Goal: Task Accomplishment & Management: Manage account settings

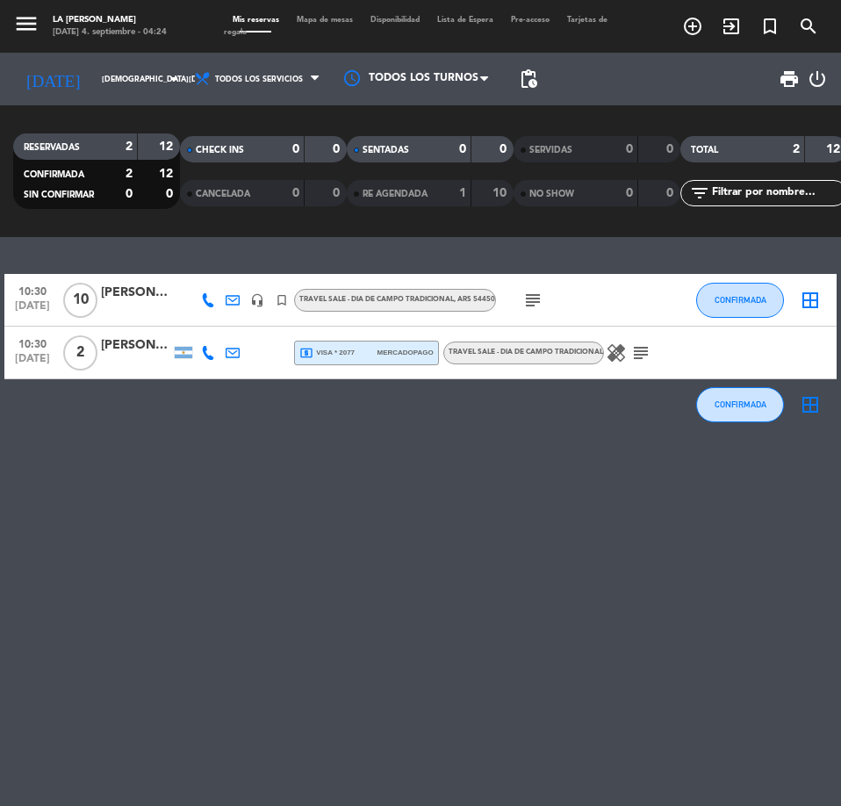
click at [144, 292] on div "[PERSON_NAME]" at bounding box center [136, 293] width 70 height 20
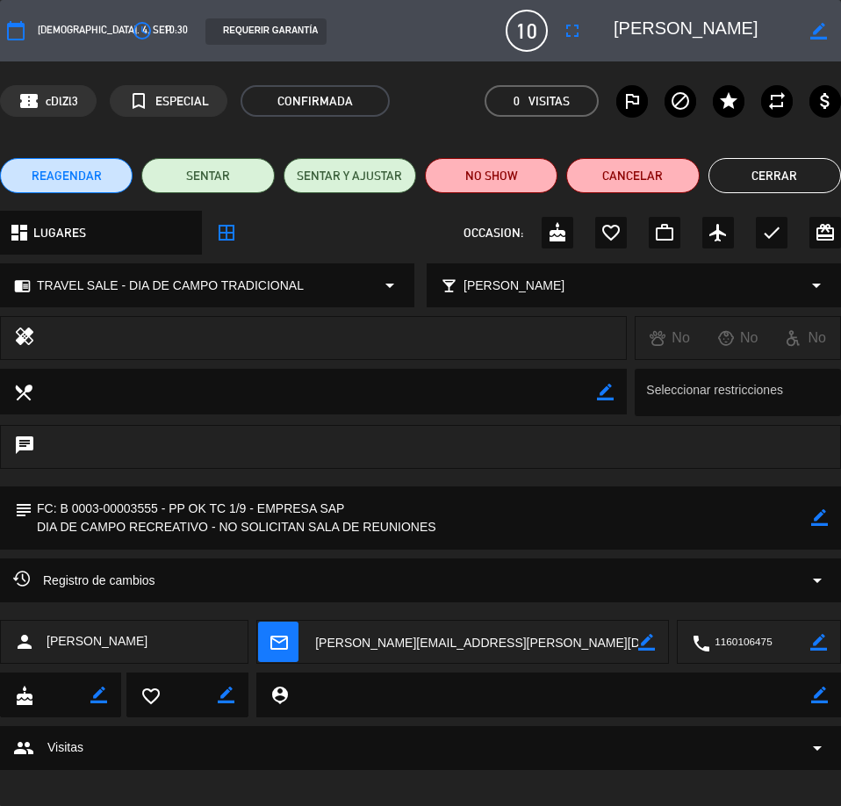
click at [790, 169] on button "Cerrar" at bounding box center [775, 175] width 133 height 35
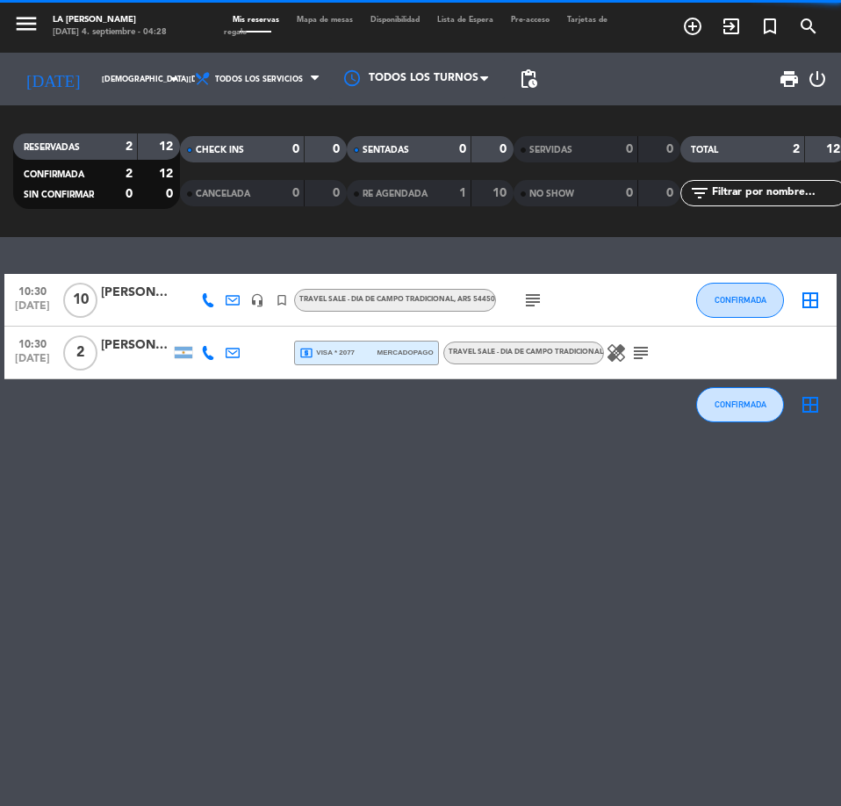
click at [129, 351] on div "[PERSON_NAME]" at bounding box center [136, 345] width 70 height 20
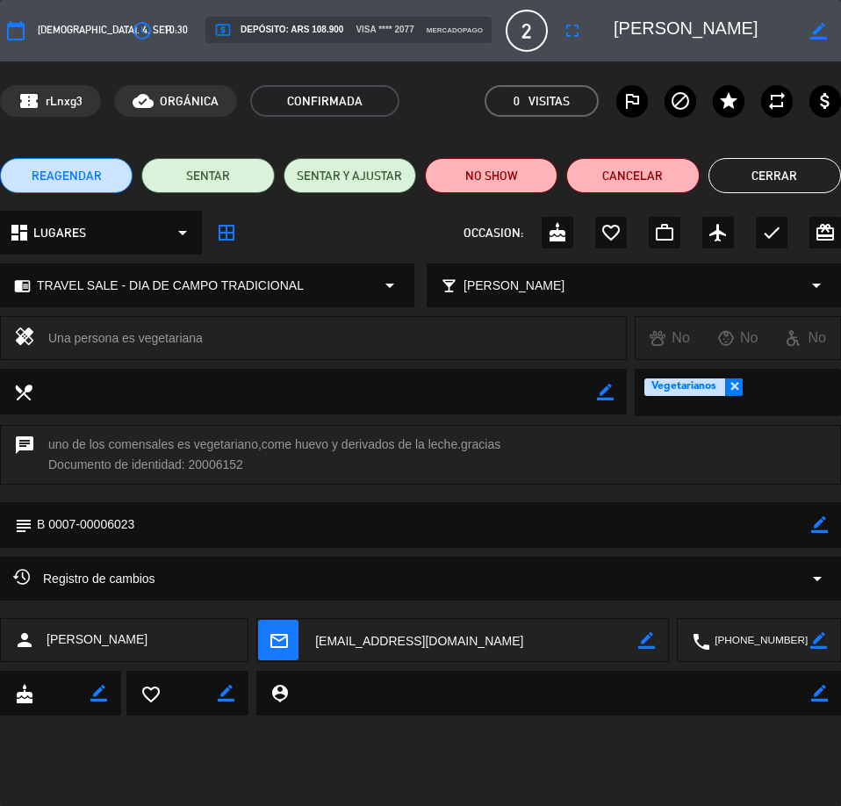
click at [757, 163] on button "Cerrar" at bounding box center [775, 175] width 133 height 35
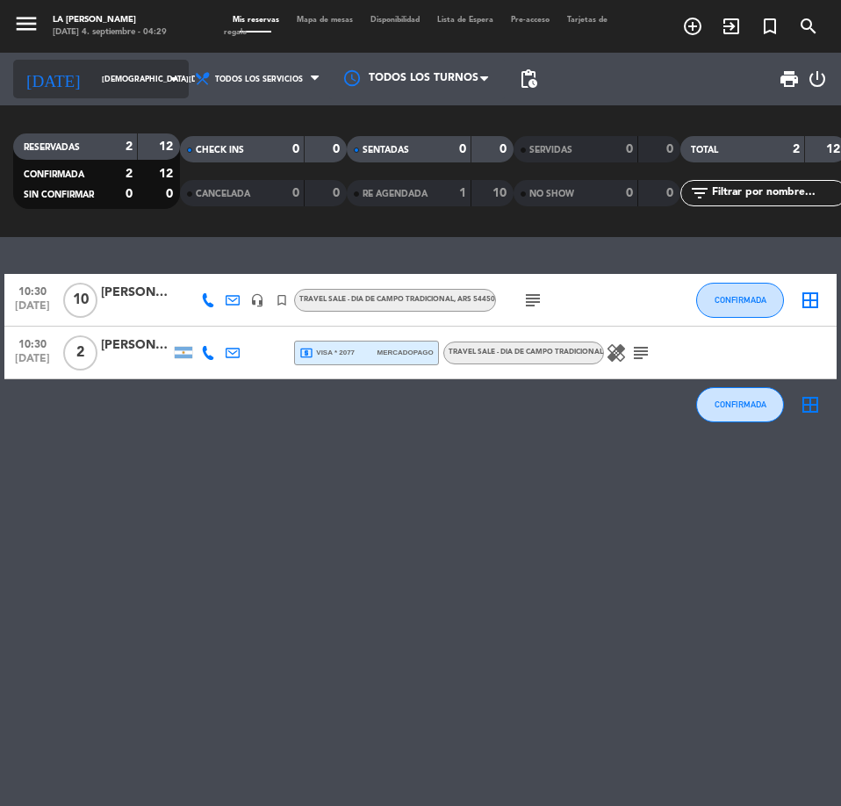
click at [104, 72] on input "[DEMOGRAPHIC_DATA][DATE]" at bounding box center [148, 79] width 111 height 27
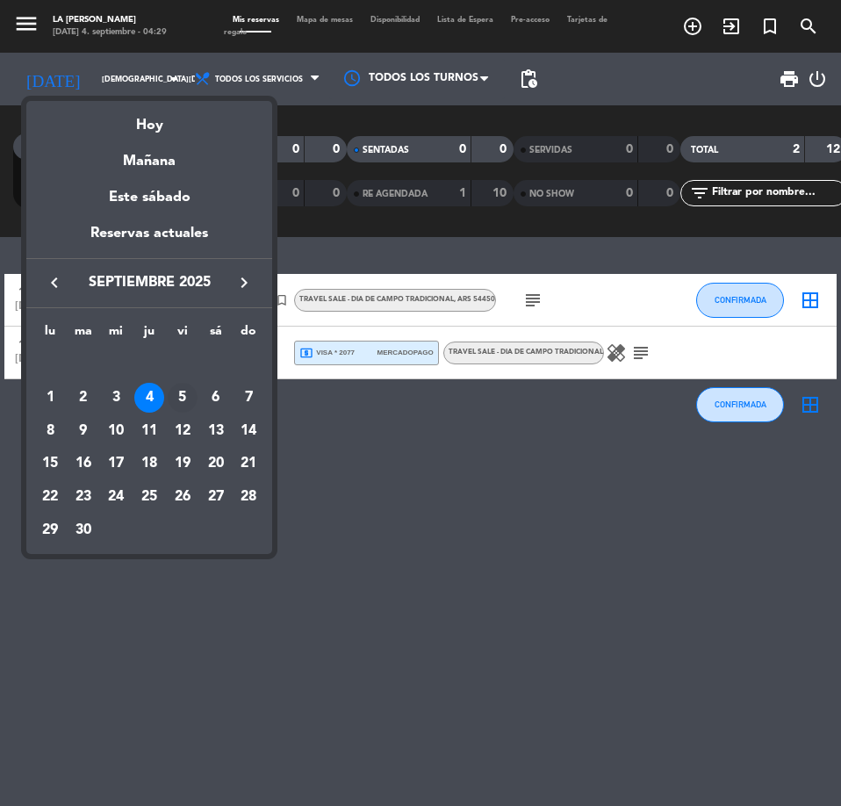
click at [181, 393] on div "5" at bounding box center [183, 398] width 30 height 30
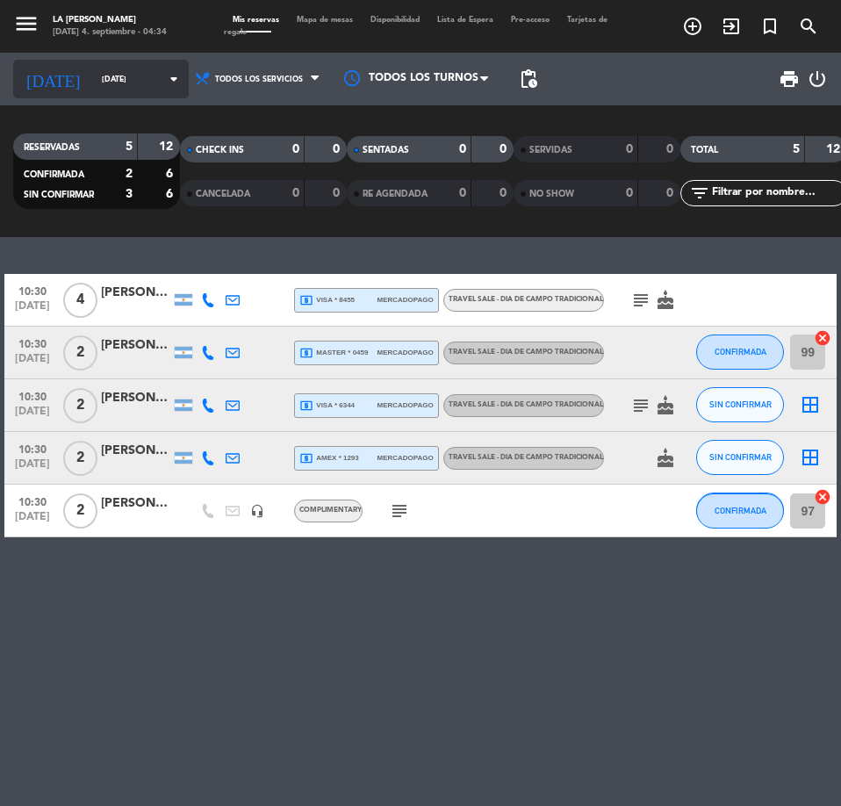
click at [97, 87] on input "[DATE]" at bounding box center [148, 79] width 111 height 27
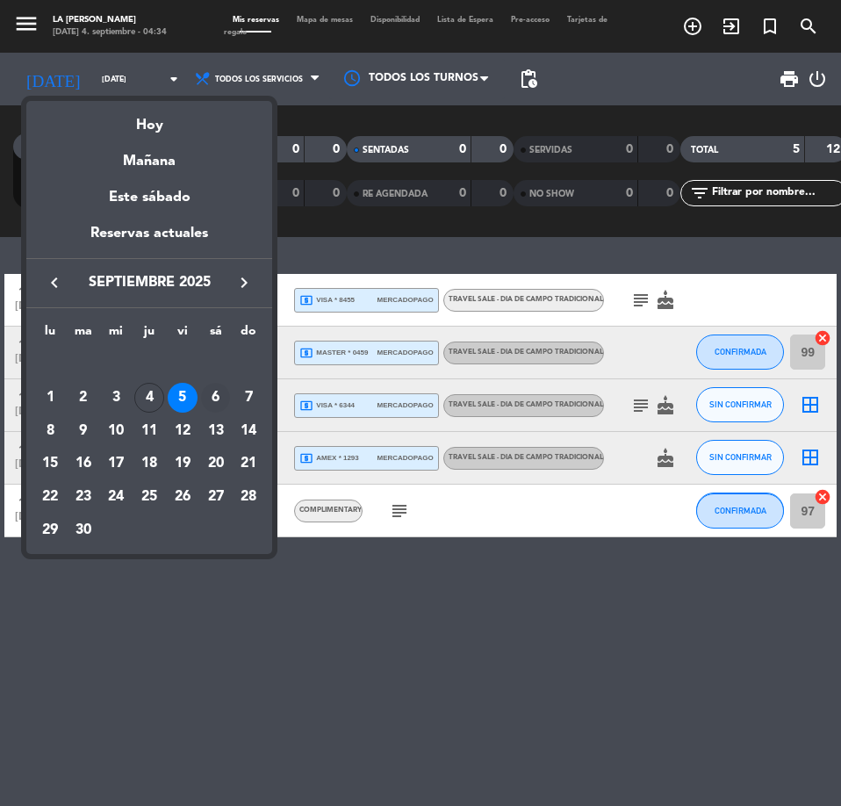
click at [214, 393] on div "6" at bounding box center [216, 398] width 30 height 30
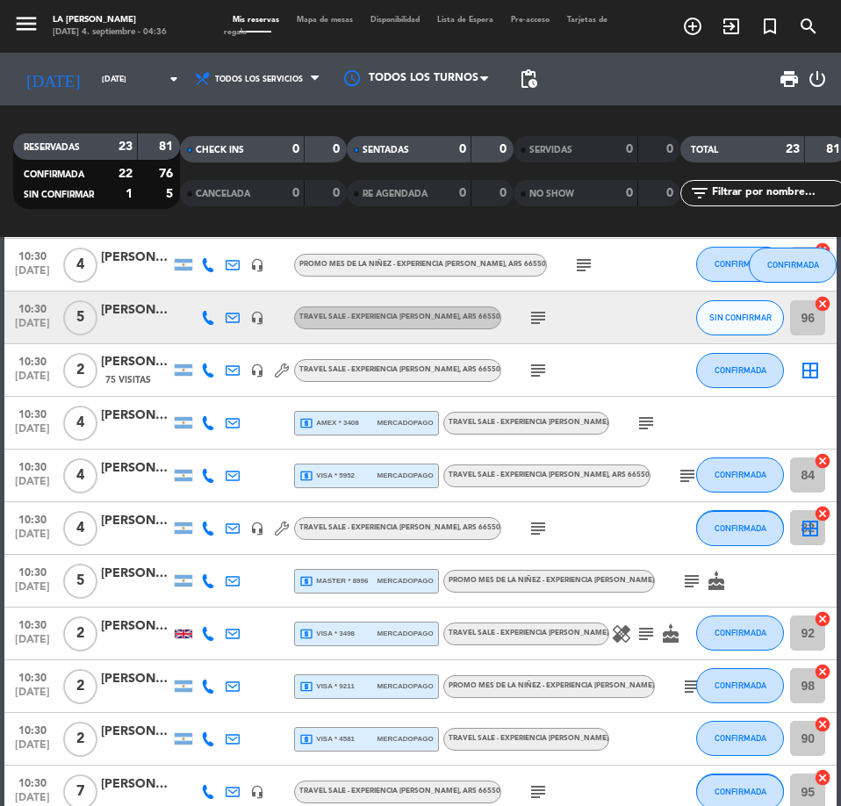
scroll to position [234, 0]
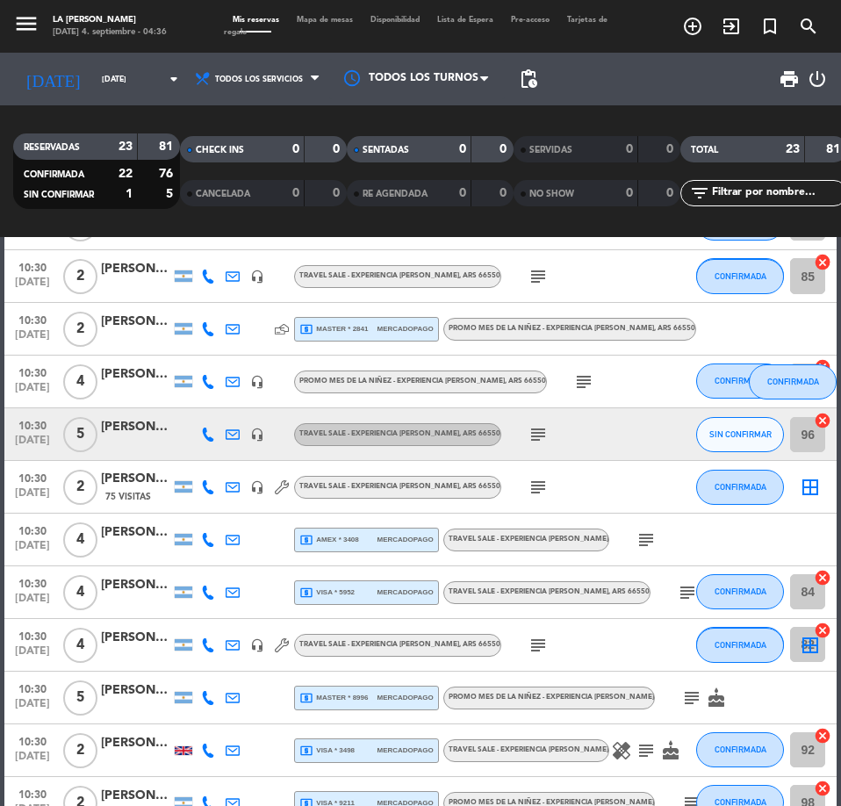
click at [117, 382] on div "[PERSON_NAME]" at bounding box center [136, 374] width 70 height 20
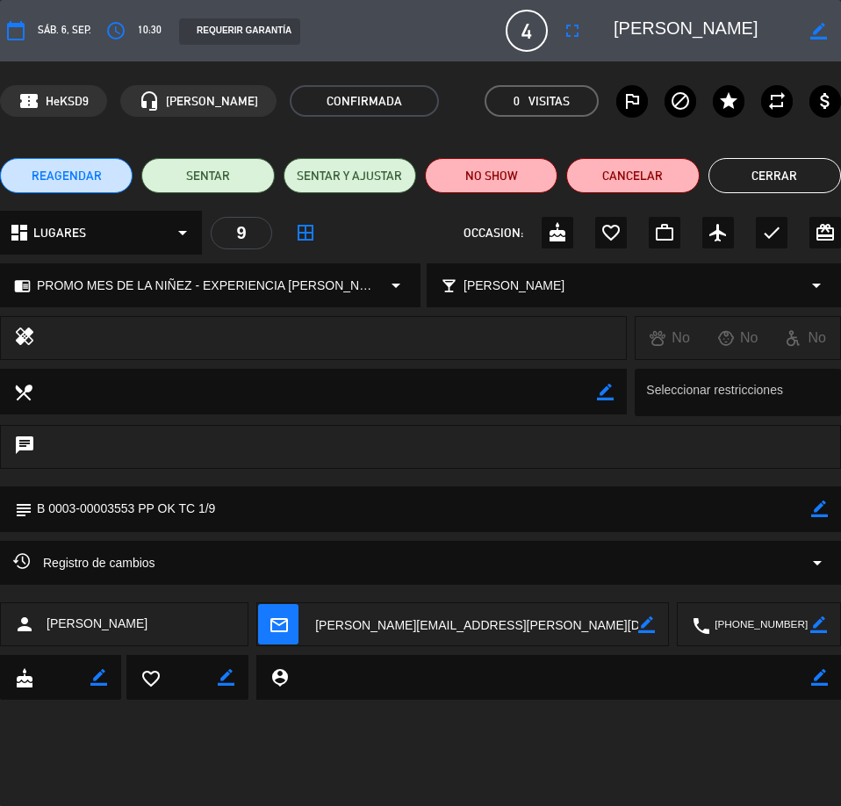
drag, startPoint x: 229, startPoint y: 508, endPoint x: 160, endPoint y: 502, distance: 69.7
click at [160, 502] on textarea at bounding box center [421, 509] width 779 height 45
click at [817, 175] on button "Cerrar" at bounding box center [775, 175] width 133 height 35
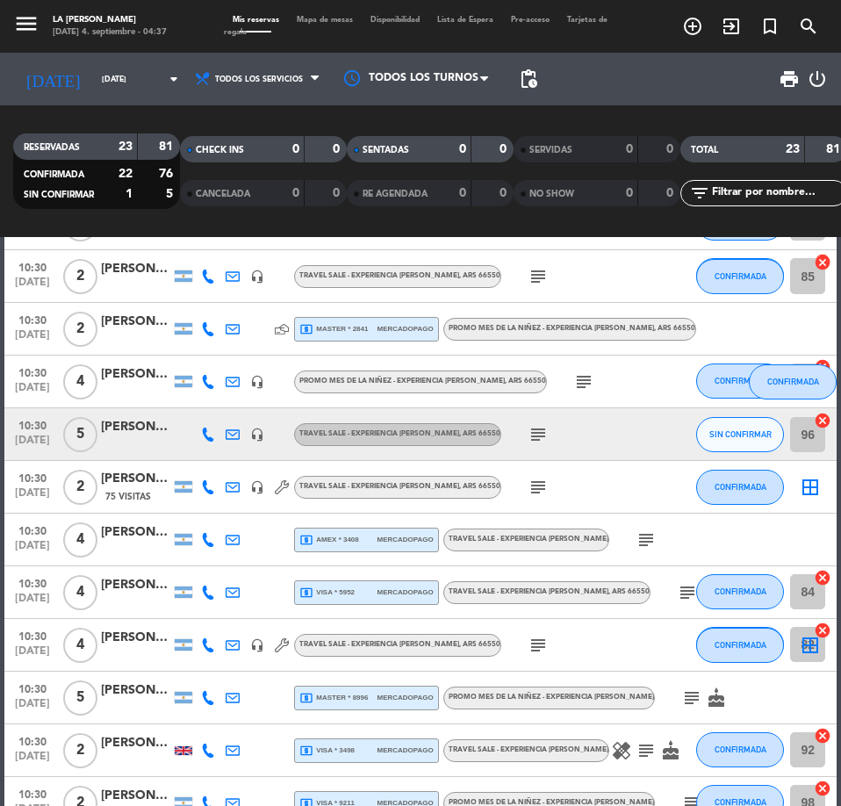
click at [137, 431] on div "[PERSON_NAME]" at bounding box center [136, 427] width 70 height 20
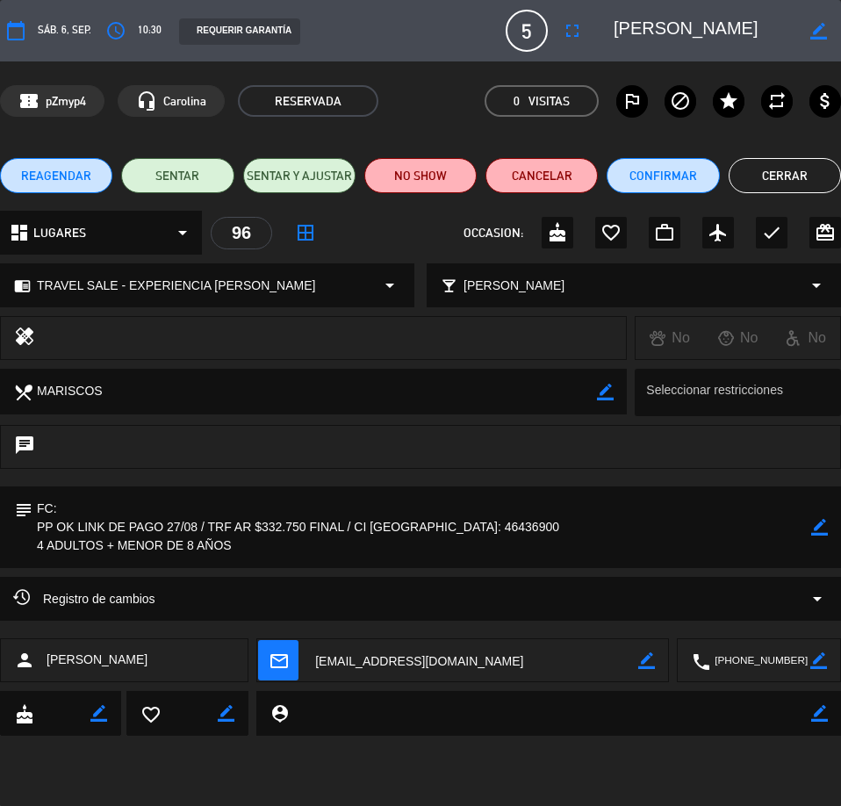
click at [809, 176] on button "Cerrar" at bounding box center [785, 175] width 112 height 35
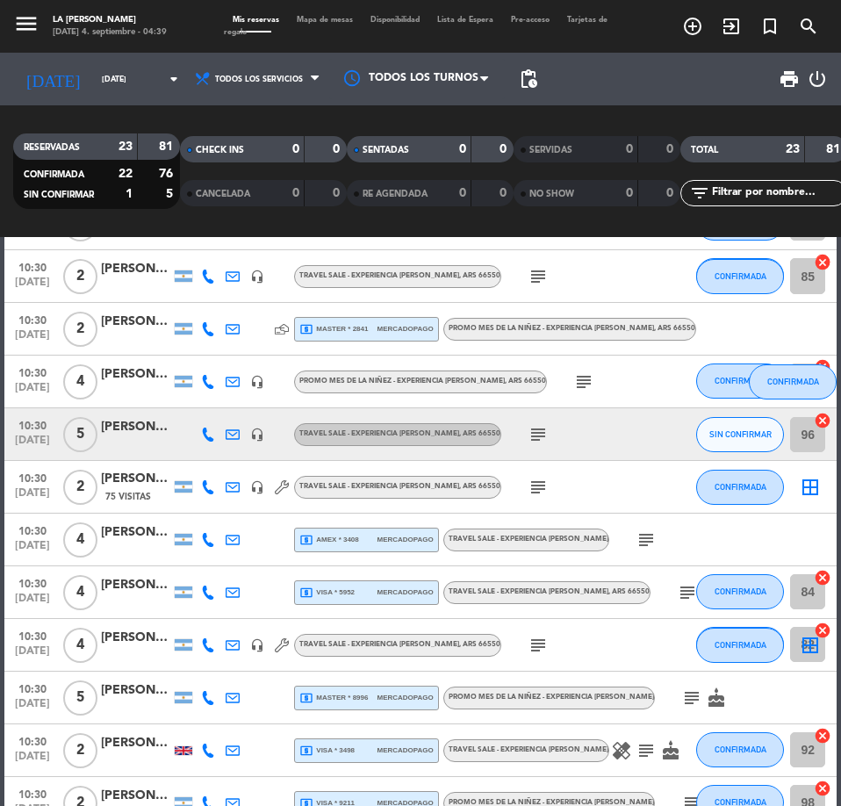
click at [115, 480] on div "[PERSON_NAME] Y [PERSON_NAME] DI [PERSON_NAME]" at bounding box center [136, 479] width 70 height 20
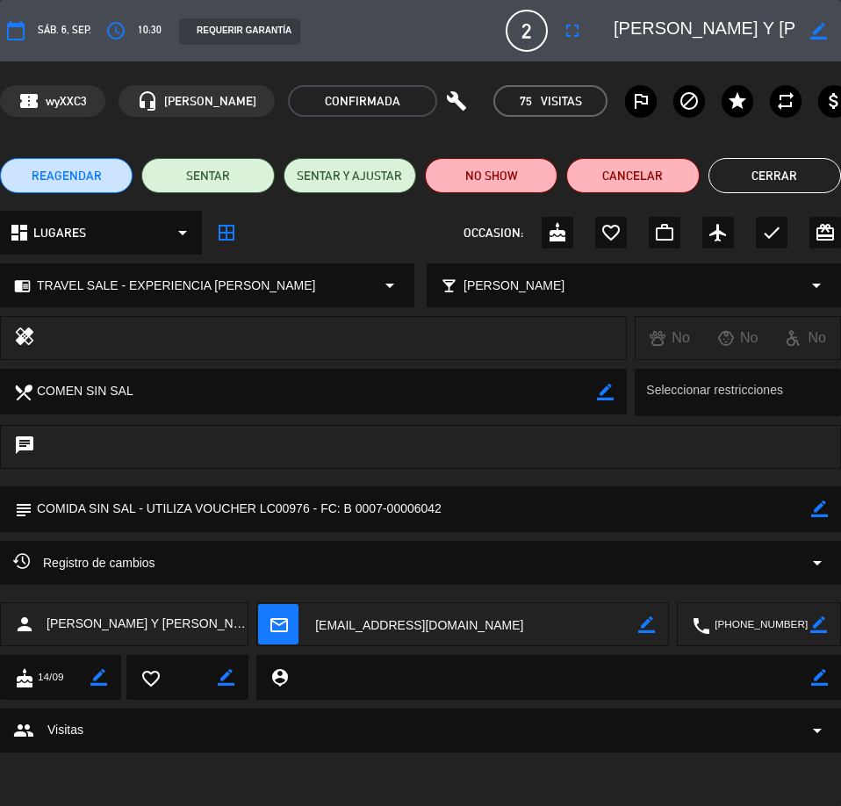
click at [769, 168] on button "Cerrar" at bounding box center [775, 175] width 133 height 35
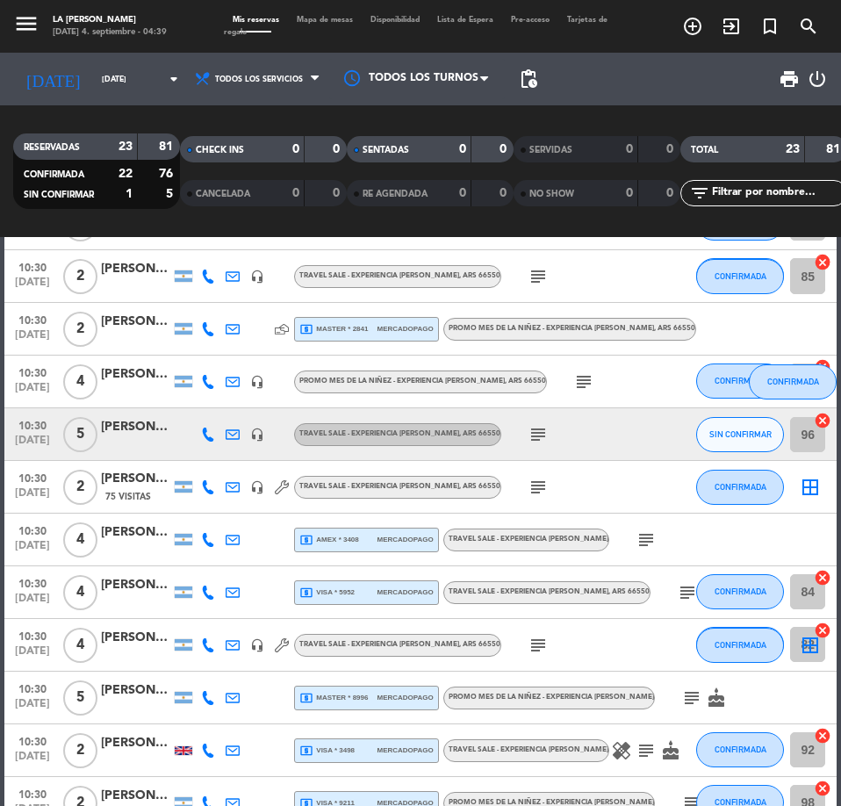
click at [116, 476] on div "[PERSON_NAME] Y [PERSON_NAME] DI [PERSON_NAME]" at bounding box center [136, 479] width 70 height 20
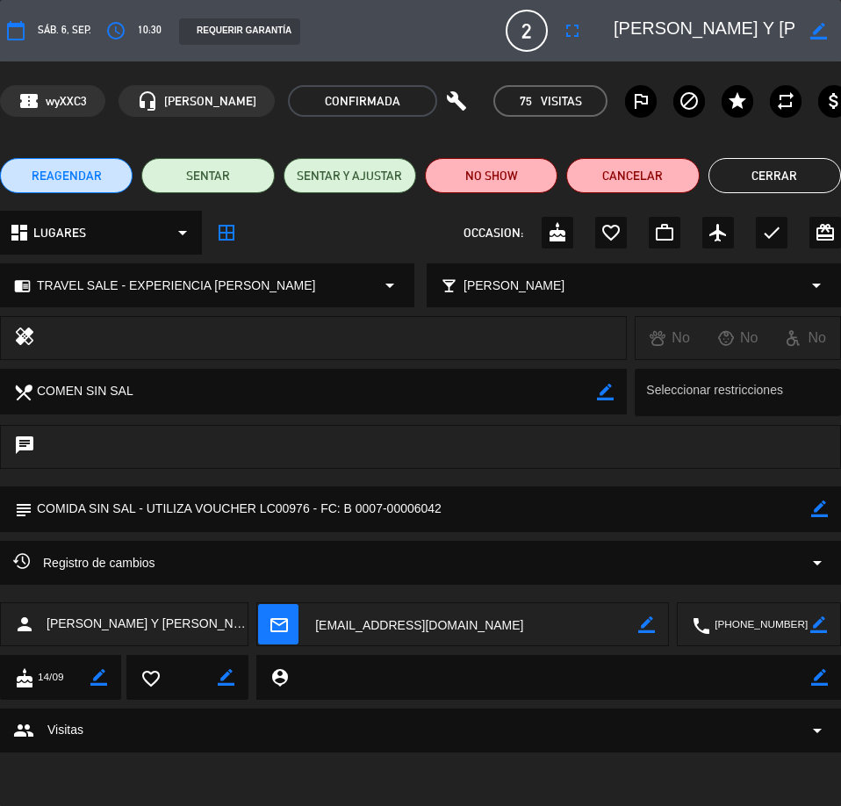
click at [137, 561] on span "Registro de cambios" at bounding box center [84, 562] width 142 height 21
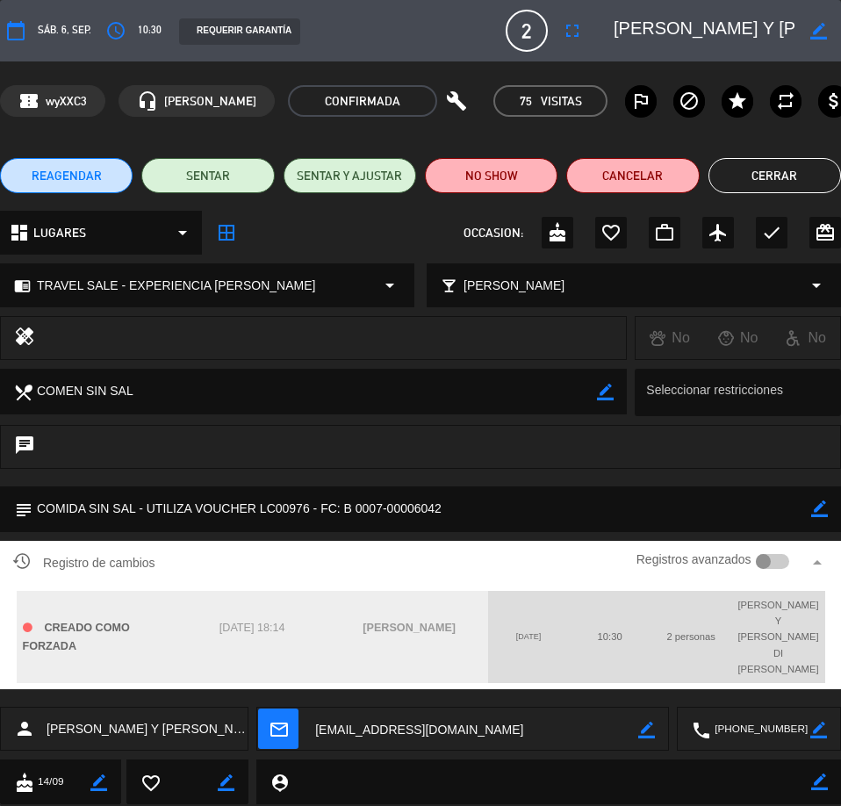
drag, startPoint x: 819, startPoint y: 170, endPoint x: 437, endPoint y: 255, distance: 390.4
click at [818, 171] on button "Cerrar" at bounding box center [775, 175] width 133 height 35
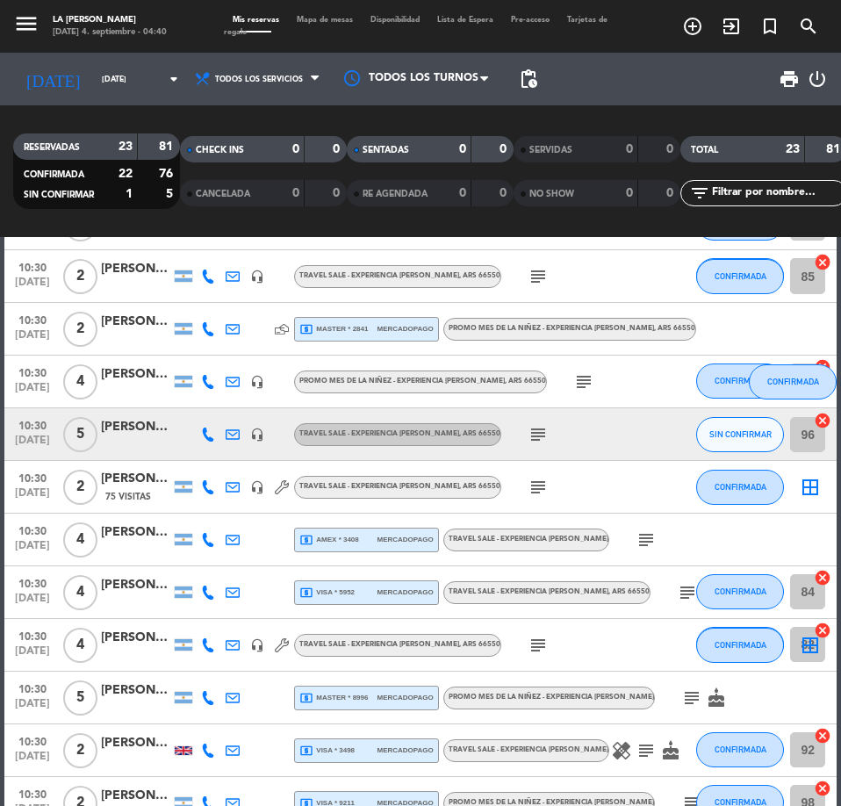
click at [119, 477] on div "[PERSON_NAME] Y [PERSON_NAME] DI [PERSON_NAME]" at bounding box center [136, 479] width 70 height 20
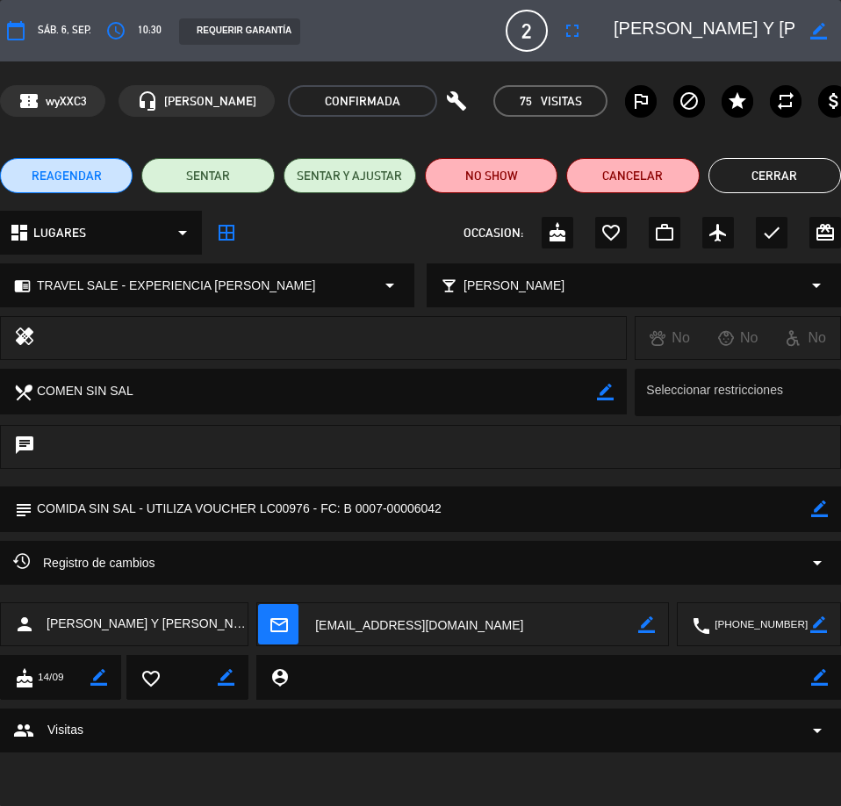
click at [821, 169] on button "Cerrar" at bounding box center [775, 175] width 133 height 35
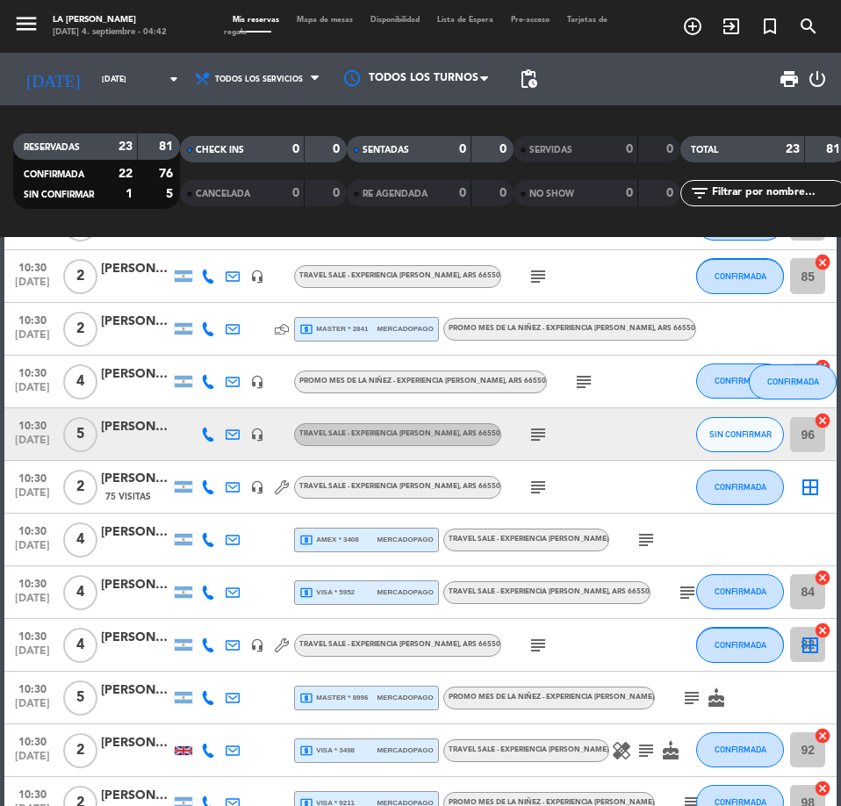
click at [144, 627] on div "10:30 [DATE] 4 [PERSON_NAME] headset_mic TRAVEL SALE - EXPERIENCIA [PERSON_NAME…" at bounding box center [420, 645] width 833 height 53
click at [144, 638] on div "[PERSON_NAME]" at bounding box center [136, 638] width 70 height 20
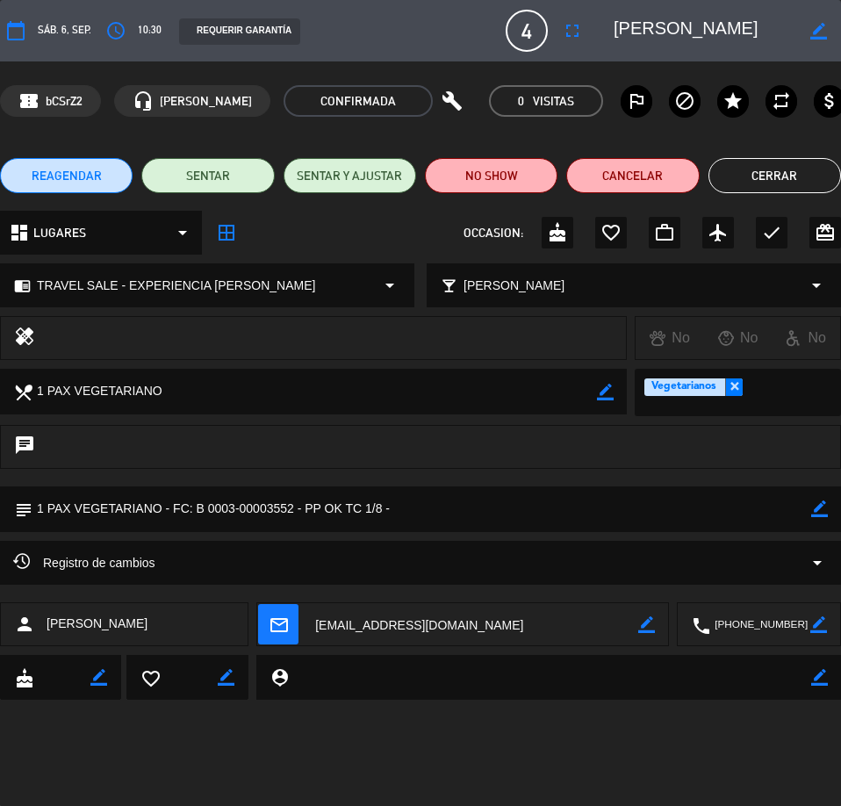
click at [783, 177] on button "Cerrar" at bounding box center [775, 175] width 133 height 35
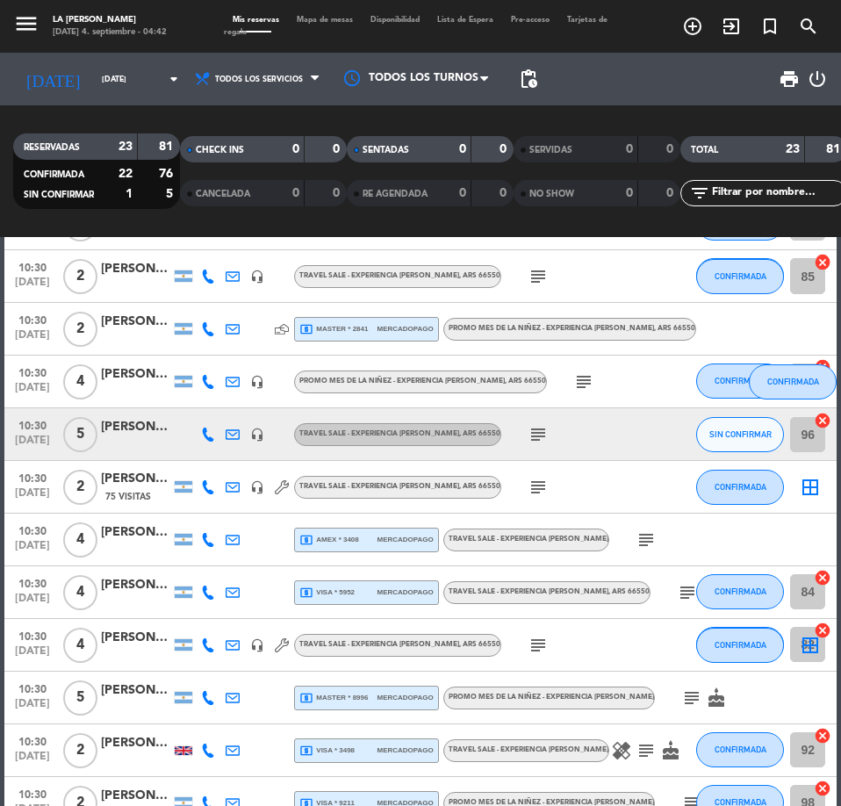
click at [140, 746] on div "[PERSON_NAME]" at bounding box center [136, 743] width 70 height 20
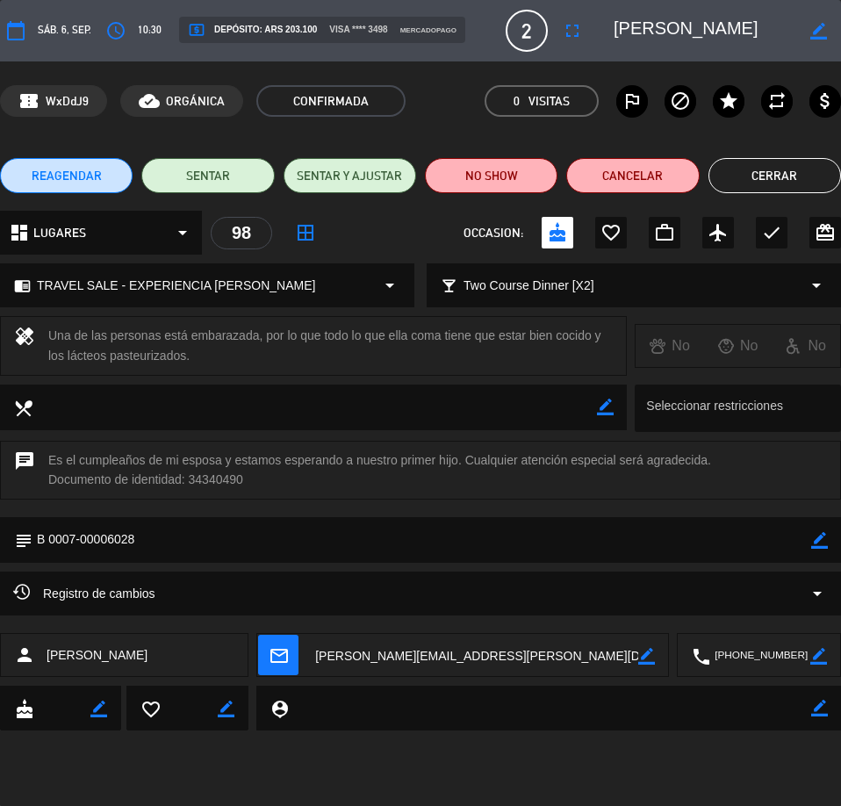
click at [756, 176] on button "Cerrar" at bounding box center [775, 175] width 133 height 35
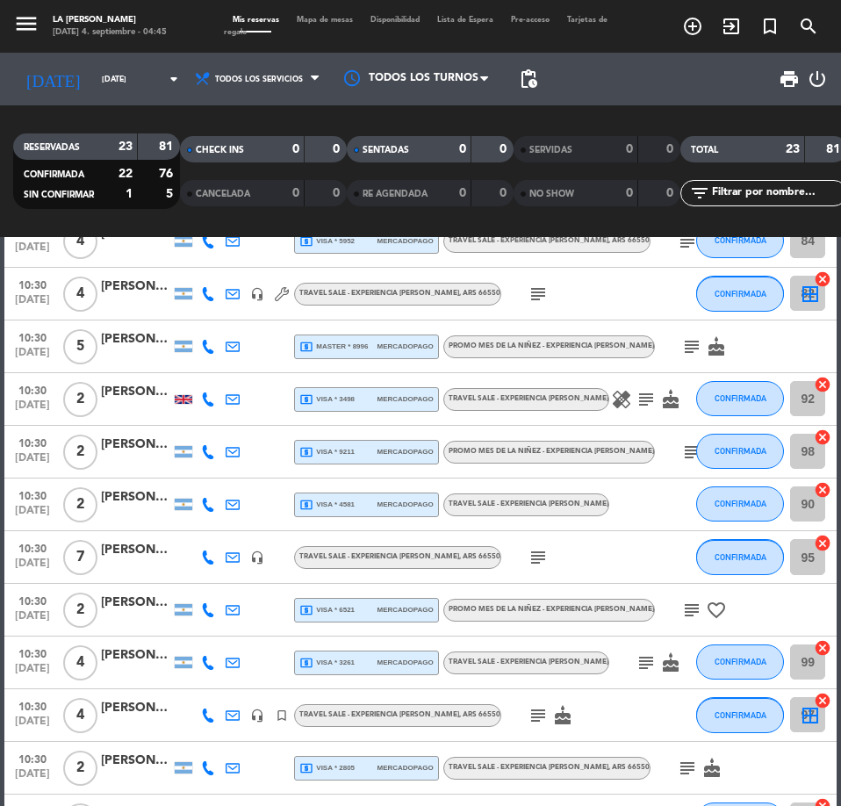
scroll to position [703, 0]
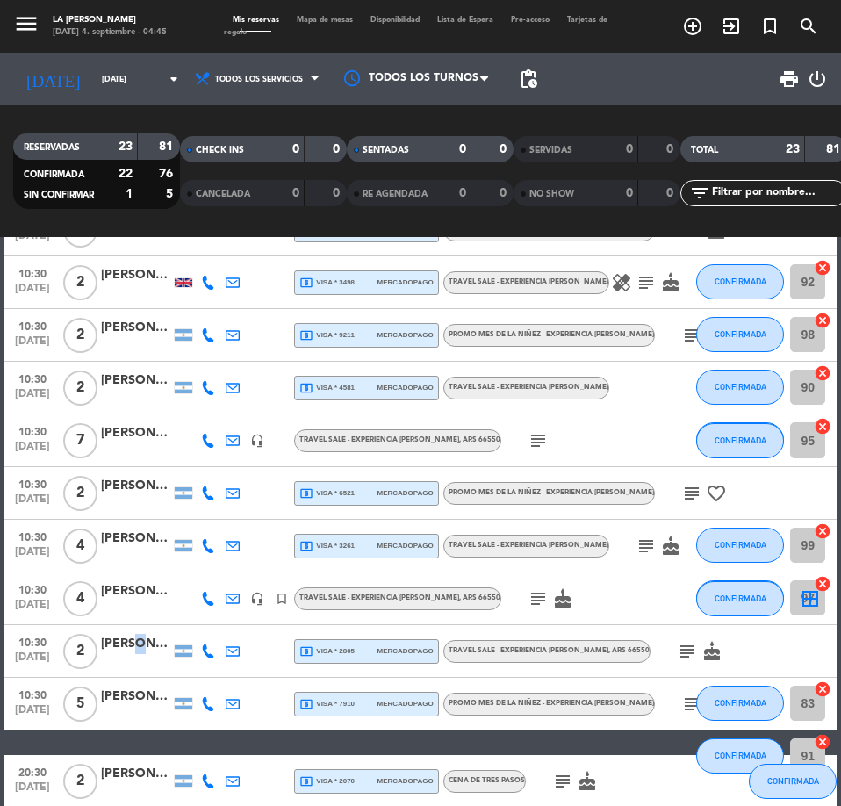
click at [133, 642] on div "[PERSON_NAME]" at bounding box center [136, 644] width 70 height 20
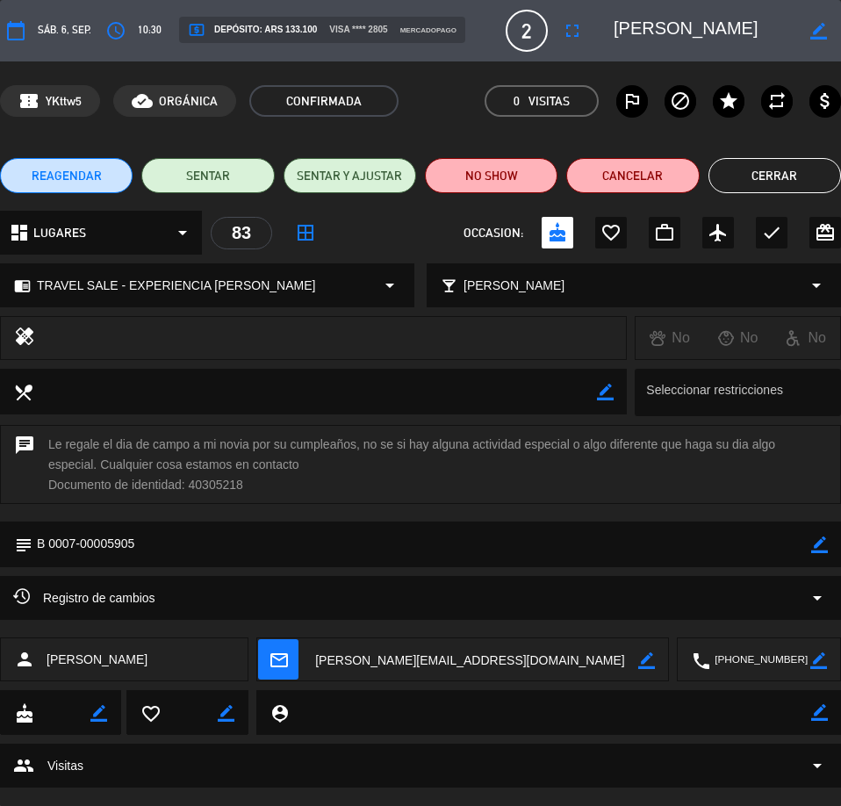
click at [756, 175] on button "Cerrar" at bounding box center [775, 175] width 133 height 35
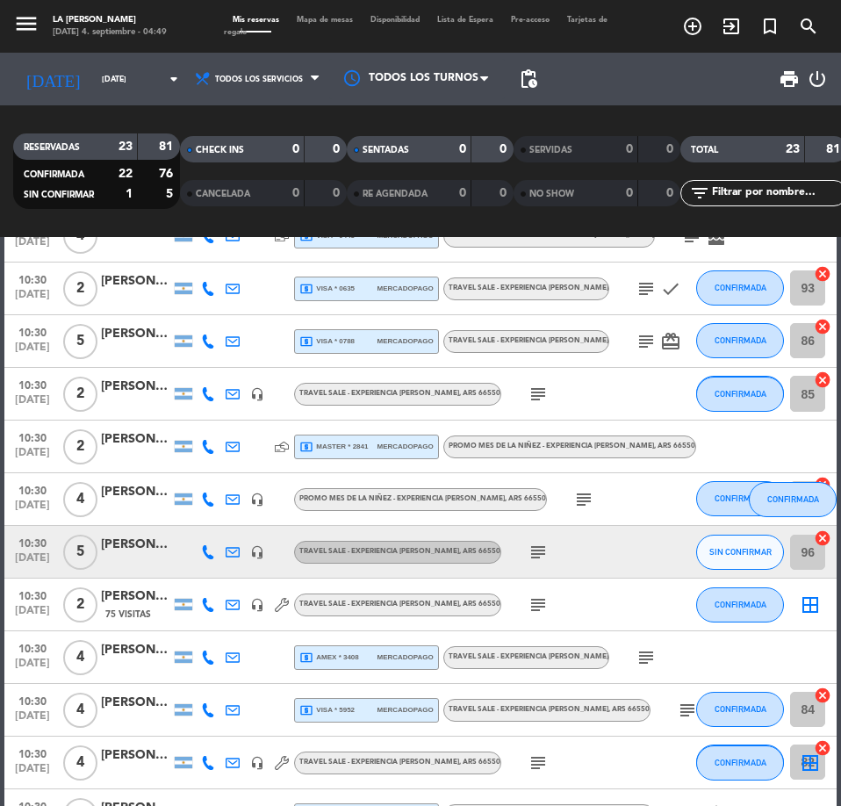
scroll to position [234, 0]
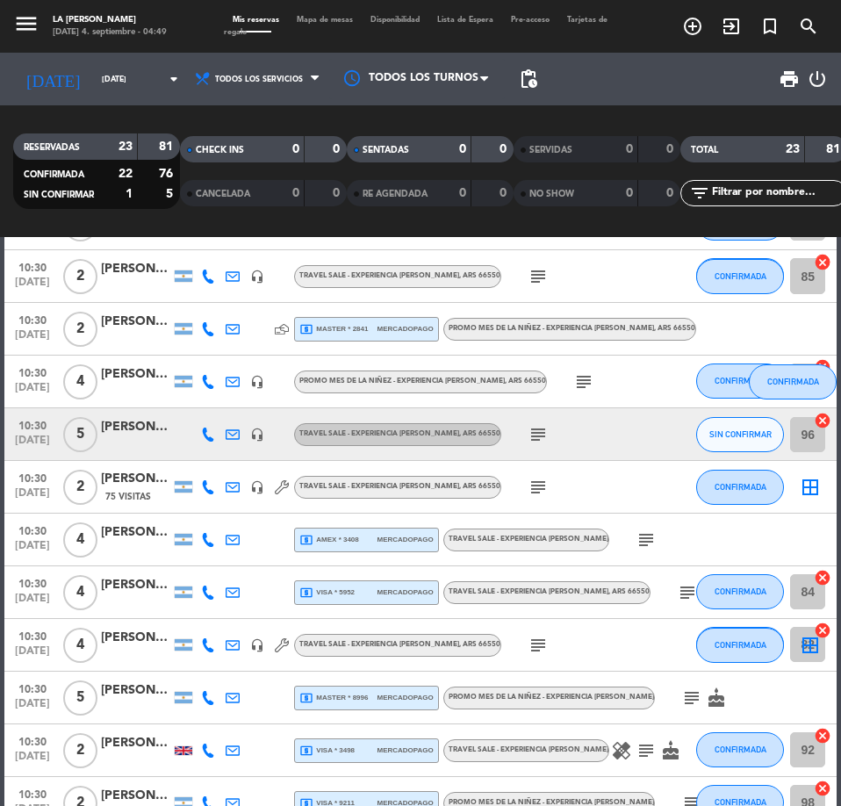
click at [132, 479] on div "[PERSON_NAME] Y [PERSON_NAME] DI [PERSON_NAME]" at bounding box center [136, 479] width 70 height 20
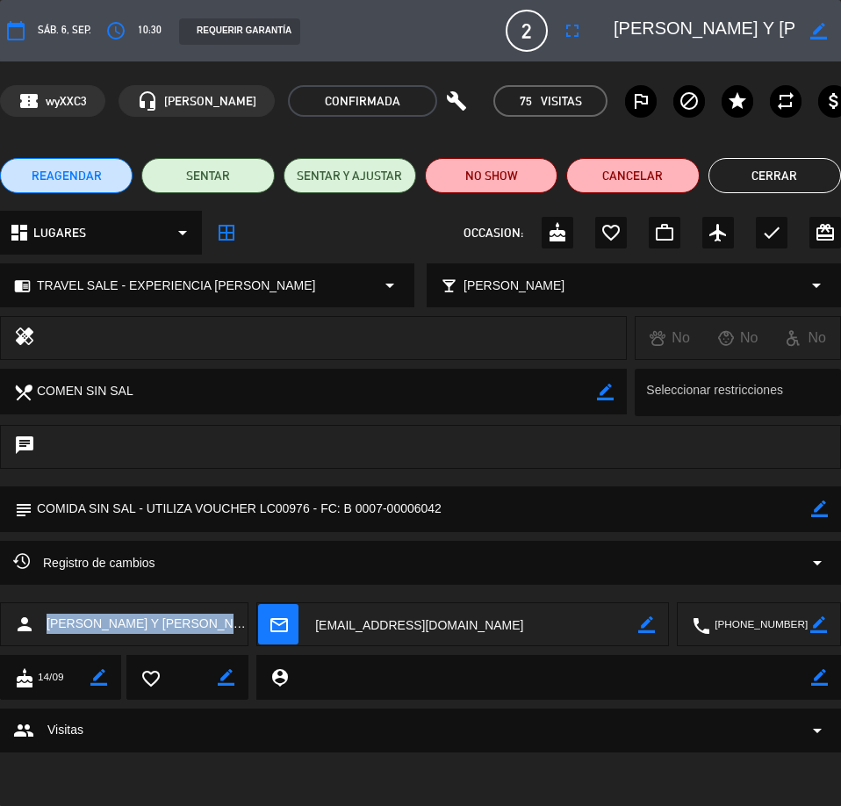
drag, startPoint x: 45, startPoint y: 623, endPoint x: 230, endPoint y: 624, distance: 185.3
click at [230, 624] on div "person [PERSON_NAME] Y [PERSON_NAME] DI [PERSON_NAME]" at bounding box center [124, 624] width 249 height 44
copy span "[PERSON_NAME] Y [PERSON_NAME] DI [PERSON_NAME]"
click at [768, 622] on textarea at bounding box center [760, 625] width 100 height 44
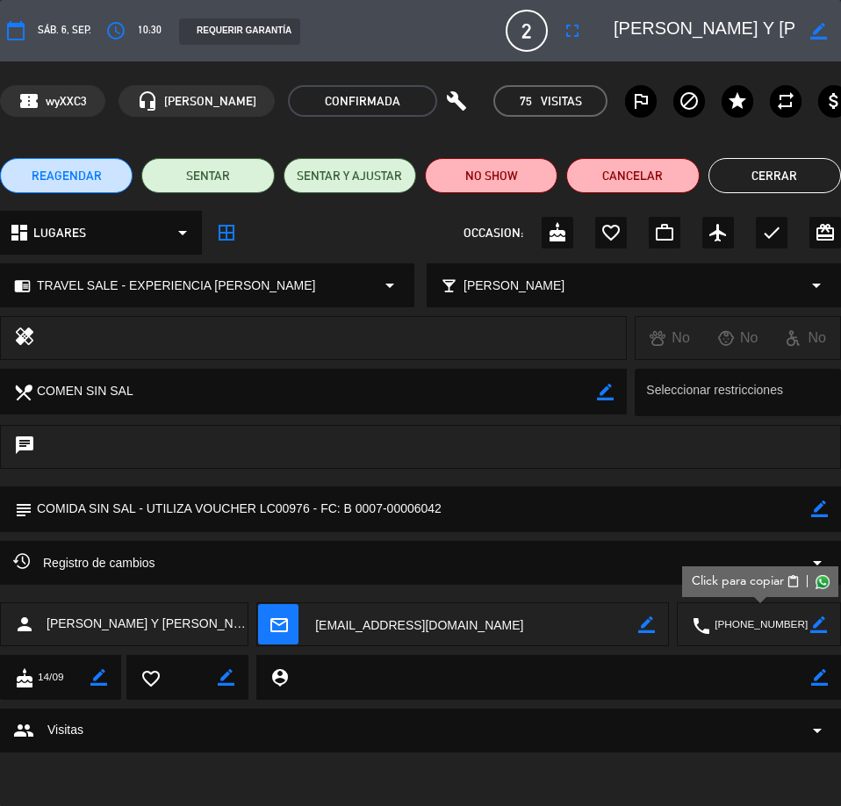
click at [242, 35] on div "REQUERIR GARANTÍA" at bounding box center [239, 31] width 121 height 26
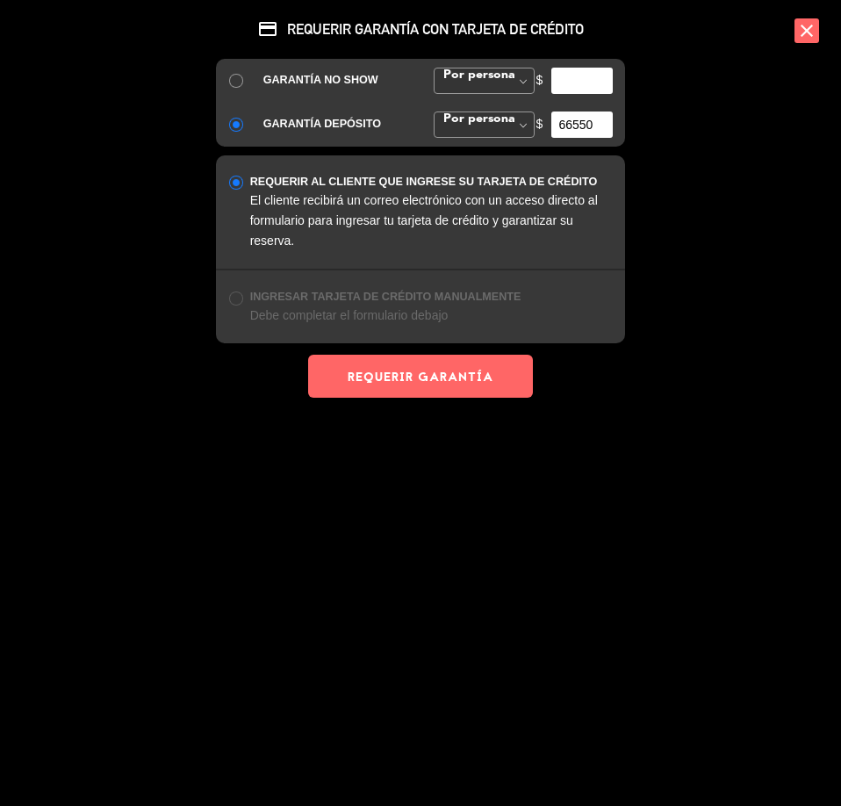
click at [809, 27] on icon "close" at bounding box center [807, 30] width 25 height 25
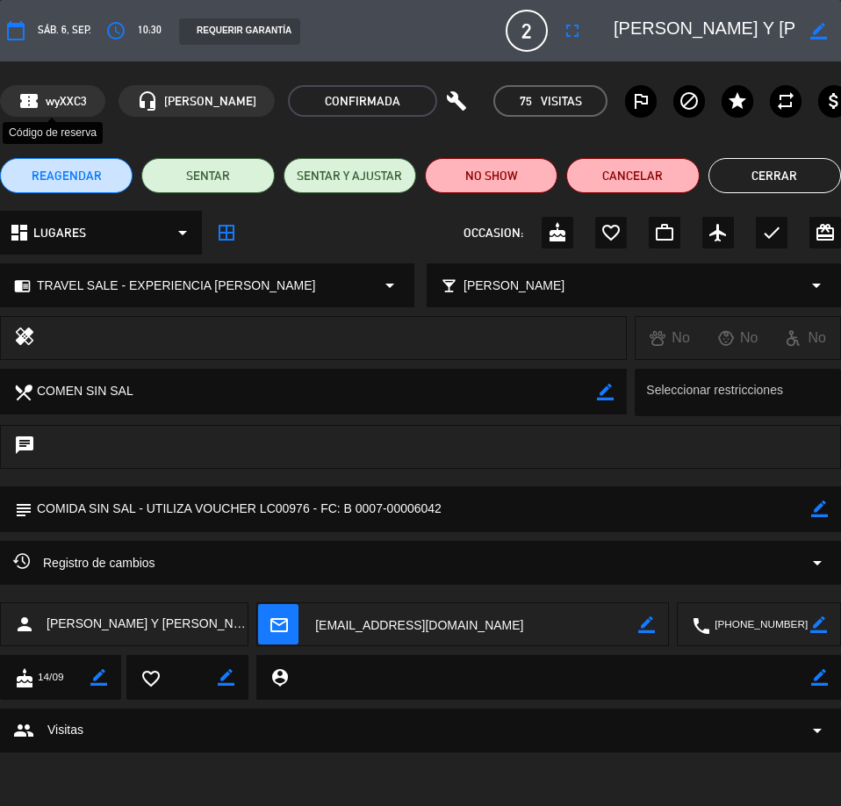
drag, startPoint x: 83, startPoint y: 101, endPoint x: 47, endPoint y: 97, distance: 35.3
click at [47, 97] on div "confirmation_number wyXXC3" at bounding box center [52, 101] width 105 height 32
copy span "wyXXC3"
drag, startPoint x: 148, startPoint y: 507, endPoint x: 310, endPoint y: 509, distance: 162.5
click at [310, 509] on textarea at bounding box center [421, 509] width 779 height 45
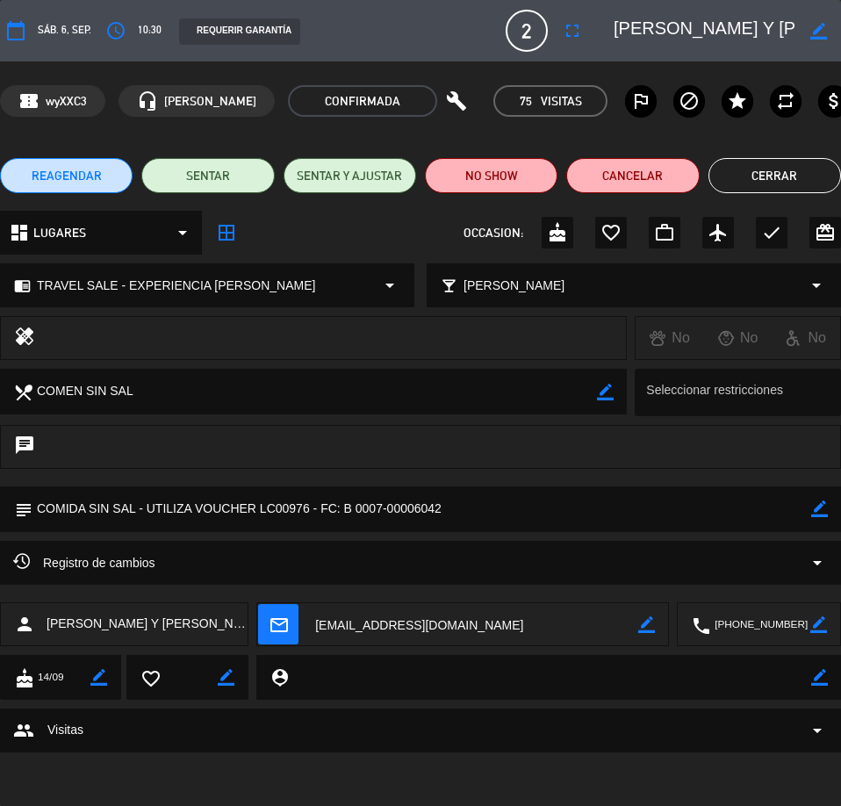
drag, startPoint x: 135, startPoint y: 508, endPoint x: 40, endPoint y: 505, distance: 95.8
click at [40, 505] on textarea at bounding box center [421, 509] width 779 height 45
click at [774, 162] on button "Cerrar" at bounding box center [775, 175] width 133 height 35
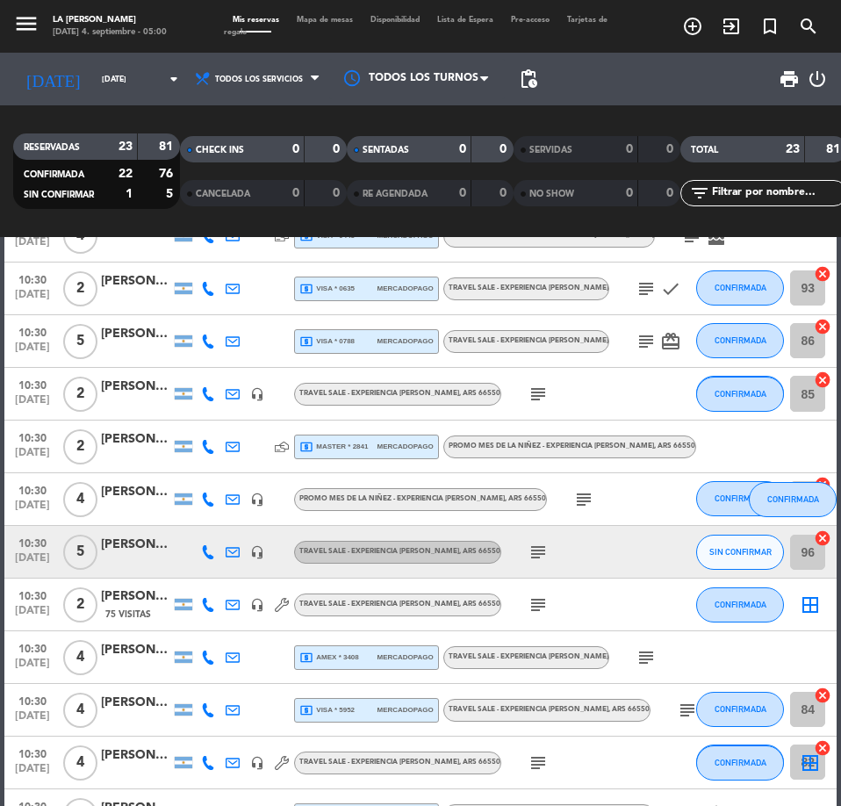
scroll to position [0, 0]
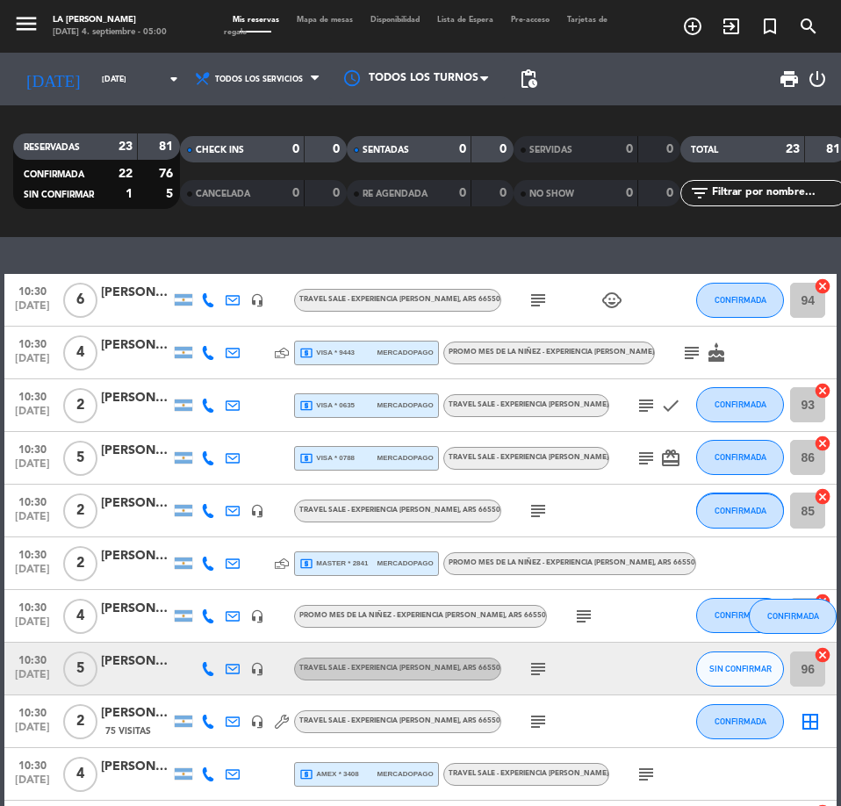
click at [116, 293] on div "[PERSON_NAME]" at bounding box center [136, 293] width 70 height 20
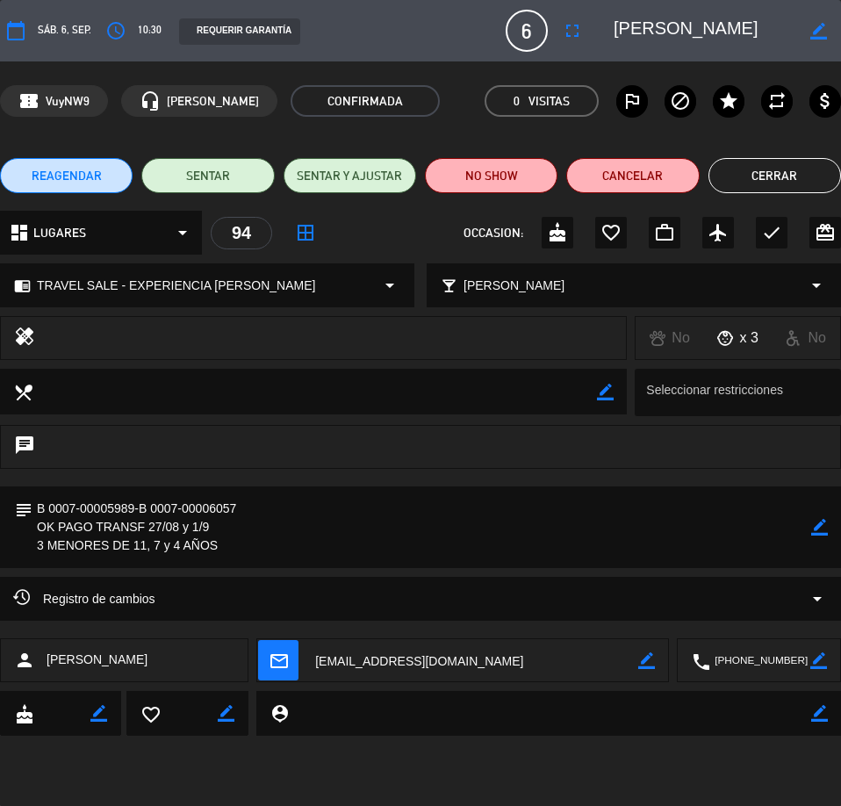
click at [154, 603] on span "Registro de cambios" at bounding box center [84, 598] width 142 height 21
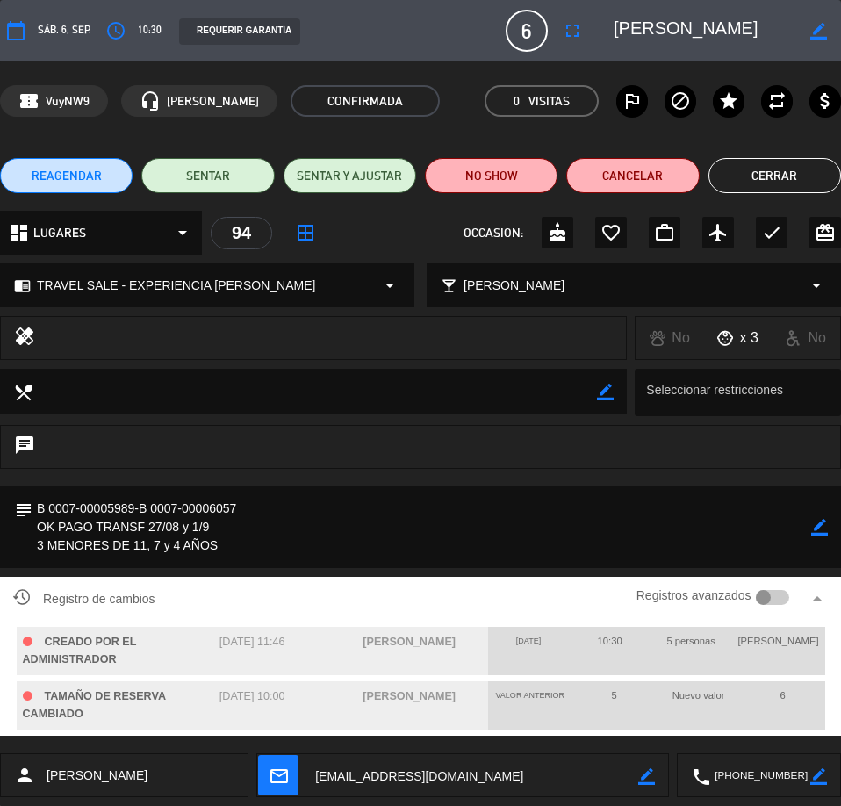
click at [149, 603] on span "Registro de cambios" at bounding box center [84, 598] width 142 height 21
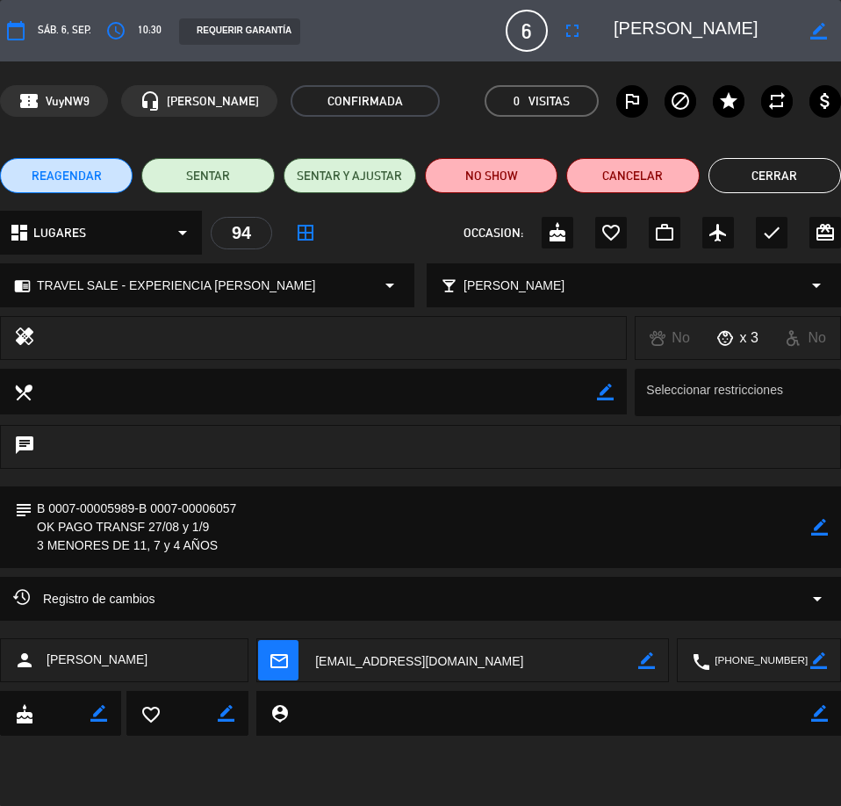
click at [769, 179] on button "Cerrar" at bounding box center [775, 175] width 133 height 35
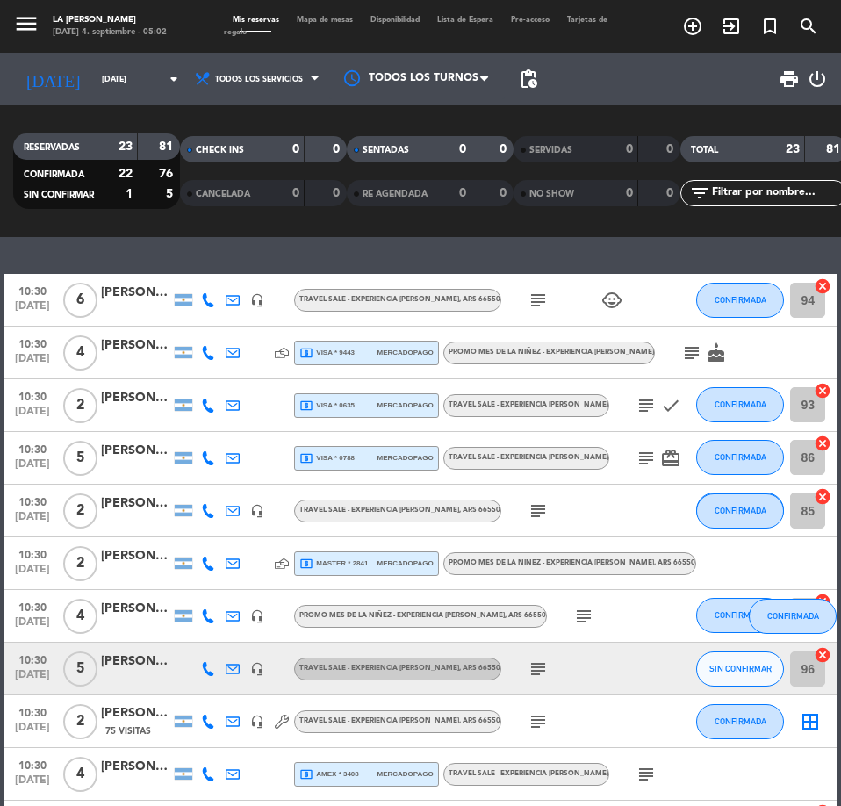
click at [132, 457] on div "[PERSON_NAME]" at bounding box center [136, 451] width 70 height 20
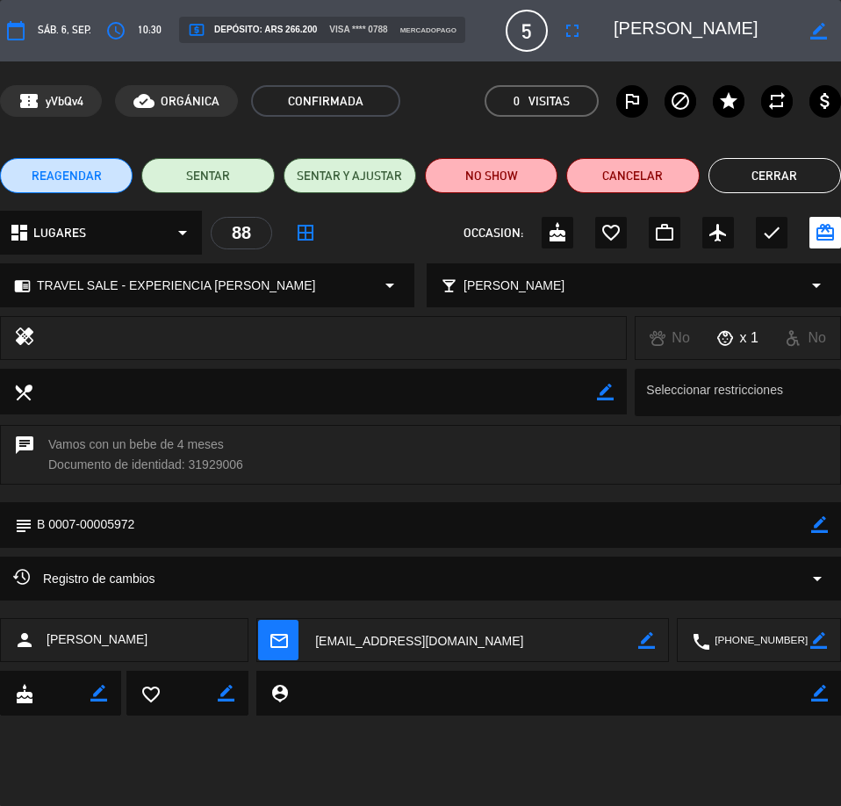
click at [759, 163] on button "Cerrar" at bounding box center [775, 175] width 133 height 35
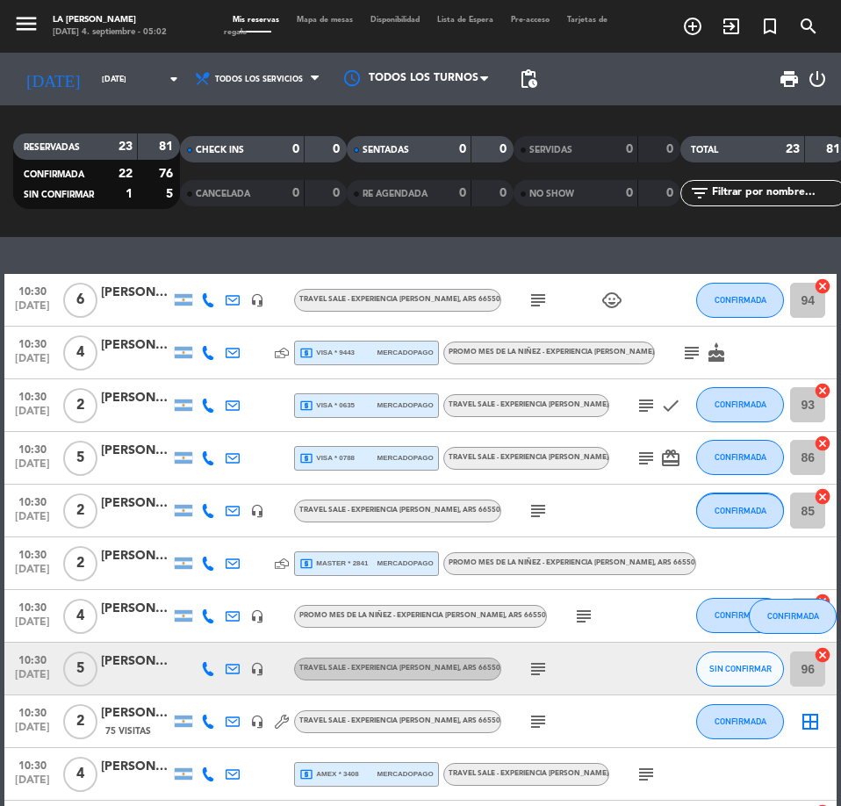
click at [132, 304] on div at bounding box center [136, 310] width 70 height 14
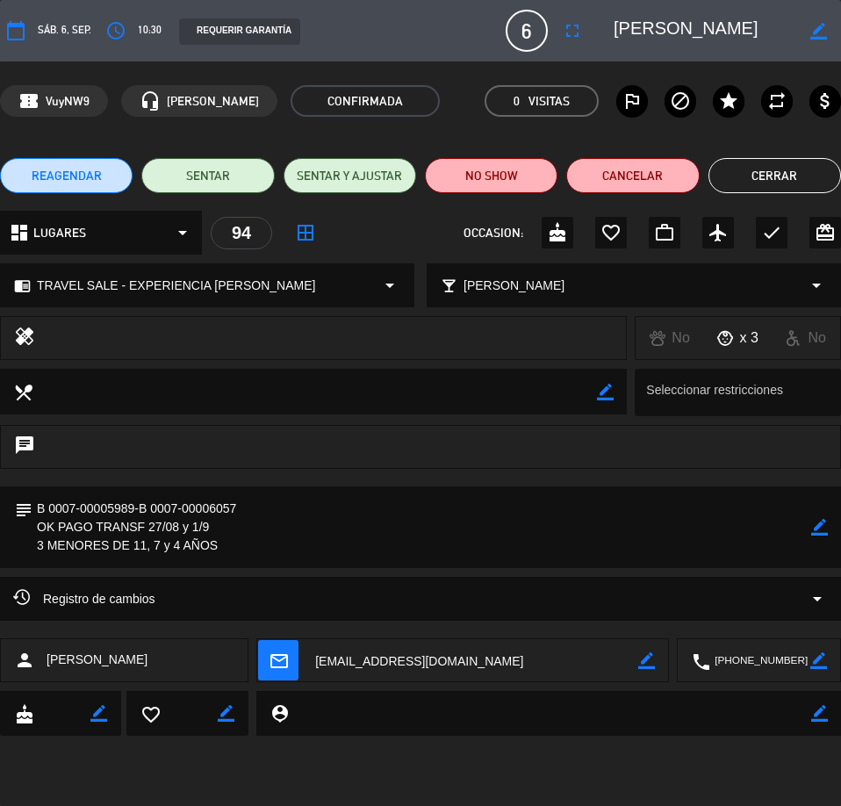
drag, startPoint x: 740, startPoint y: 172, endPoint x: 665, endPoint y: 156, distance: 77.2
click at [740, 172] on button "Cerrar" at bounding box center [775, 175] width 133 height 35
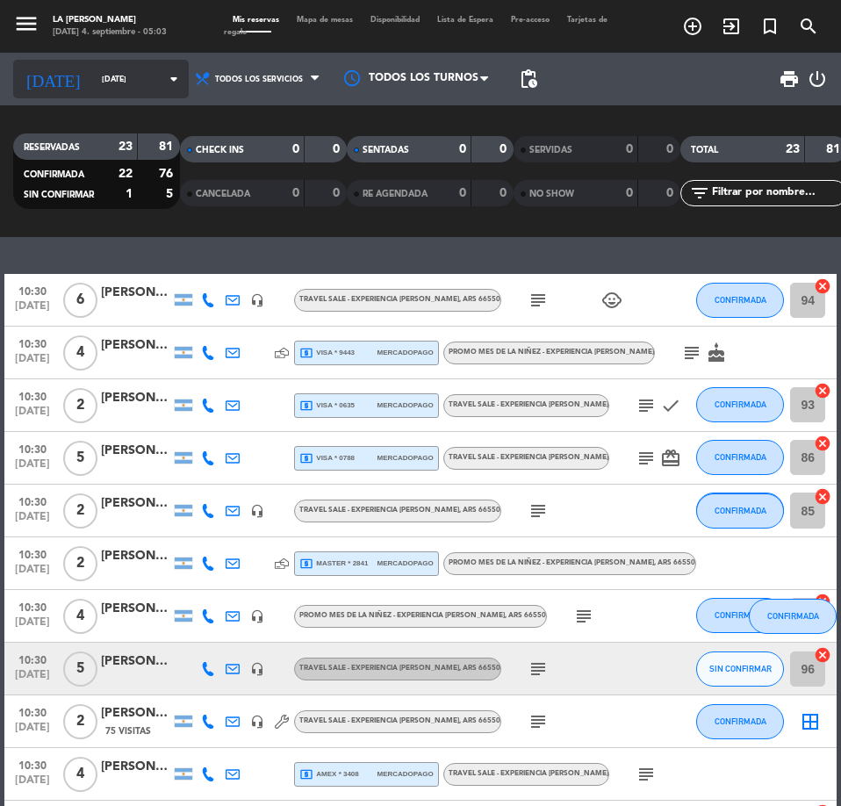
click at [94, 70] on input "[DATE]" at bounding box center [148, 79] width 111 height 27
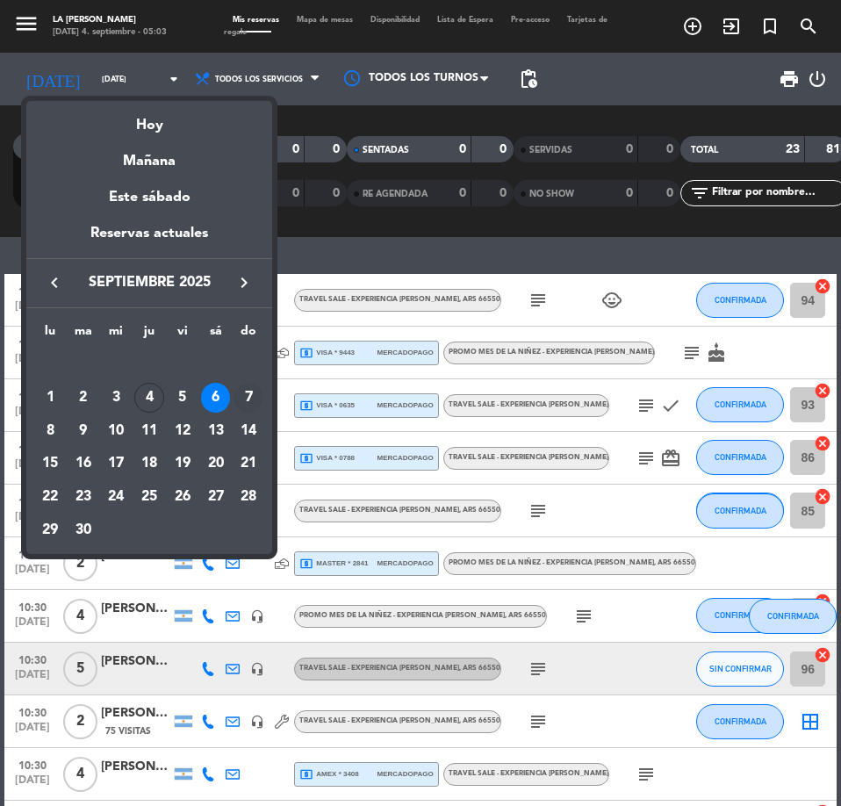
click at [248, 393] on div "7" at bounding box center [249, 398] width 30 height 30
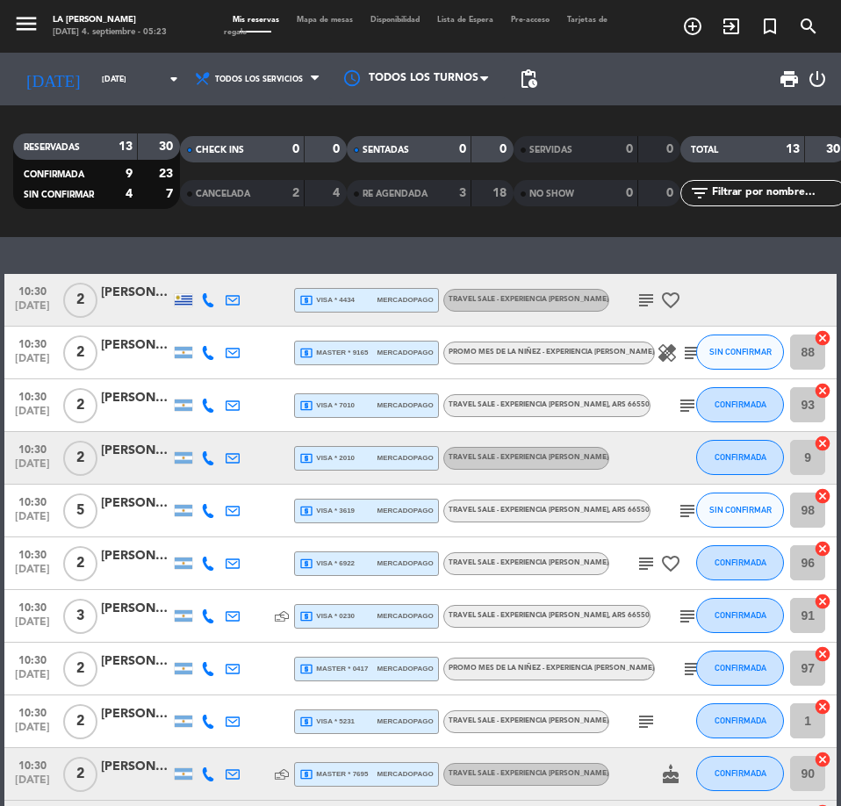
click at [135, 292] on div "[PERSON_NAME]" at bounding box center [136, 293] width 70 height 20
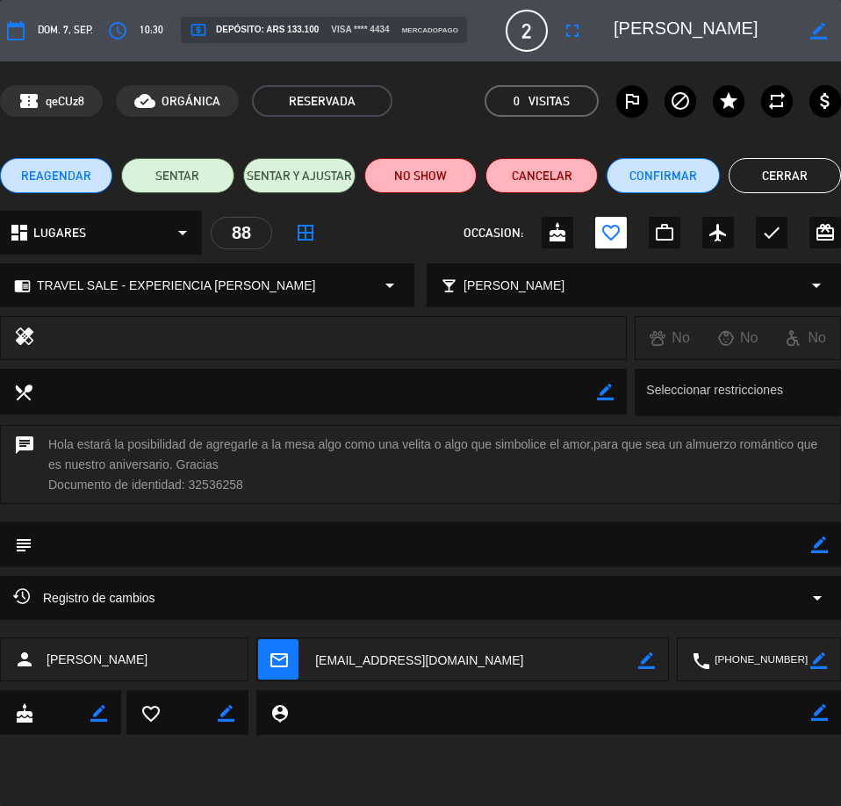
click at [786, 171] on button "Cerrar" at bounding box center [785, 175] width 112 height 35
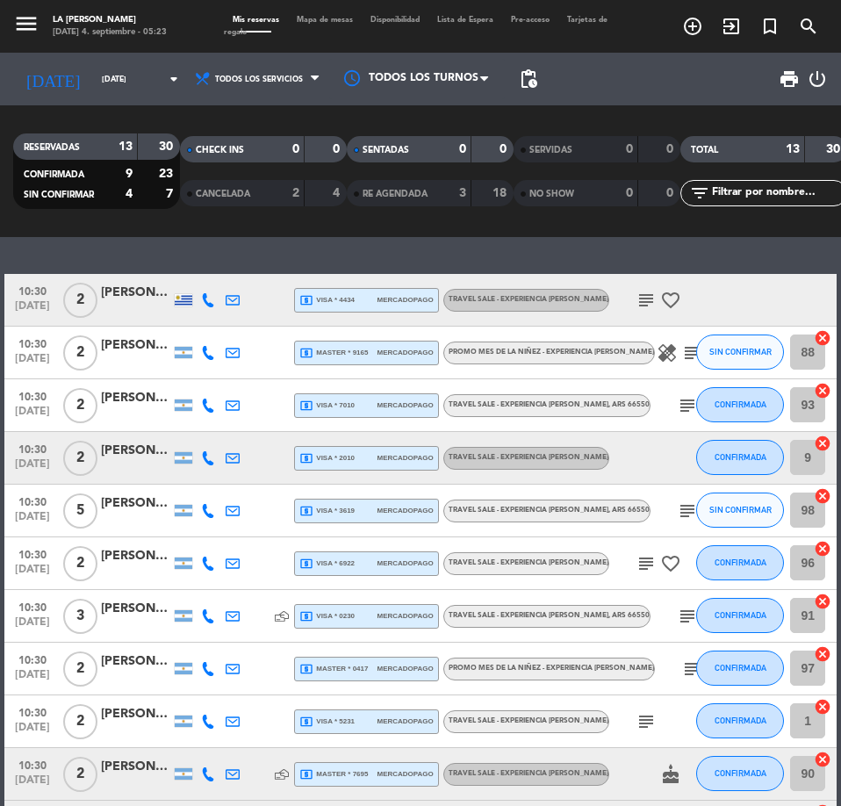
click at [147, 348] on div "[PERSON_NAME]" at bounding box center [136, 345] width 70 height 20
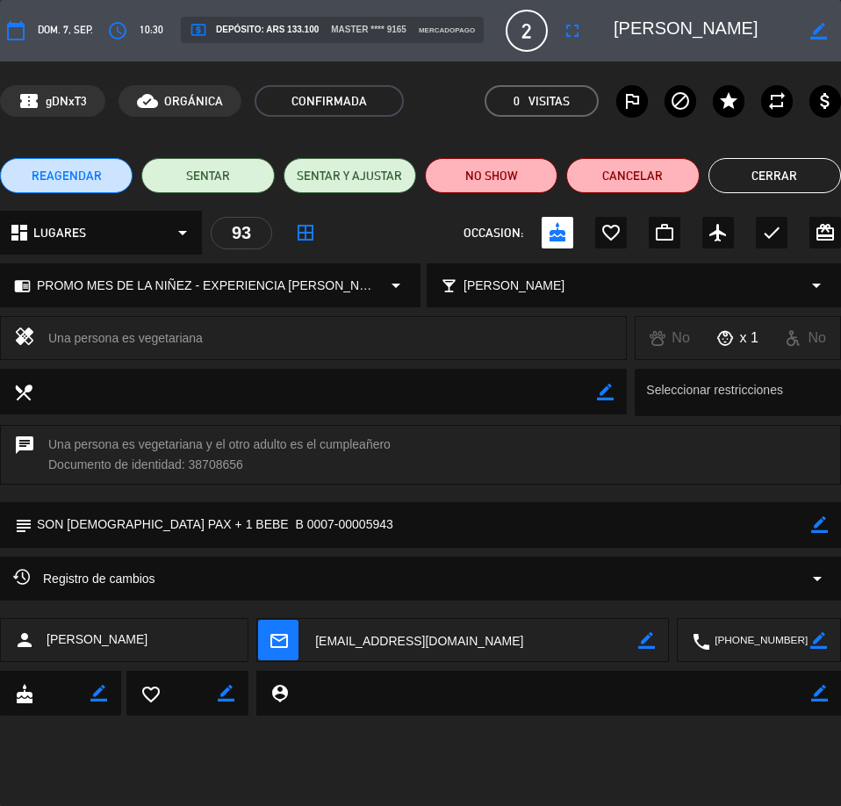
click at [754, 175] on button "Cerrar" at bounding box center [775, 175] width 133 height 35
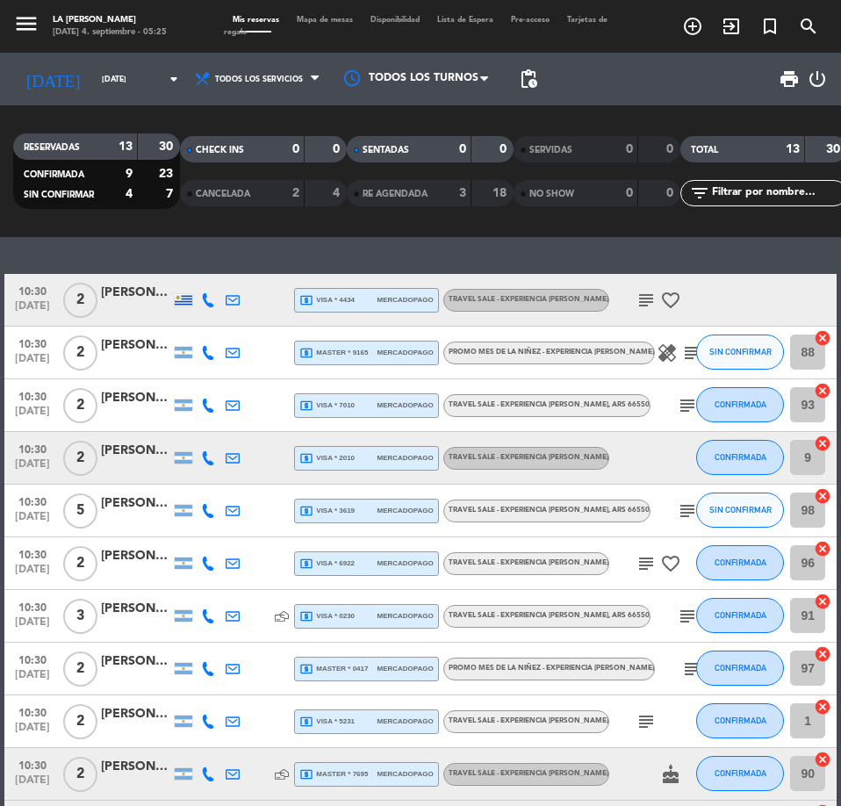
click at [133, 404] on div "[PERSON_NAME]" at bounding box center [136, 398] width 70 height 20
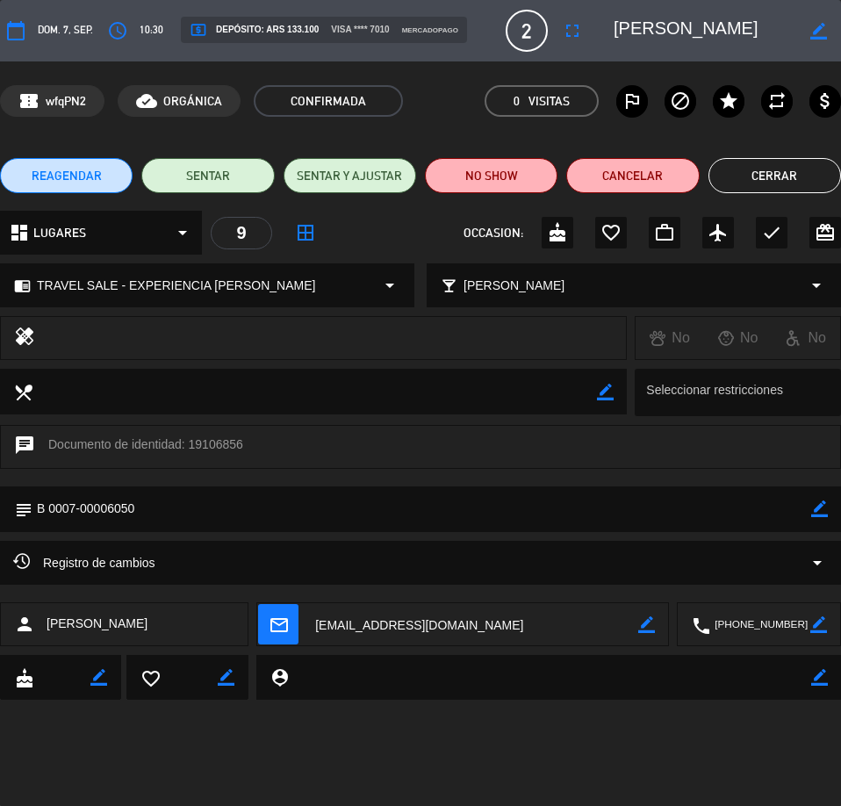
click at [732, 178] on button "Cerrar" at bounding box center [775, 175] width 133 height 35
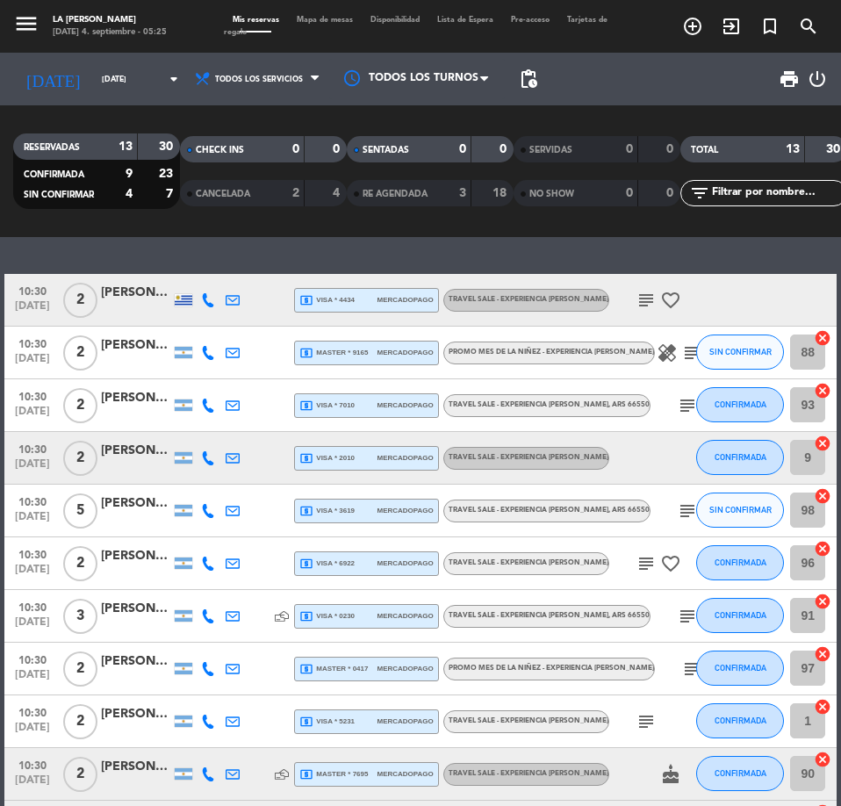
click at [121, 458] on div "[PERSON_NAME]" at bounding box center [136, 451] width 70 height 20
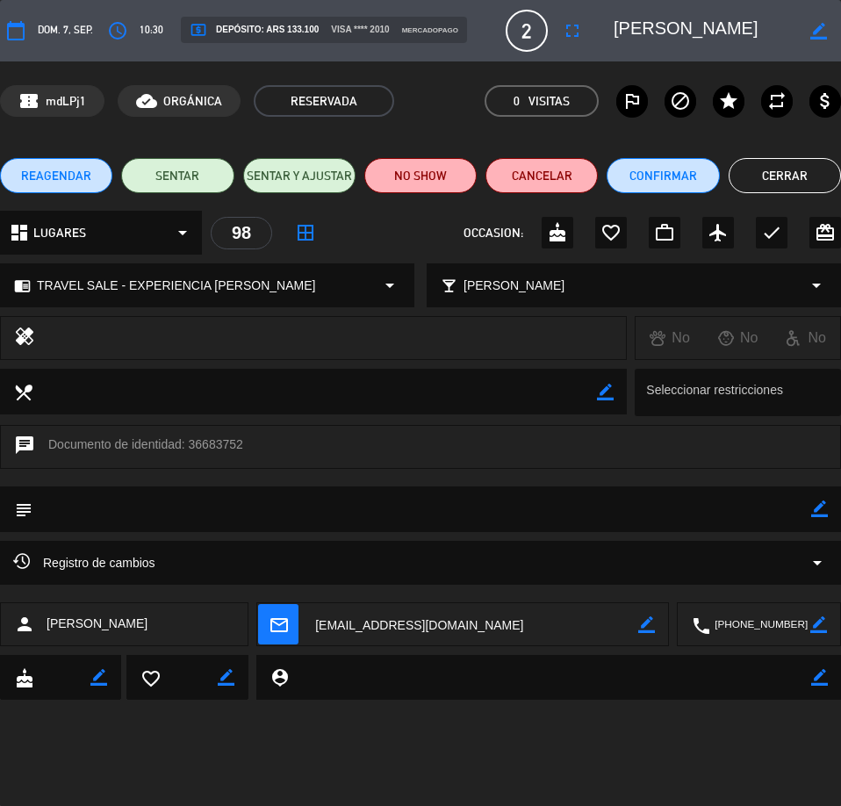
click at [321, 626] on textarea at bounding box center [474, 625] width 327 height 44
click at [779, 626] on textarea at bounding box center [760, 625] width 100 height 44
drag, startPoint x: 90, startPoint y: 99, endPoint x: 47, endPoint y: 107, distance: 43.8
click at [47, 107] on div "confirmation_number mdLPj1" at bounding box center [52, 101] width 105 height 32
copy span "mdLPj1"
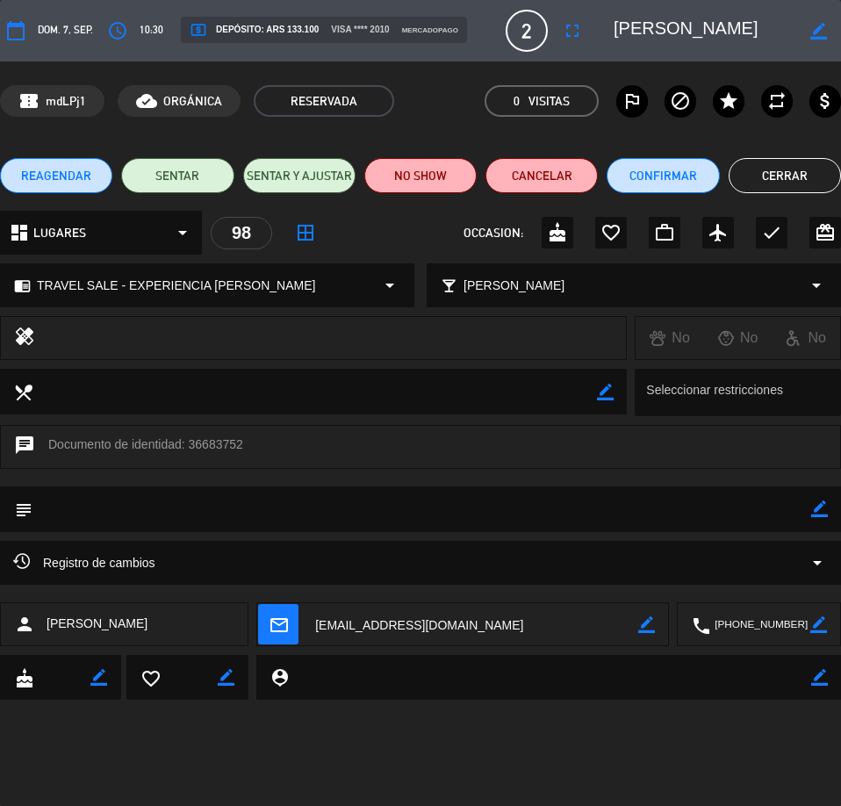
click at [767, 177] on button "Cerrar" at bounding box center [785, 175] width 112 height 35
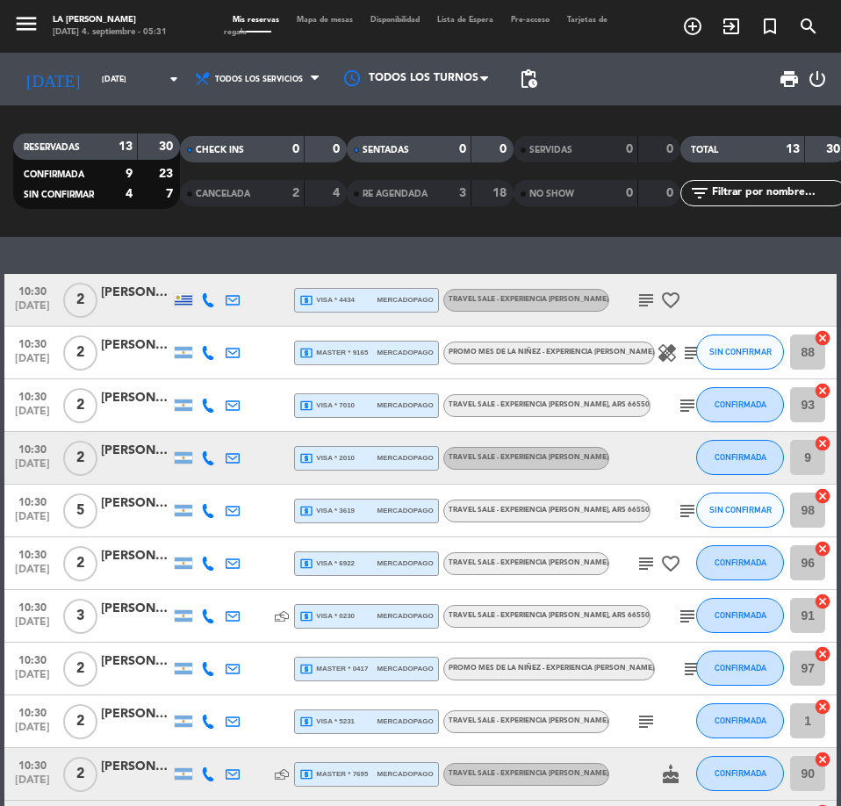
click at [135, 563] on div "[PERSON_NAME]" at bounding box center [136, 556] width 70 height 20
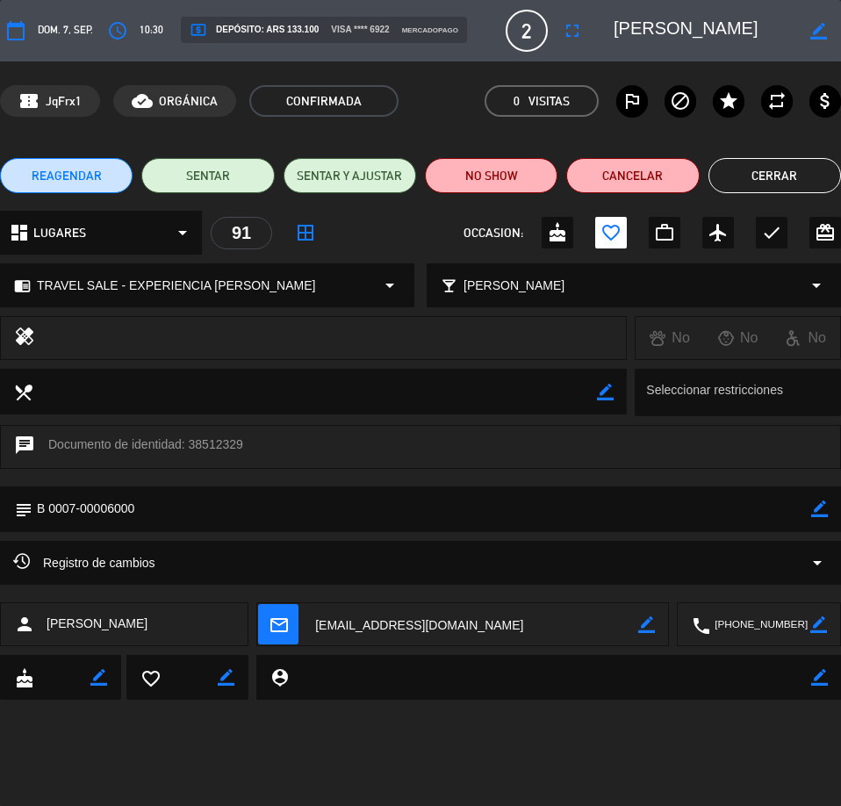
click at [807, 174] on button "Cerrar" at bounding box center [775, 175] width 133 height 35
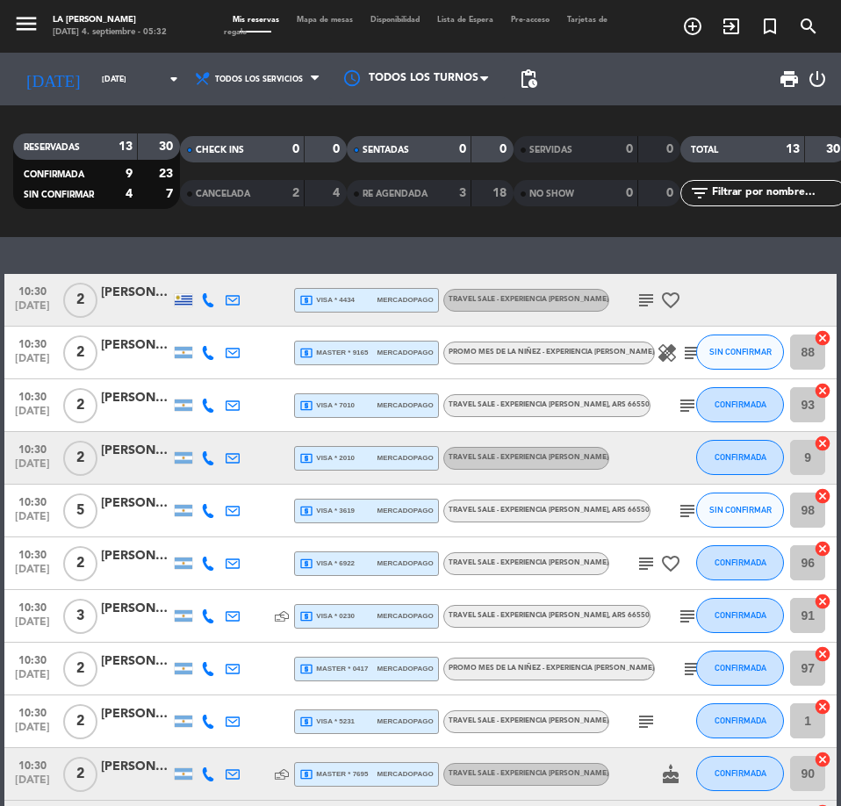
click at [141, 664] on div "[PERSON_NAME]" at bounding box center [136, 662] width 70 height 20
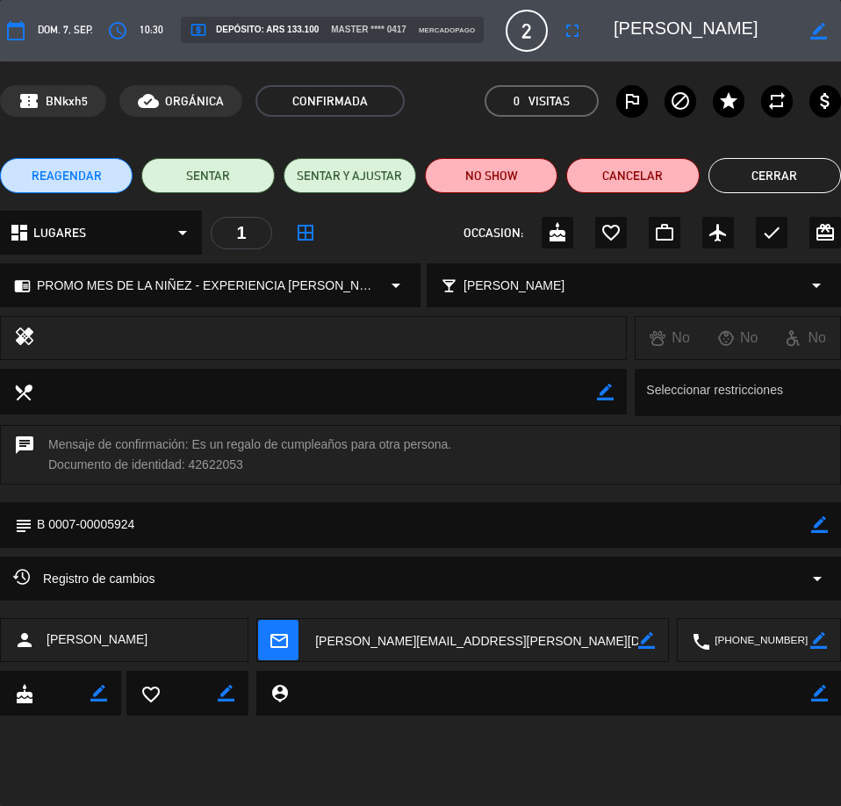
click at [774, 176] on button "Cerrar" at bounding box center [775, 175] width 133 height 35
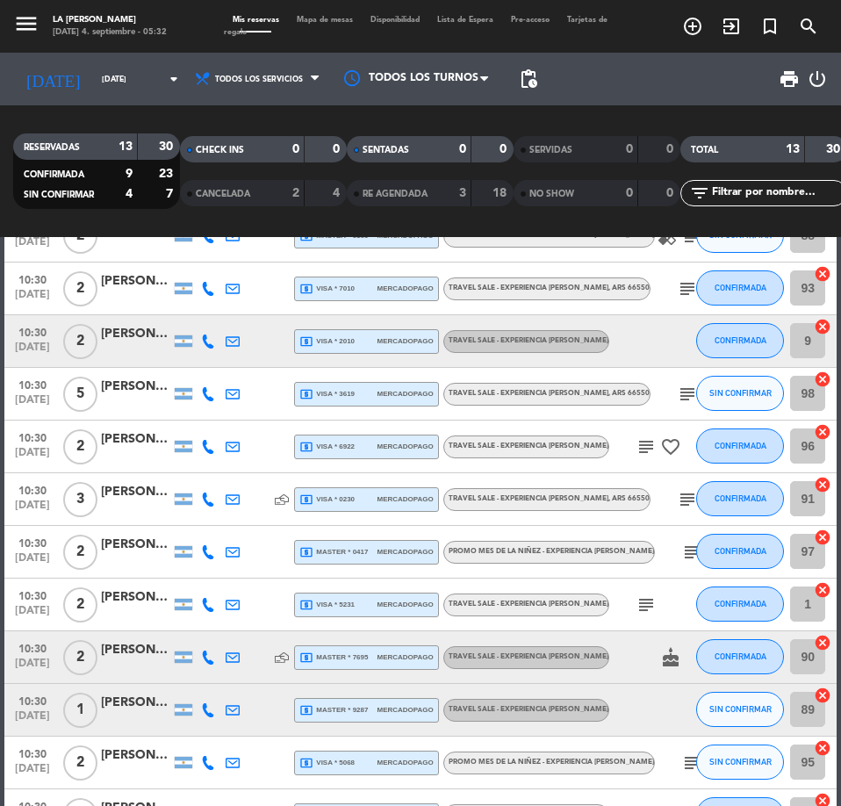
scroll to position [234, 0]
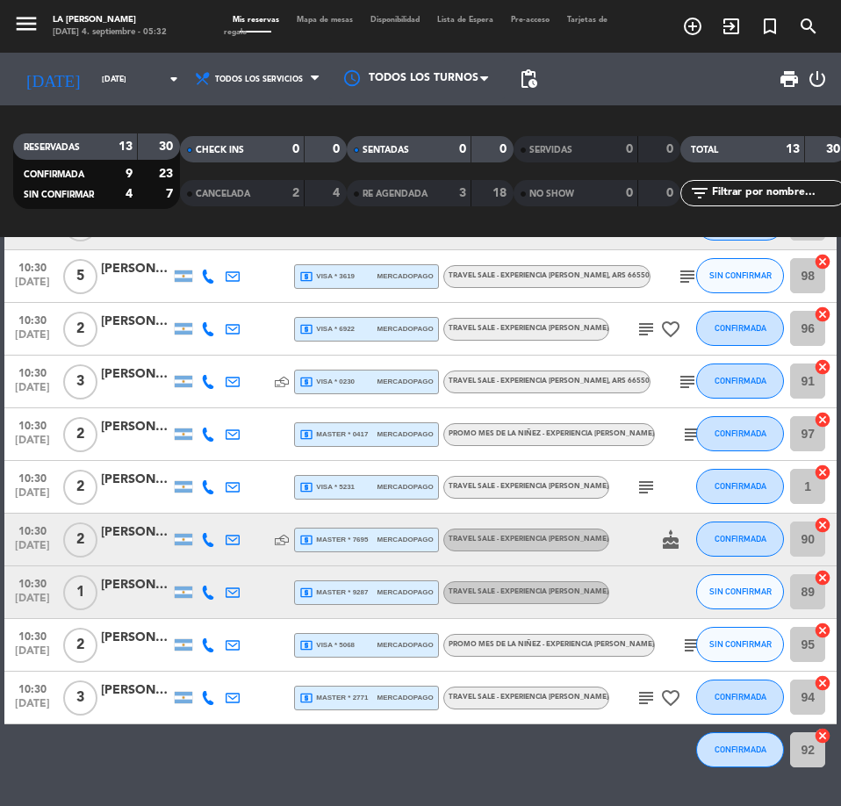
click at [133, 594] on div "[PERSON_NAME]" at bounding box center [136, 585] width 70 height 20
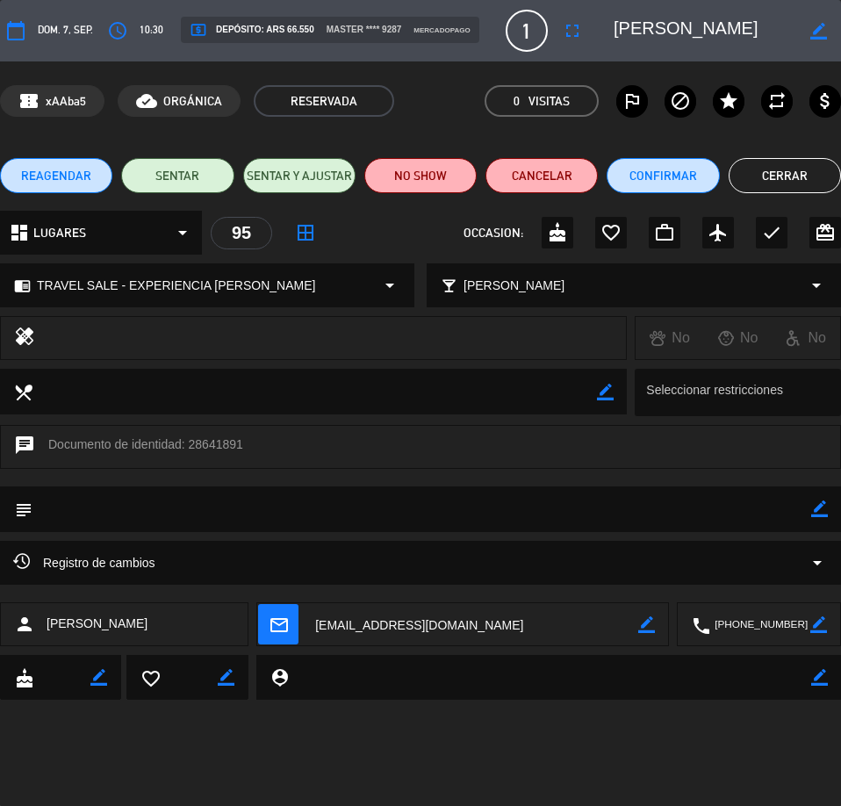
click at [813, 184] on button "Cerrar" at bounding box center [785, 175] width 112 height 35
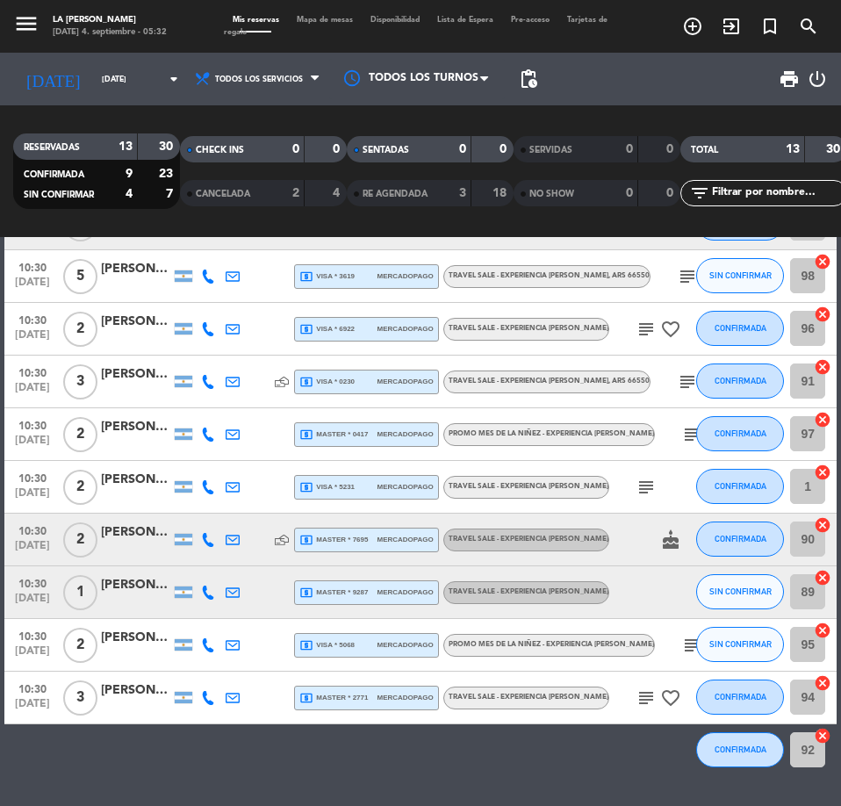
click at [269, 191] on div "2" at bounding box center [282, 194] width 35 height 20
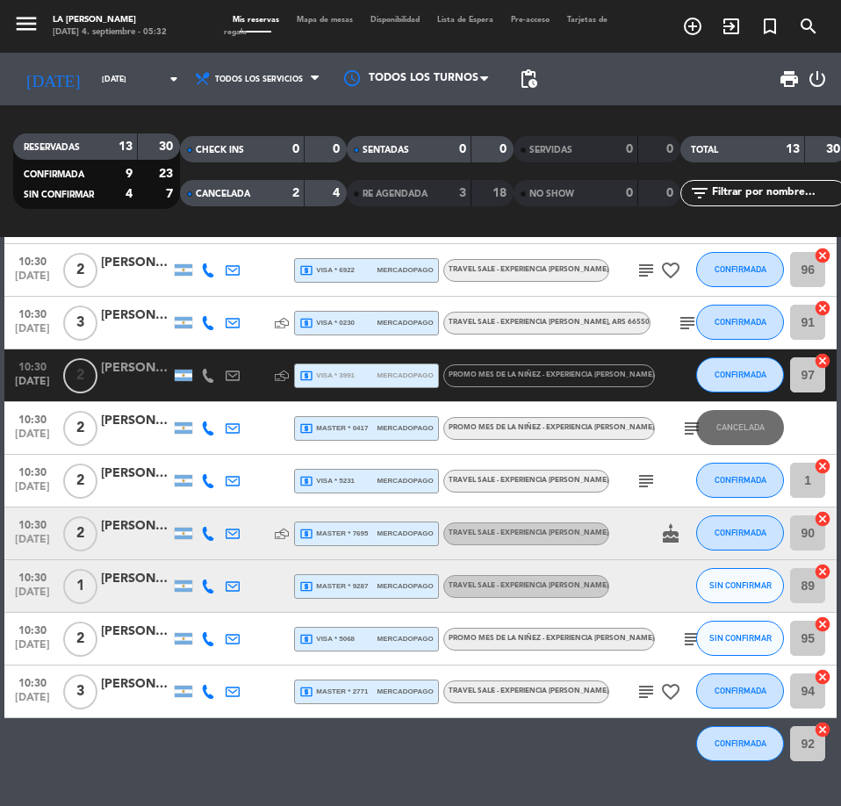
scroll to position [0, 0]
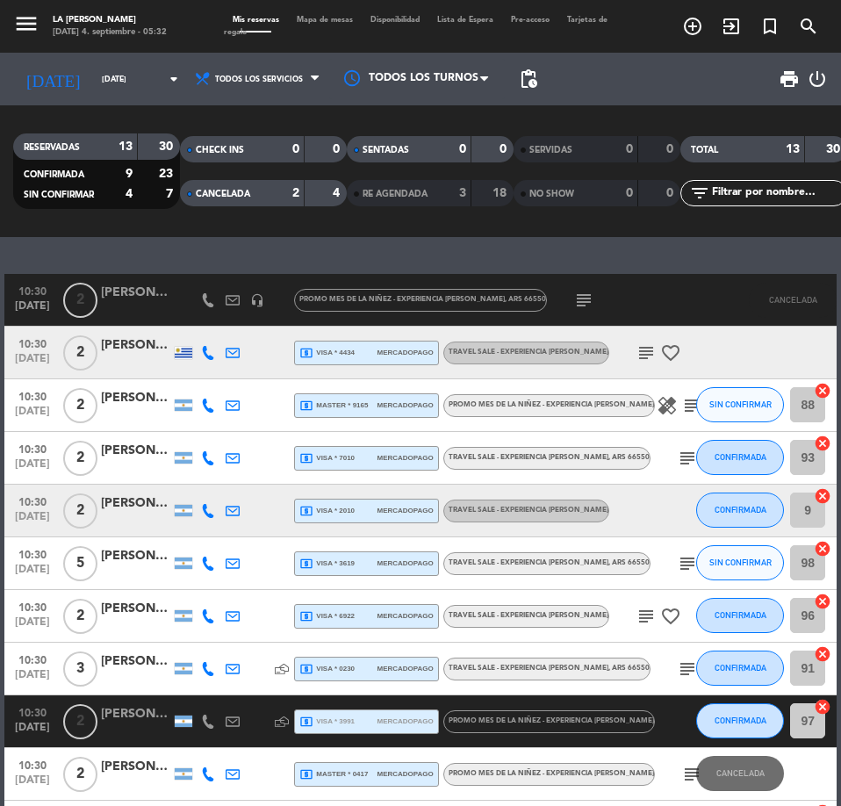
click at [134, 297] on div "[PERSON_NAME]" at bounding box center [136, 293] width 70 height 20
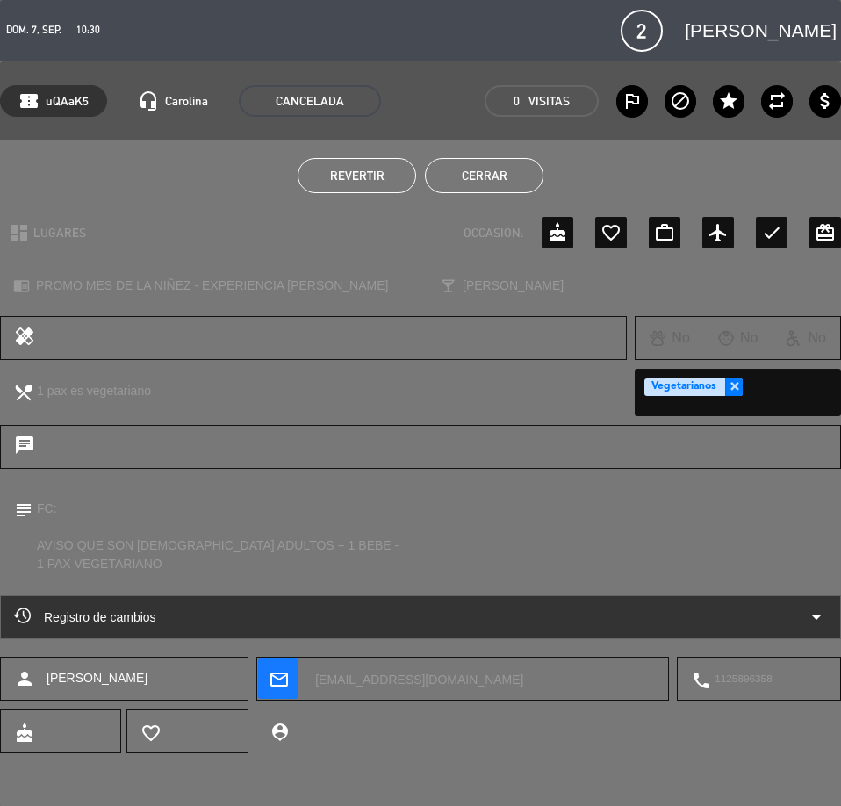
click at [471, 171] on button "Cerrar" at bounding box center [484, 175] width 119 height 35
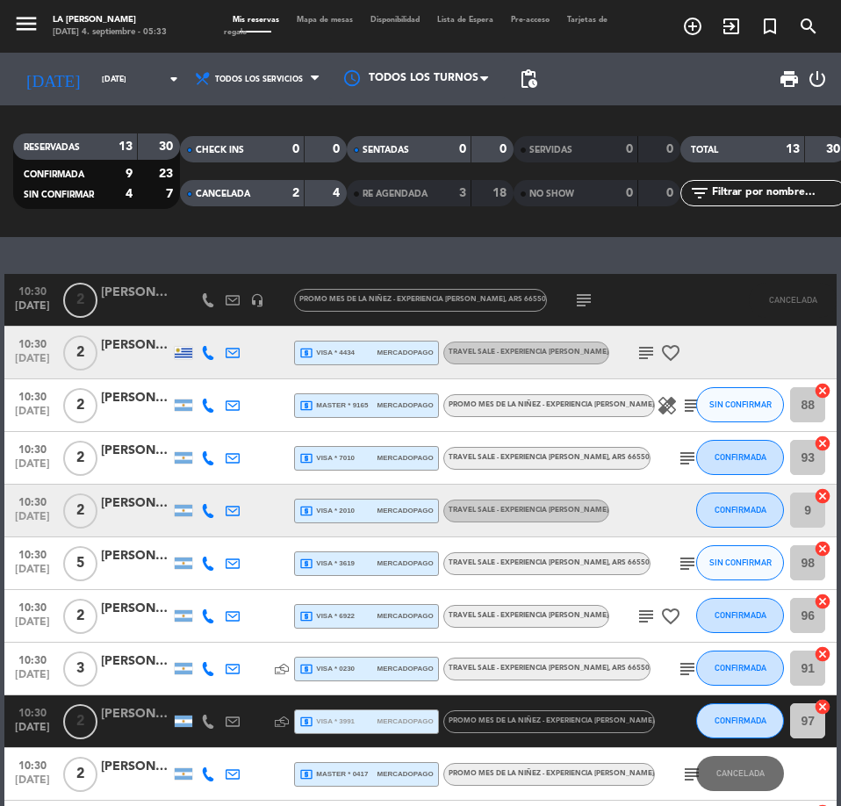
click at [298, 196] on strong "2" at bounding box center [295, 193] width 7 height 12
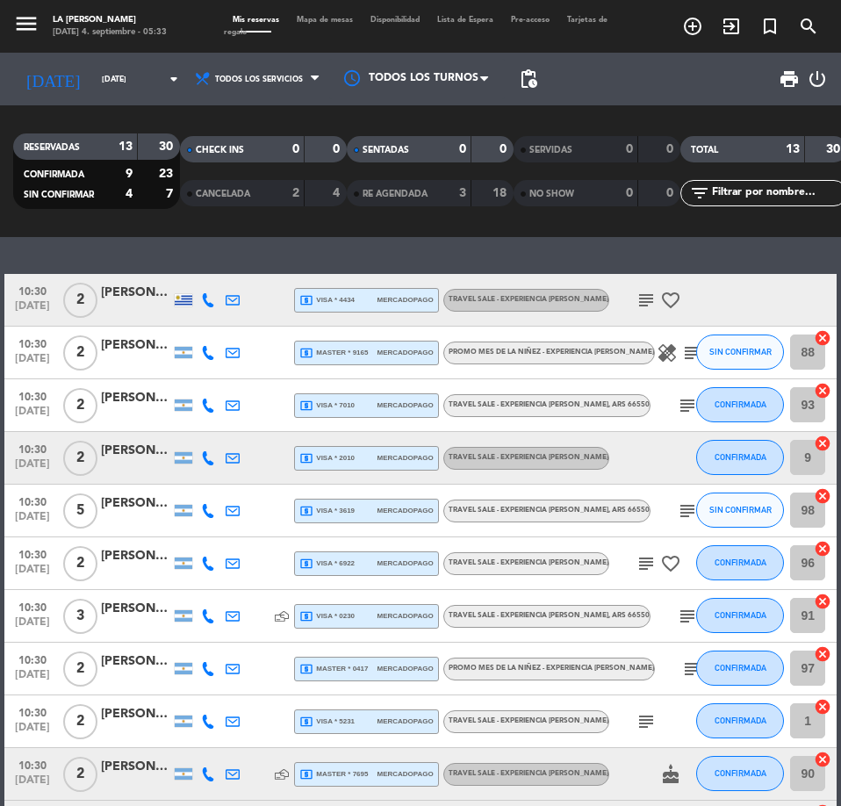
click at [457, 193] on div "3" at bounding box center [449, 194] width 35 height 20
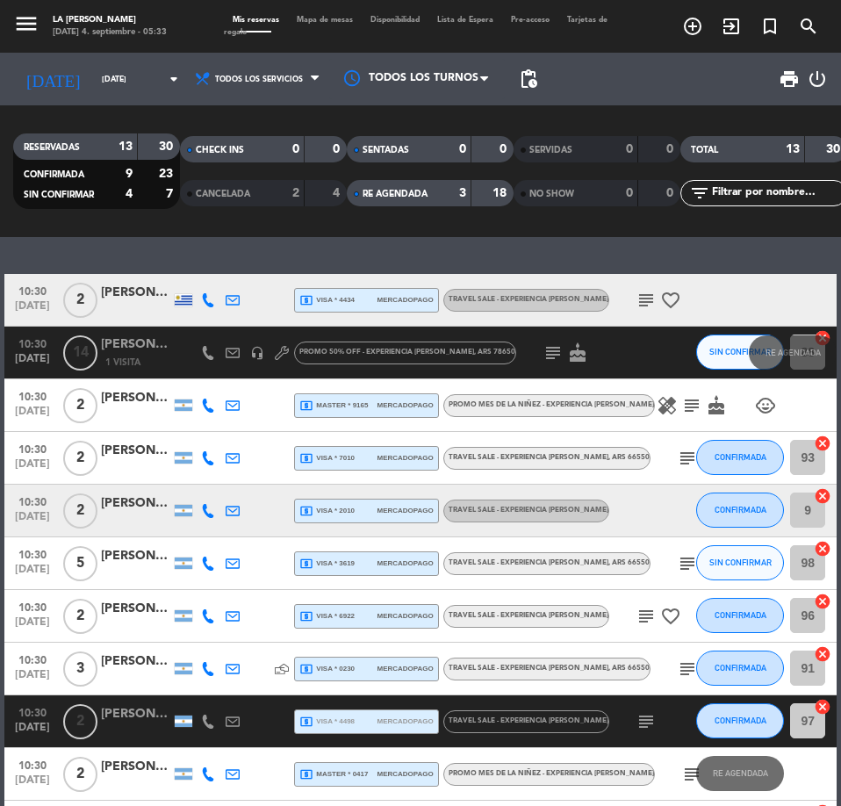
scroll to position [117, 0]
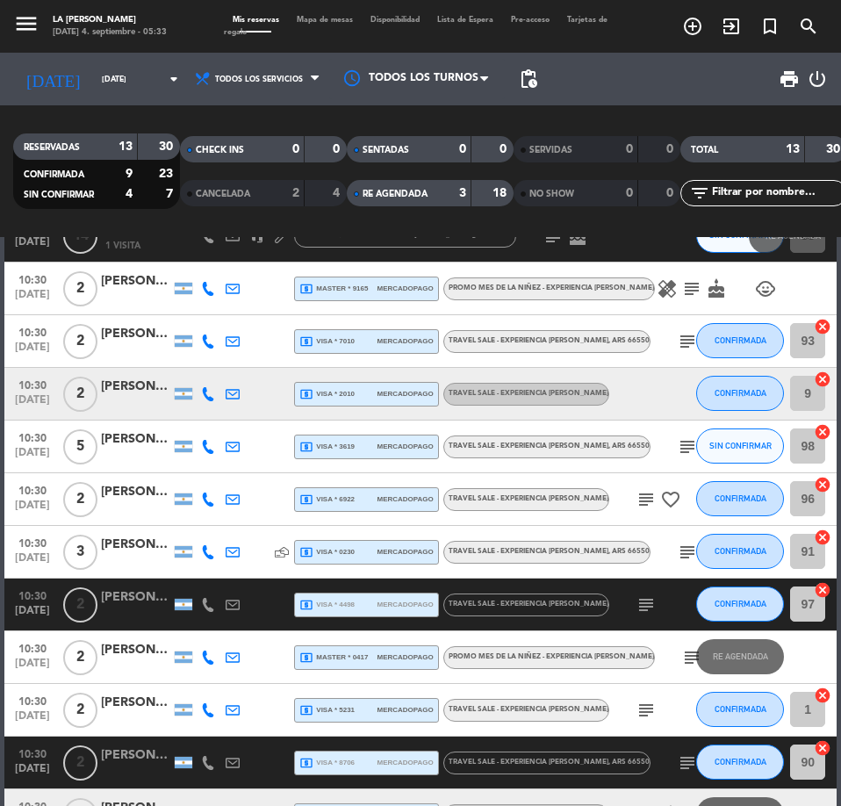
click at [124, 599] on div "[PERSON_NAME]" at bounding box center [136, 598] width 70 height 20
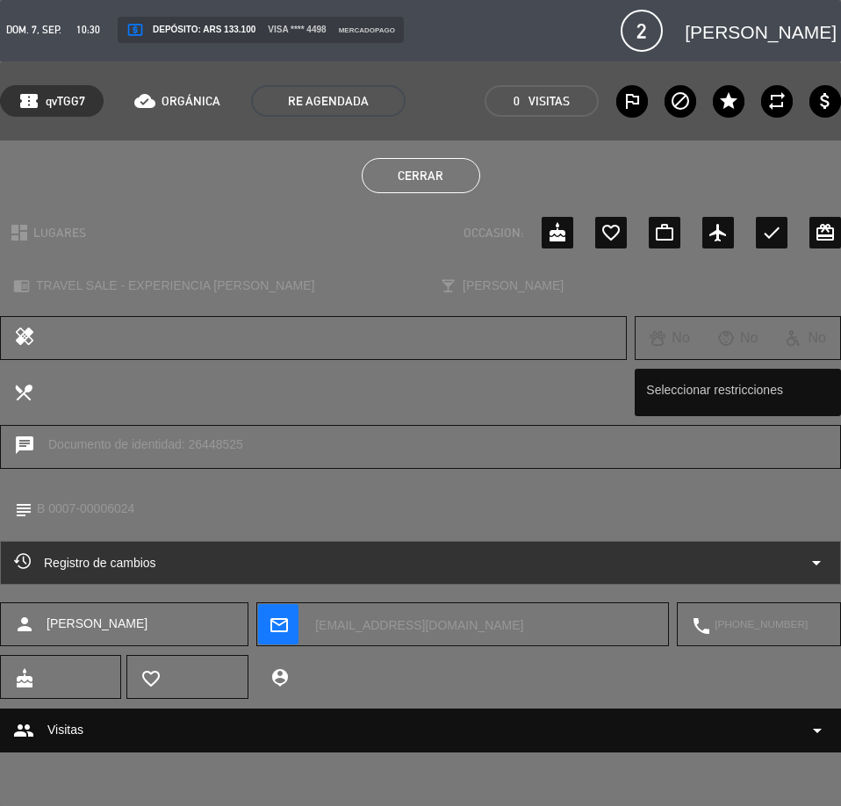
click at [425, 178] on button "Cerrar" at bounding box center [421, 175] width 119 height 35
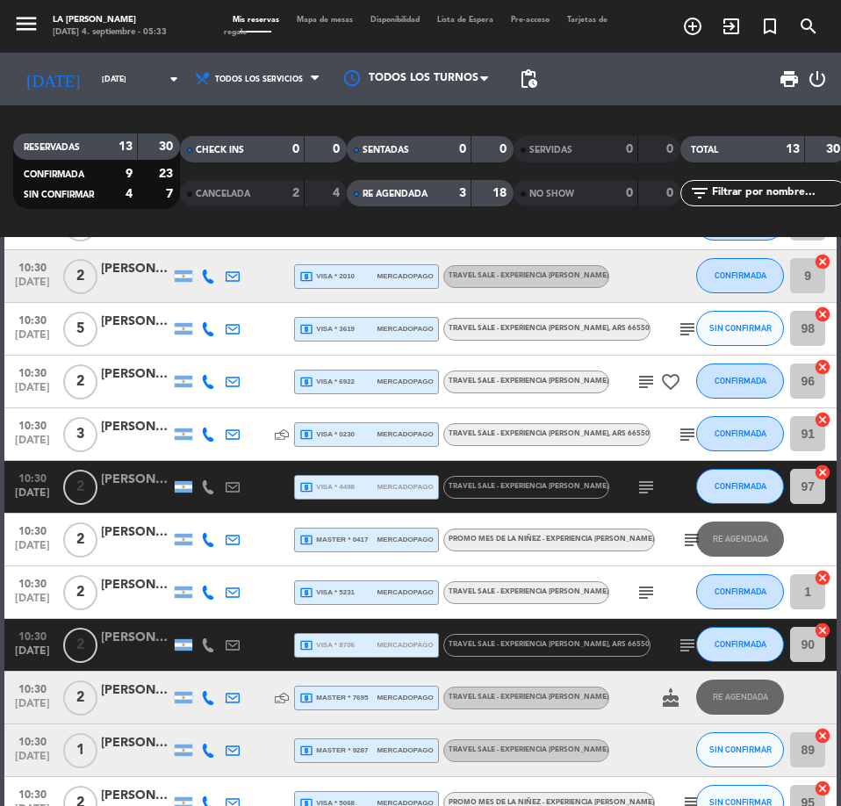
scroll to position [351, 0]
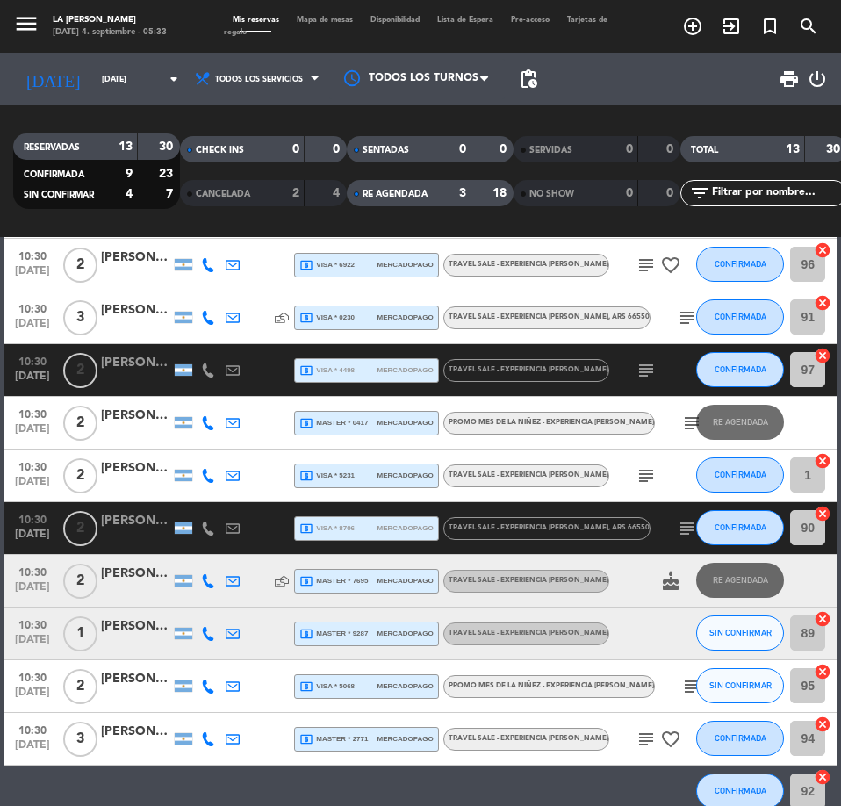
click at [125, 373] on div at bounding box center [136, 380] width 70 height 14
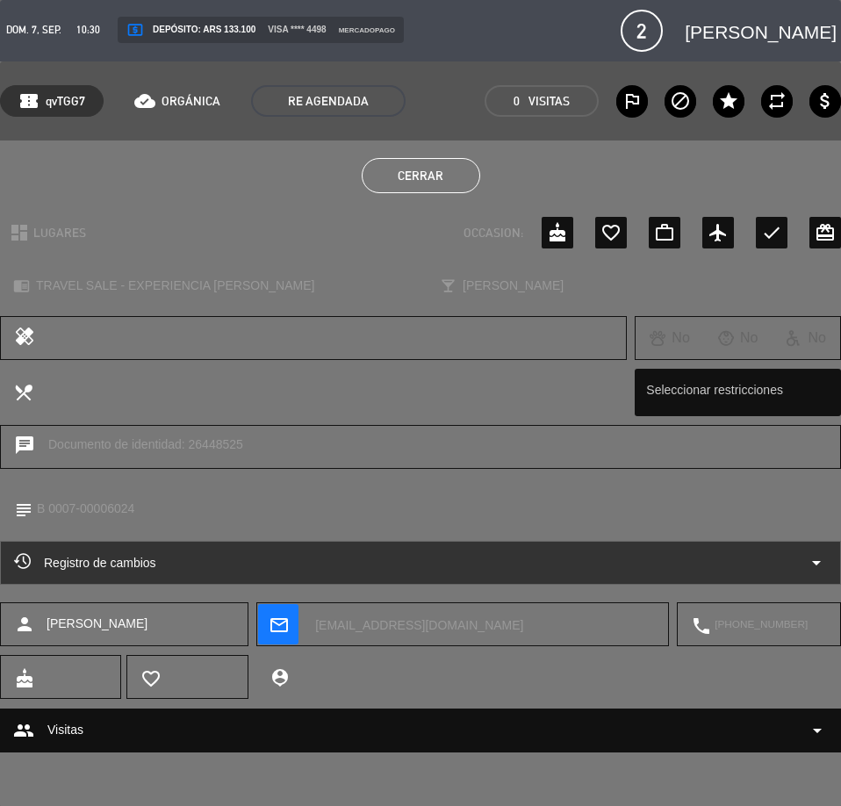
click at [270, 734] on div "group Visitas arrow_drop_down" at bounding box center [420, 730] width 815 height 21
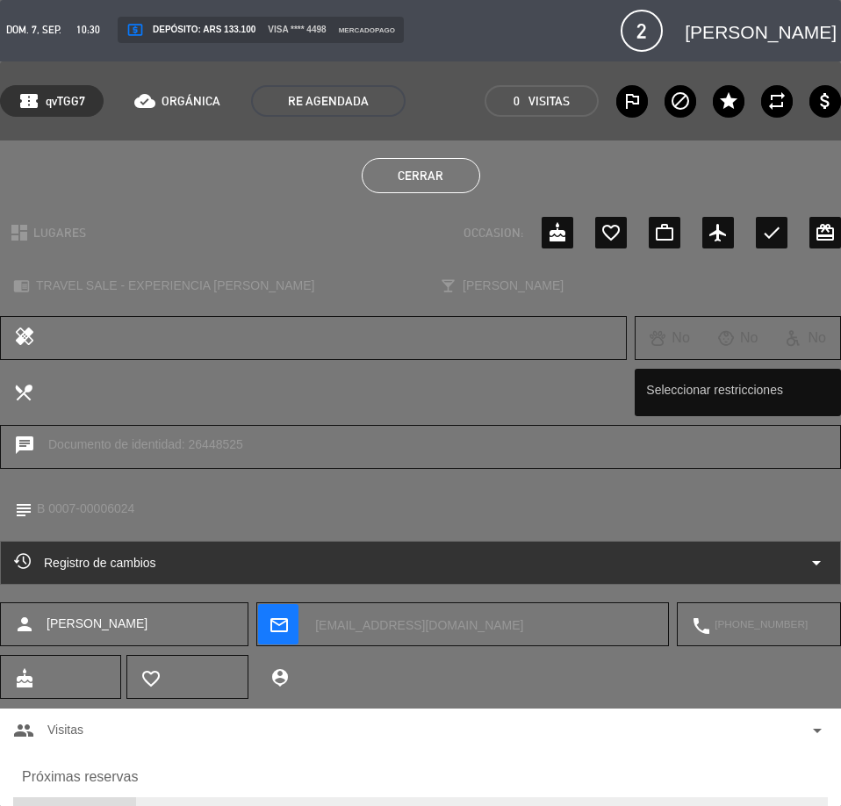
scroll to position [110, 0]
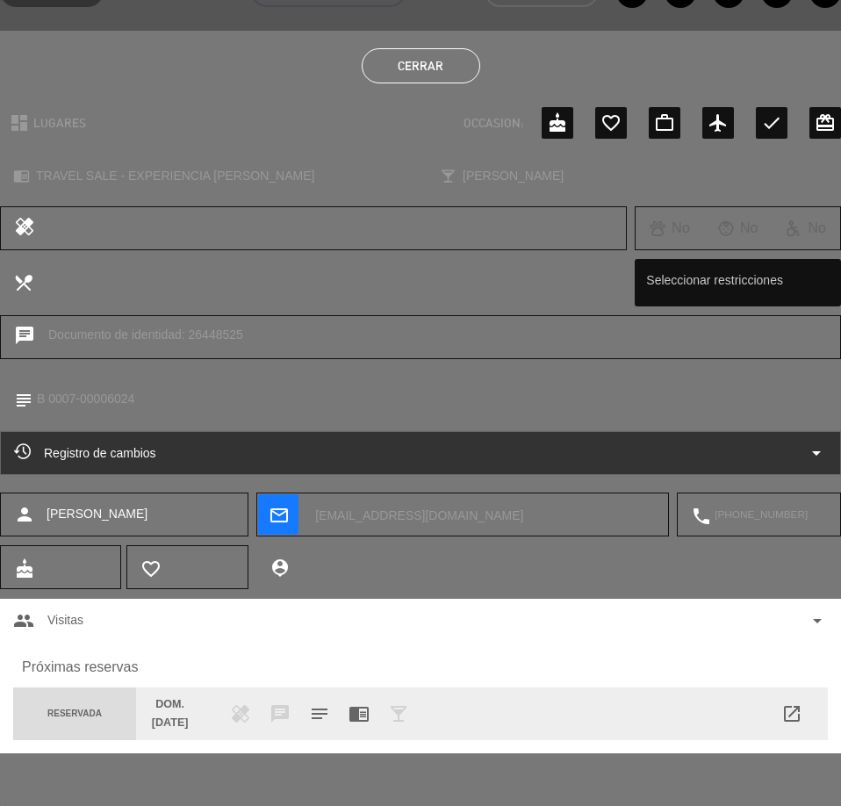
click at [797, 718] on span "open_in_new" at bounding box center [792, 713] width 21 height 21
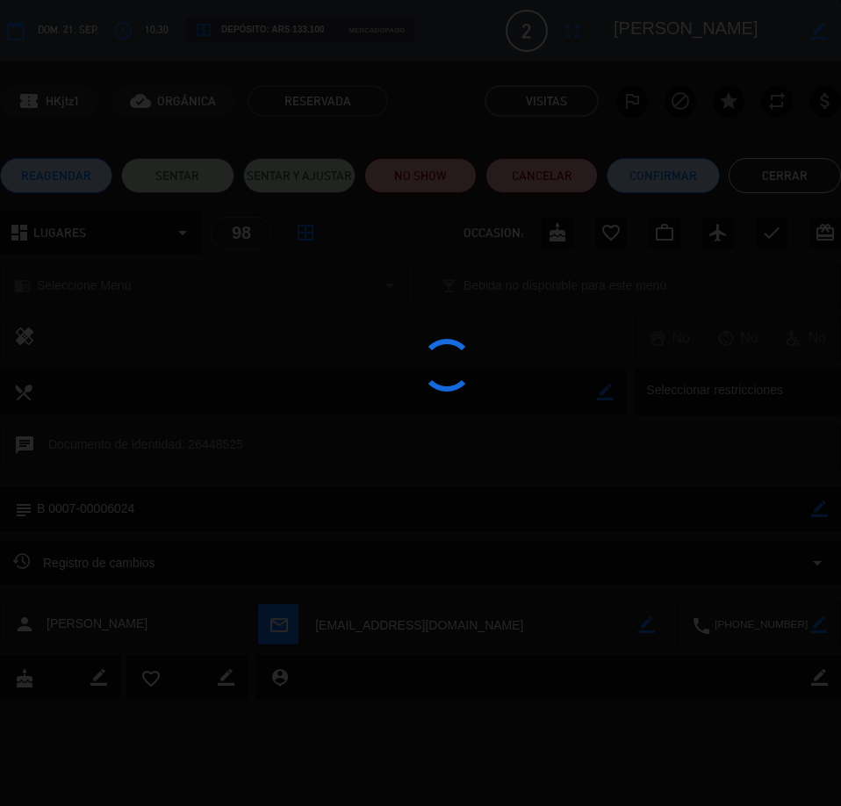
scroll to position [0, 0]
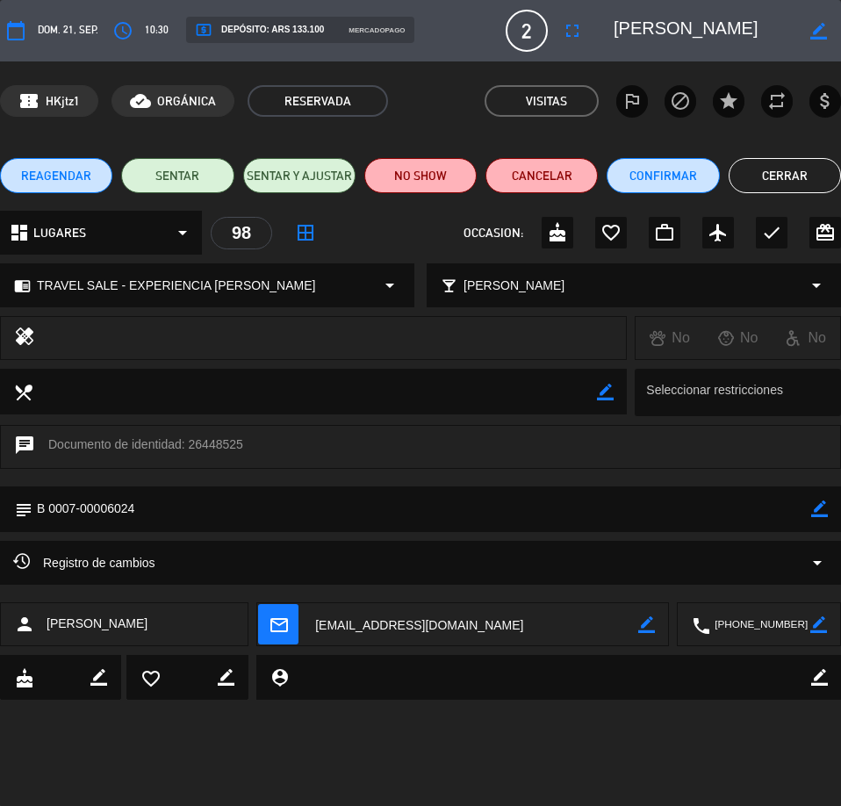
click at [778, 179] on button "Cerrar" at bounding box center [785, 175] width 112 height 35
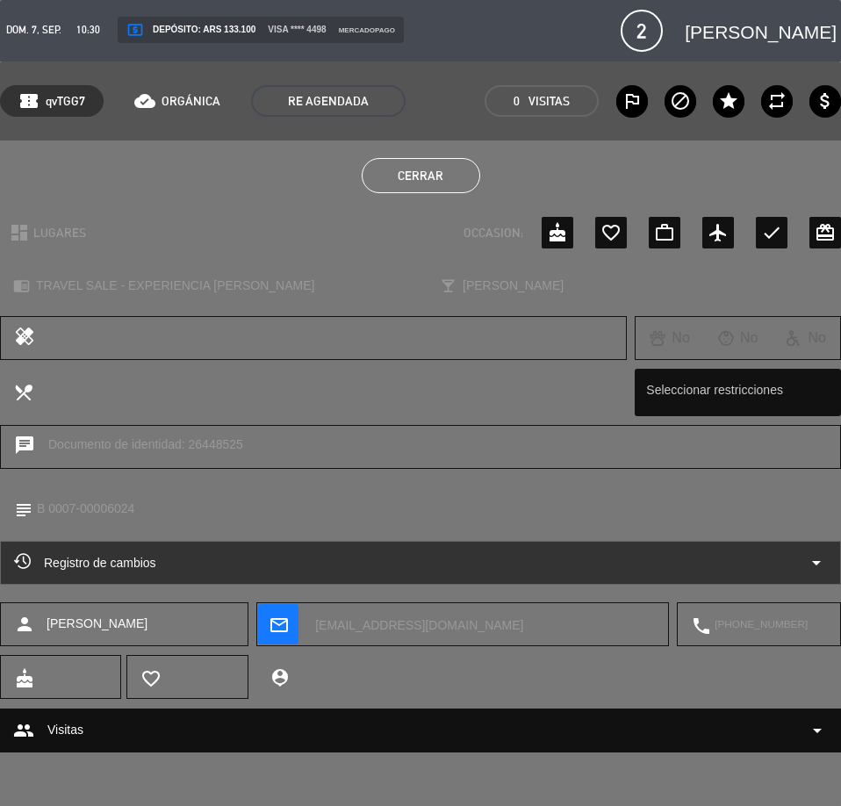
click at [435, 177] on button "Cerrar" at bounding box center [421, 175] width 119 height 35
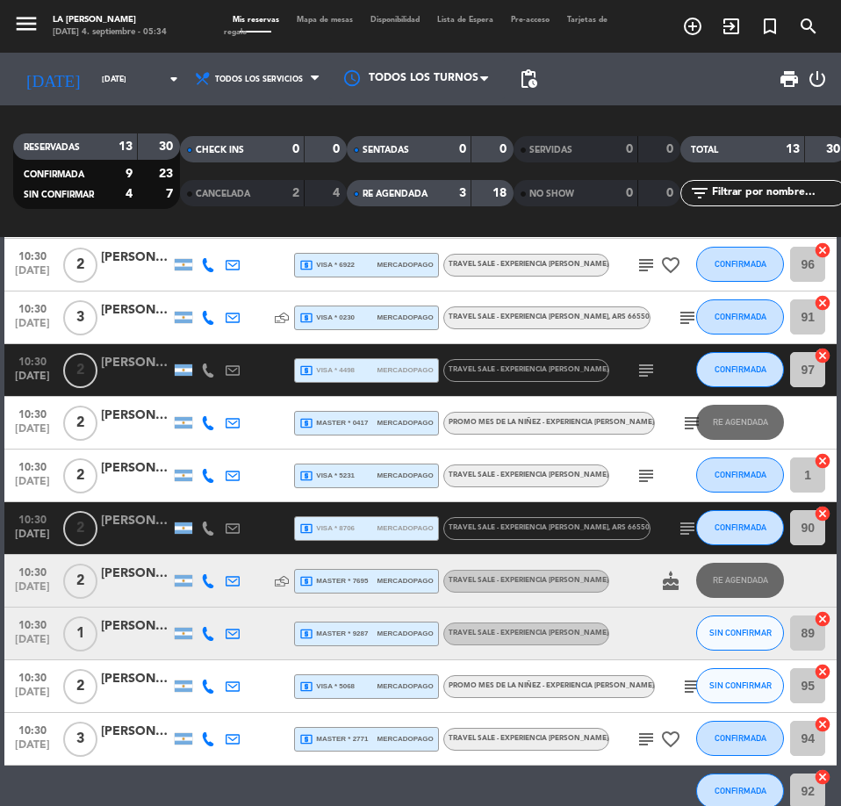
click at [134, 353] on div "[PERSON_NAME]" at bounding box center [136, 363] width 70 height 20
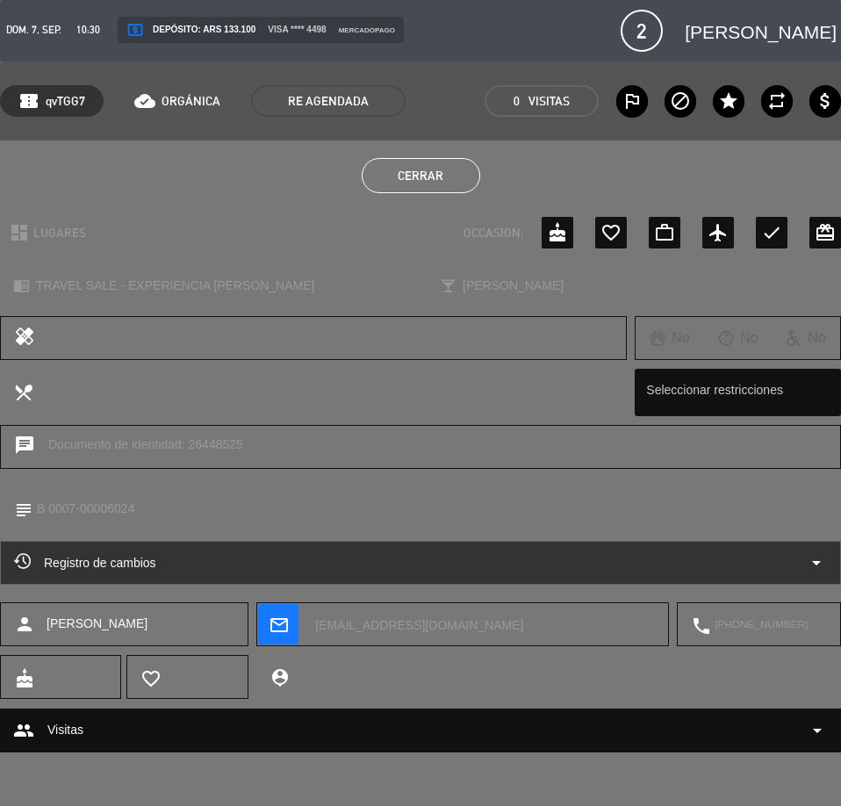
click at [744, 730] on div "group Visitas arrow_drop_down" at bounding box center [420, 730] width 815 height 21
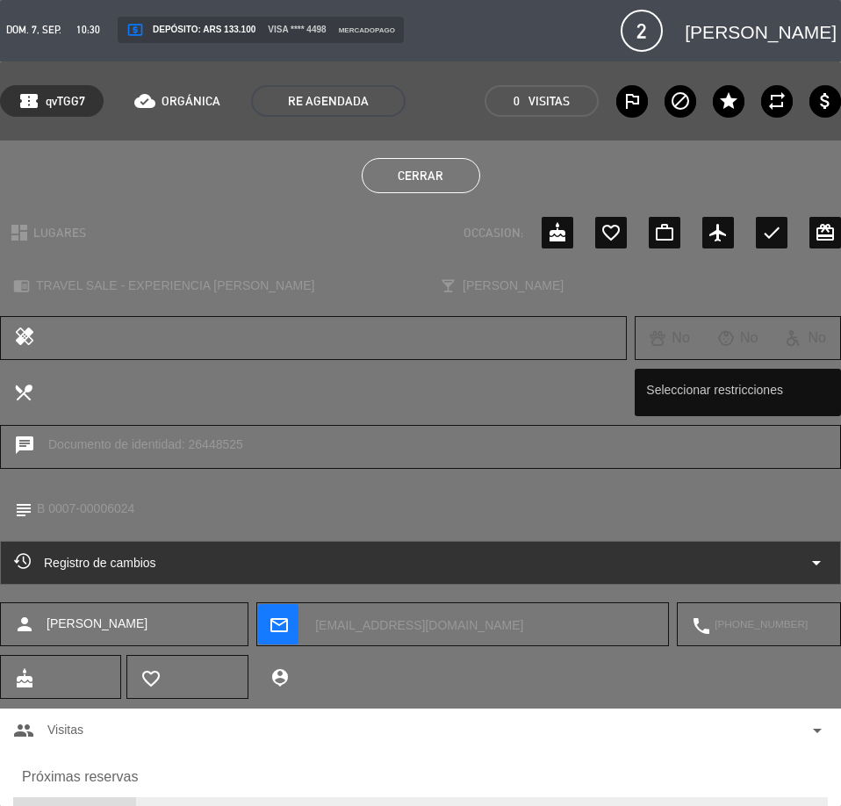
scroll to position [110, 0]
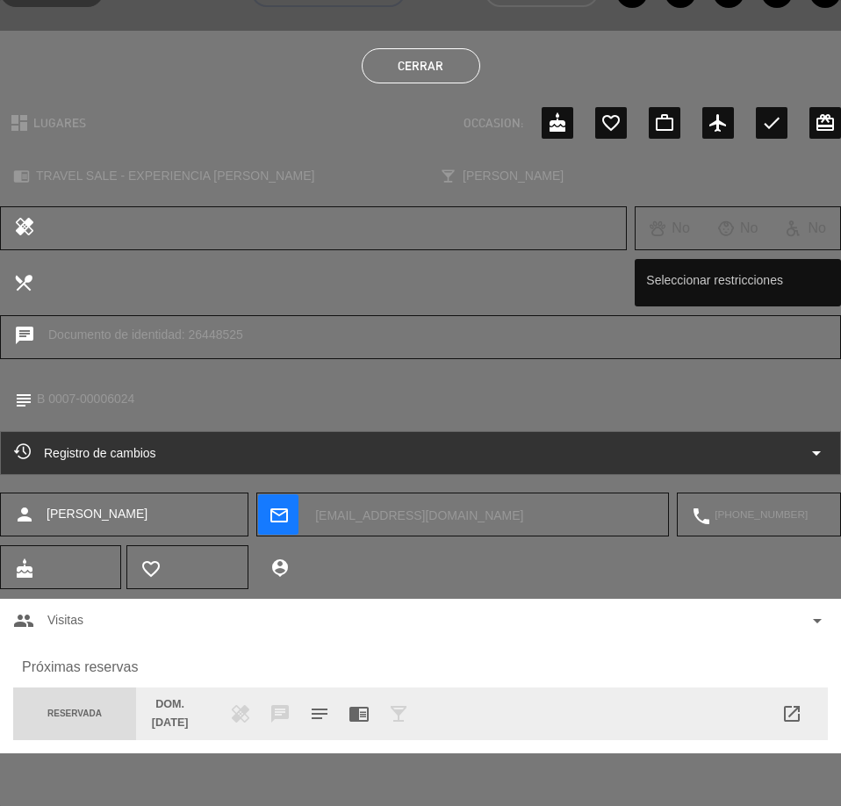
click at [794, 713] on span "open_in_new" at bounding box center [792, 713] width 21 height 21
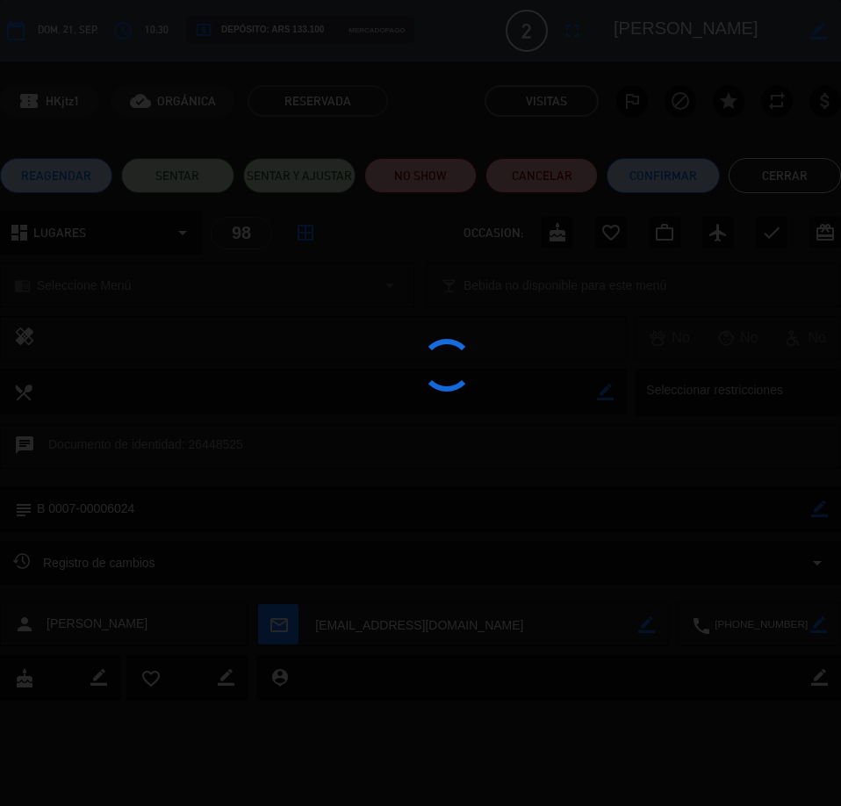
scroll to position [0, 0]
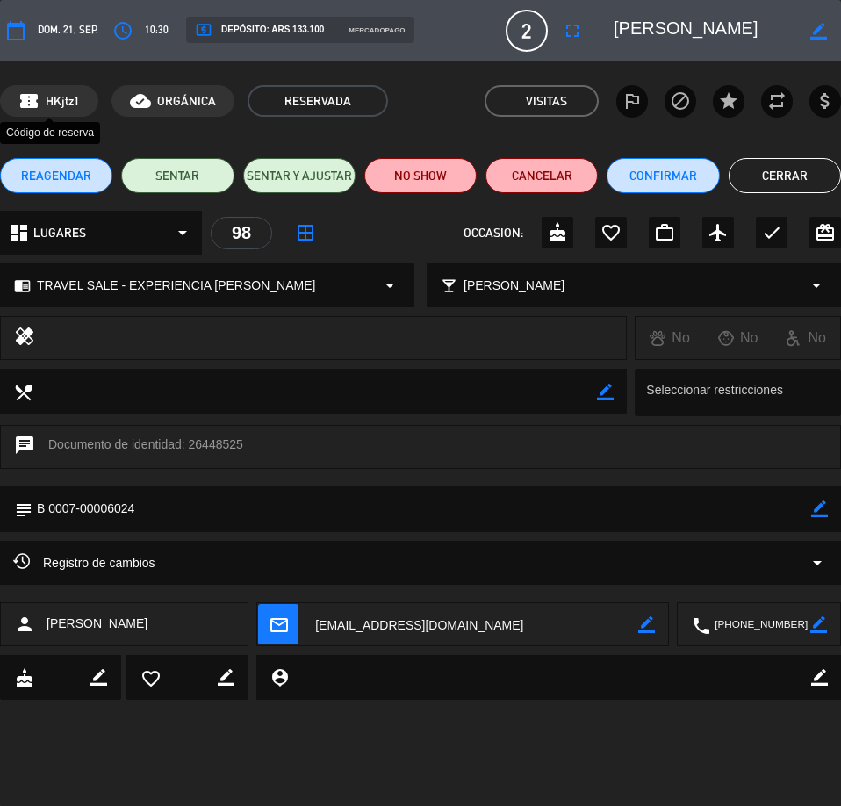
drag, startPoint x: 85, startPoint y: 97, endPoint x: 44, endPoint y: 98, distance: 41.3
click at [44, 98] on div "confirmation_number HKjtz1" at bounding box center [49, 101] width 98 height 32
copy span "HKjtz1"
click at [761, 162] on button "Cerrar" at bounding box center [785, 175] width 112 height 35
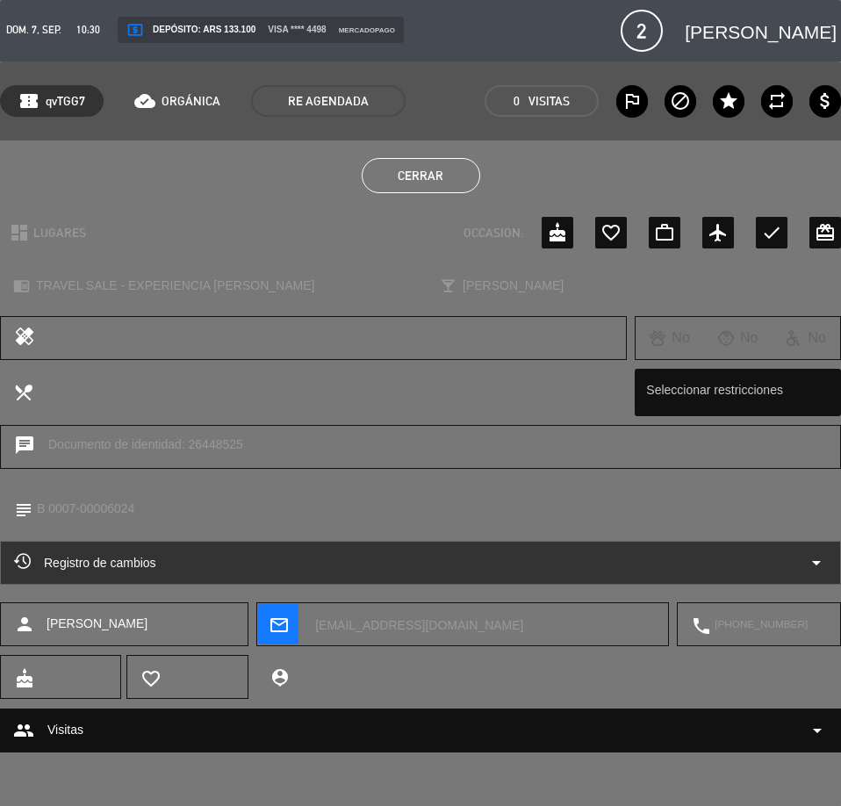
click at [442, 177] on button "Cerrar" at bounding box center [421, 175] width 119 height 35
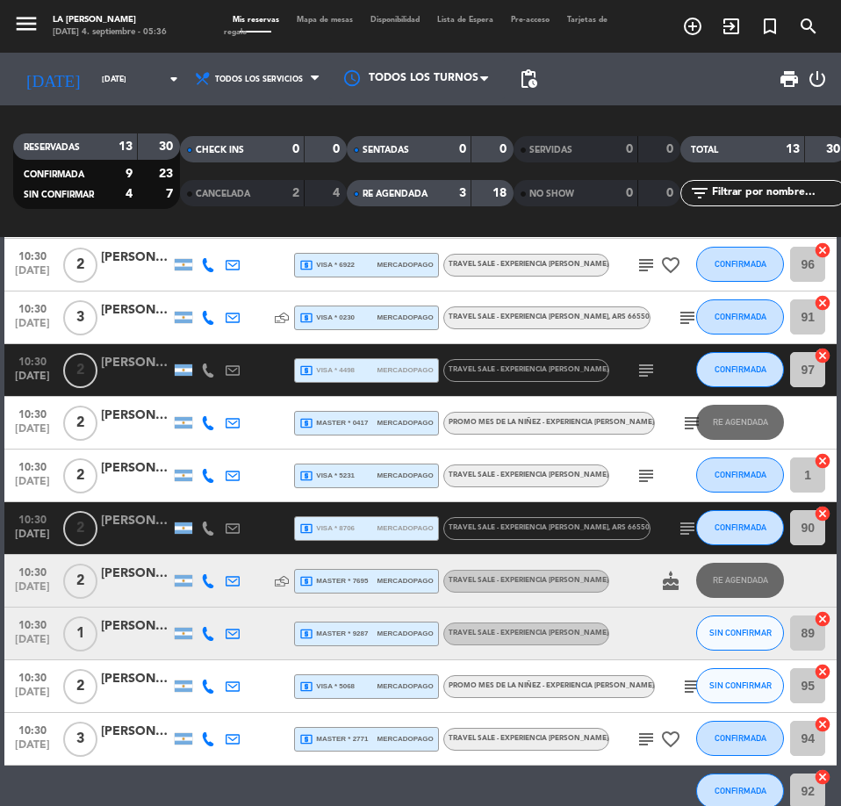
click at [137, 522] on div "[PERSON_NAME]" at bounding box center [136, 521] width 70 height 20
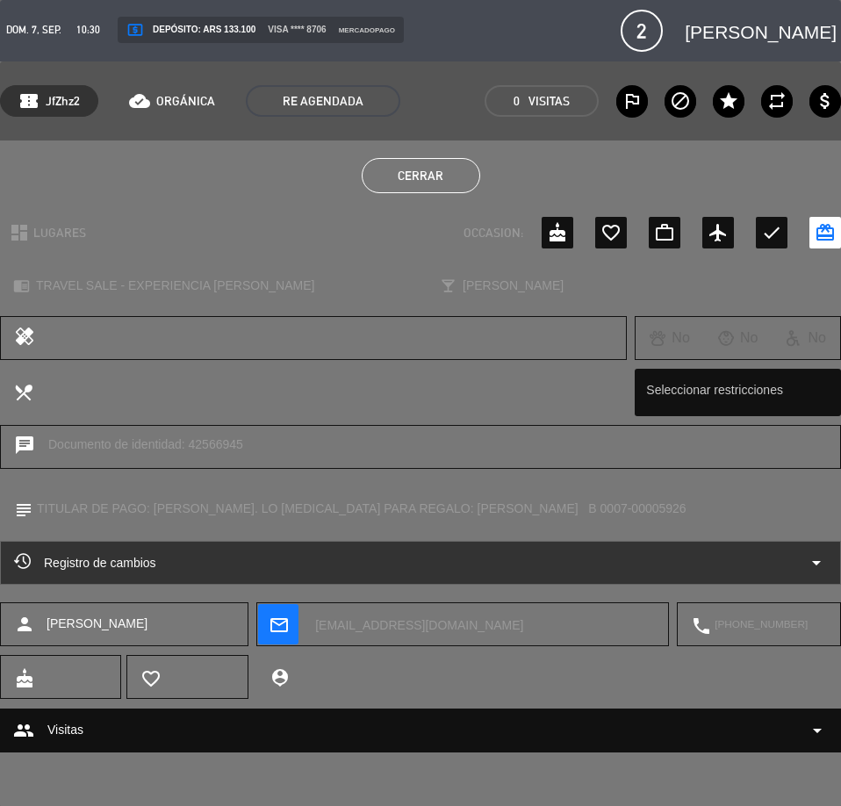
click at [439, 172] on button "Cerrar" at bounding box center [421, 175] width 119 height 35
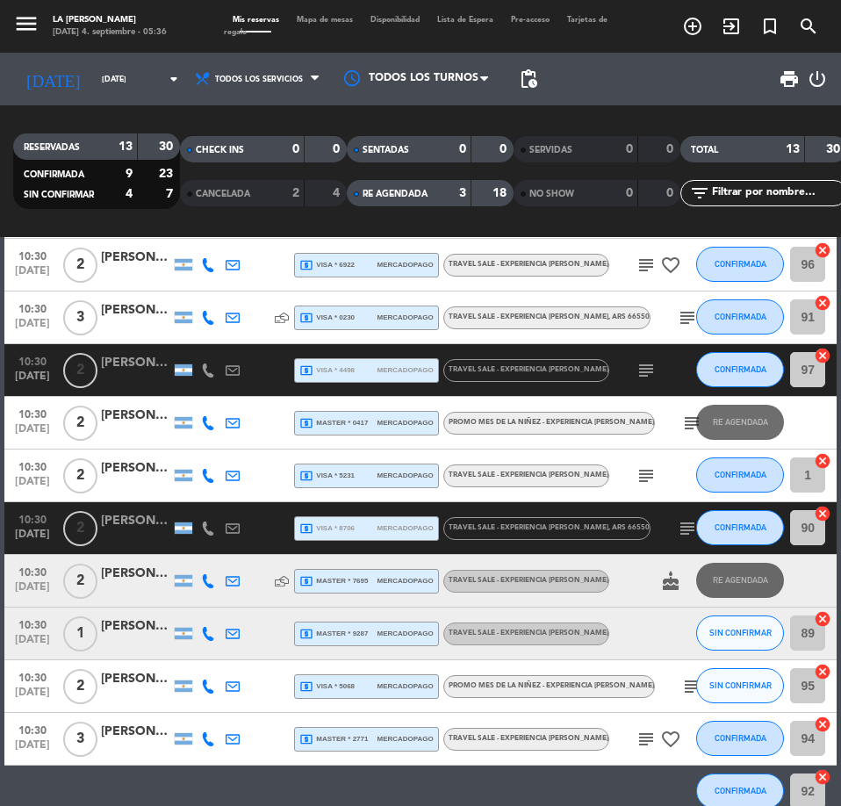
click at [469, 187] on div "RE AGENDADA 3 18" at bounding box center [430, 193] width 167 height 26
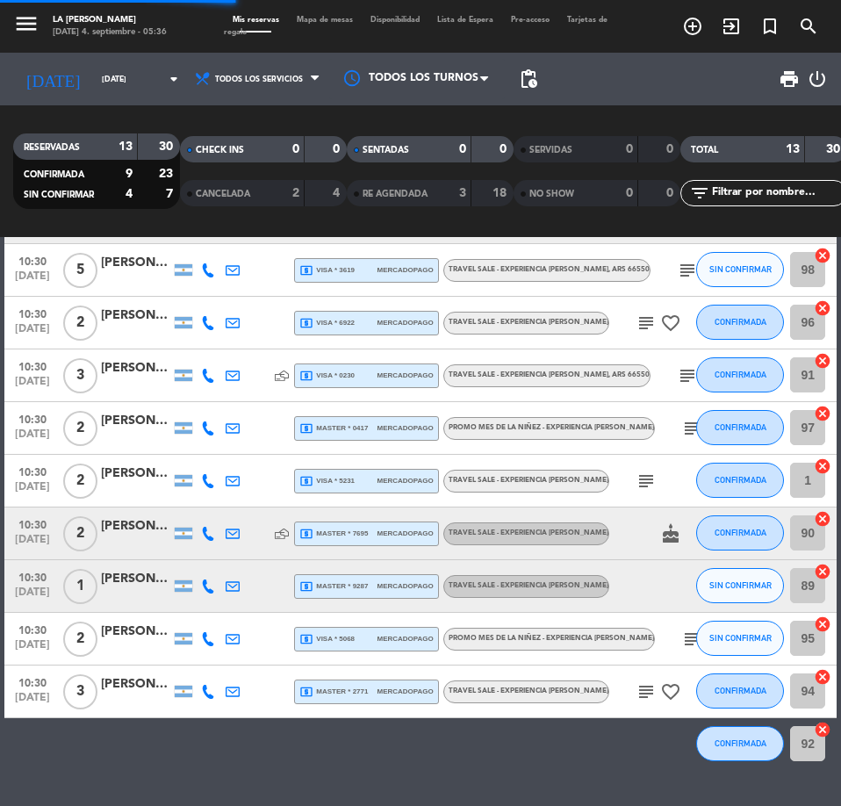
scroll to position [241, 0]
click at [149, 584] on div "[PERSON_NAME]" at bounding box center [136, 579] width 70 height 20
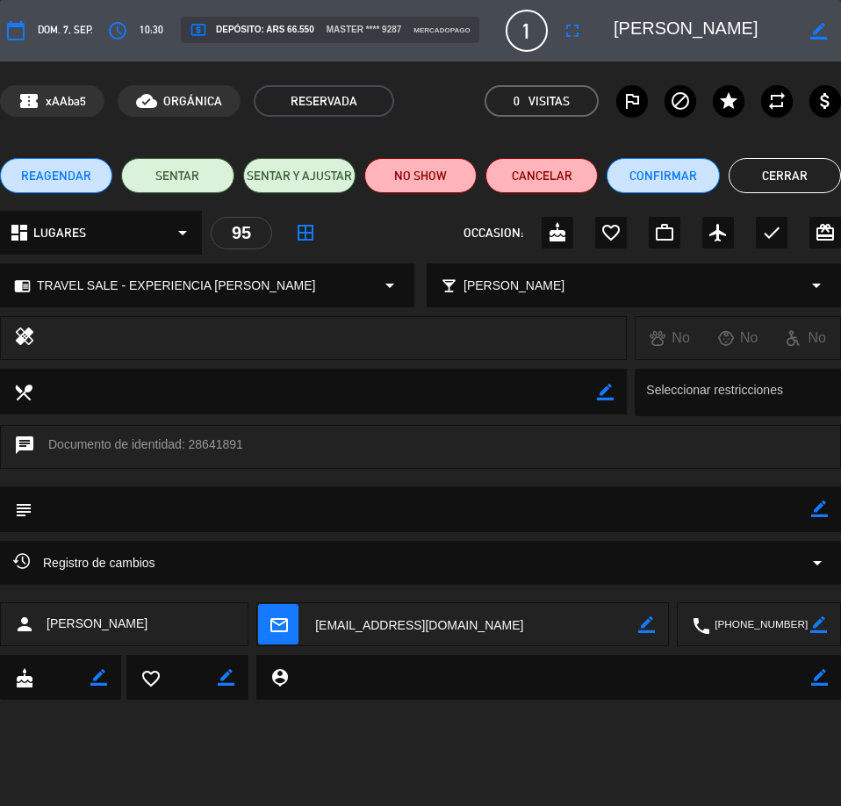
click at [401, 624] on textarea at bounding box center [474, 625] width 327 height 44
click at [777, 624] on textarea at bounding box center [760, 625] width 100 height 44
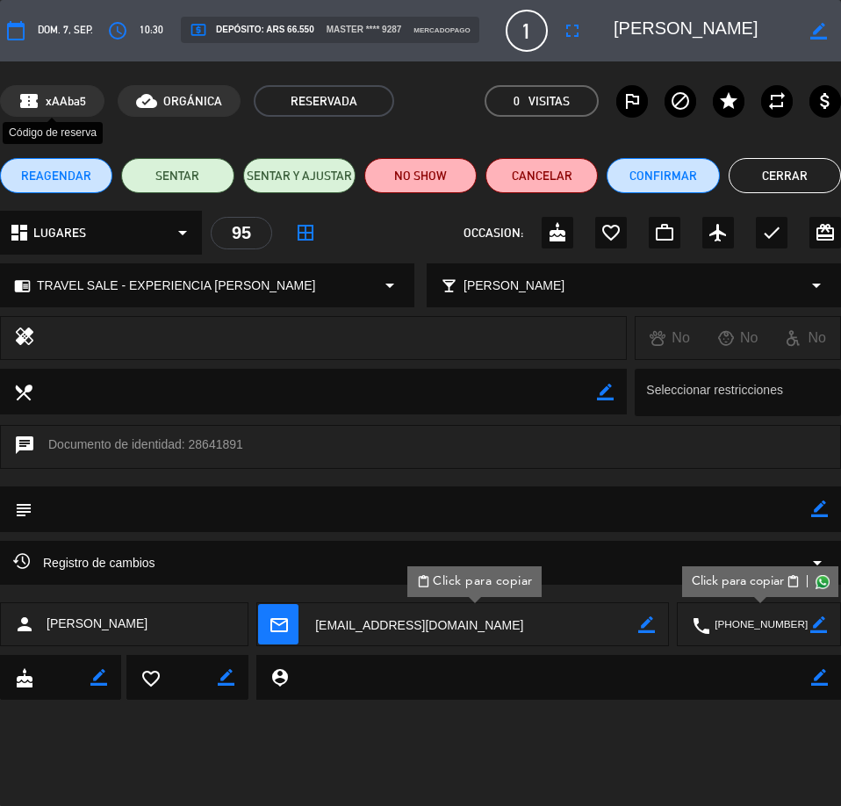
drag, startPoint x: 84, startPoint y: 101, endPoint x: 43, endPoint y: 104, distance: 41.4
click at [43, 104] on div "confirmation_number xAAba5" at bounding box center [52, 101] width 105 height 32
copy span "xAAba5"
click at [769, 167] on button "Cerrar" at bounding box center [785, 175] width 112 height 35
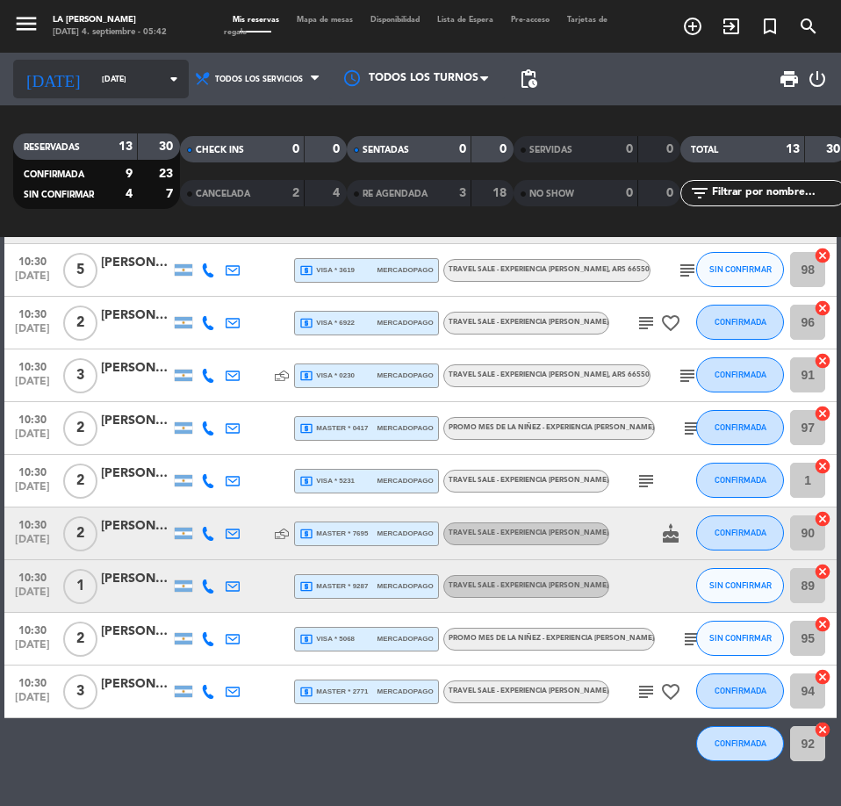
click at [99, 75] on input "[DATE]" at bounding box center [148, 79] width 111 height 27
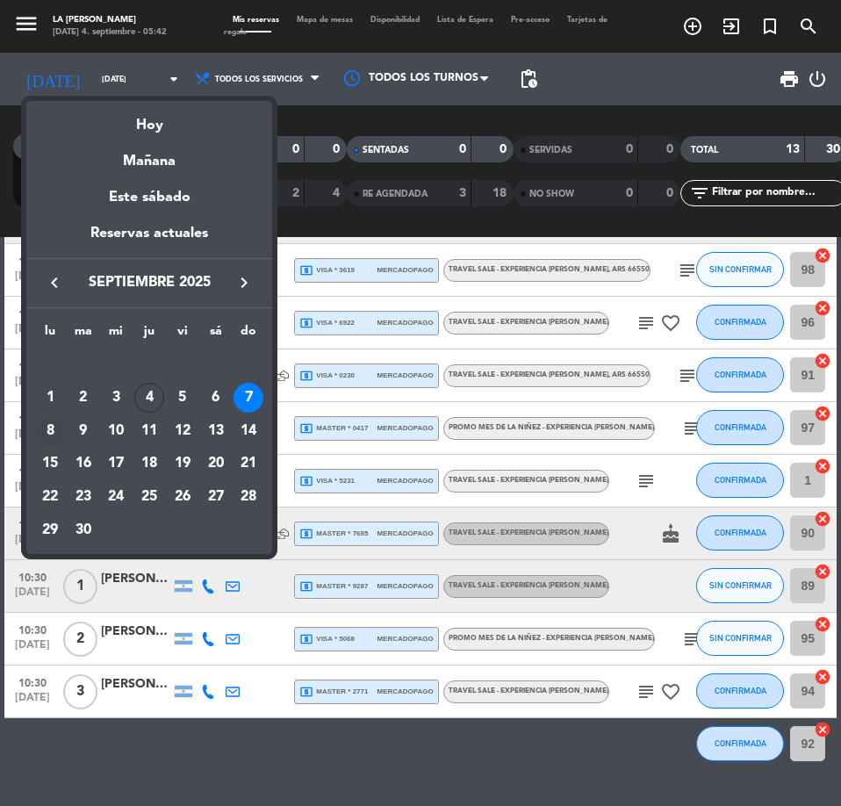
click at [50, 429] on div "8" at bounding box center [50, 431] width 30 height 30
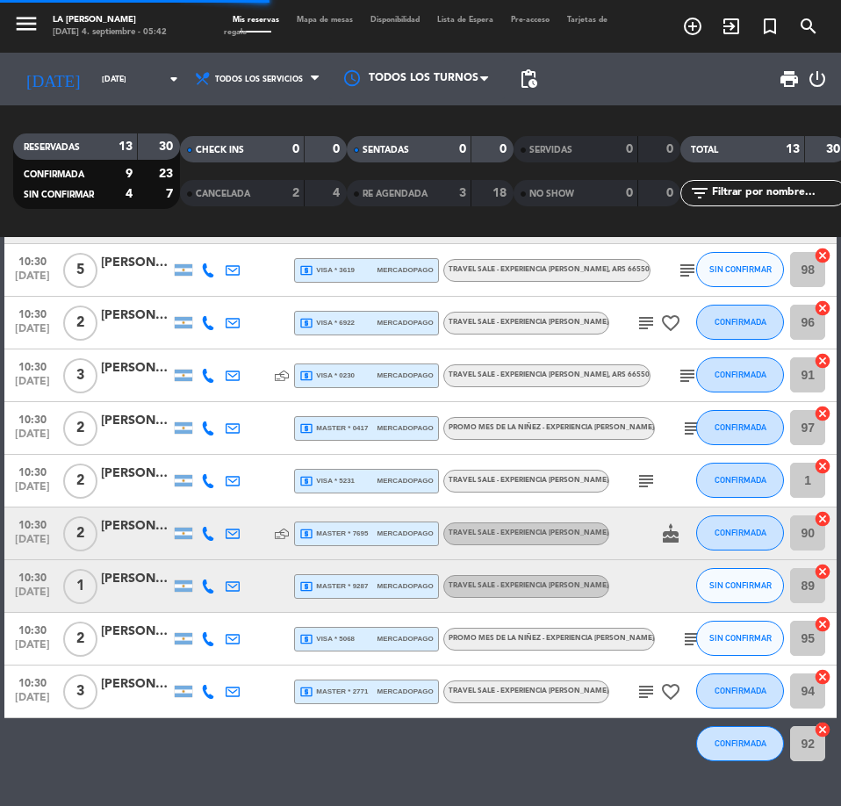
scroll to position [0, 0]
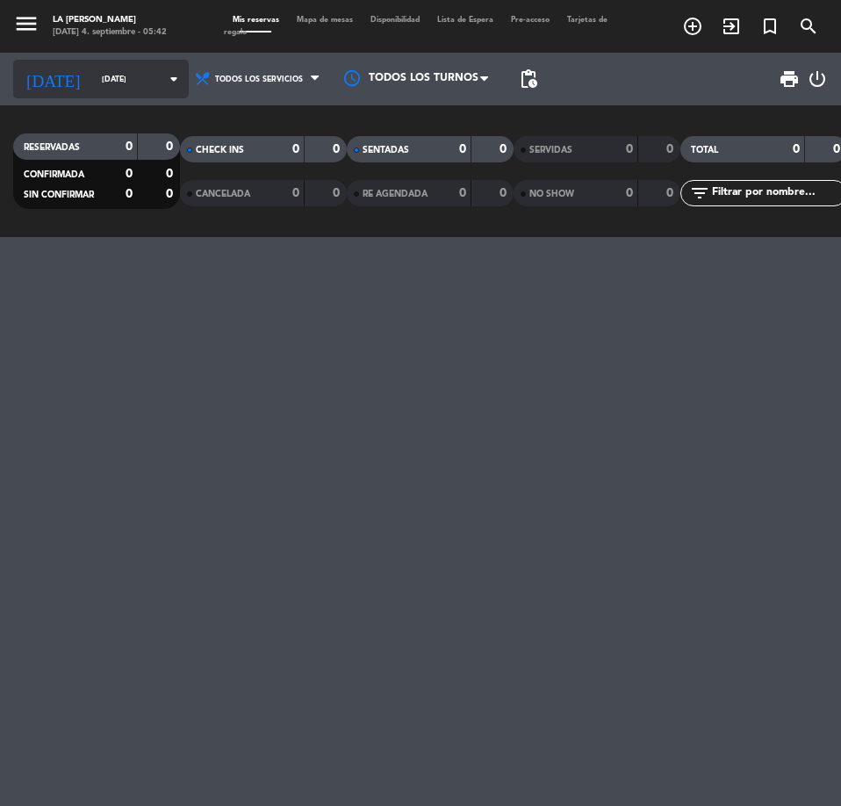
click at [93, 76] on input "[DATE]" at bounding box center [148, 79] width 111 height 27
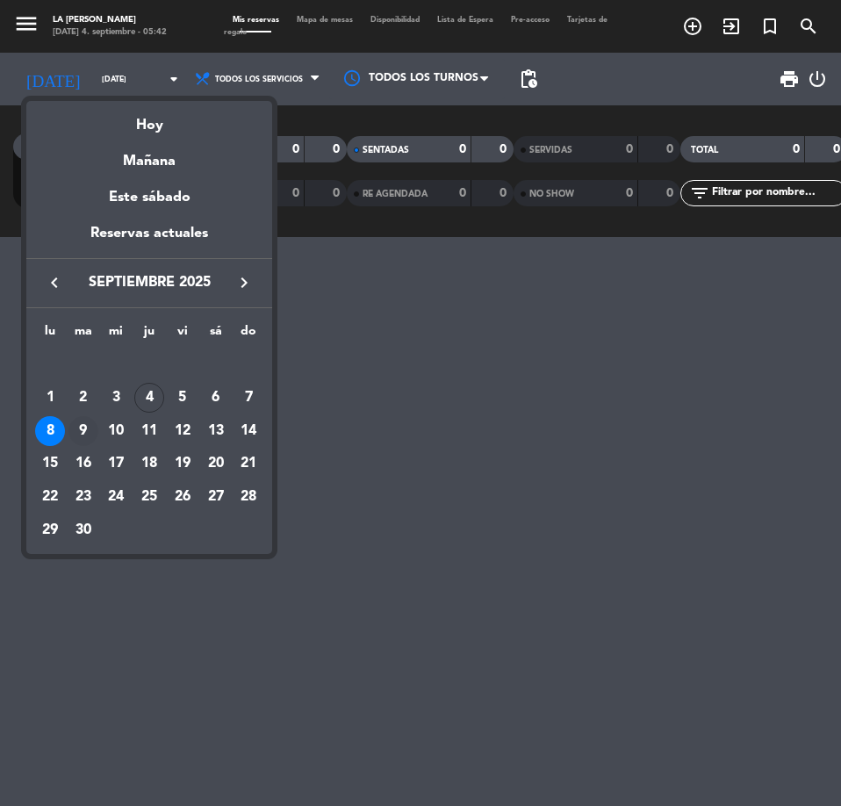
click at [79, 423] on div "9" at bounding box center [84, 431] width 30 height 30
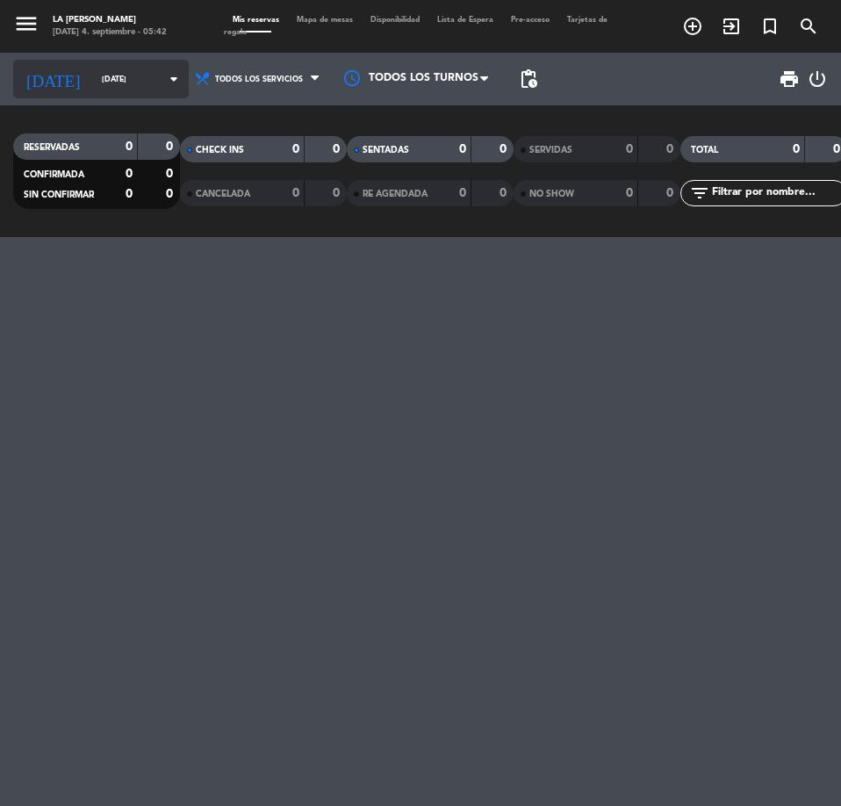
click at [93, 89] on input "[DATE]" at bounding box center [148, 79] width 111 height 27
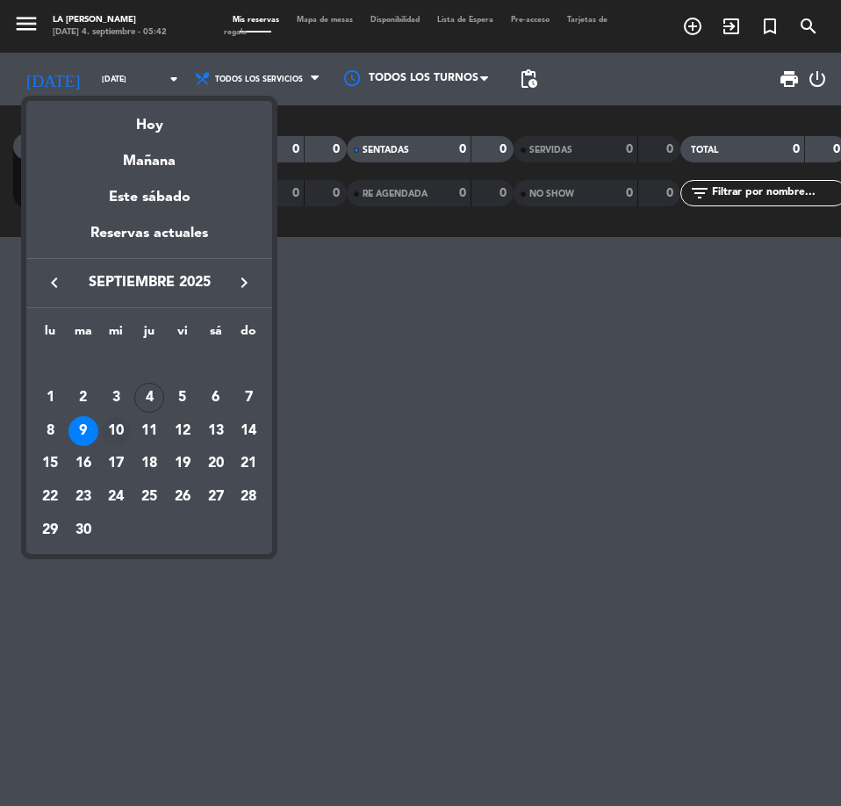
click at [118, 430] on div "10" at bounding box center [116, 431] width 30 height 30
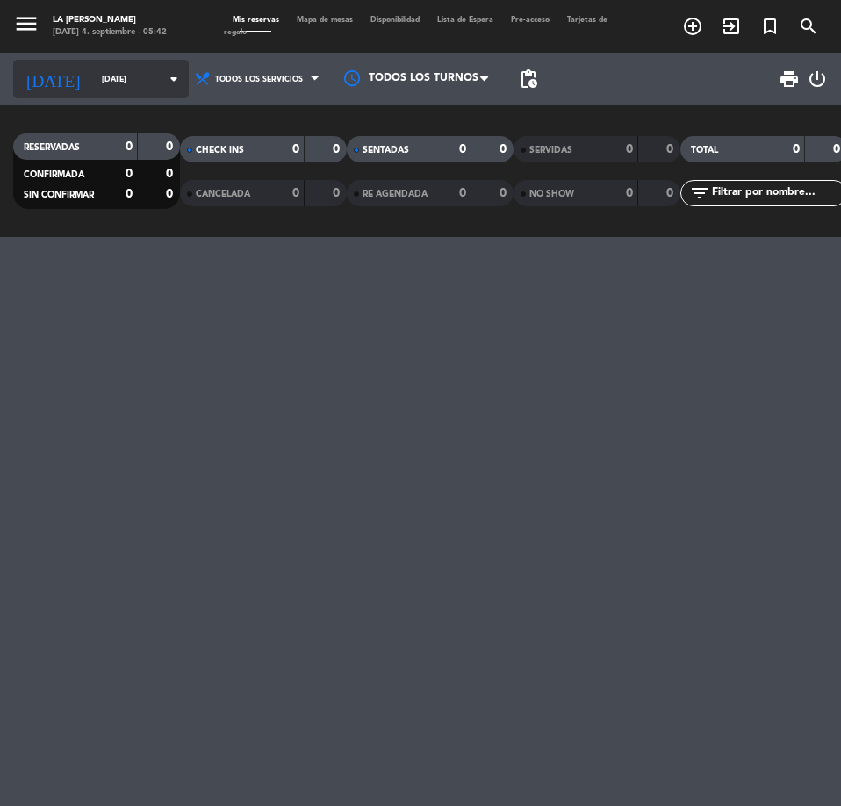
click at [93, 81] on input "[DATE]" at bounding box center [148, 79] width 111 height 27
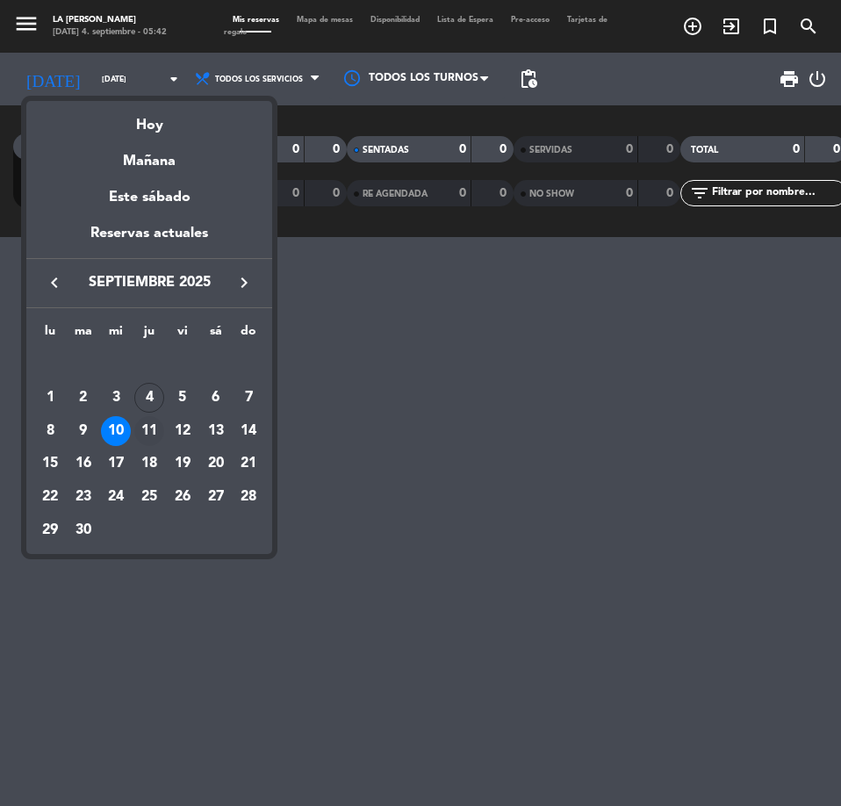
click at [146, 436] on div "11" at bounding box center [149, 431] width 30 height 30
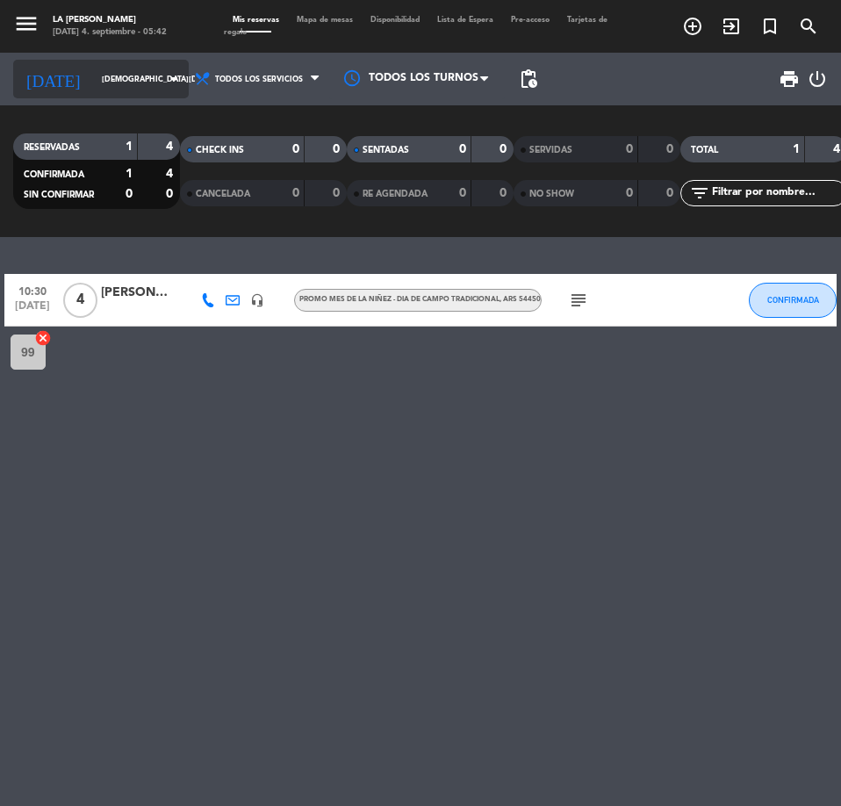
click at [93, 76] on input "[DEMOGRAPHIC_DATA][DATE]" at bounding box center [148, 79] width 111 height 27
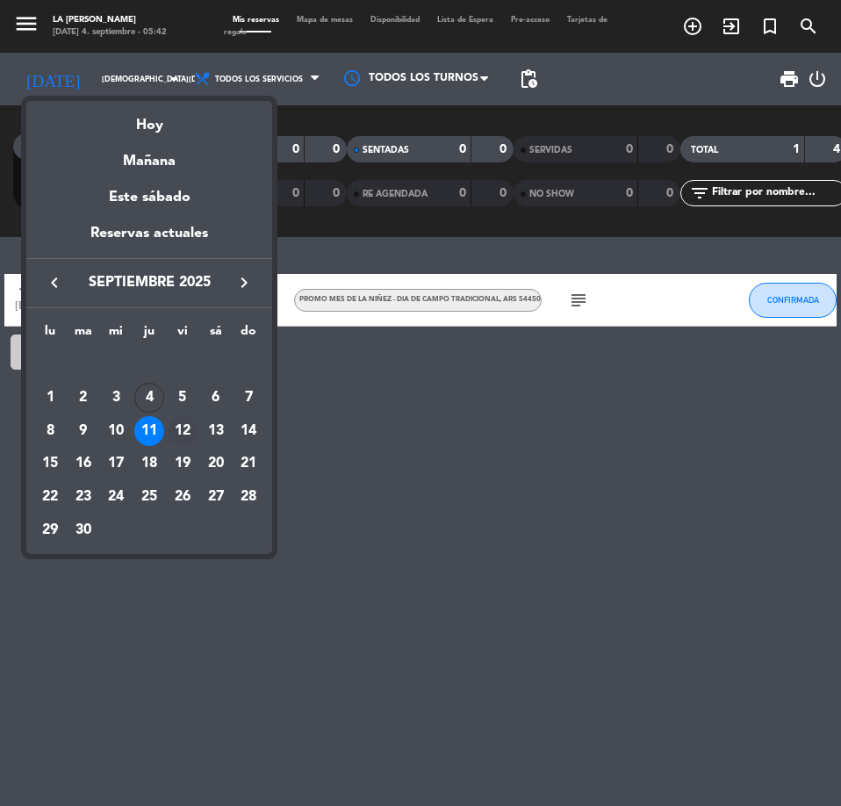
click at [178, 429] on div "12" at bounding box center [183, 431] width 30 height 30
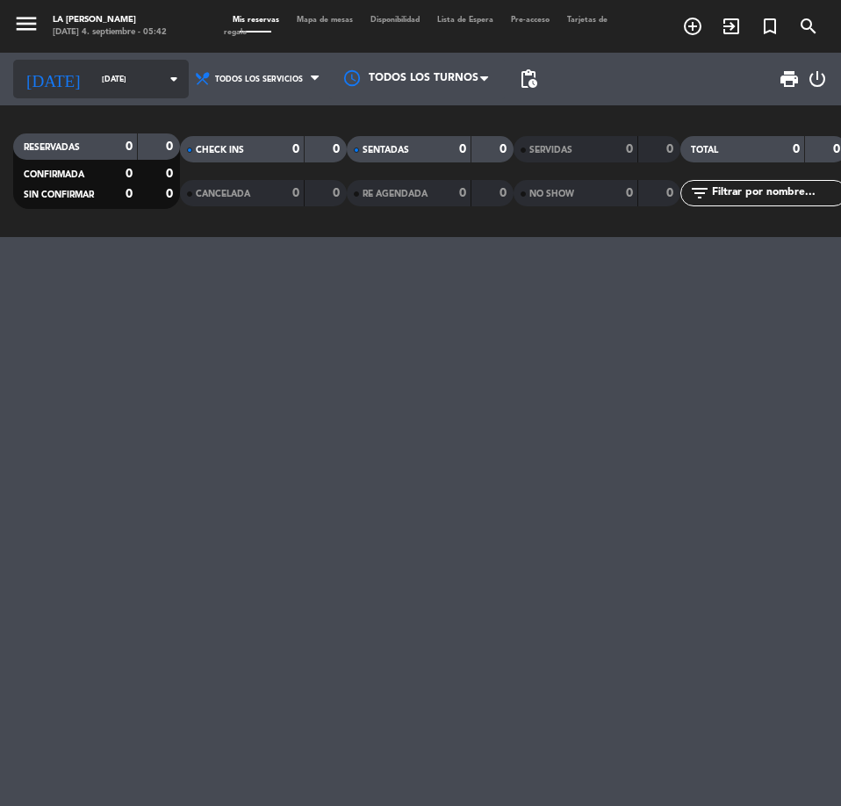
click at [99, 71] on input "[DATE]" at bounding box center [148, 79] width 111 height 27
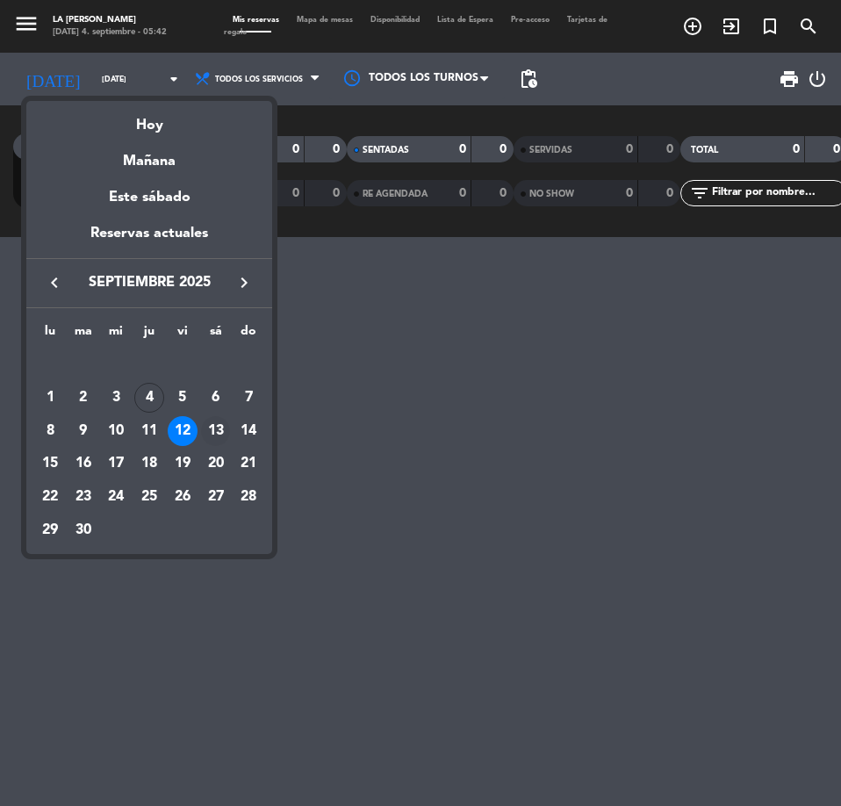
click at [220, 429] on div "13" at bounding box center [216, 431] width 30 height 30
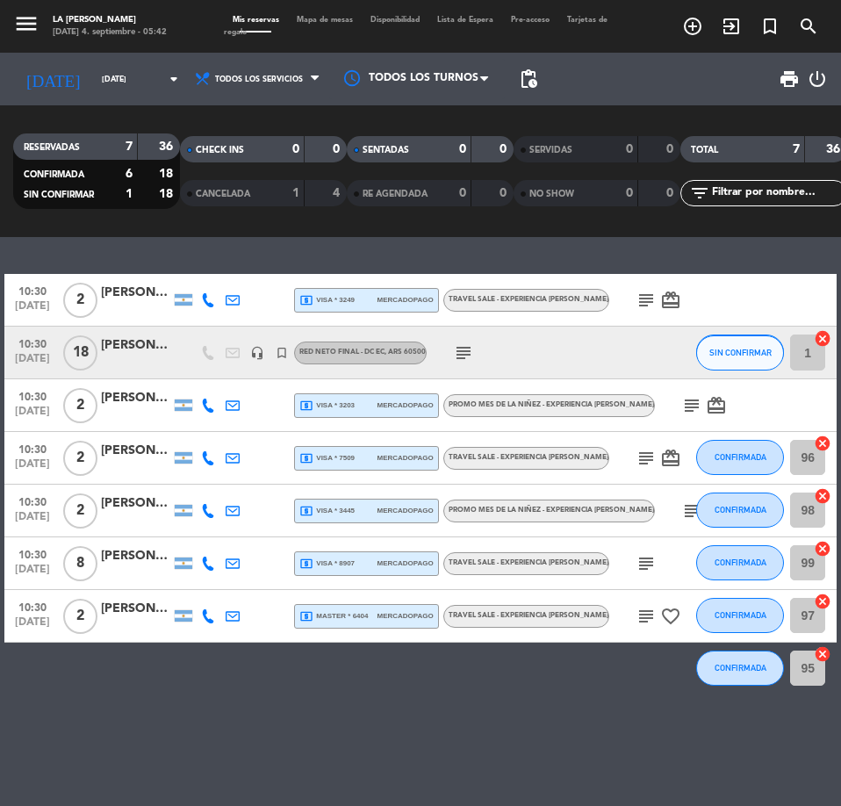
click at [135, 349] on div "[PERSON_NAME]" at bounding box center [136, 345] width 70 height 20
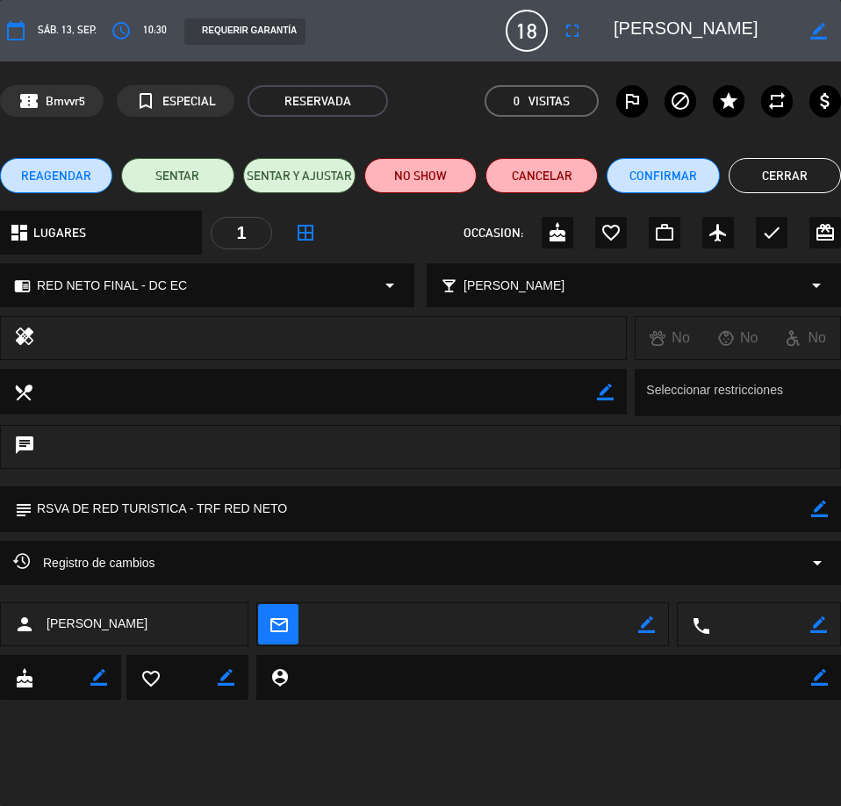
click at [231, 28] on div "REQUERIR GARANTÍA" at bounding box center [244, 31] width 121 height 26
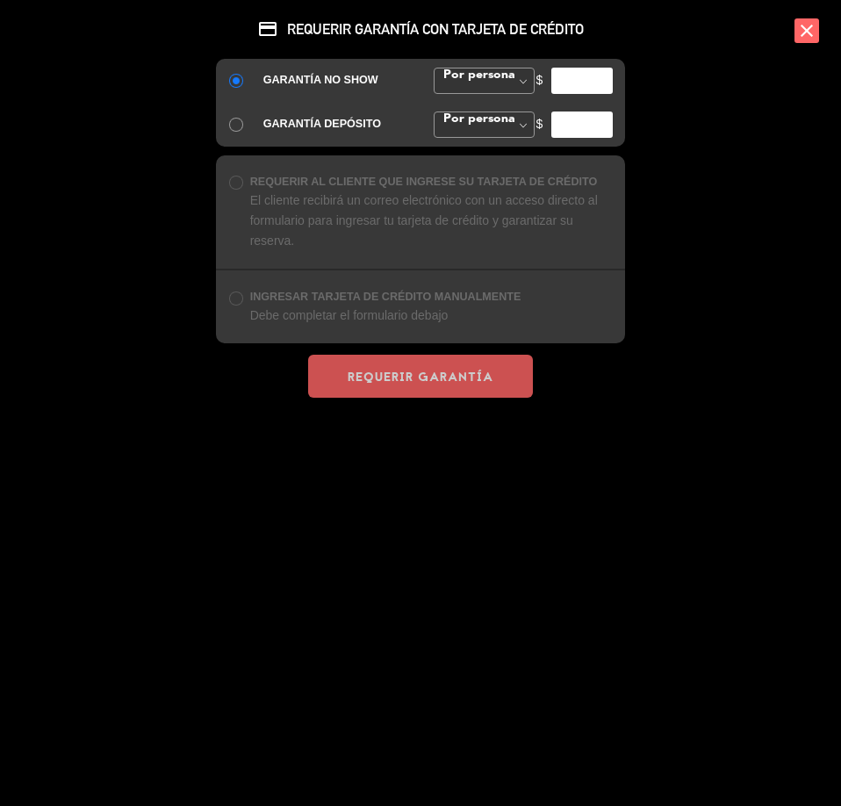
click at [798, 32] on icon "close" at bounding box center [807, 30] width 25 height 25
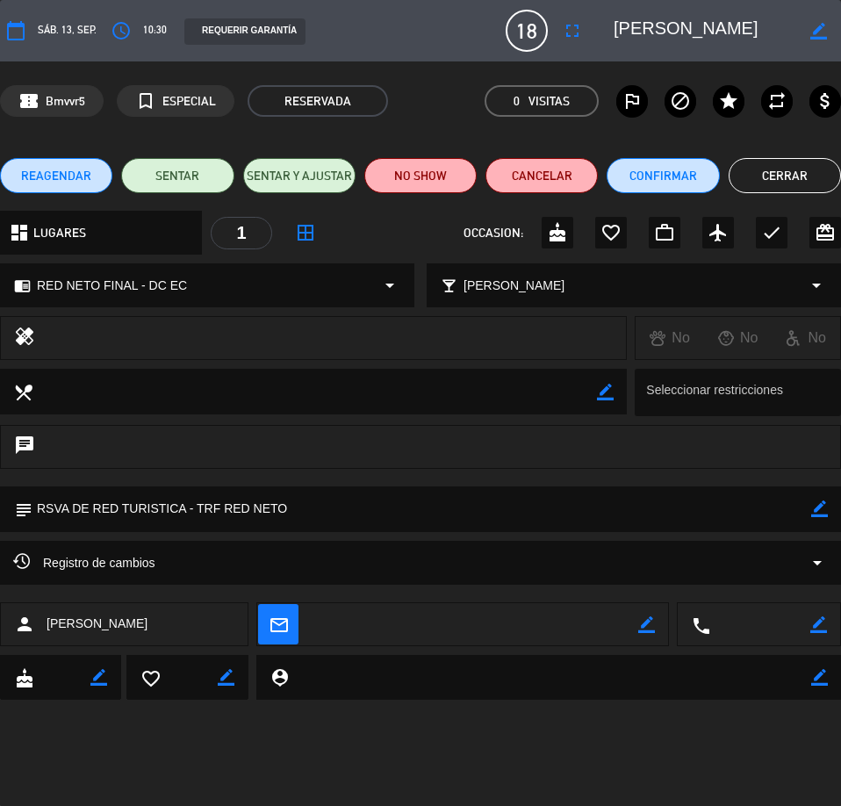
drag, startPoint x: 37, startPoint y: 286, endPoint x: 193, endPoint y: 292, distance: 156.4
click at [194, 291] on div "chrome_reader_mode RED NETO FINAL - DC EC arrow_drop_down" at bounding box center [207, 285] width 413 height 42
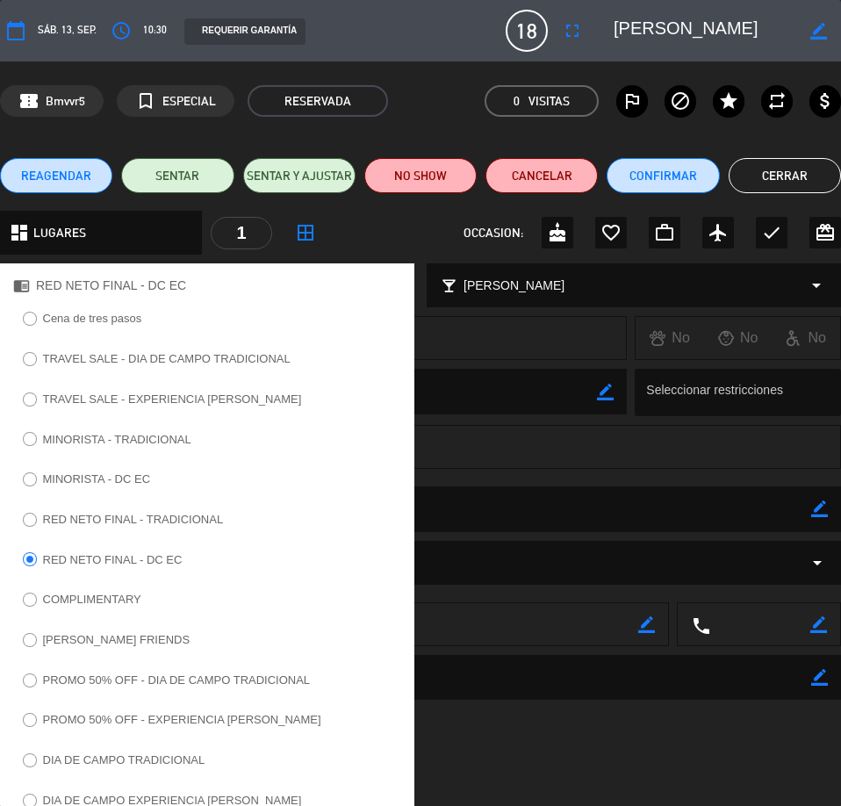
copy span "RED NETO FINAL - DC EC"
click at [382, 237] on div "dashboard LUGARES arrow_drop_down 1 border_all OCCASION: cake favorite_border w…" at bounding box center [420, 233] width 841 height 44
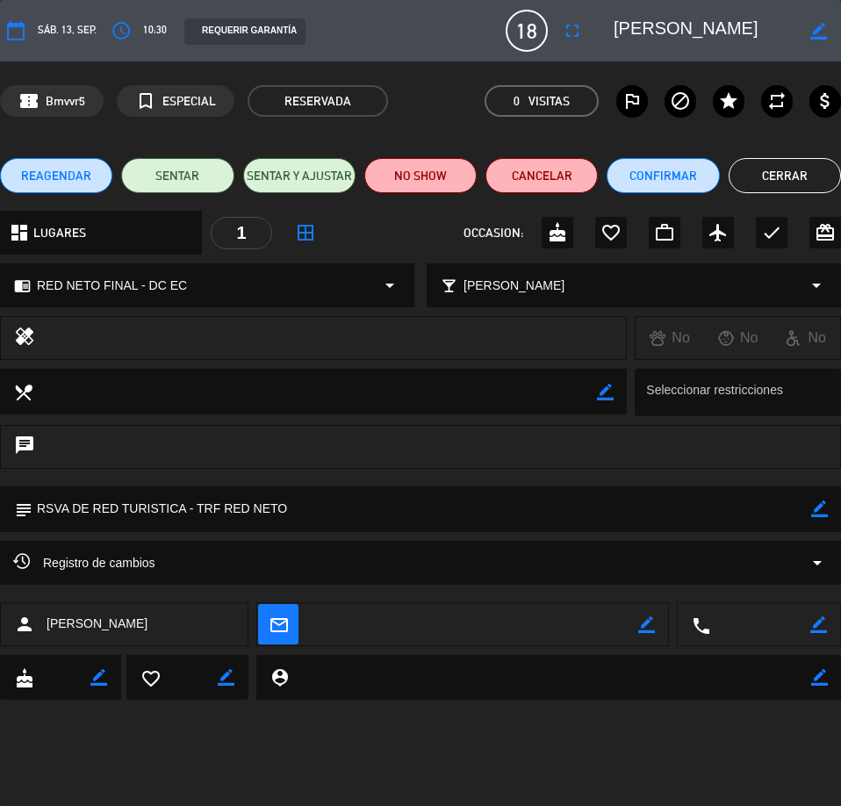
drag, startPoint x: 36, startPoint y: 507, endPoint x: 309, endPoint y: 510, distance: 273.2
click at [309, 510] on textarea at bounding box center [421, 509] width 779 height 45
click at [106, 566] on span "Registro de cambios" at bounding box center [84, 562] width 142 height 21
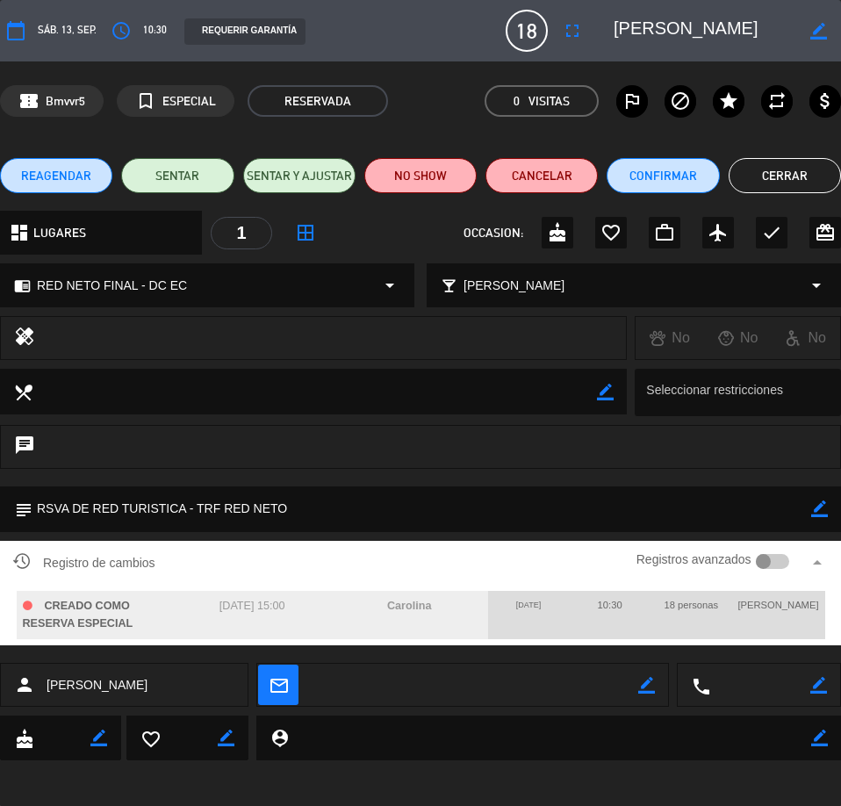
click at [168, 506] on textarea at bounding box center [421, 509] width 779 height 45
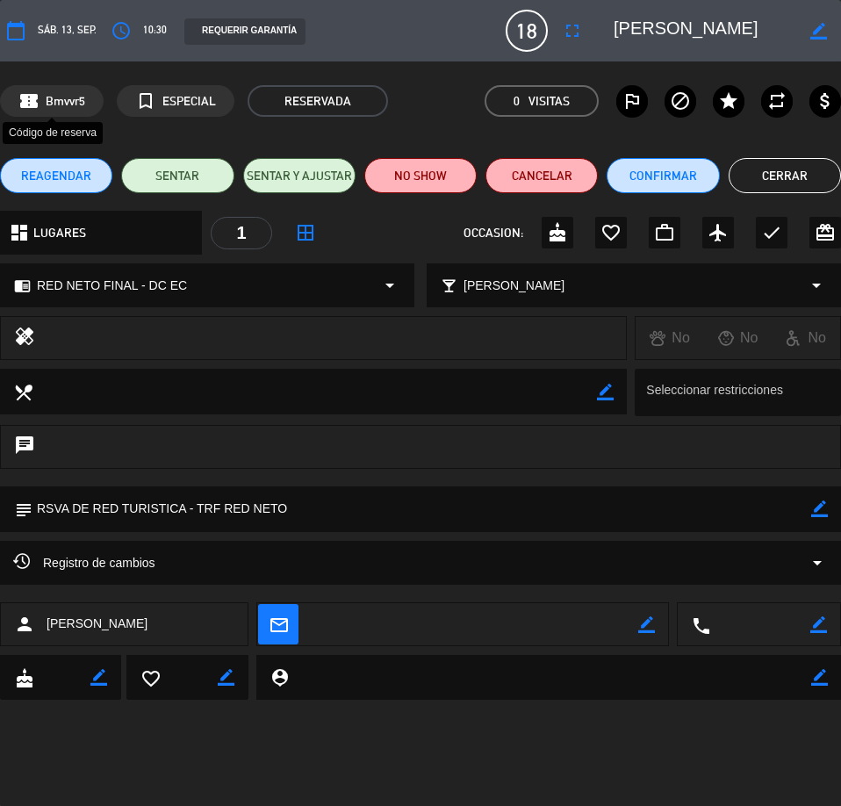
drag, startPoint x: 86, startPoint y: 101, endPoint x: 49, endPoint y: 97, distance: 37.1
click at [49, 97] on div "confirmation_number Bmvvr5" at bounding box center [52, 101] width 104 height 32
copy span "Bmvvr5"
click at [280, 34] on div "REQUERIR GARANTÍA" at bounding box center [244, 31] width 121 height 26
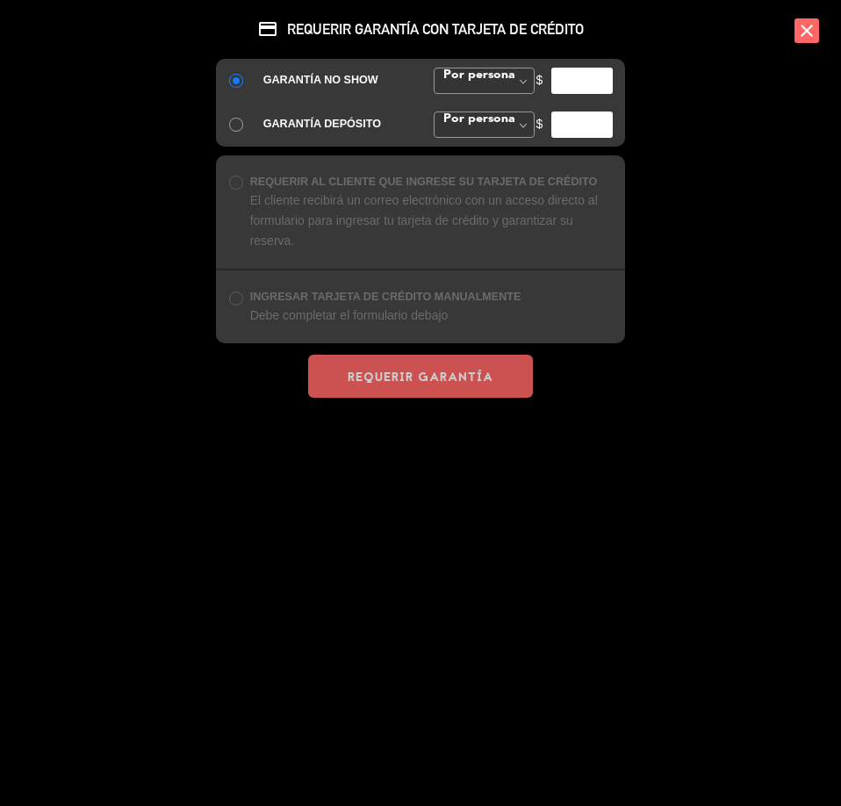
click at [814, 26] on icon "close" at bounding box center [807, 30] width 25 height 25
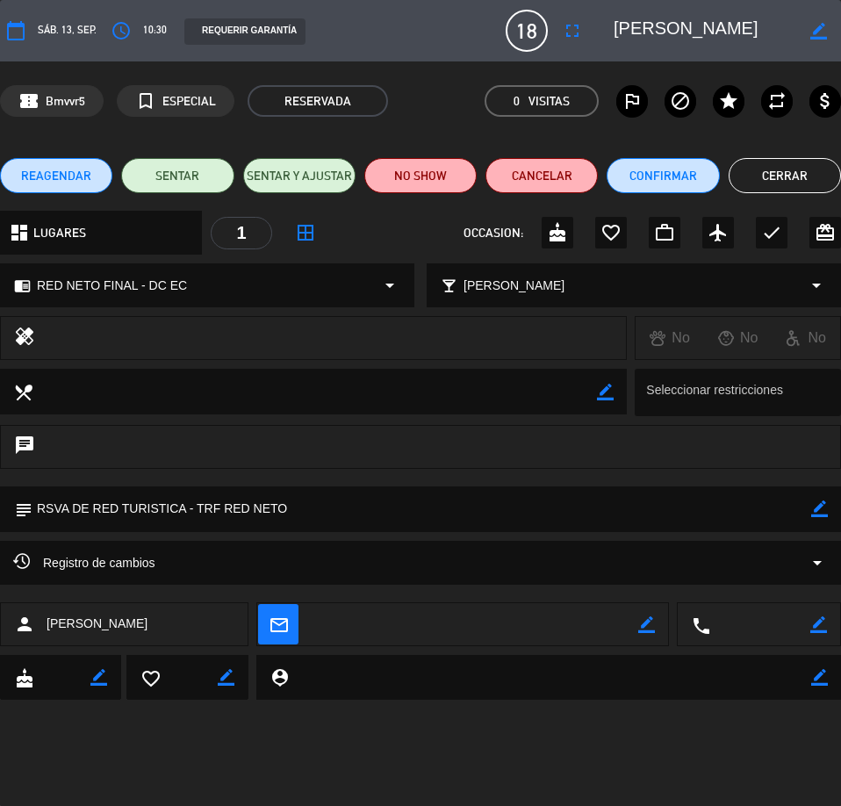
click at [161, 561] on div "Registro de cambios arrow_drop_down" at bounding box center [420, 562] width 815 height 21
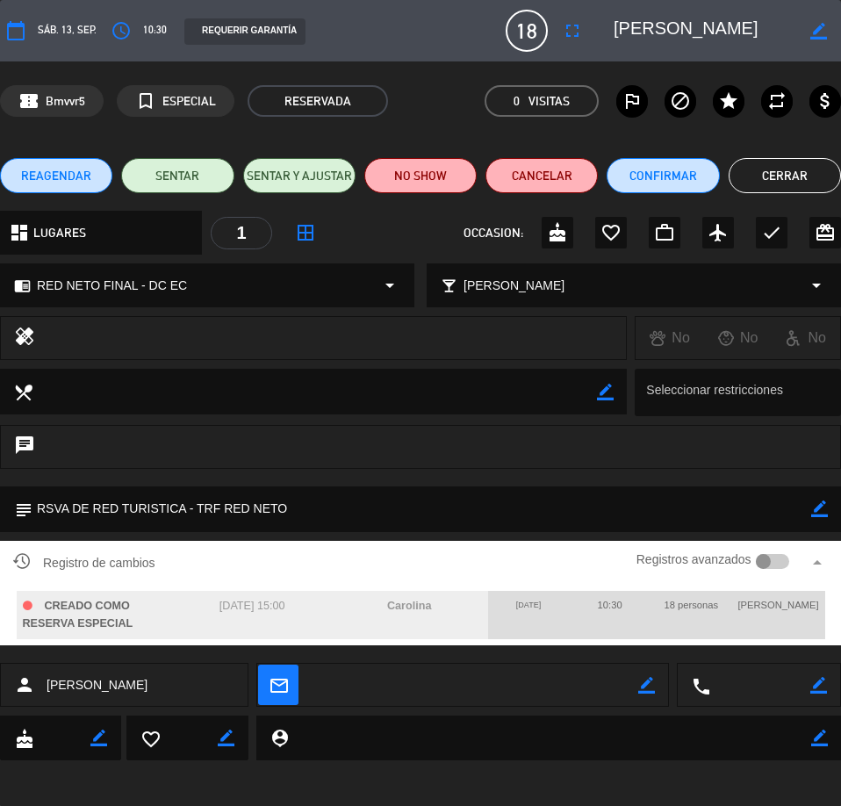
click at [186, 793] on div "calendar_today sáb. 13, sep. access_time 10:30 REQUERIR GARANTÍA 18 [PERSON_NAM…" at bounding box center [420, 403] width 841 height 806
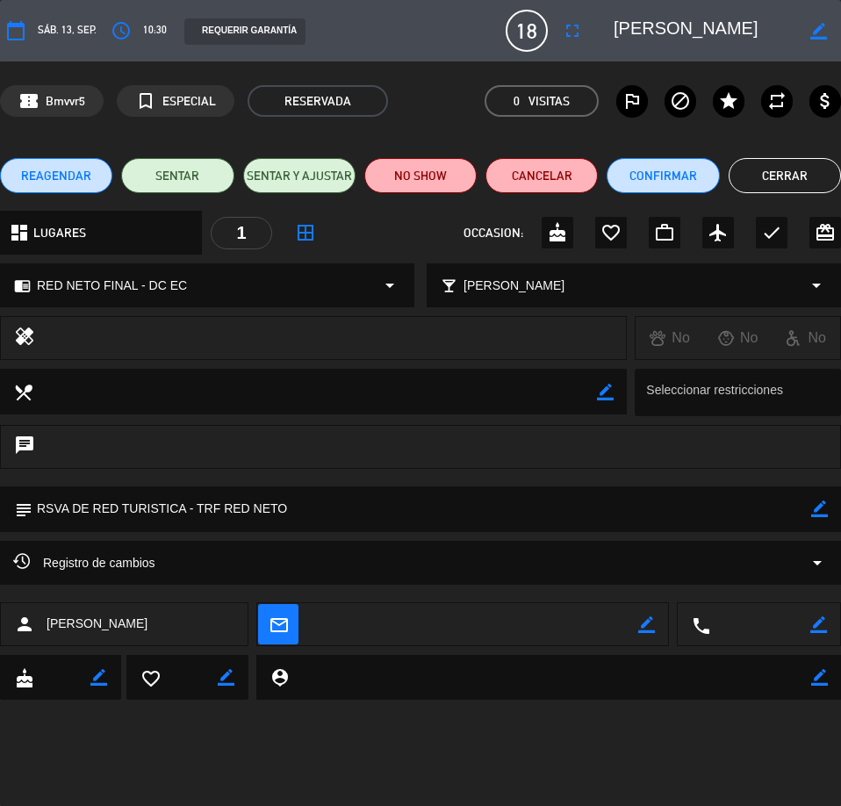
drag, startPoint x: 197, startPoint y: 508, endPoint x: 292, endPoint y: 514, distance: 95.0
click at [292, 514] on textarea at bounding box center [421, 509] width 779 height 45
click at [799, 172] on button "Cerrar" at bounding box center [785, 175] width 112 height 35
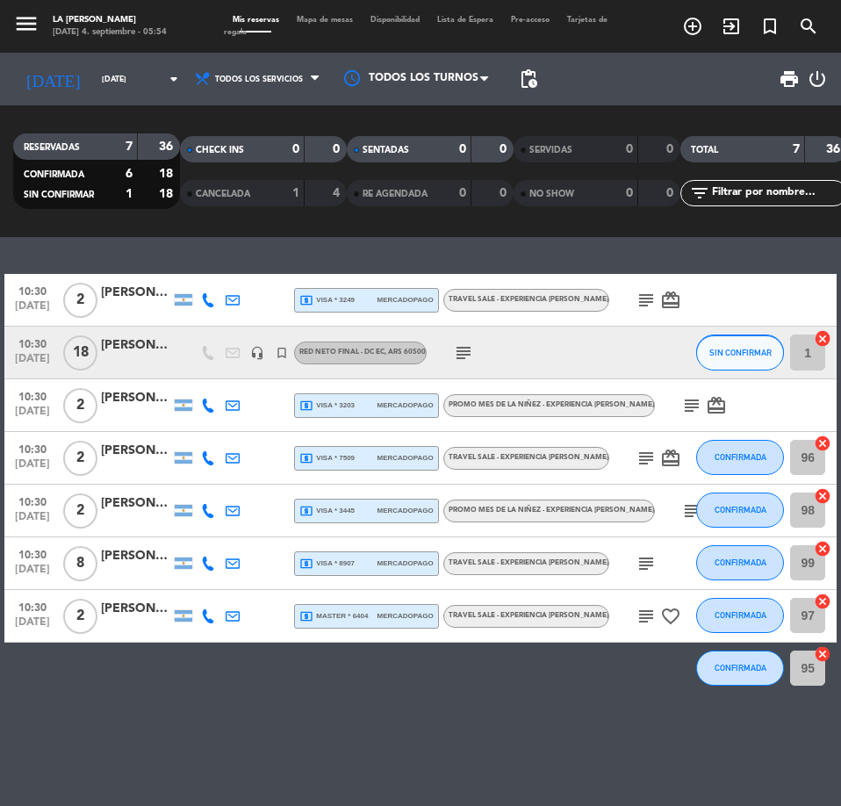
click at [112, 59] on div "[DATE] [DATE] arrow_drop_down" at bounding box center [101, 79] width 176 height 53
click at [106, 80] on input "[DATE]" at bounding box center [148, 79] width 111 height 27
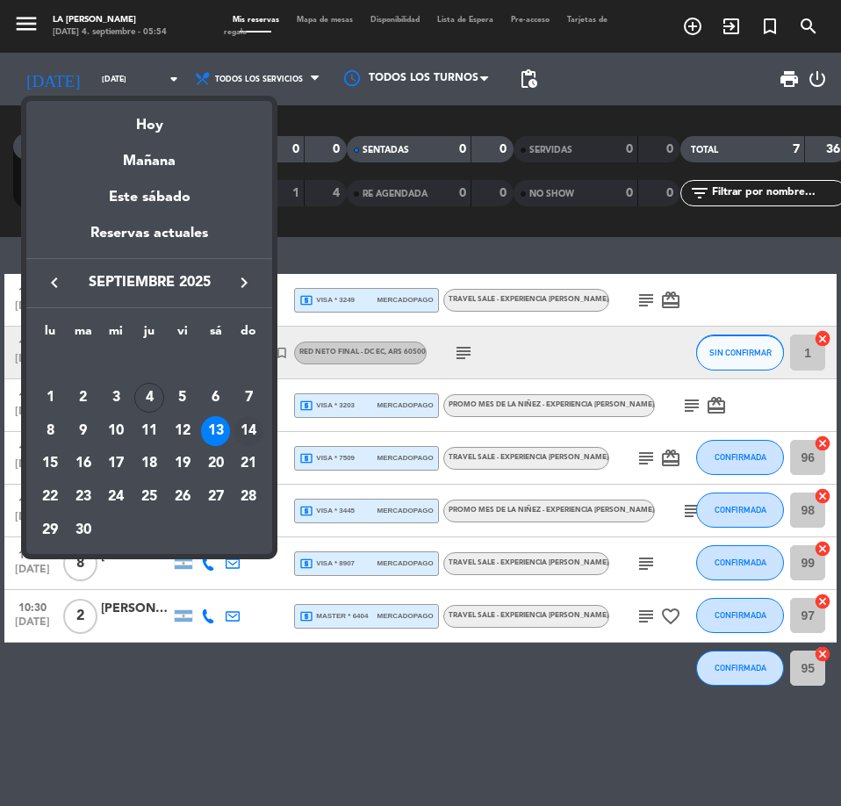
click at [249, 429] on div "14" at bounding box center [249, 431] width 30 height 30
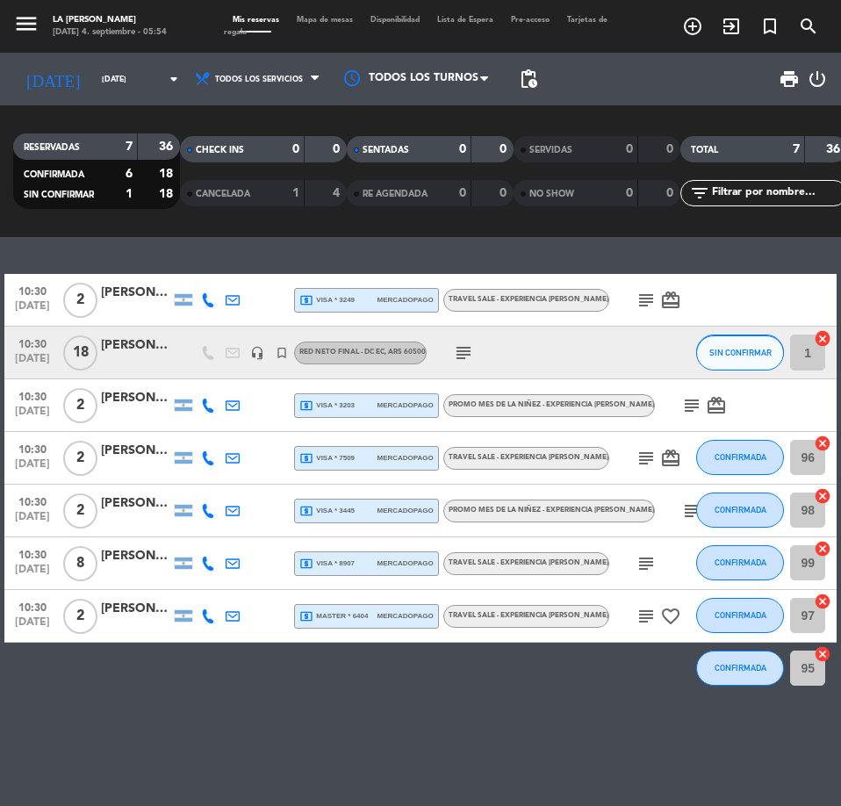
type input "[DATE]"
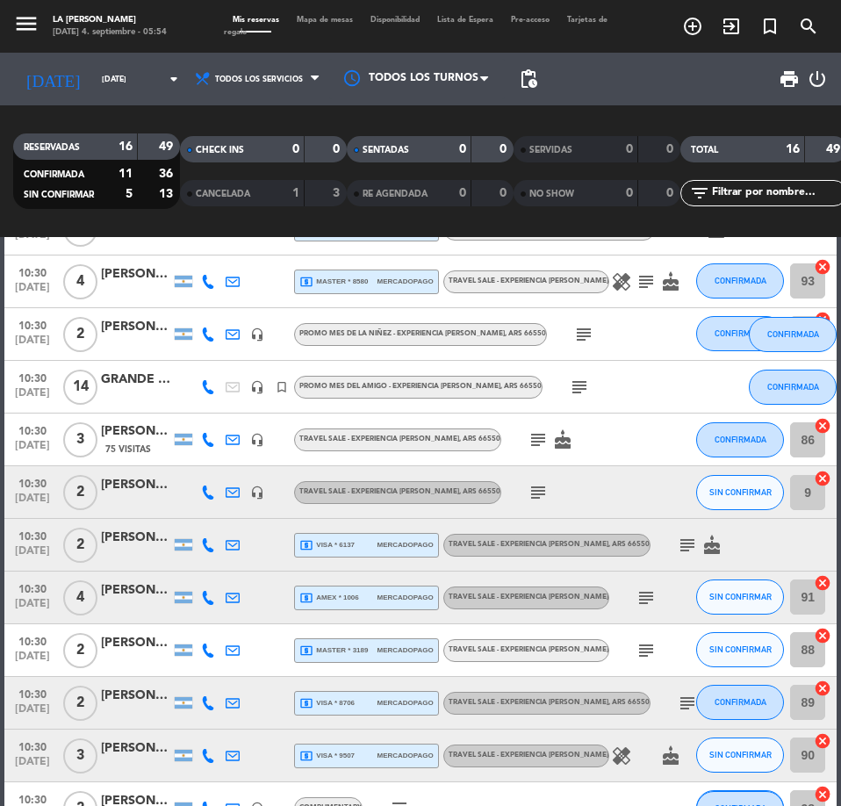
scroll to position [47, 0]
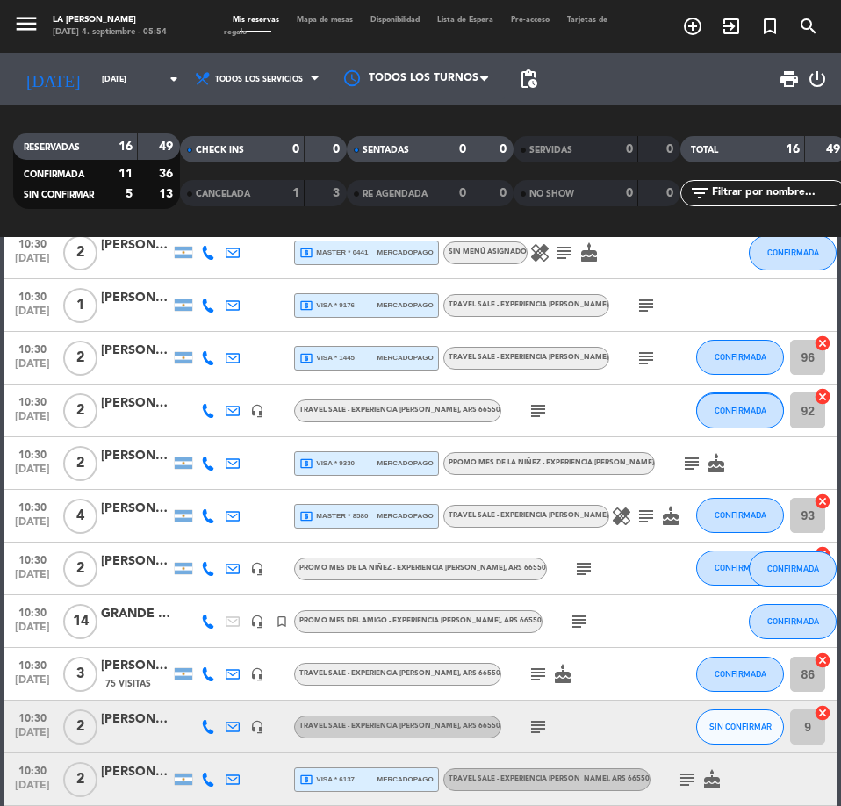
click at [133, 630] on div at bounding box center [136, 631] width 70 height 14
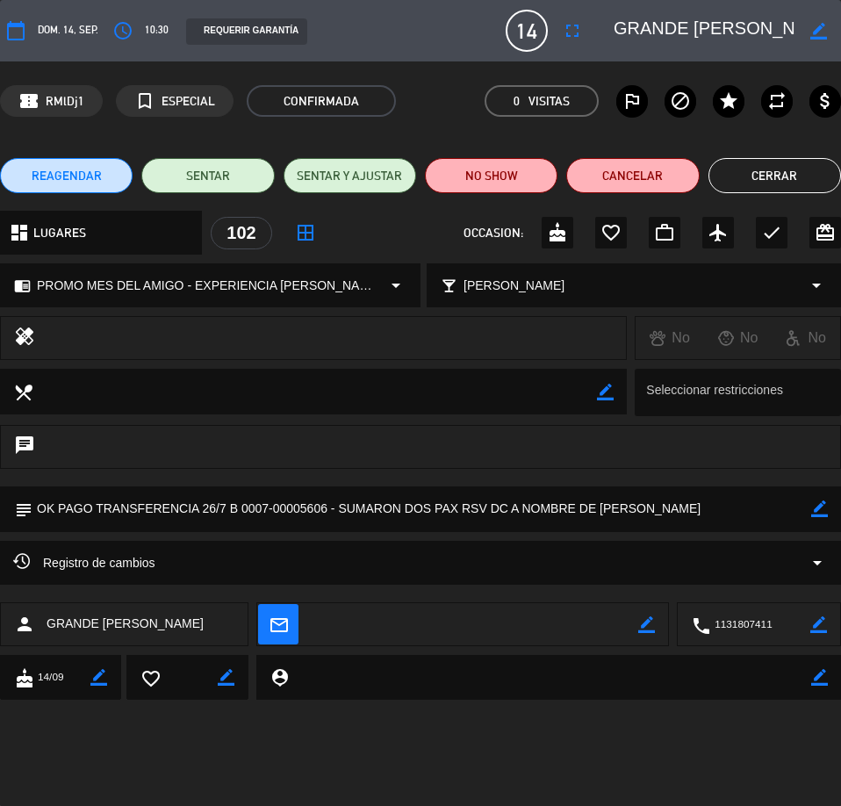
click at [762, 177] on button "Cerrar" at bounding box center [775, 175] width 133 height 35
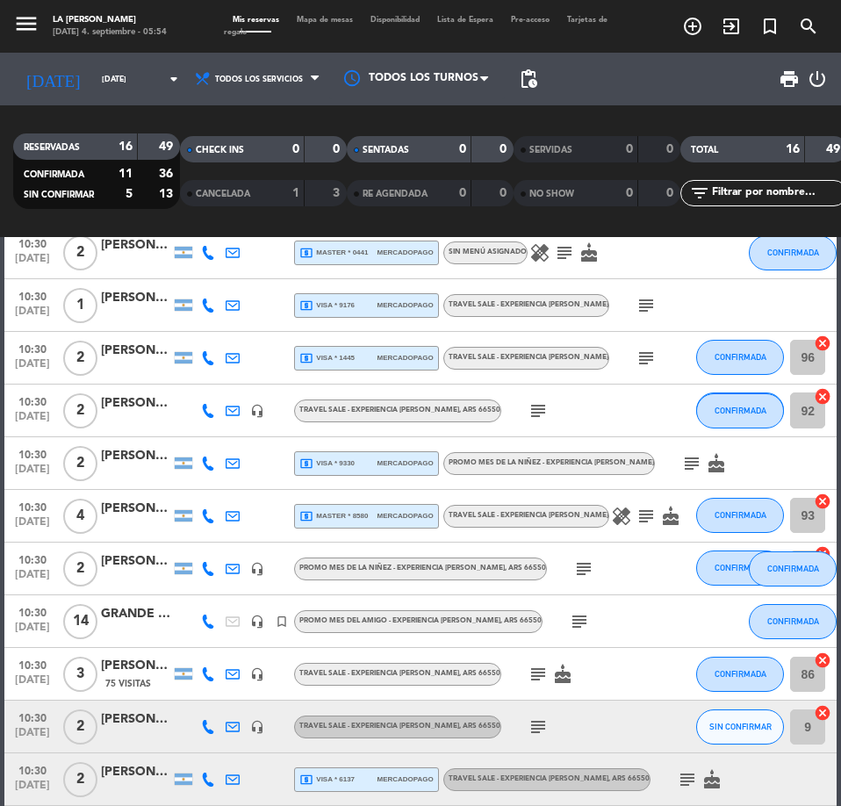
scroll to position [0, 0]
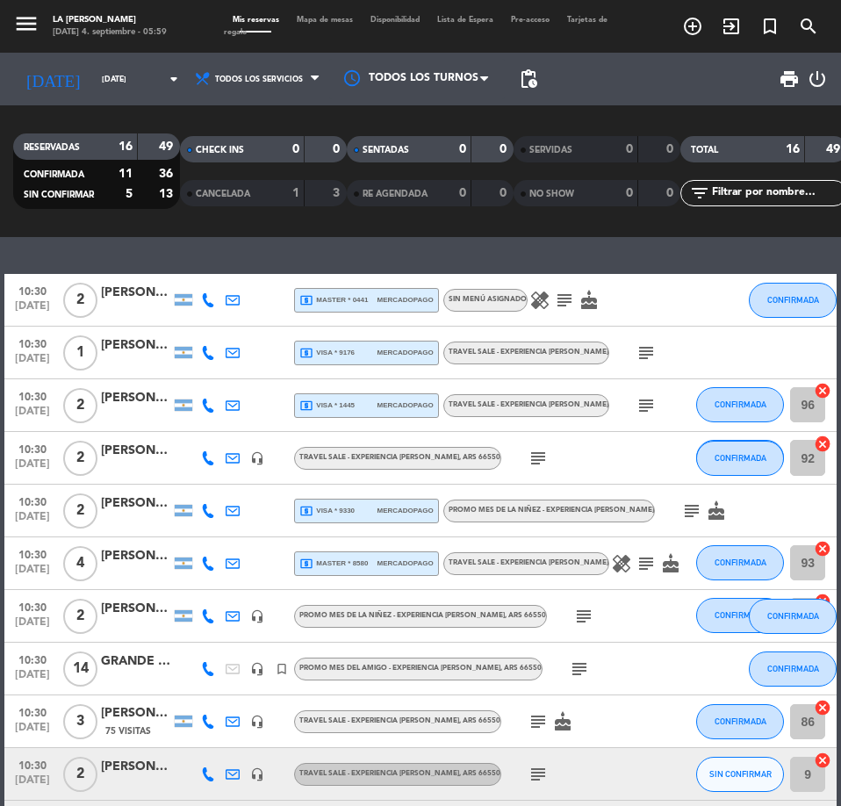
click at [141, 558] on div "[PERSON_NAME]" at bounding box center [136, 556] width 70 height 20
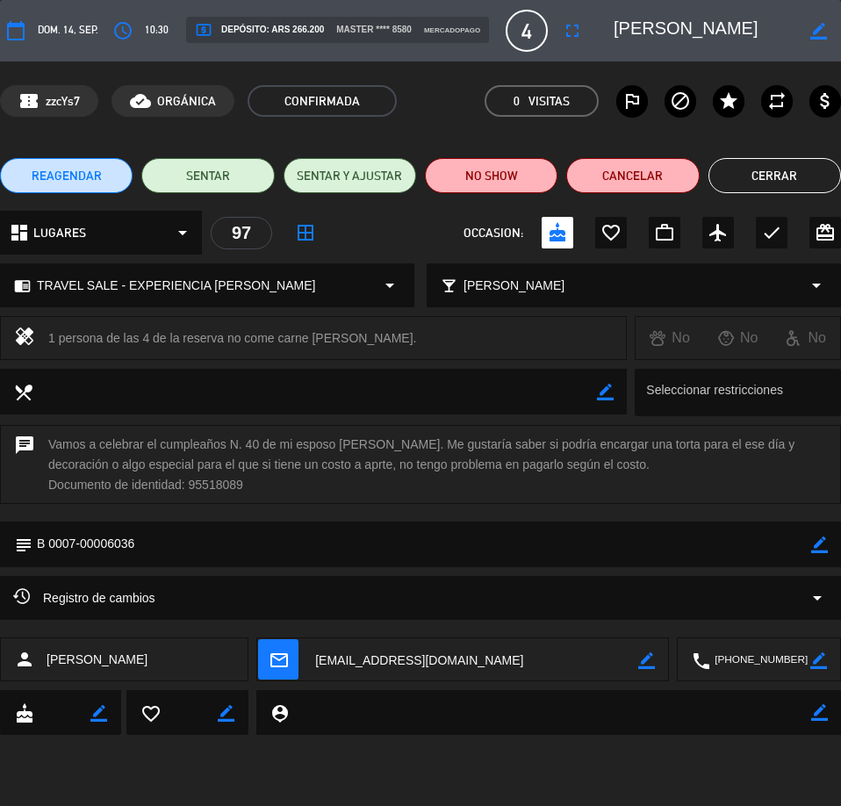
click at [365, 662] on textarea at bounding box center [474, 660] width 327 height 44
drag, startPoint x: 747, startPoint y: 657, endPoint x: 735, endPoint y: 657, distance: 11.4
click at [747, 657] on textarea at bounding box center [760, 660] width 100 height 44
drag, startPoint x: 83, startPoint y: 101, endPoint x: 48, endPoint y: 106, distance: 34.7
click at [48, 106] on div "confirmation_number zzcYs7" at bounding box center [49, 101] width 98 height 32
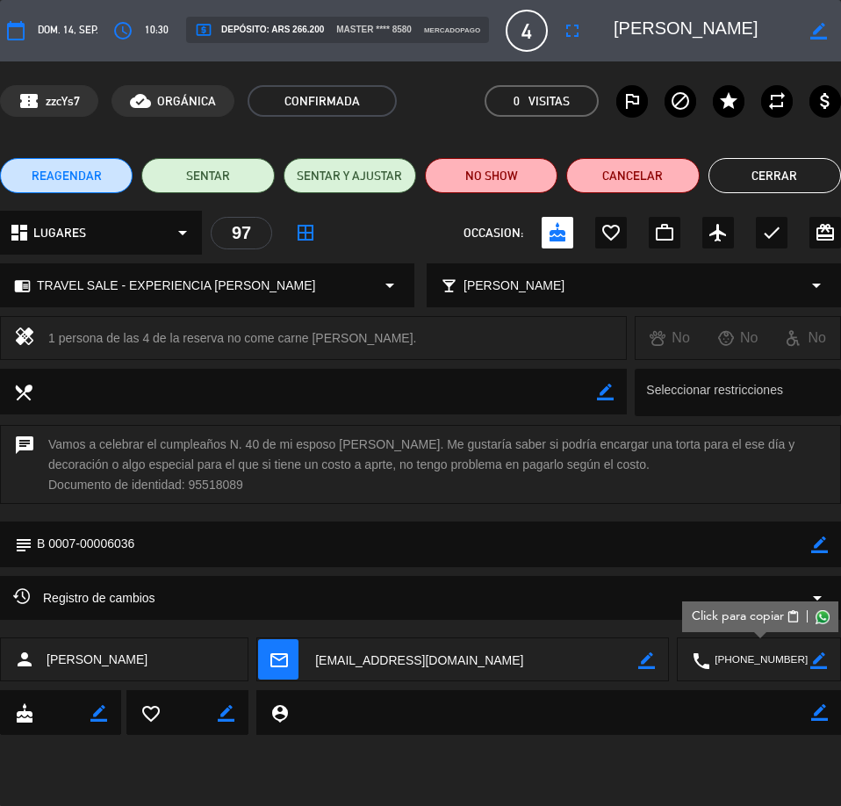
copy span "zzcYs7"
drag, startPoint x: 343, startPoint y: 339, endPoint x: 54, endPoint y: 336, distance: 289.8
click at [46, 332] on div "healing 1 persona de las 4 de la reserva no come carne [PERSON_NAME]." at bounding box center [313, 338] width 627 height 44
copy div "1 persona de las 4 de la reserva no come carne [PERSON_NAME]."
click at [781, 176] on button "Cerrar" at bounding box center [775, 175] width 133 height 35
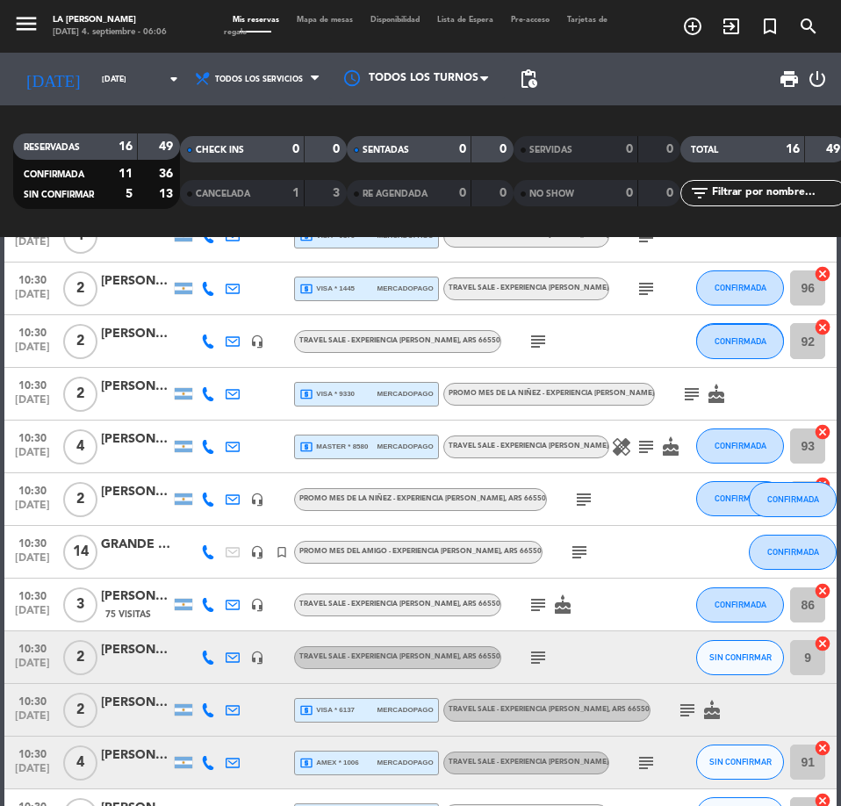
scroll to position [234, 0]
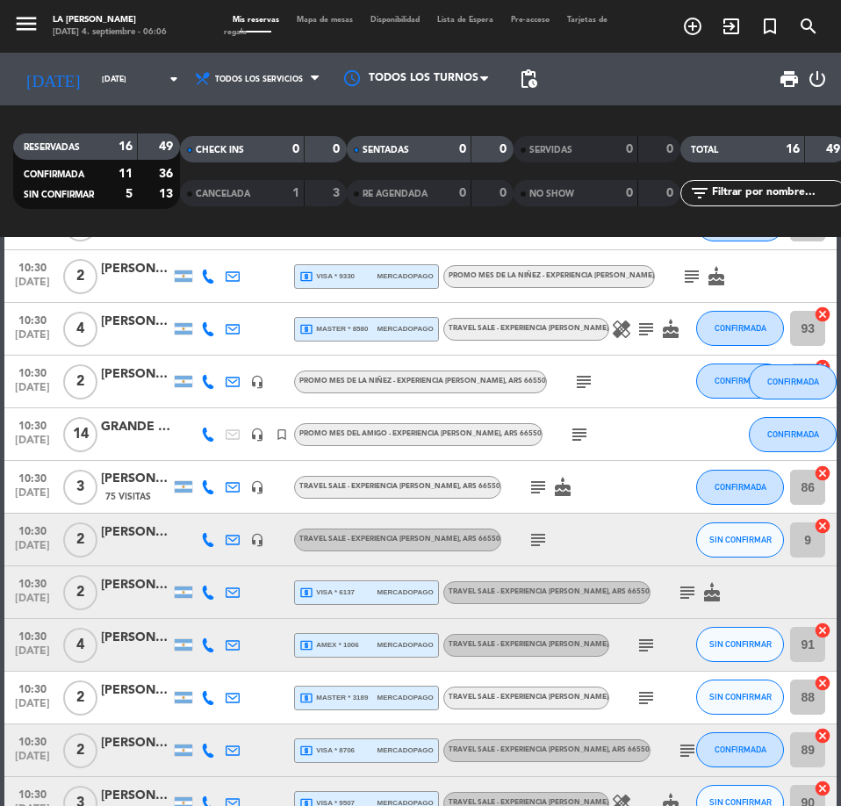
click at [126, 374] on div "[PERSON_NAME](GRANDE [PERSON_NAME])" at bounding box center [136, 374] width 70 height 20
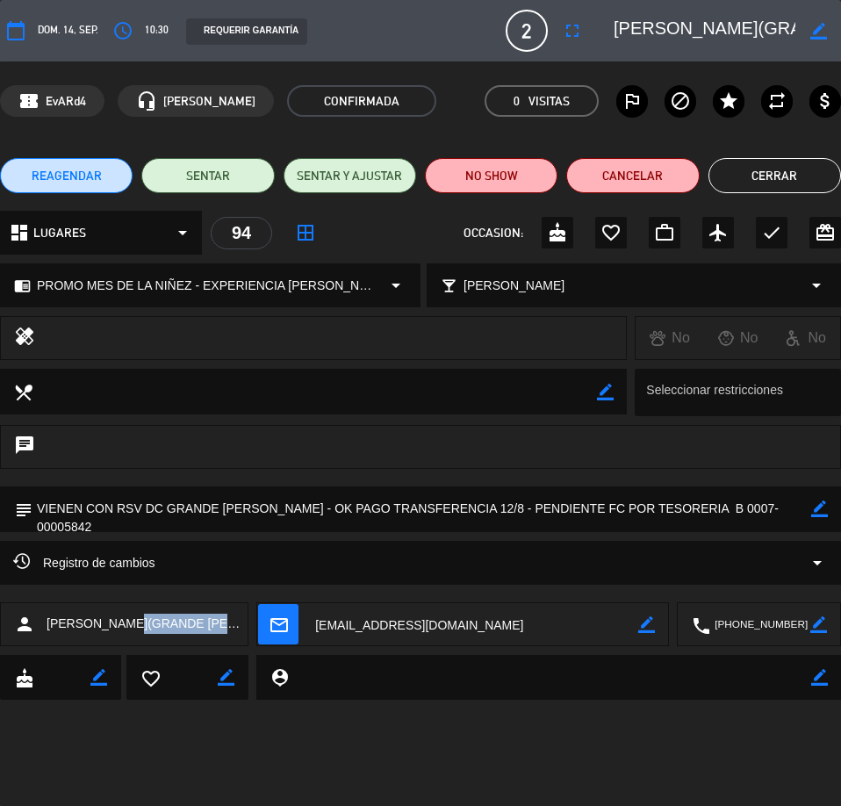
drag, startPoint x: 233, startPoint y: 625, endPoint x: 133, endPoint y: 625, distance: 99.2
click at [133, 625] on div "person [PERSON_NAME](GRANDE [PERSON_NAME])" at bounding box center [124, 624] width 249 height 44
copy span "(GRANDE [PERSON_NAME])"
click at [408, 631] on textarea at bounding box center [474, 625] width 327 height 44
click at [763, 625] on textarea at bounding box center [760, 625] width 100 height 44
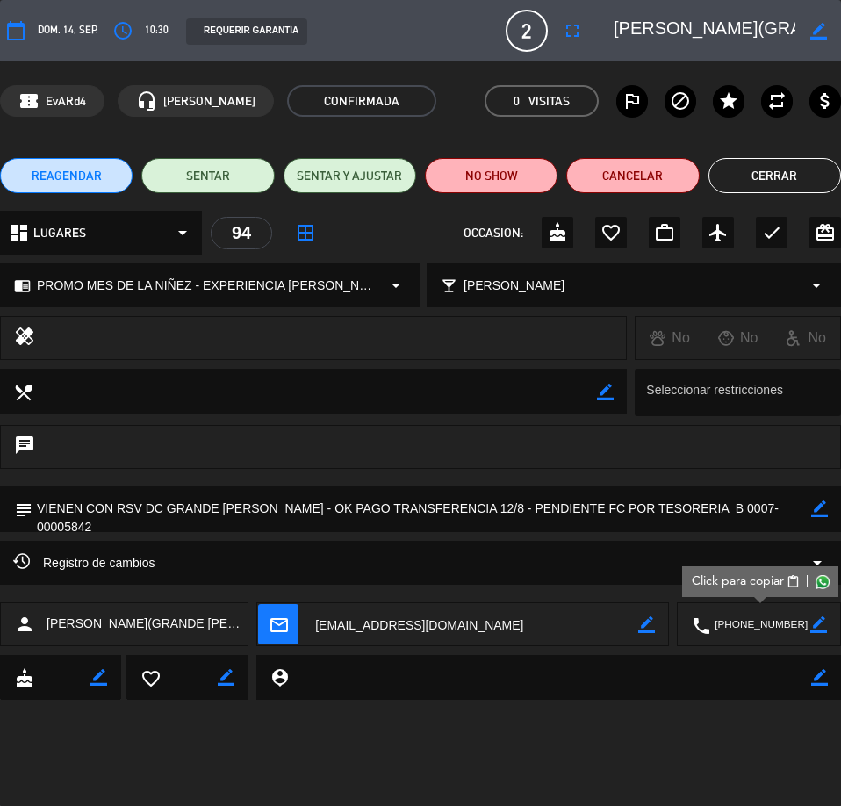
click at [228, 26] on div "REQUERIR GARANTÍA" at bounding box center [246, 31] width 121 height 26
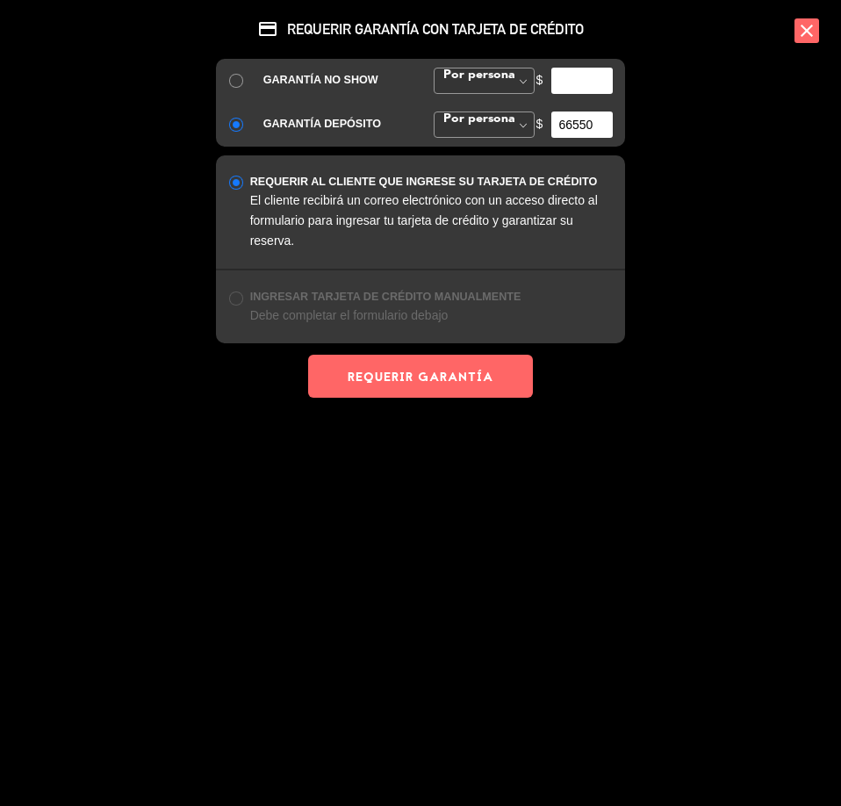
drag, startPoint x: 799, startPoint y: 26, endPoint x: 780, endPoint y: 48, distance: 29.2
click at [797, 32] on icon "close" at bounding box center [807, 30] width 25 height 25
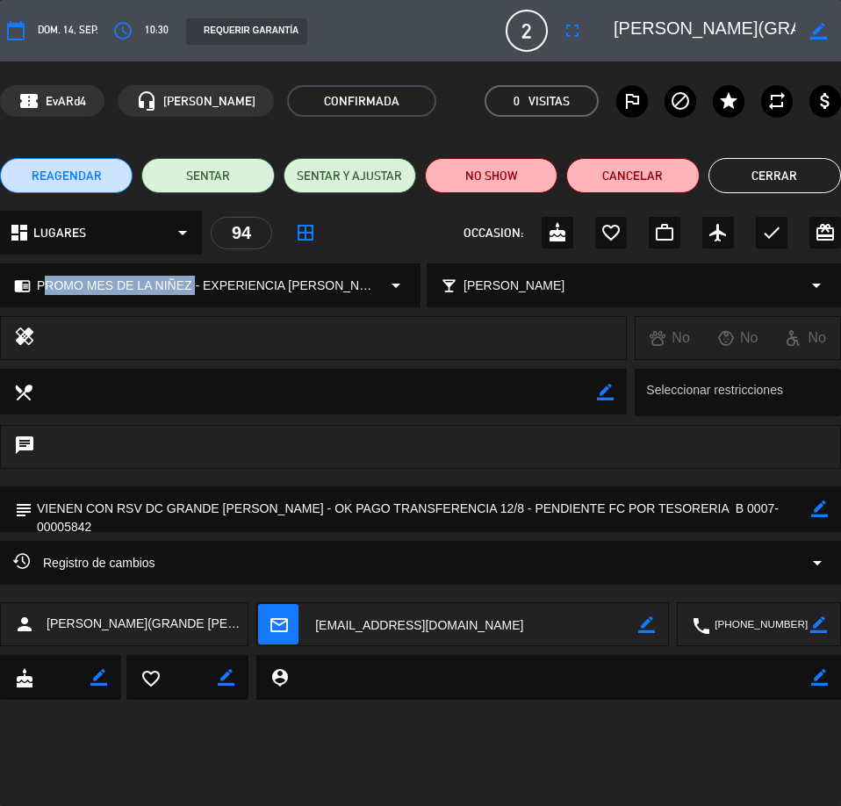
drag, startPoint x: 40, startPoint y: 284, endPoint x: 191, endPoint y: 278, distance: 152.0
click at [191, 278] on span "PROMO MES DE LA NIÑEZ - EXPERIENCIA [PERSON_NAME]" at bounding box center [208, 286] width 343 height 20
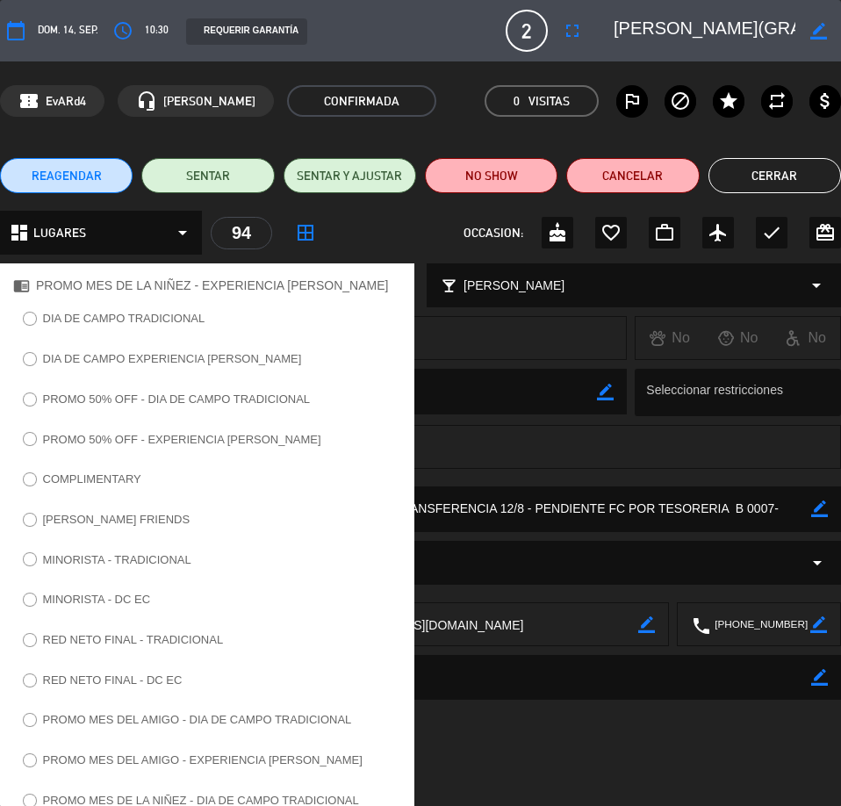
click at [468, 414] on div "local_dining border_color" at bounding box center [313, 392] width 627 height 46
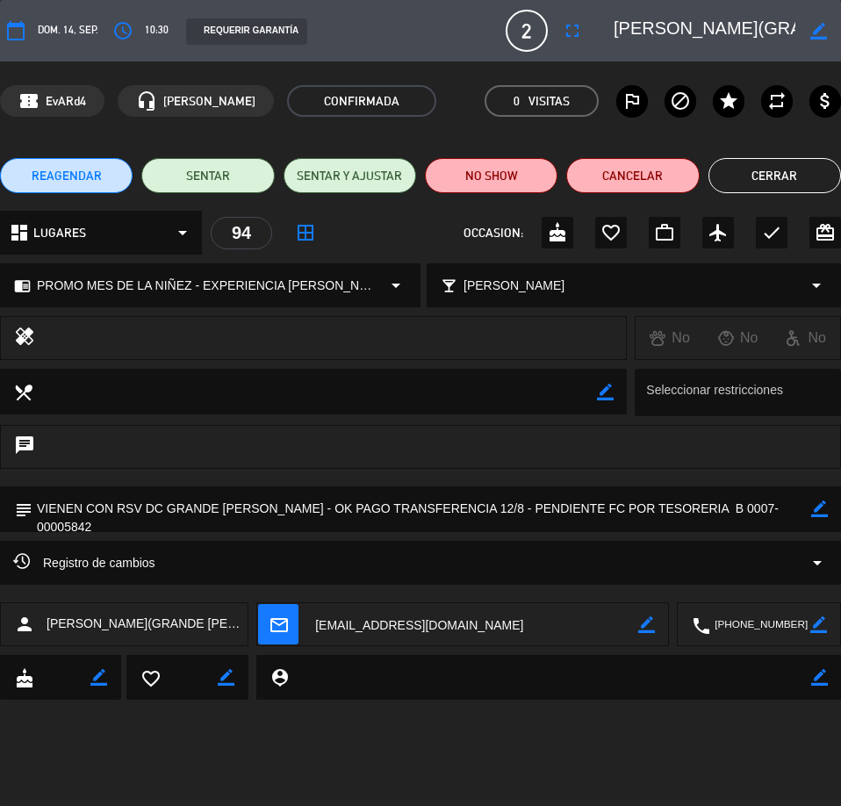
drag, startPoint x: 269, startPoint y: 508, endPoint x: 457, endPoint y: 505, distance: 188.0
click at [457, 505] on textarea at bounding box center [421, 509] width 779 height 45
drag, startPoint x: 450, startPoint y: 509, endPoint x: 406, endPoint y: 503, distance: 44.3
click at [406, 503] on textarea at bounding box center [421, 509] width 779 height 45
drag, startPoint x: 270, startPoint y: 508, endPoint x: 444, endPoint y: 507, distance: 174.8
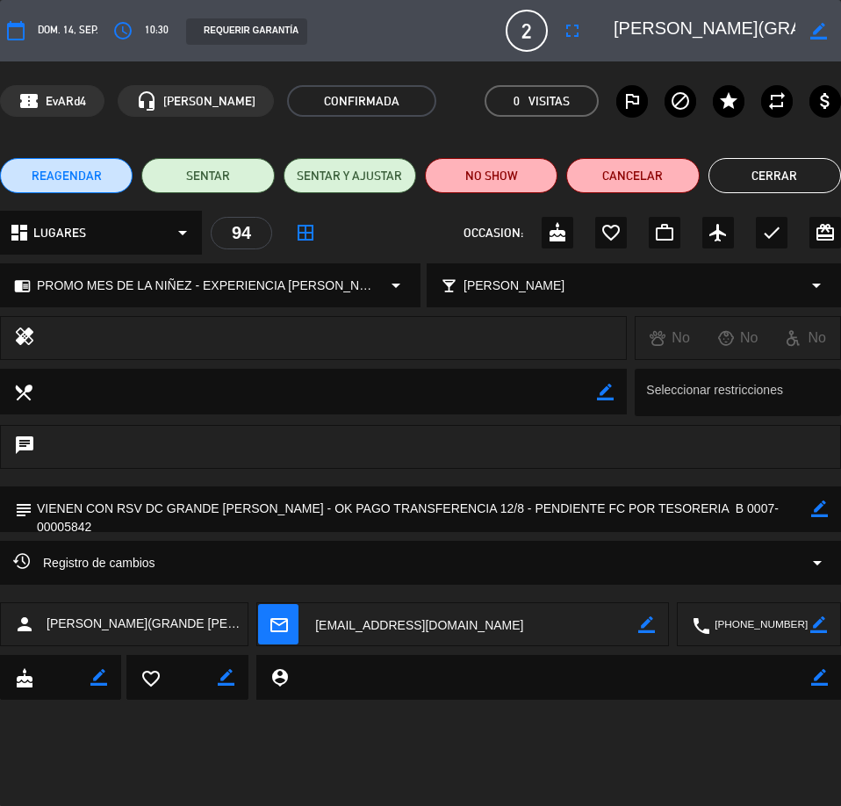
click at [461, 507] on textarea at bounding box center [421, 509] width 779 height 45
drag, startPoint x: 38, startPoint y: 508, endPoint x: 239, endPoint y: 518, distance: 201.4
click at [253, 511] on textarea at bounding box center [421, 509] width 779 height 45
drag, startPoint x: 194, startPoint y: 514, endPoint x: 161, endPoint y: 526, distance: 35.6
click at [327, 509] on textarea at bounding box center [421, 509] width 779 height 45
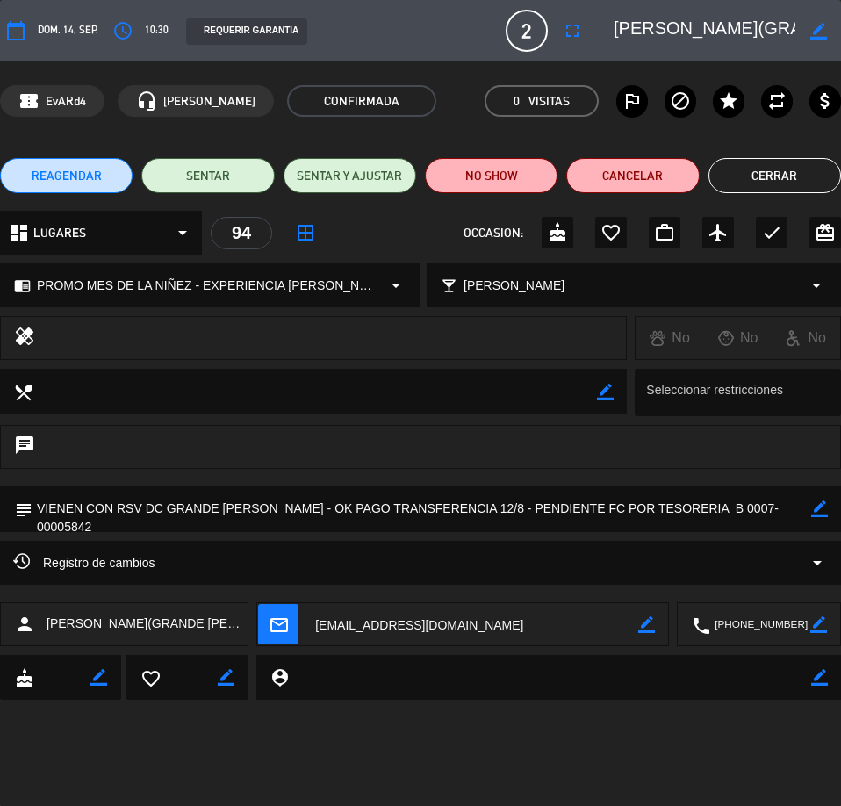
drag, startPoint x: 472, startPoint y: 504, endPoint x: 624, endPoint y: 504, distance: 151.9
click at [624, 504] on textarea at bounding box center [421, 509] width 779 height 45
click at [540, 513] on textarea at bounding box center [421, 509] width 779 height 45
drag, startPoint x: 467, startPoint y: 508, endPoint x: 655, endPoint y: 511, distance: 188.0
click at [659, 511] on textarea at bounding box center [421, 509] width 779 height 45
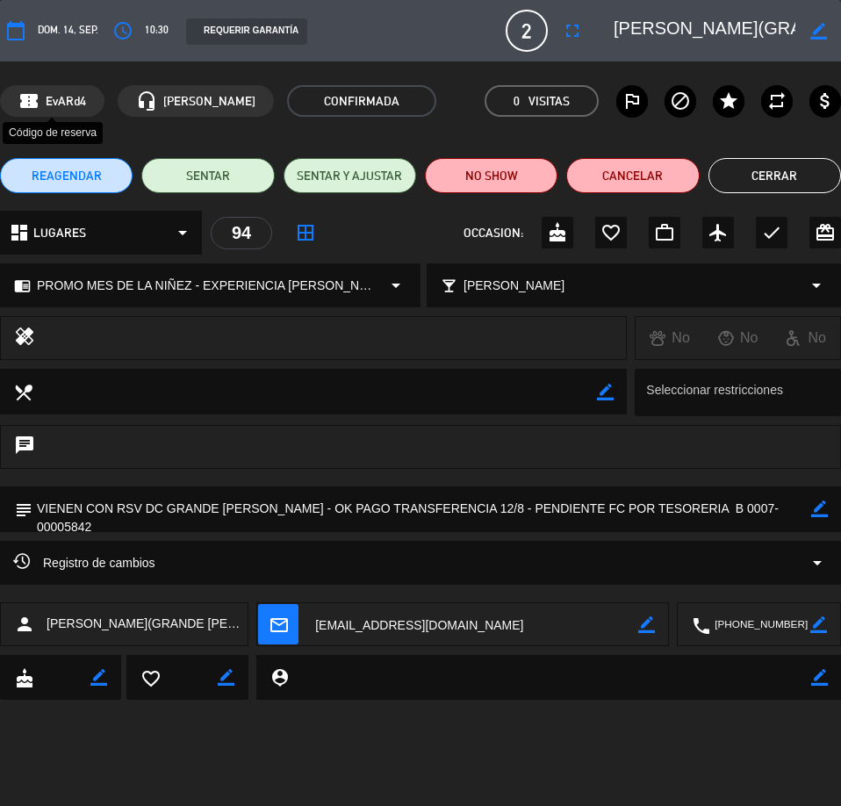
drag, startPoint x: 86, startPoint y: 103, endPoint x: 47, endPoint y: 101, distance: 38.7
click at [47, 101] on div "confirmation_number EvARd4" at bounding box center [52, 101] width 105 height 32
click at [768, 170] on button "Cerrar" at bounding box center [775, 175] width 133 height 35
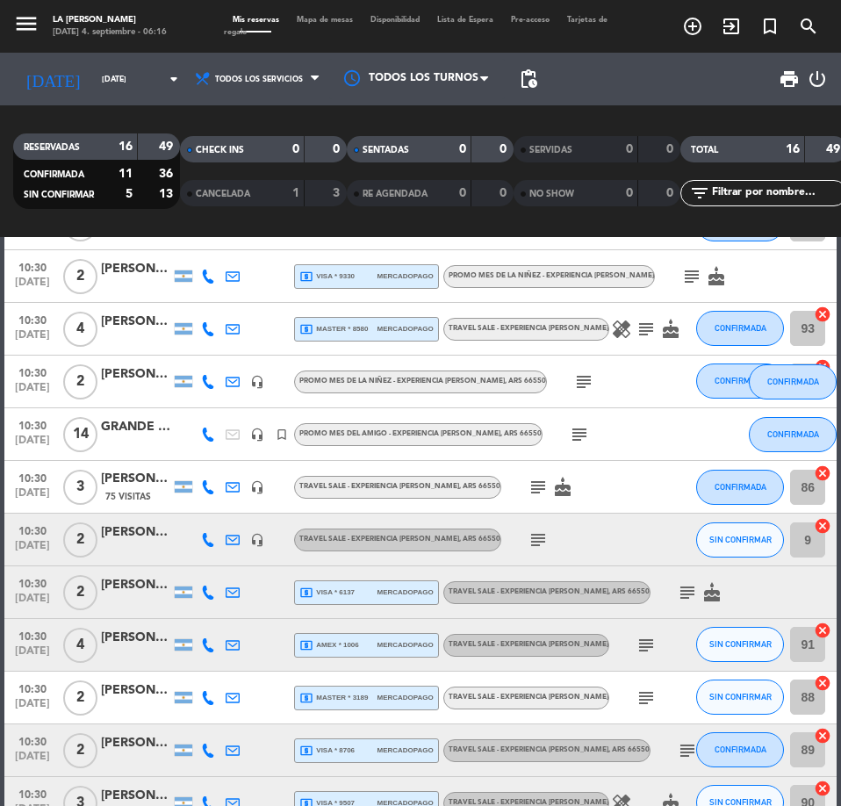
click at [152, 429] on div "GRANDE [PERSON_NAME]" at bounding box center [136, 427] width 70 height 20
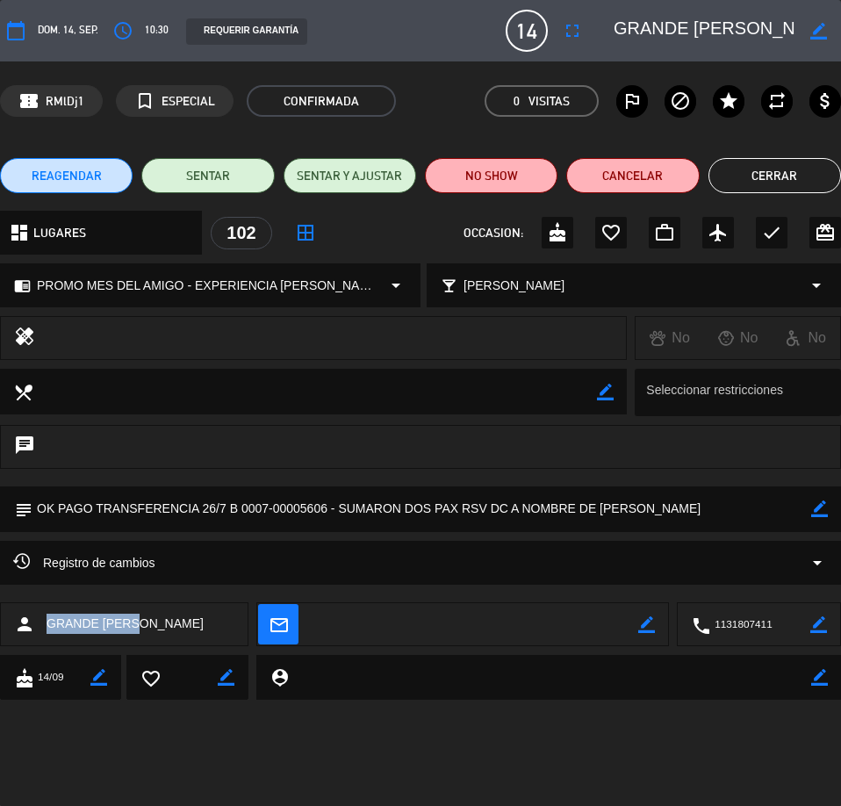
drag, startPoint x: 45, startPoint y: 628, endPoint x: 141, endPoint y: 630, distance: 96.6
click at [141, 630] on div "person GRANDE [PERSON_NAME]" at bounding box center [124, 624] width 249 height 44
drag, startPoint x: 105, startPoint y: 609, endPoint x: 102, endPoint y: 624, distance: 15.2
click at [764, 624] on textarea at bounding box center [760, 625] width 100 height 44
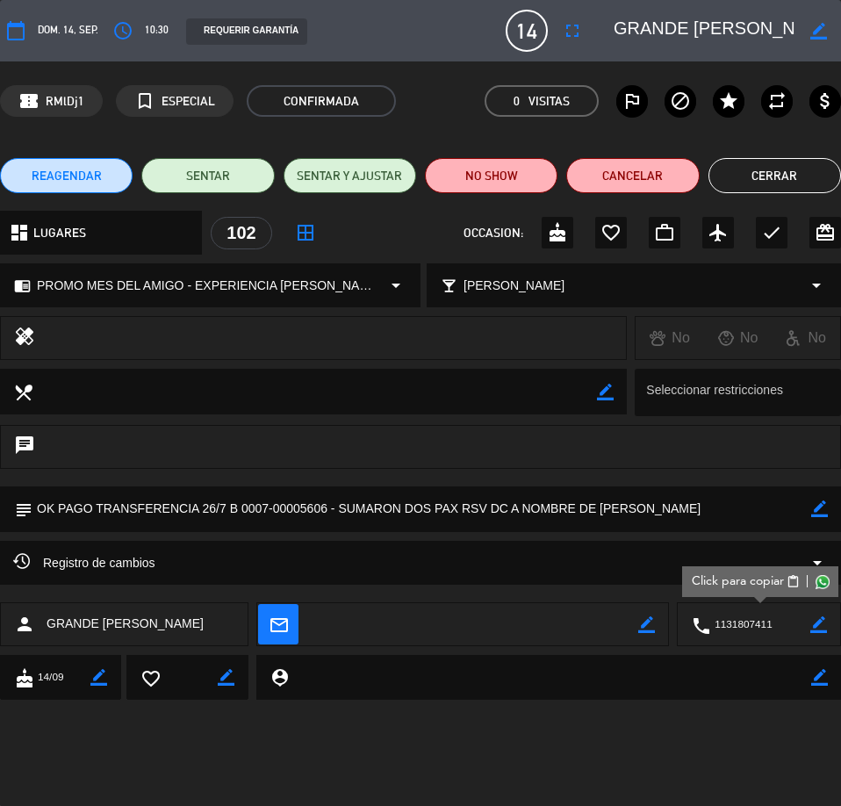
click at [249, 35] on div "REQUERIR GARANTÍA" at bounding box center [246, 31] width 121 height 26
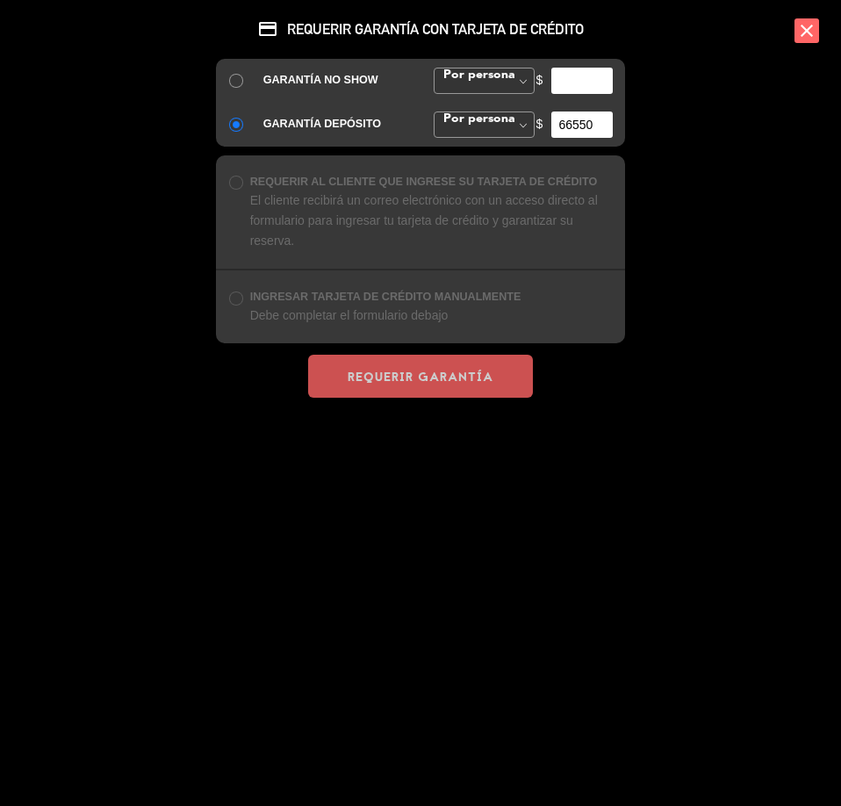
click at [813, 36] on icon "close" at bounding box center [807, 30] width 25 height 25
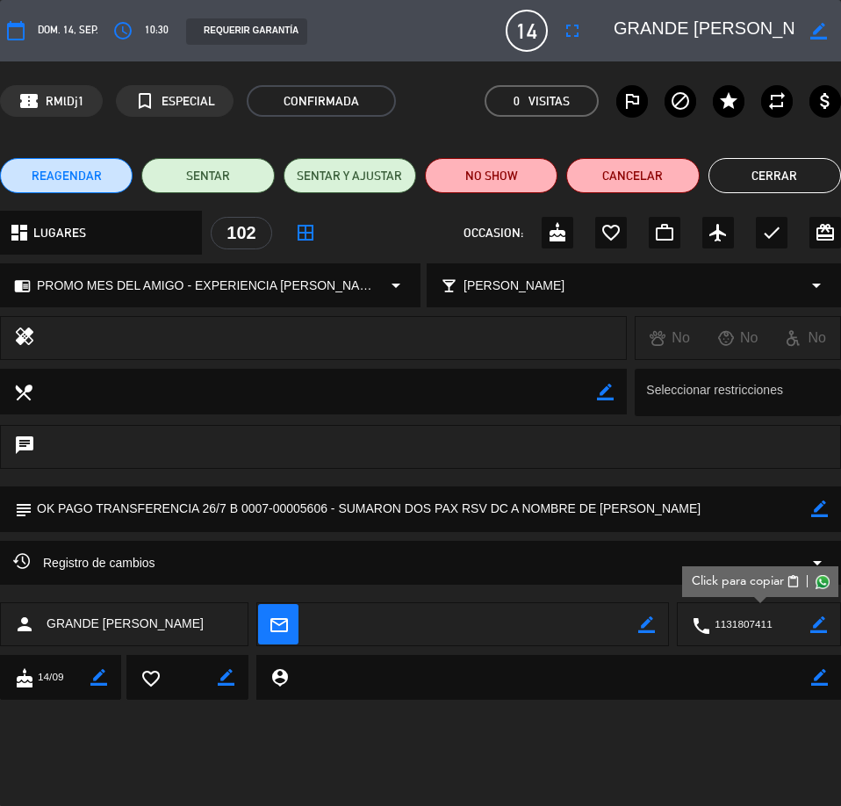
click at [251, 31] on div "REQUERIR GARANTÍA" at bounding box center [246, 31] width 121 height 26
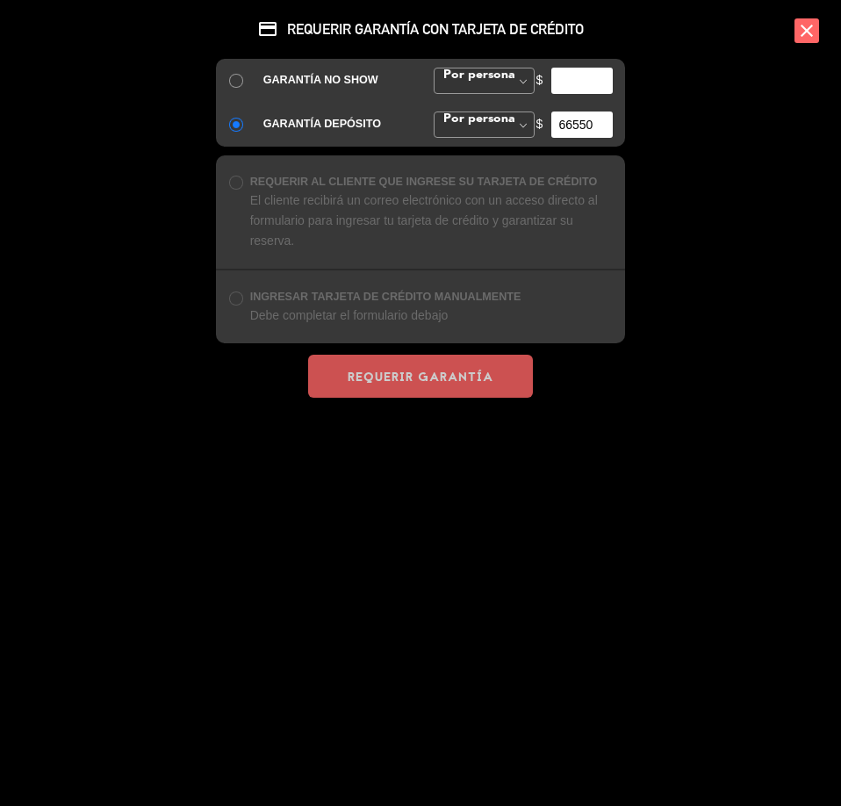
click at [813, 31] on icon "close" at bounding box center [807, 30] width 25 height 25
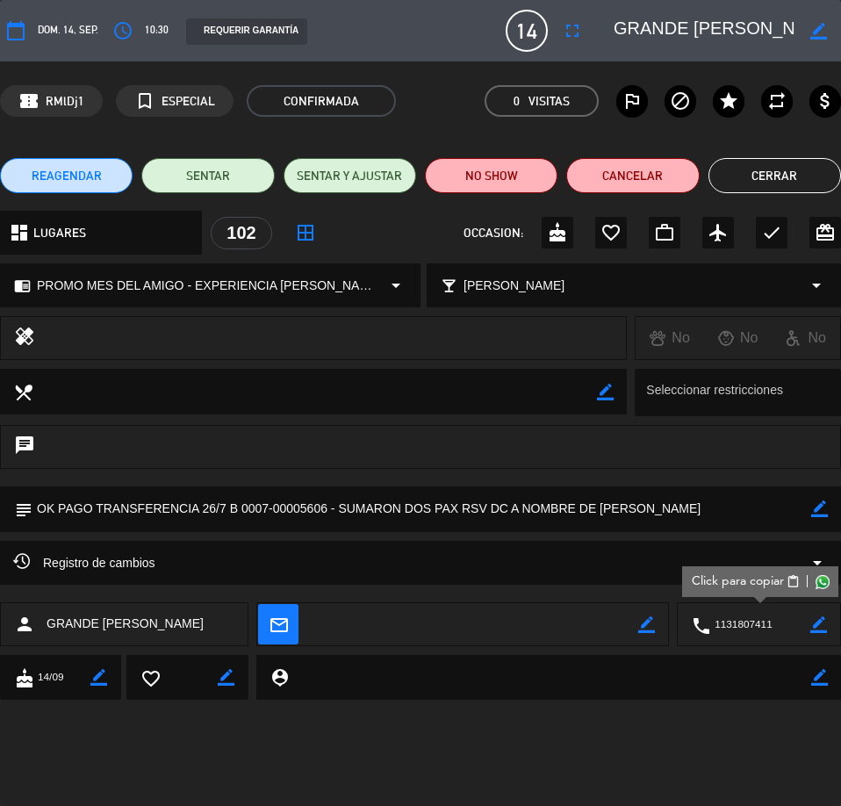
click at [245, 27] on div "REQUERIR GARANTÍA" at bounding box center [246, 31] width 121 height 26
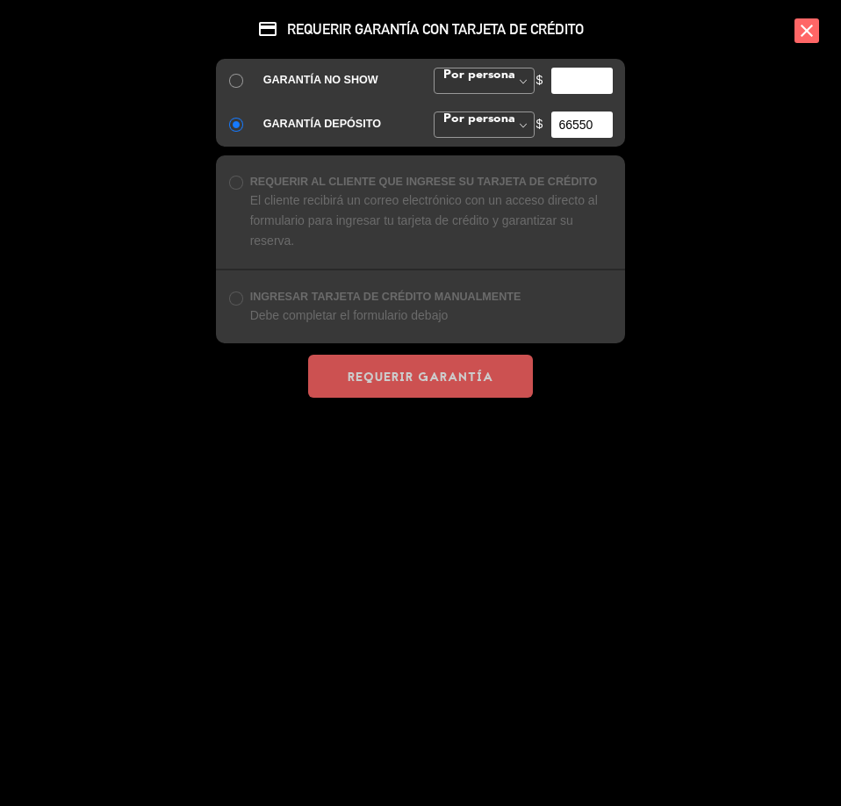
click at [808, 28] on icon "close" at bounding box center [807, 30] width 25 height 25
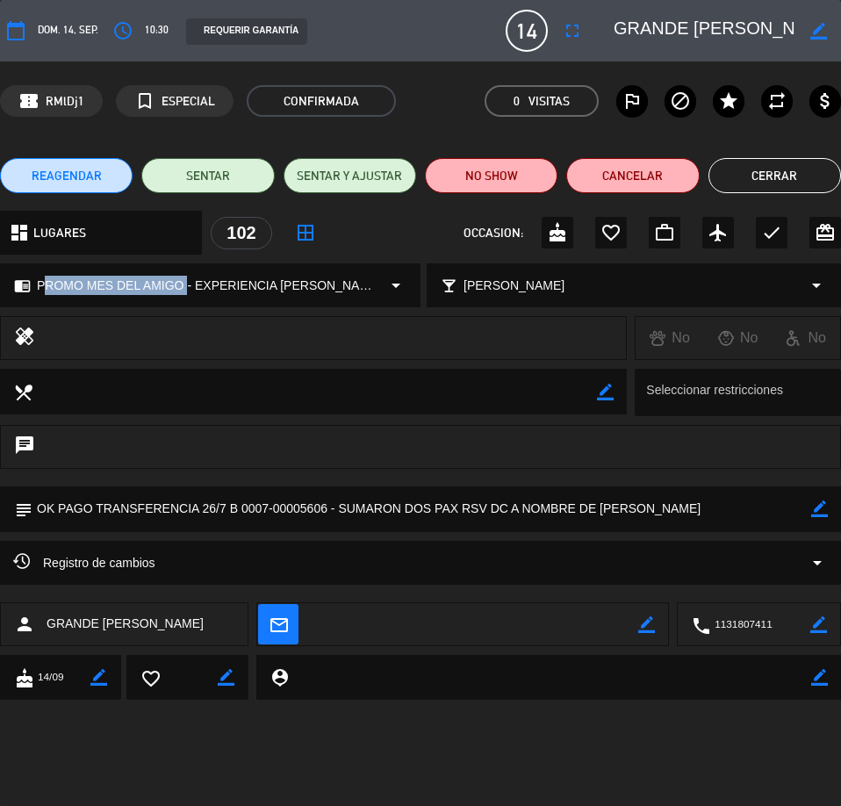
drag, startPoint x: 38, startPoint y: 286, endPoint x: 184, endPoint y: 284, distance: 145.8
click at [184, 284] on span "PROMO MES DEL AMIGO - EXPERIENCIA [PERSON_NAME]" at bounding box center [208, 286] width 343 height 20
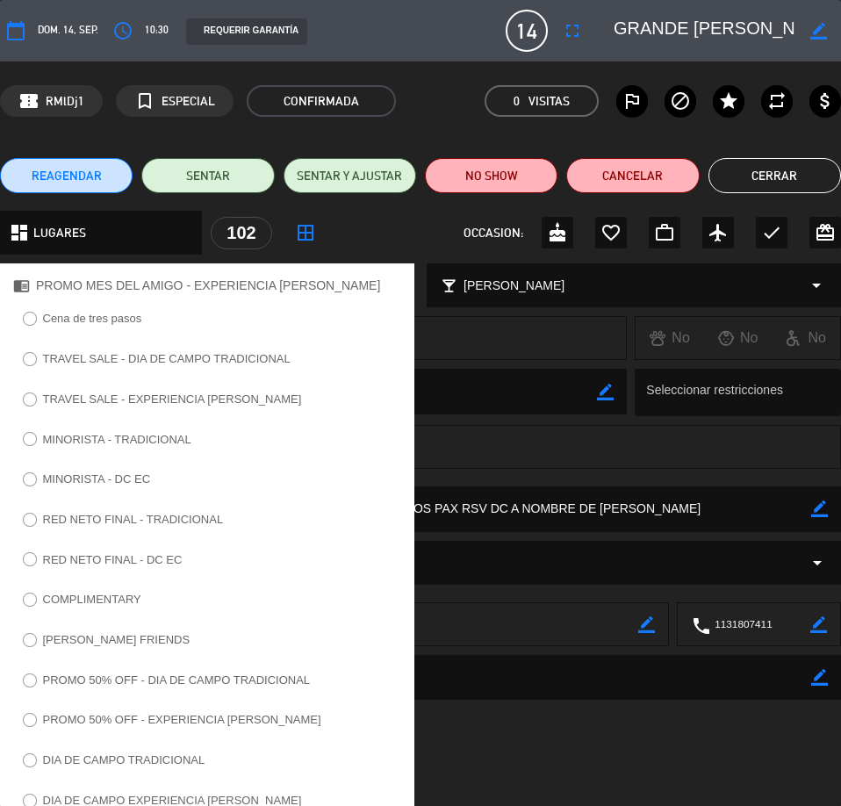
click at [411, 236] on div "dashboard LUGARES arrow_drop_down 102 border_all OCCASION: cake favorite_border…" at bounding box center [420, 233] width 841 height 44
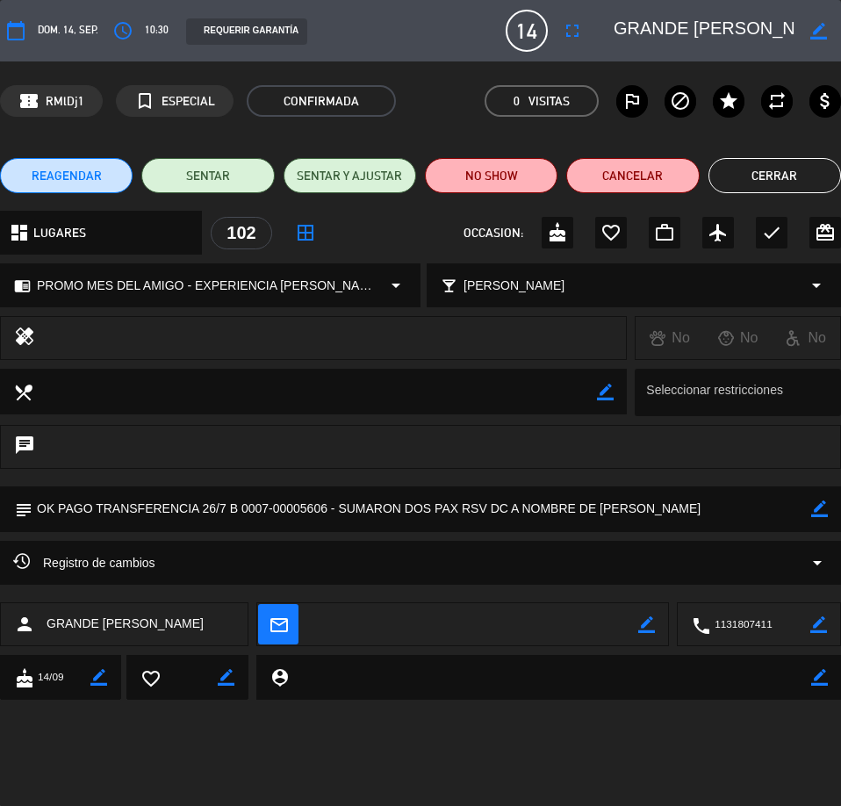
drag, startPoint x: 35, startPoint y: 502, endPoint x: 223, endPoint y: 510, distance: 188.1
click at [223, 510] on textarea at bounding box center [421, 509] width 779 height 45
drag, startPoint x: 87, startPoint y: 96, endPoint x: 45, endPoint y: 103, distance: 42.7
click at [45, 103] on div "confirmation_number RMlDj1" at bounding box center [51, 101] width 103 height 32
drag, startPoint x: 336, startPoint y: 508, endPoint x: 705, endPoint y: 512, distance: 368.9
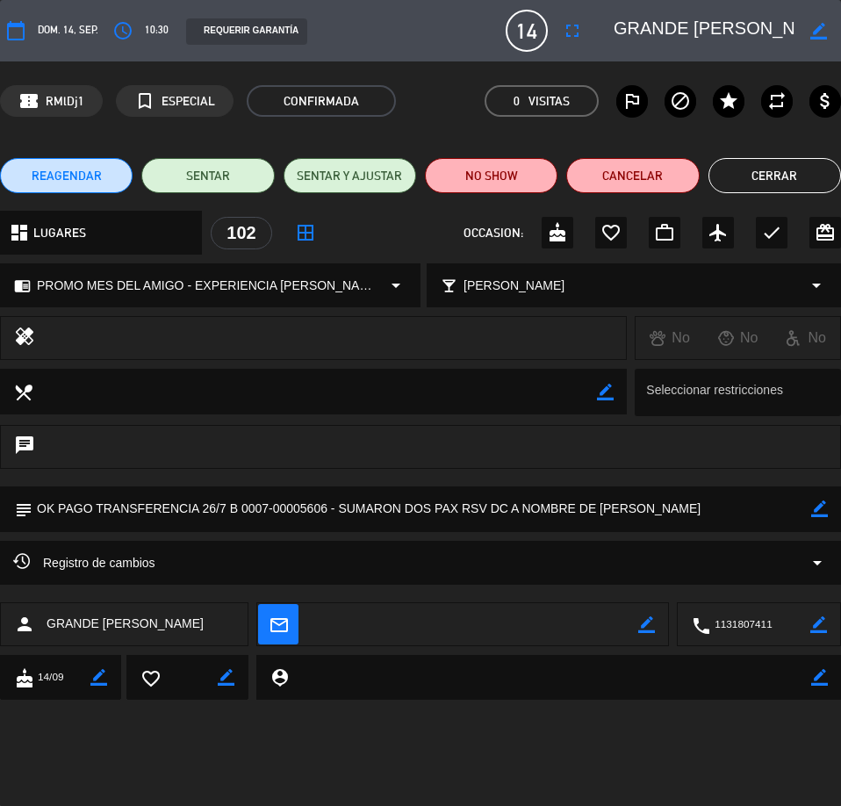
click at [705, 512] on textarea at bounding box center [421, 509] width 779 height 45
click at [645, 480] on div "chat" at bounding box center [420, 455] width 841 height 61
click at [799, 163] on button "Cerrar" at bounding box center [775, 175] width 133 height 35
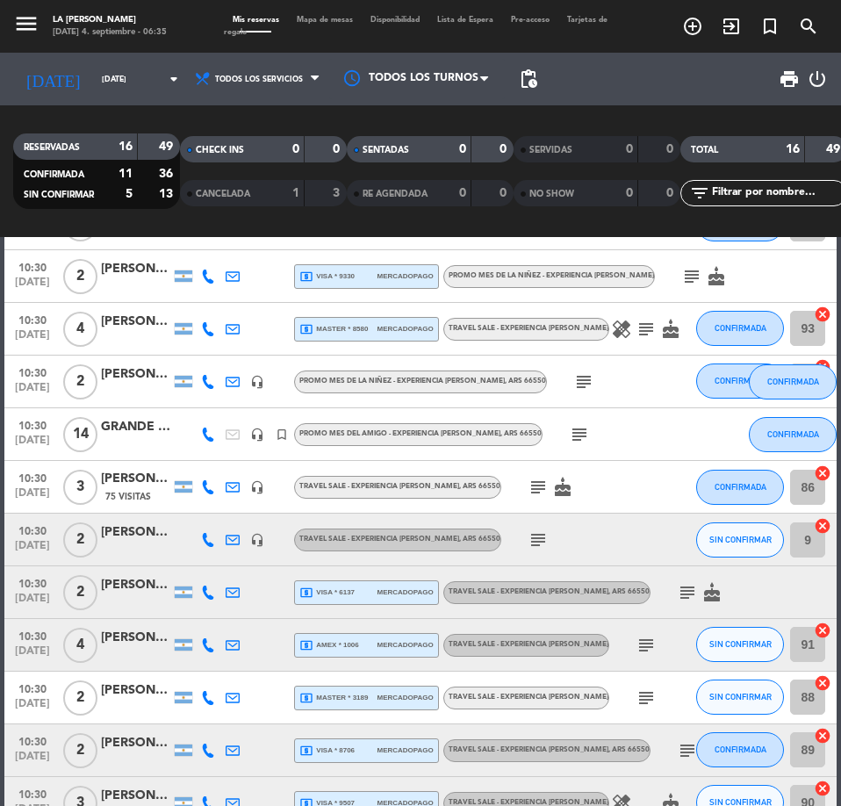
scroll to position [351, 0]
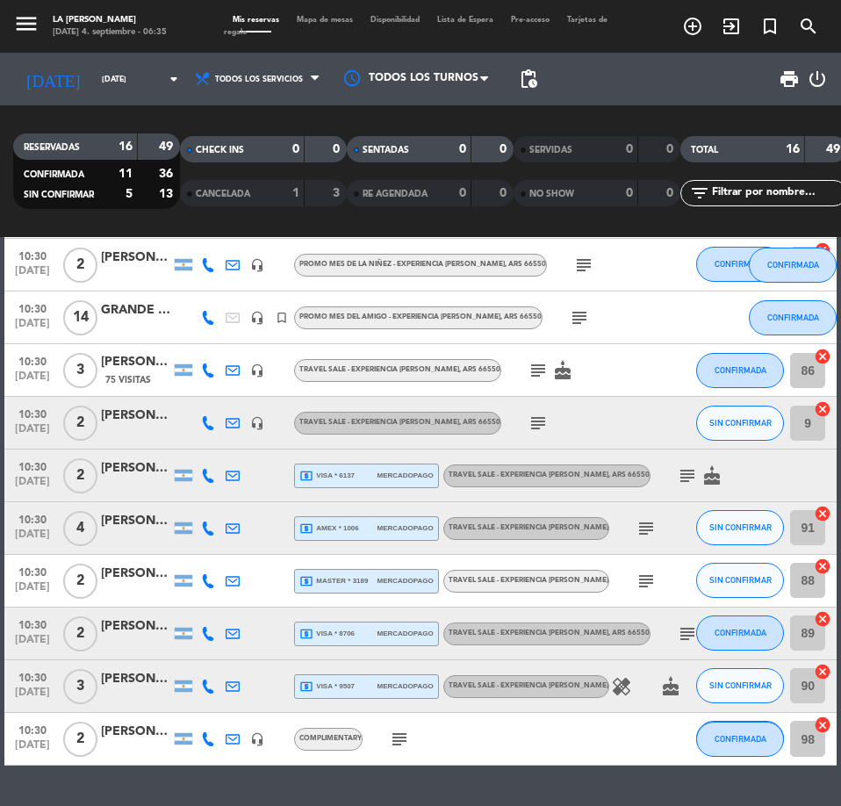
click at [139, 412] on div "[PERSON_NAME]" at bounding box center [136, 416] width 70 height 20
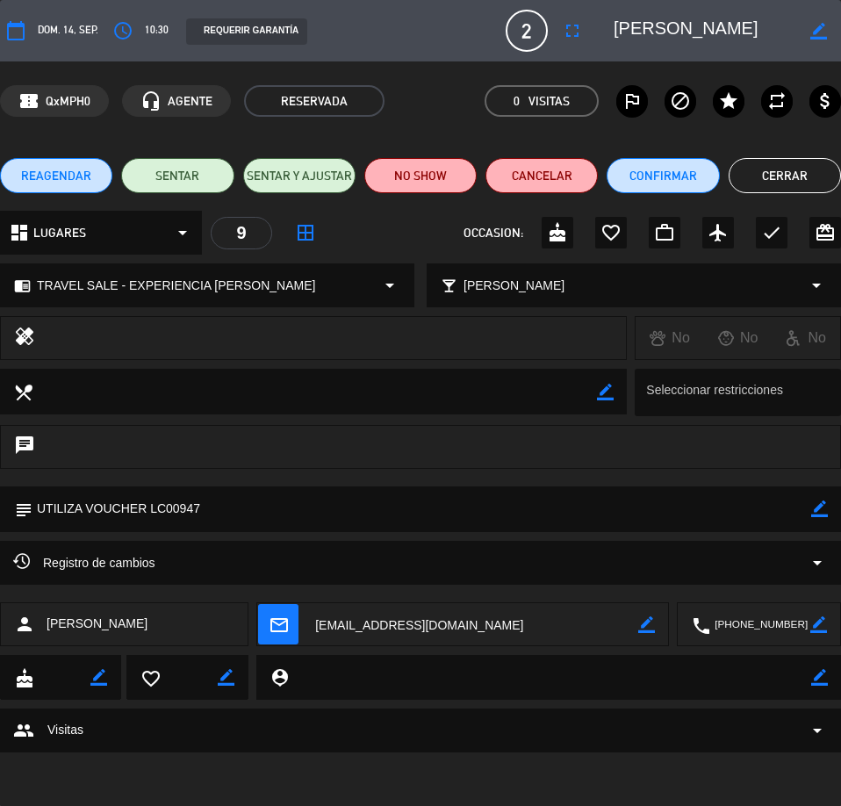
click at [190, 555] on div "Registro de cambios arrow_drop_down" at bounding box center [420, 562] width 815 height 21
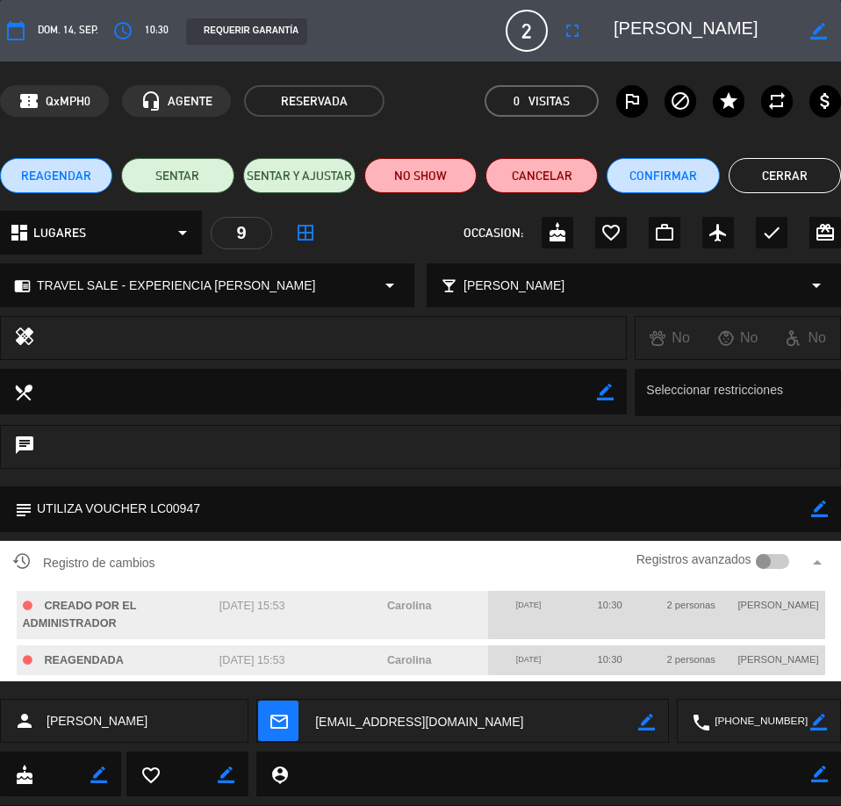
click at [781, 170] on button "Cerrar" at bounding box center [785, 175] width 112 height 35
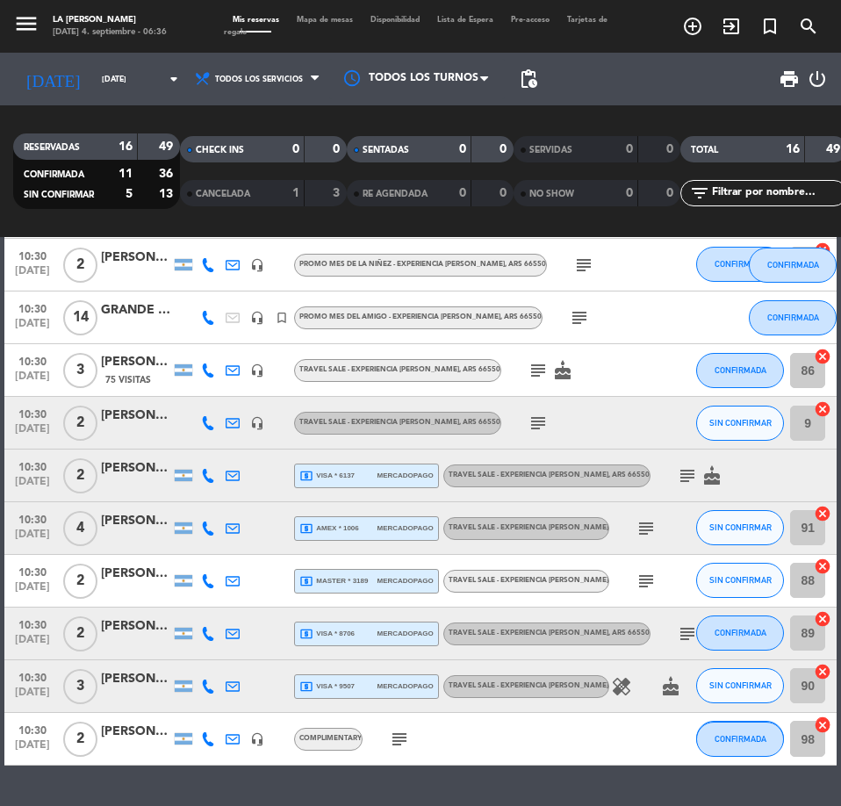
scroll to position [399, 0]
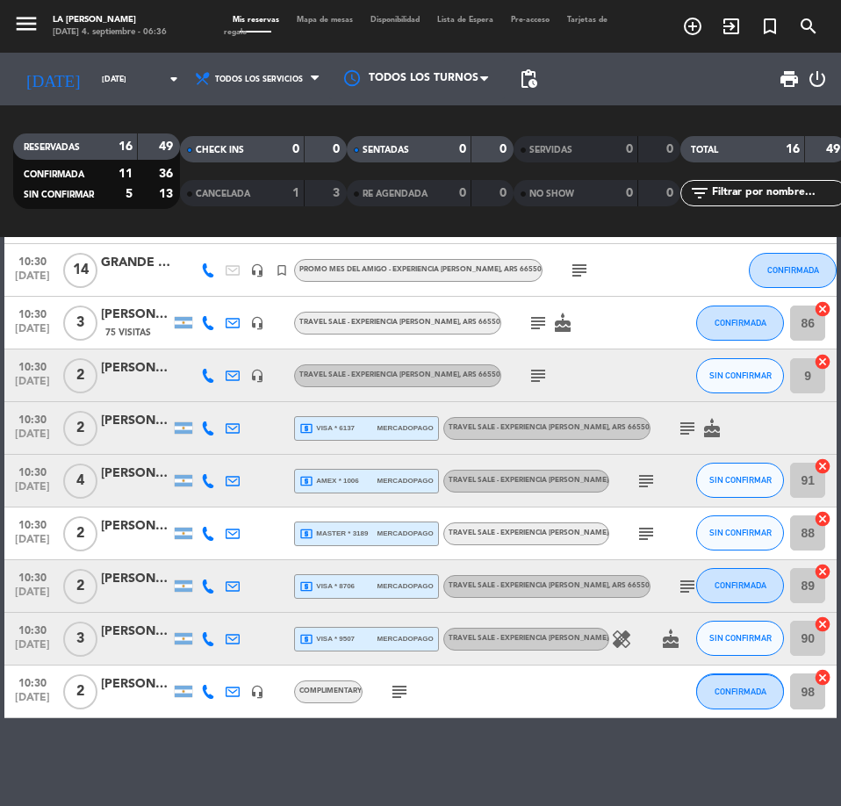
click at [133, 425] on div "[PERSON_NAME]" at bounding box center [136, 421] width 70 height 20
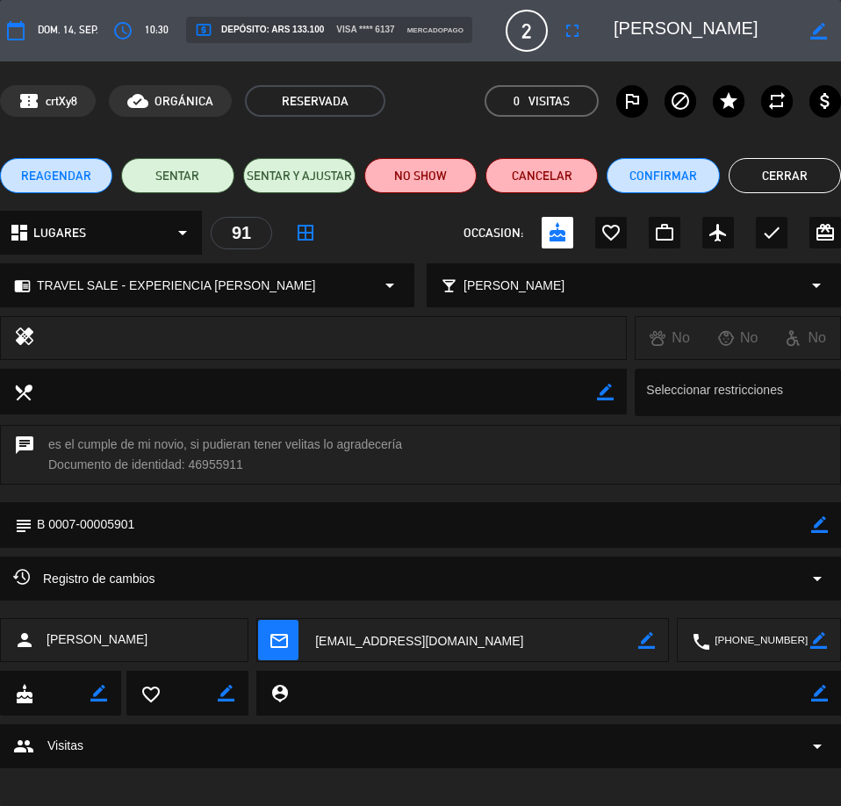
click at [811, 176] on button "Cerrar" at bounding box center [785, 175] width 112 height 35
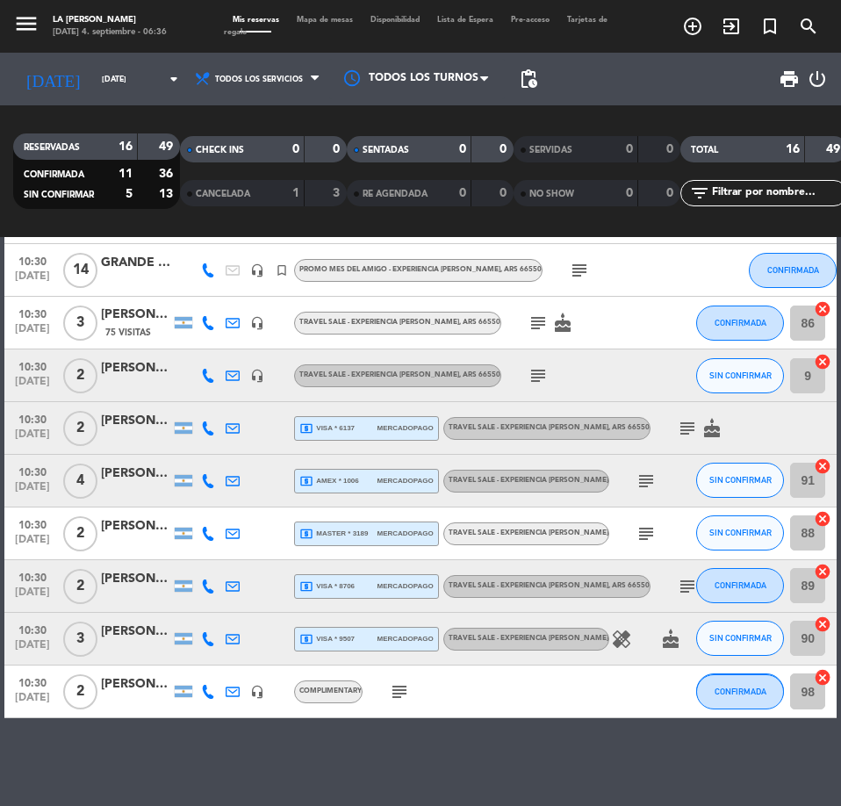
click at [127, 475] on div "[PERSON_NAME]" at bounding box center [136, 474] width 70 height 20
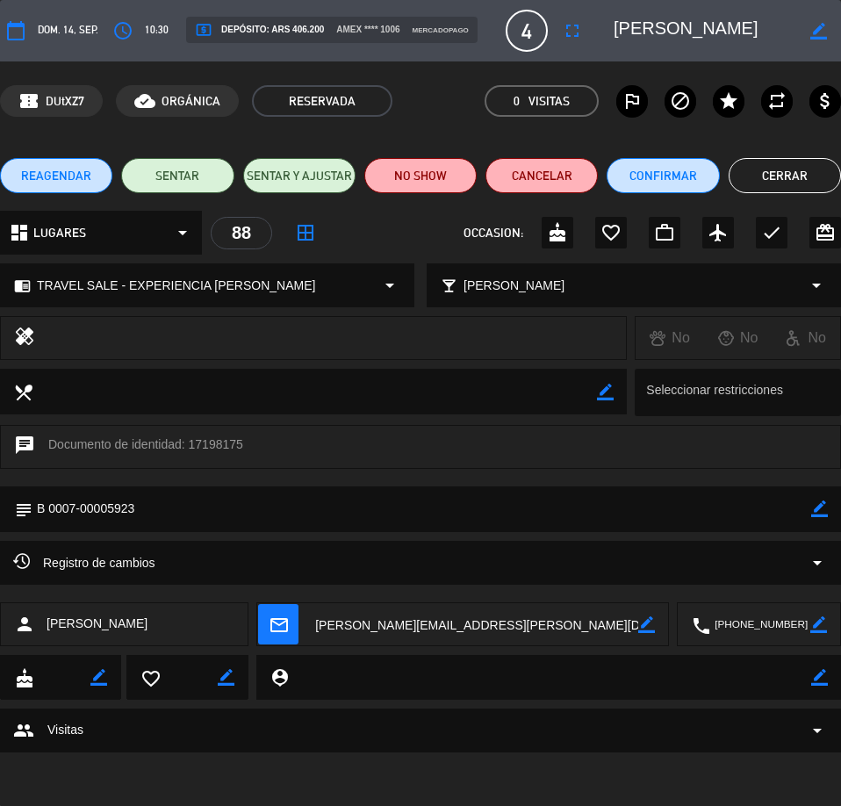
click at [769, 181] on button "Cerrar" at bounding box center [785, 175] width 112 height 35
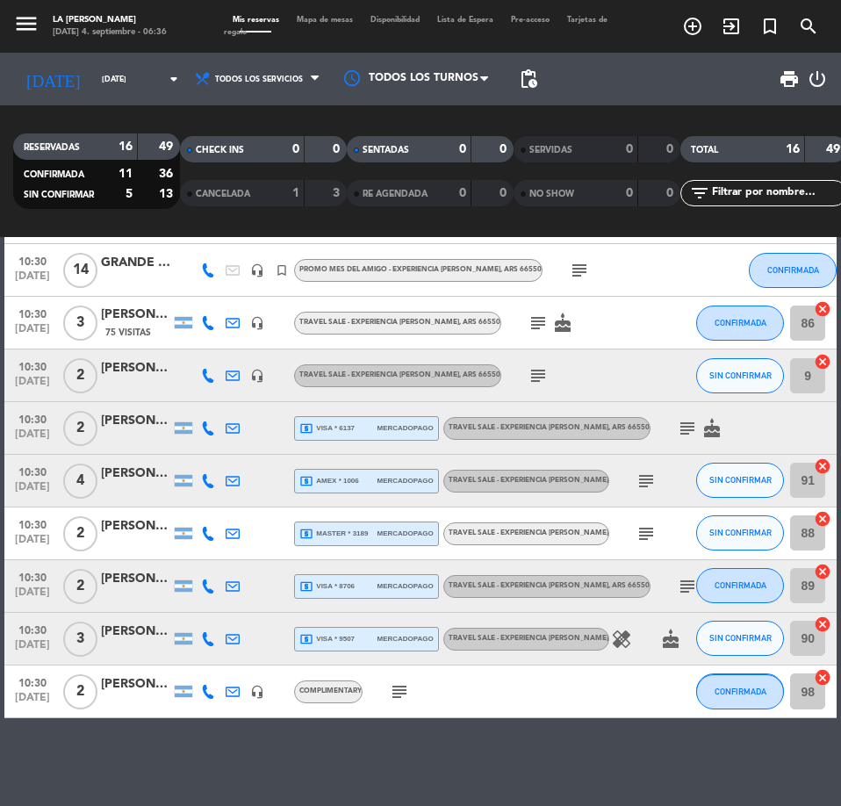
click at [133, 536] on div "[PERSON_NAME]" at bounding box center [136, 526] width 70 height 20
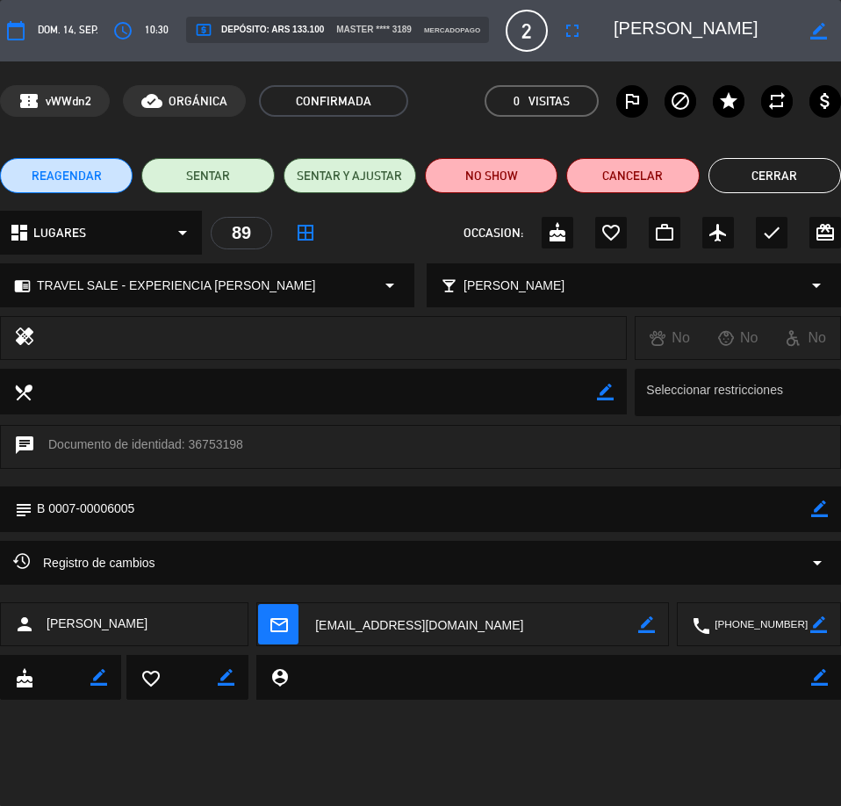
click at [361, 622] on textarea at bounding box center [474, 625] width 327 height 44
click at [750, 621] on textarea at bounding box center [760, 625] width 100 height 44
drag, startPoint x: 99, startPoint y: 98, endPoint x: 43, endPoint y: 99, distance: 56.2
click at [43, 99] on div "confirmation_number vWWdn2" at bounding box center [55, 101] width 110 height 32
click at [778, 172] on button "Cerrar" at bounding box center [775, 175] width 133 height 35
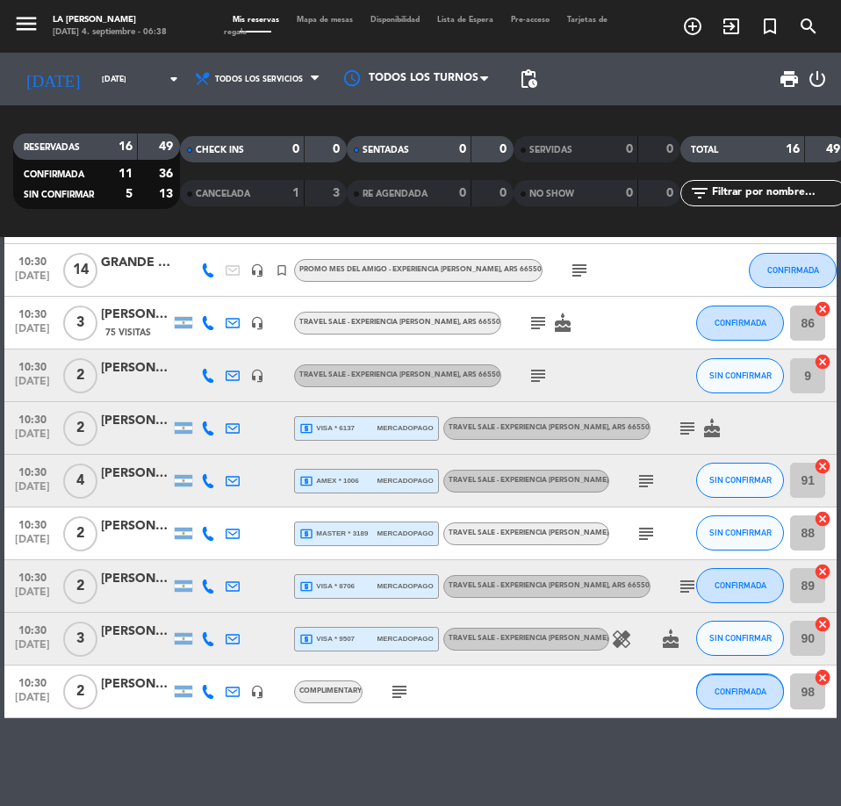
click at [143, 592] on div at bounding box center [136, 596] width 70 height 14
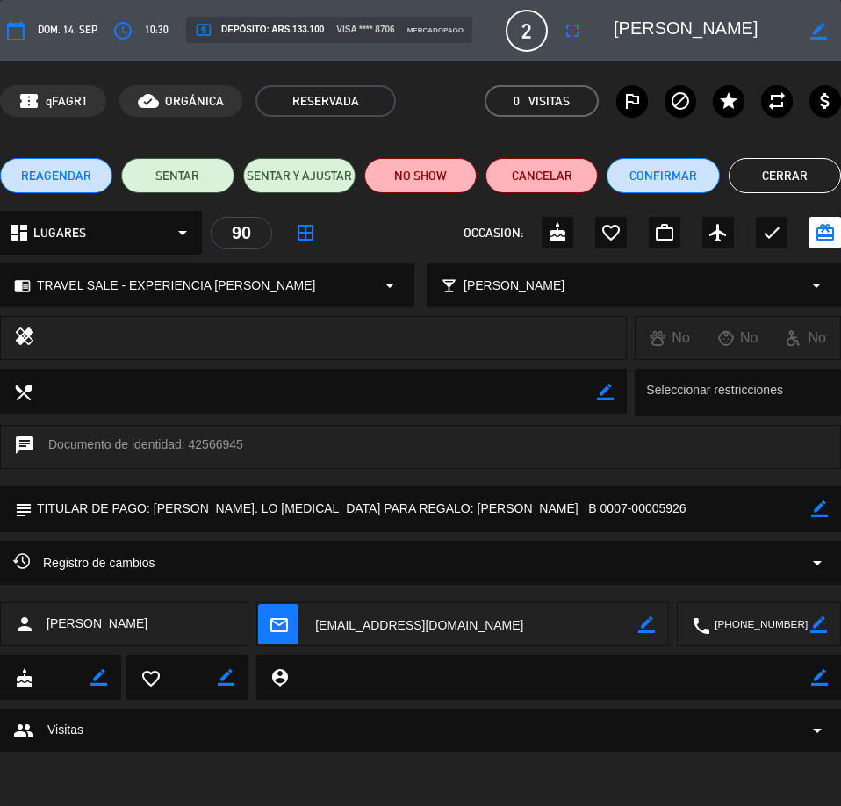
click at [779, 174] on button "Cerrar" at bounding box center [785, 175] width 112 height 35
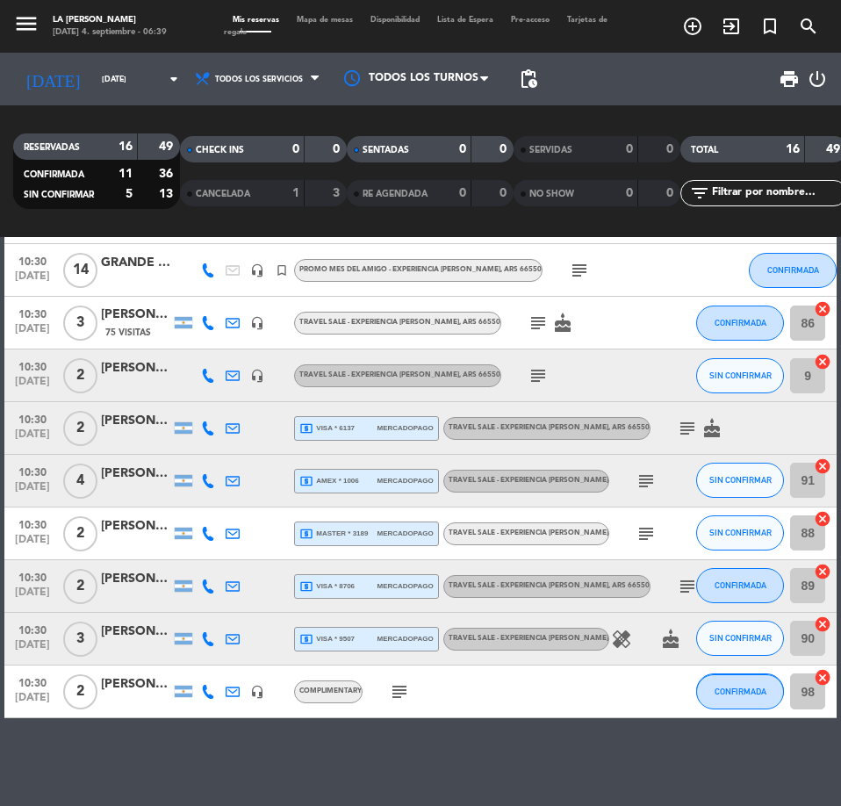
click at [142, 537] on div at bounding box center [136, 544] width 70 height 14
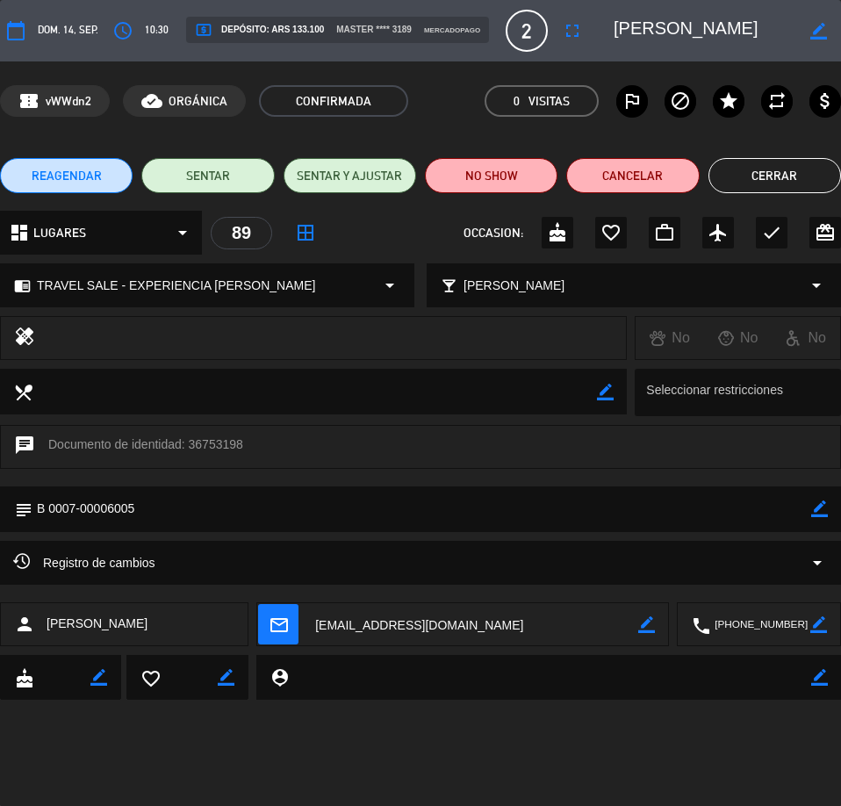
click at [765, 187] on button "Cerrar" at bounding box center [775, 175] width 133 height 35
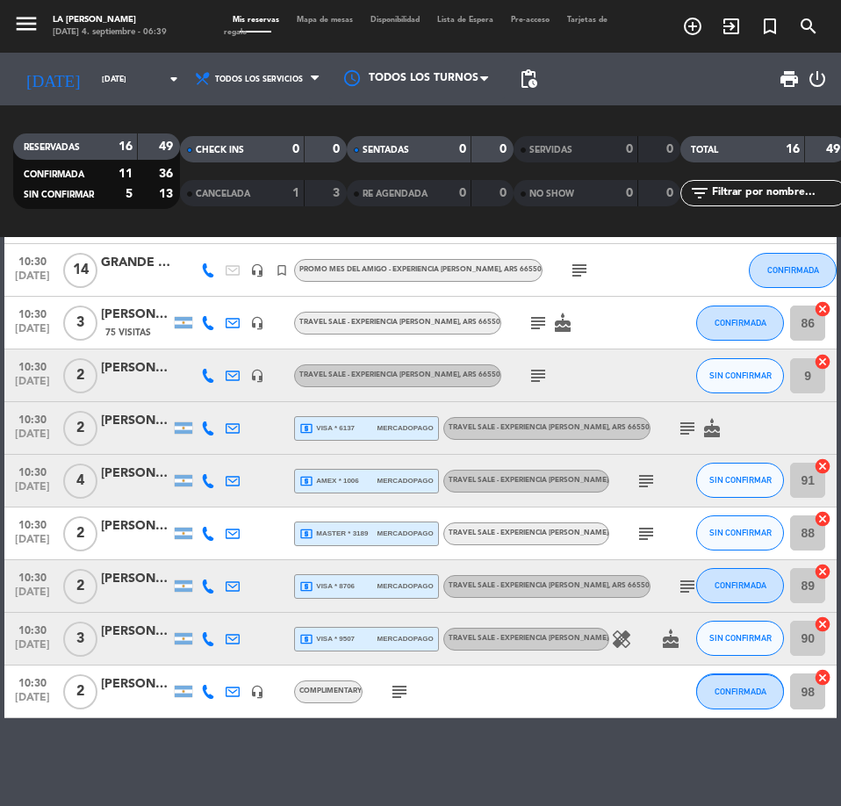
click at [131, 323] on div "[PERSON_NAME]" at bounding box center [136, 315] width 70 height 20
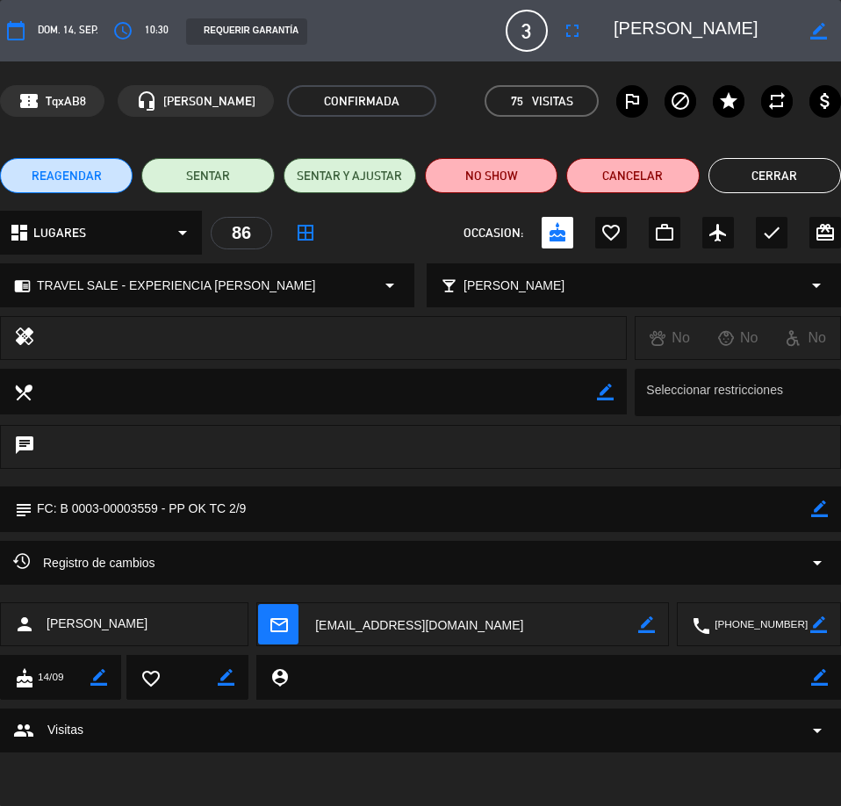
click at [756, 174] on button "Cerrar" at bounding box center [775, 175] width 133 height 35
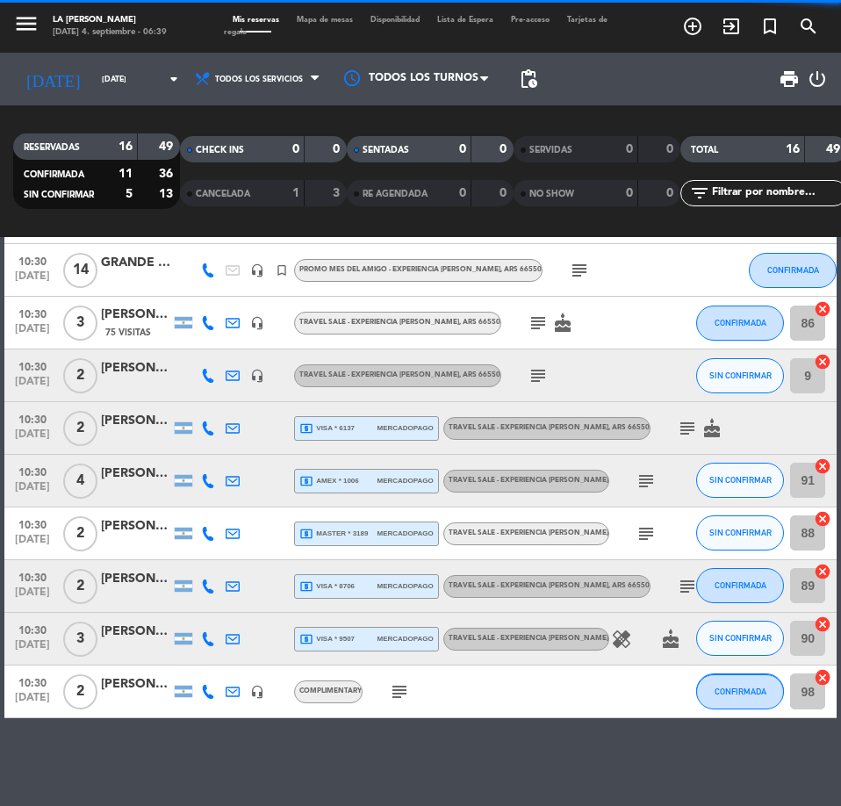
scroll to position [164, 0]
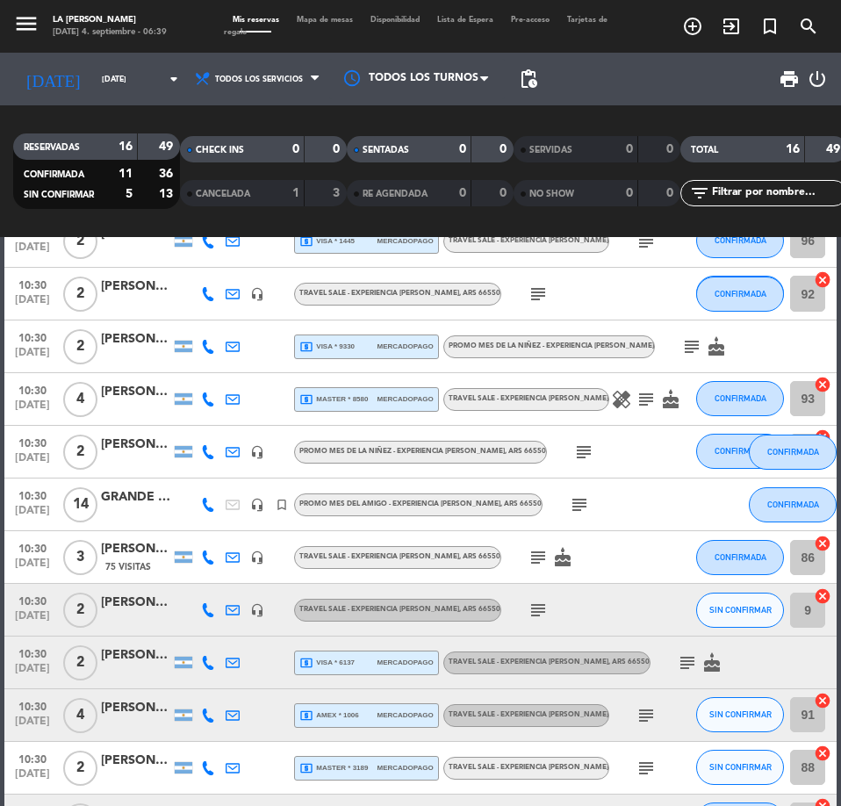
click at [118, 547] on div "[PERSON_NAME]" at bounding box center [136, 549] width 70 height 20
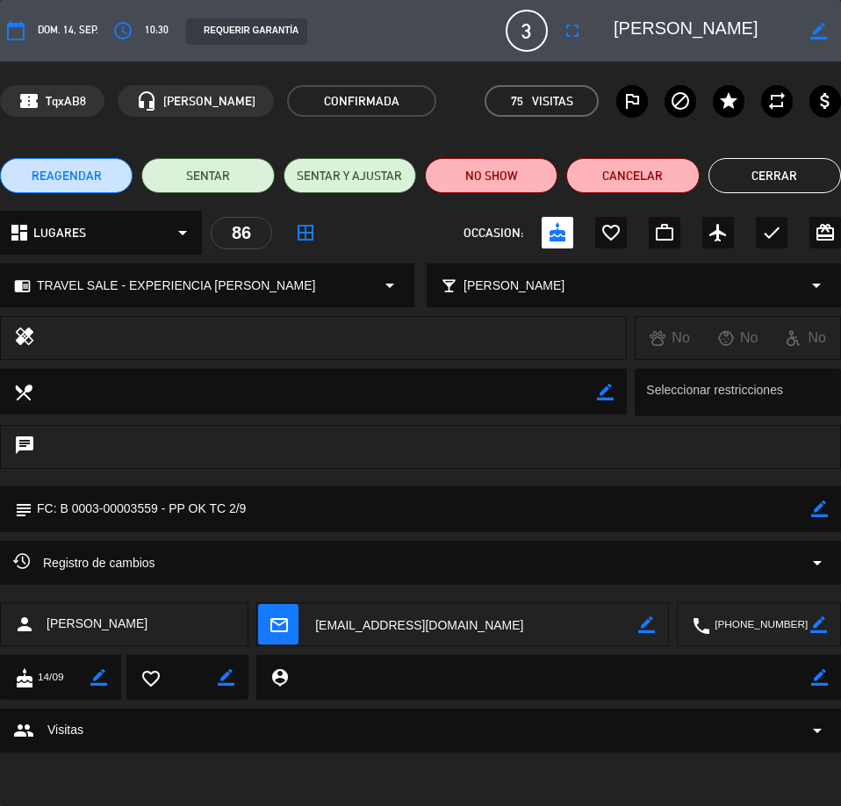
click at [753, 616] on textarea at bounding box center [760, 625] width 100 height 44
click at [220, 26] on div "REQUERIR GARANTÍA" at bounding box center [246, 31] width 121 height 26
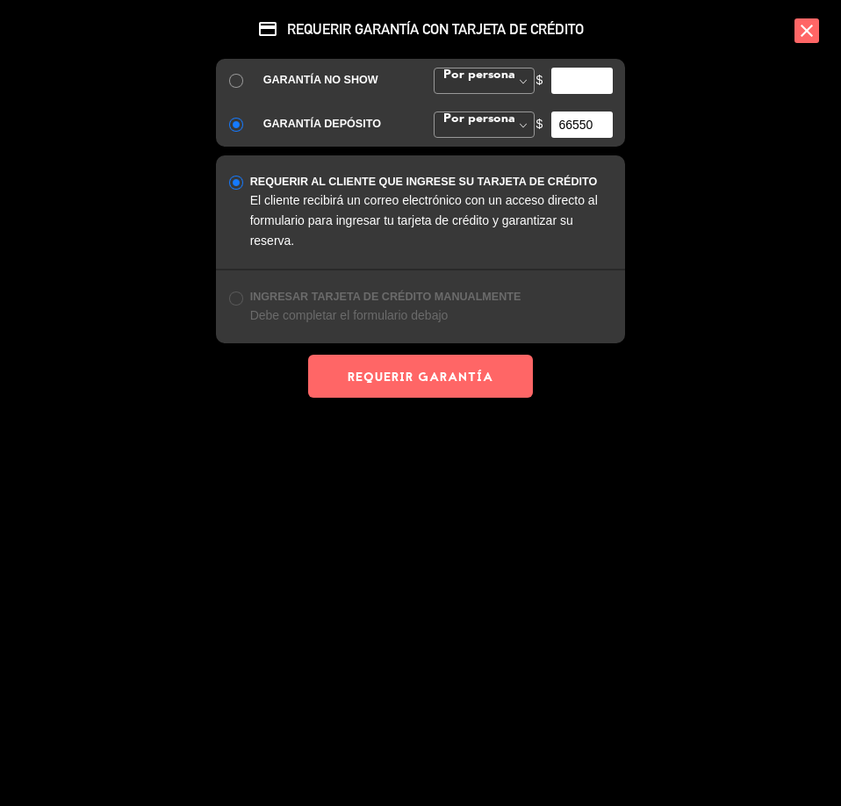
click at [801, 31] on icon "close" at bounding box center [807, 30] width 25 height 25
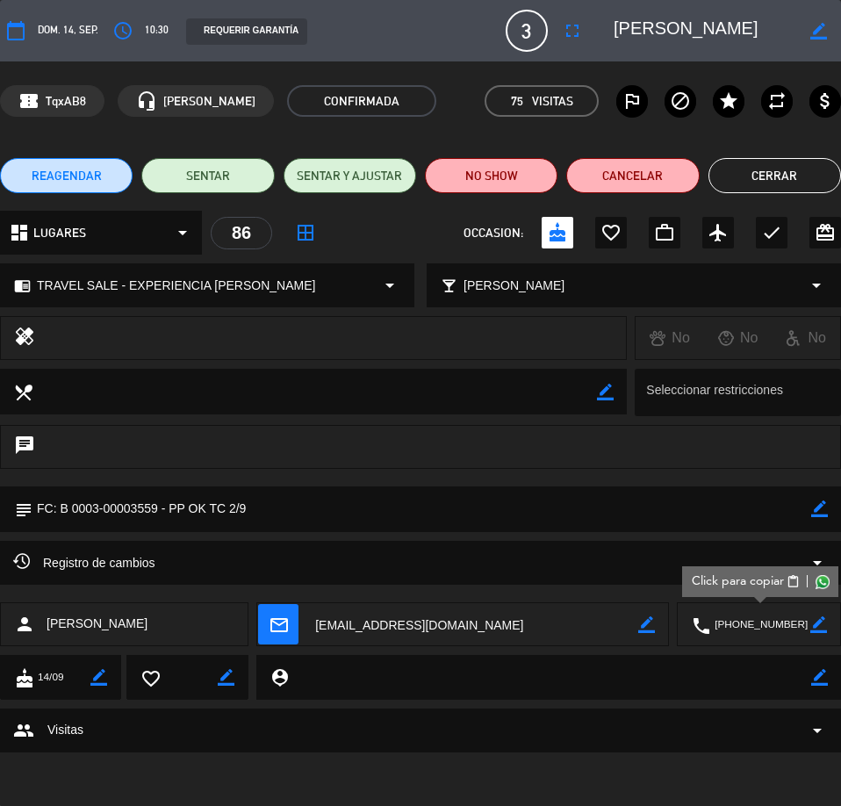
drag, startPoint x: 249, startPoint y: 507, endPoint x: 170, endPoint y: 515, distance: 78.6
click at [170, 515] on textarea at bounding box center [421, 509] width 779 height 45
drag, startPoint x: 90, startPoint y: 103, endPoint x: 46, endPoint y: 110, distance: 45.3
click at [46, 110] on div "confirmation_number TqxAB8" at bounding box center [52, 101] width 105 height 32
click at [771, 179] on button "Cerrar" at bounding box center [775, 175] width 133 height 35
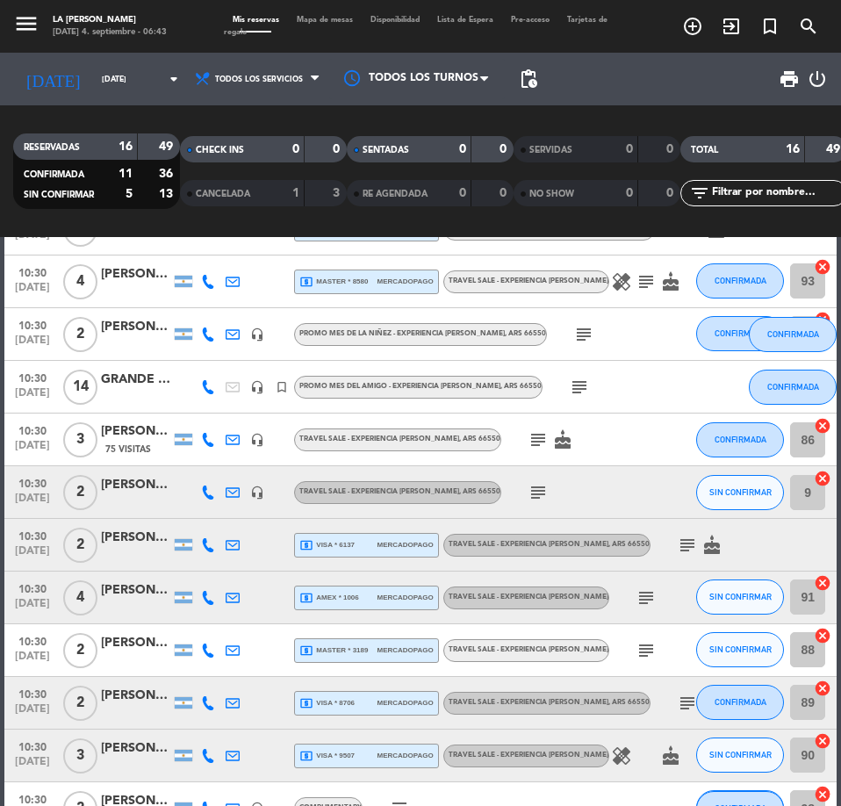
scroll to position [399, 0]
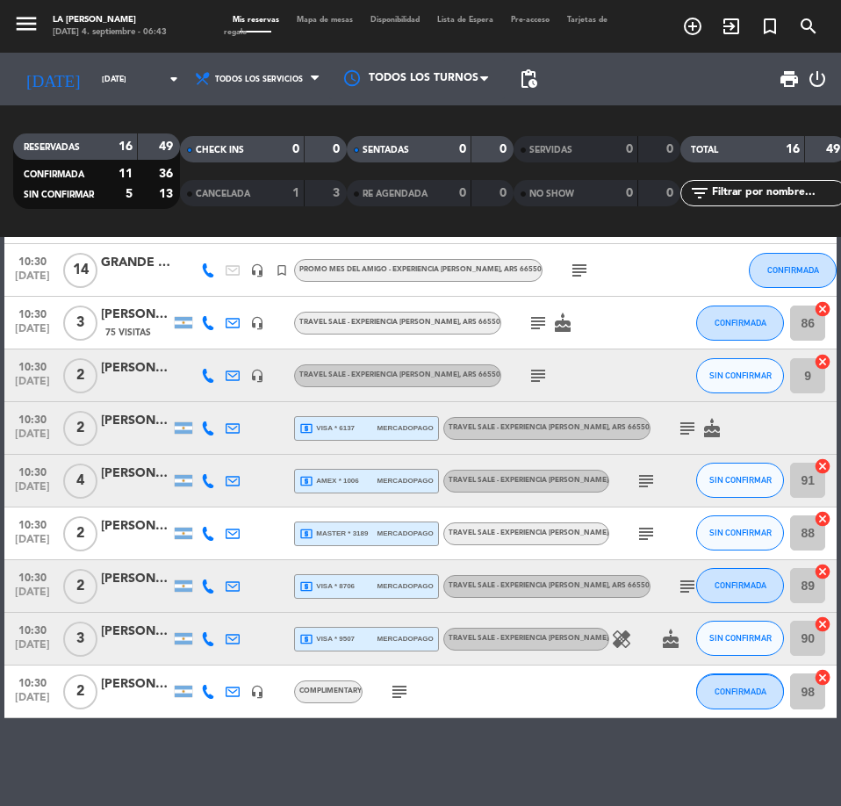
click at [140, 585] on div "[PERSON_NAME]" at bounding box center [136, 579] width 70 height 20
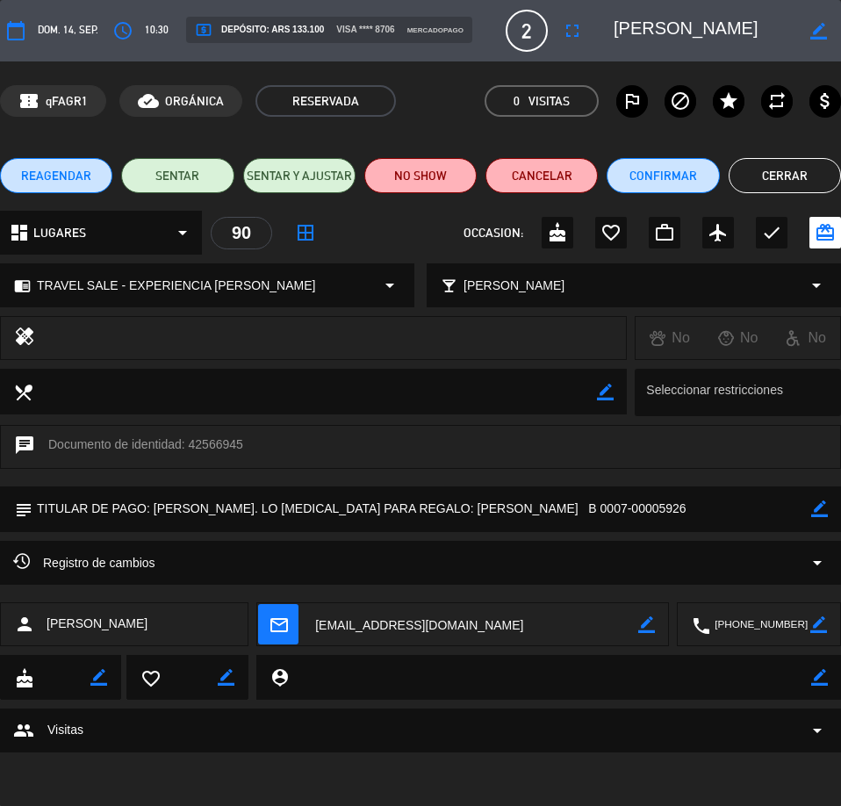
click at [792, 171] on button "Cerrar" at bounding box center [785, 175] width 112 height 35
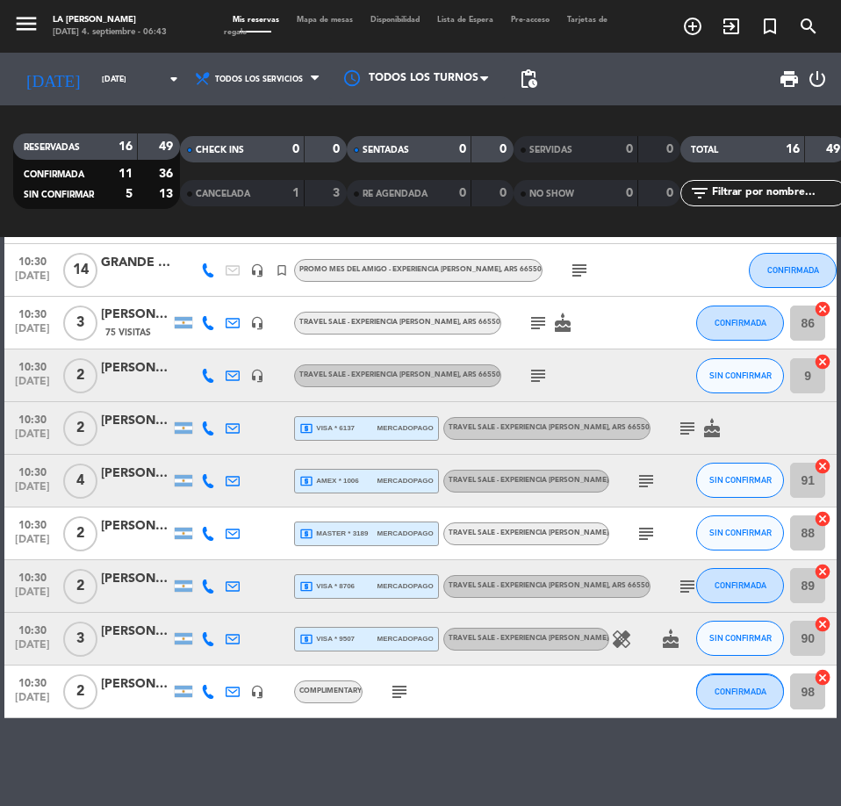
click at [122, 635] on div "[PERSON_NAME]" at bounding box center [136, 632] width 70 height 20
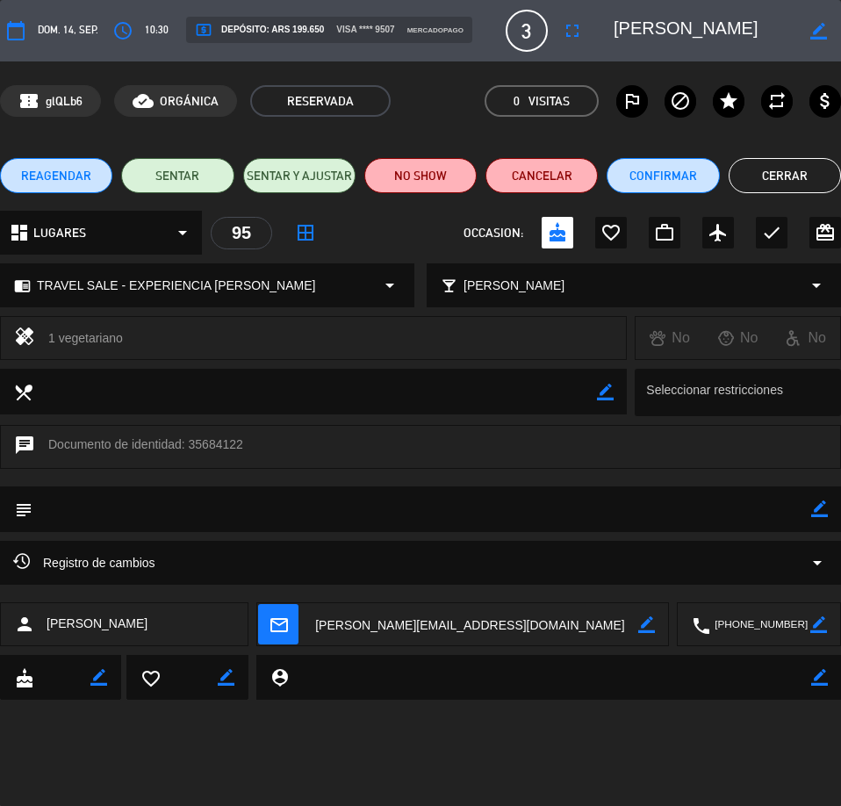
click at [822, 167] on button "Cerrar" at bounding box center [785, 175] width 112 height 35
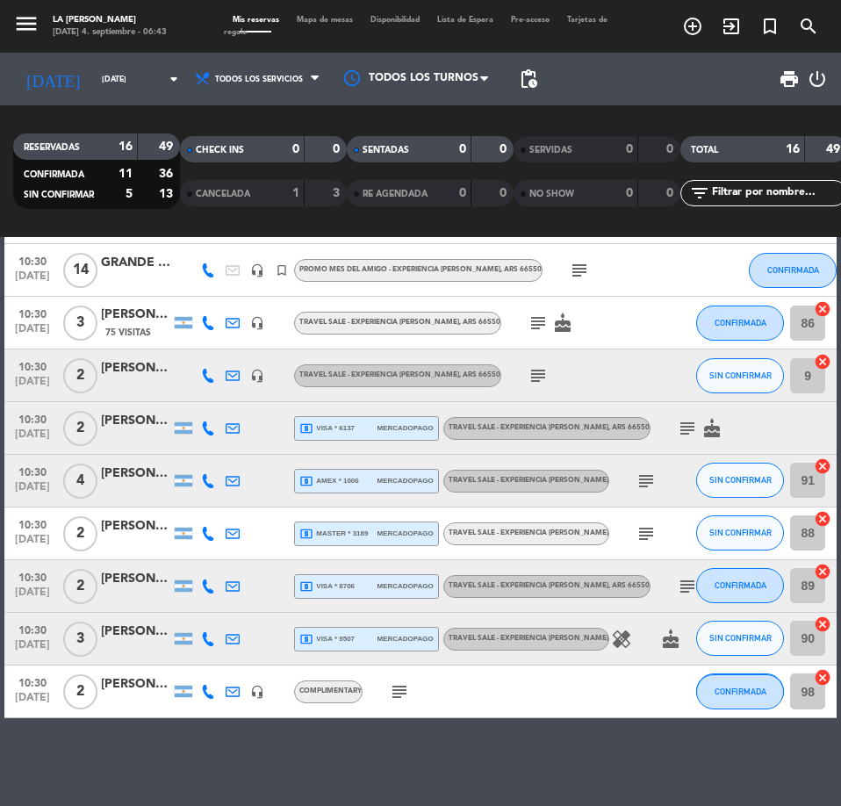
click at [124, 631] on div "[PERSON_NAME]" at bounding box center [136, 632] width 70 height 20
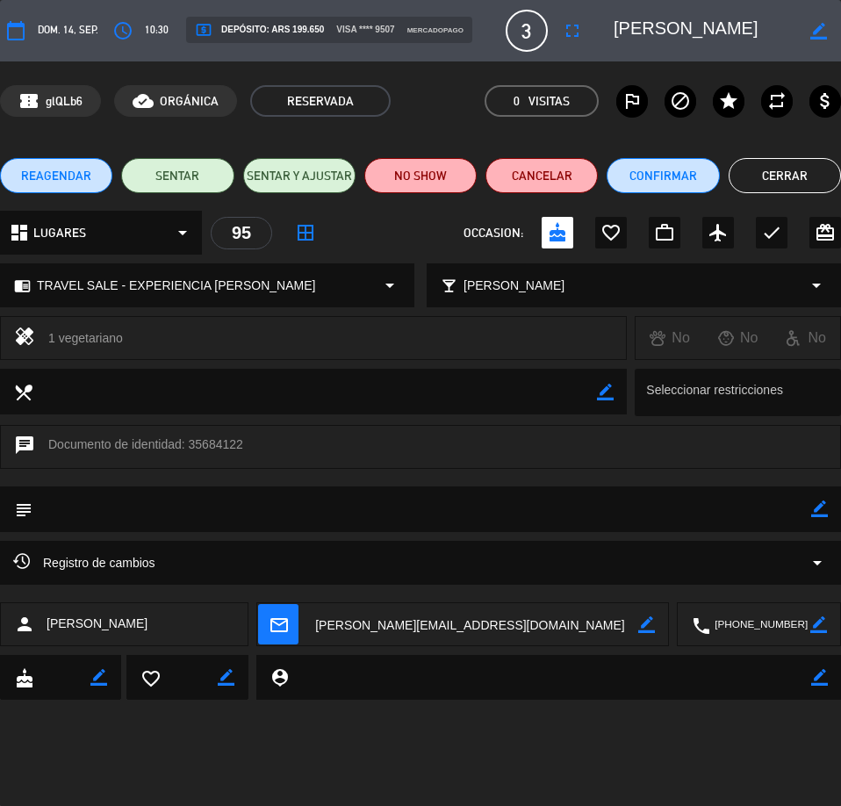
click at [413, 619] on textarea at bounding box center [474, 625] width 327 height 44
click at [762, 619] on textarea at bounding box center [760, 625] width 100 height 44
drag, startPoint x: 83, startPoint y: 100, endPoint x: 41, endPoint y: 105, distance: 42.4
click at [41, 105] on div "confirmation_number glQLb6" at bounding box center [50, 101] width 101 height 32
click at [800, 177] on button "Cerrar" at bounding box center [785, 175] width 112 height 35
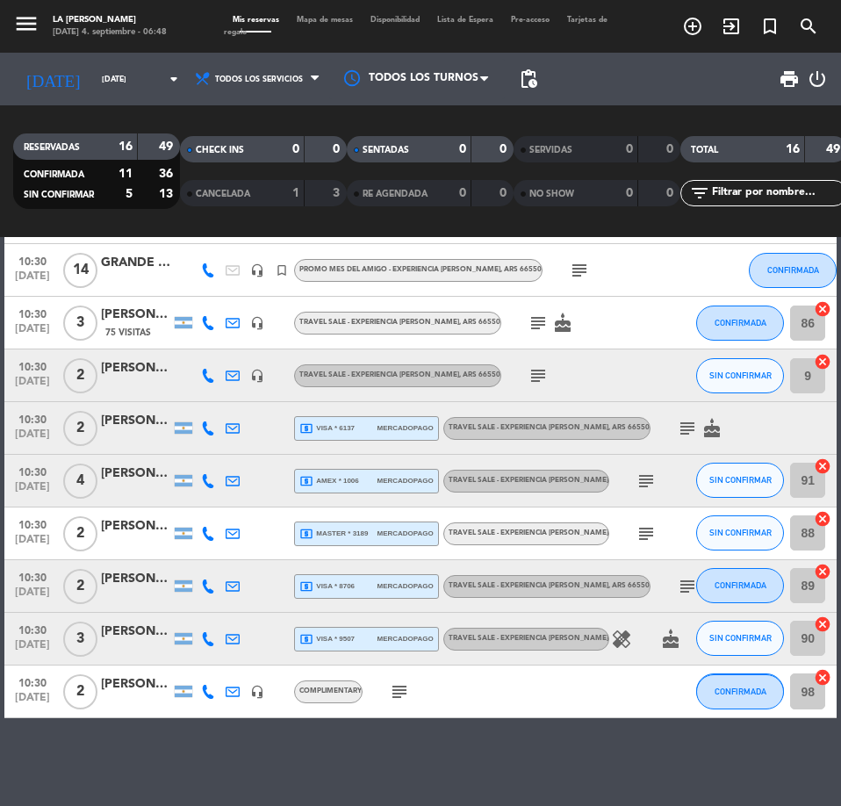
click at [142, 684] on div "[PERSON_NAME]" at bounding box center [136, 684] width 70 height 20
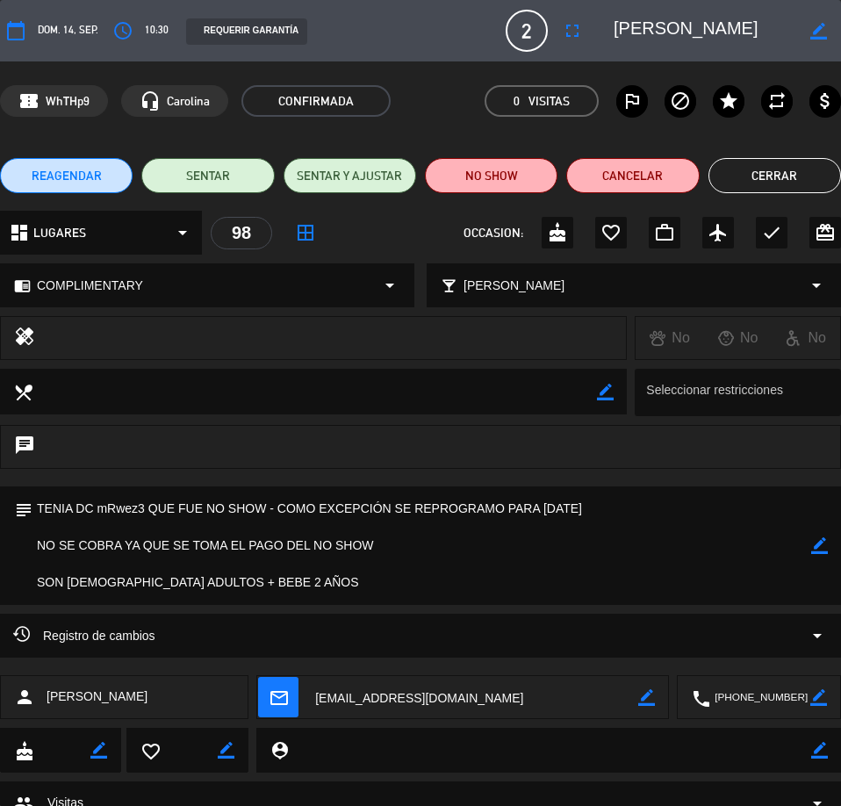
click at [445, 695] on textarea at bounding box center [474, 698] width 327 height 44
click at [742, 696] on textarea at bounding box center [760, 698] width 100 height 44
click at [230, 33] on div "REQUERIR GARANTÍA" at bounding box center [246, 31] width 121 height 26
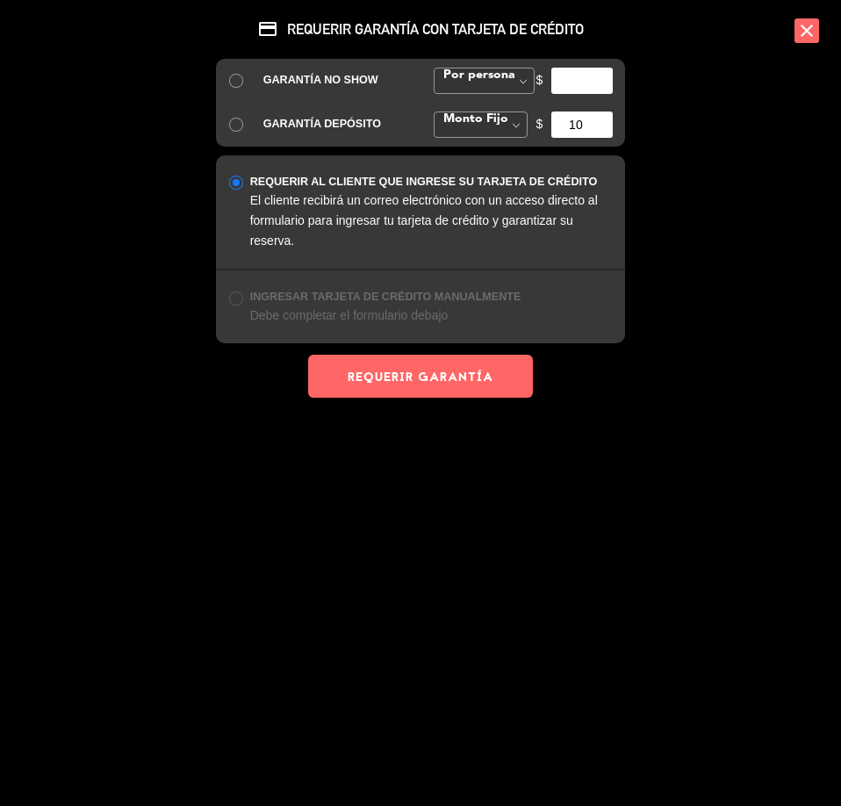
click at [806, 25] on icon "close" at bounding box center [807, 30] width 25 height 25
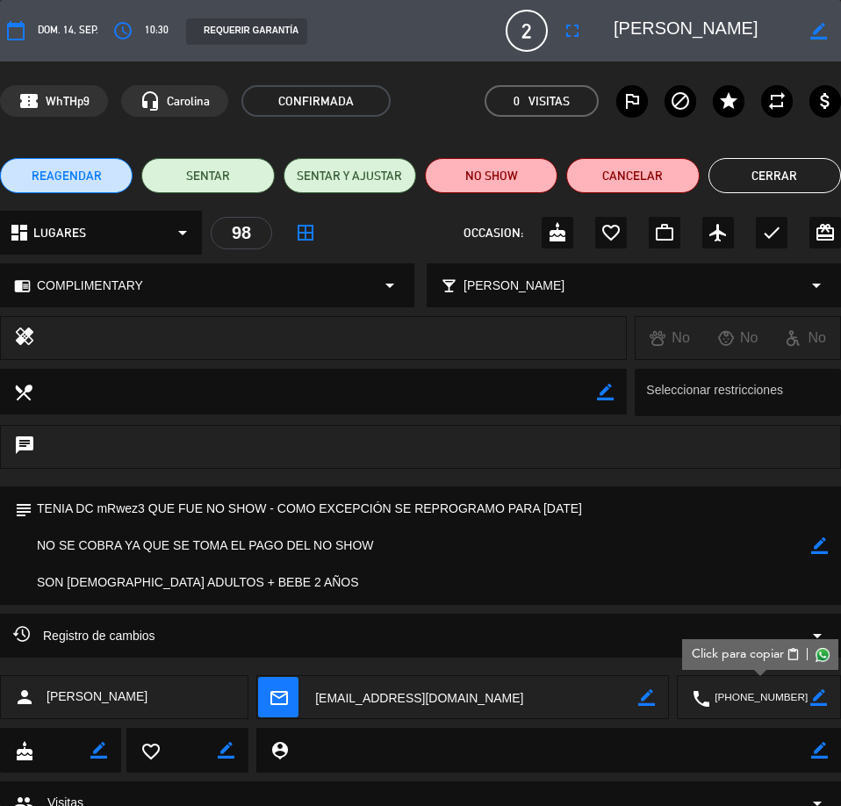
drag, startPoint x: 39, startPoint y: 284, endPoint x: 156, endPoint y: 284, distance: 117.7
click at [156, 284] on div "chrome_reader_mode COMPLIMENTARY arrow_drop_down" at bounding box center [207, 285] width 413 height 42
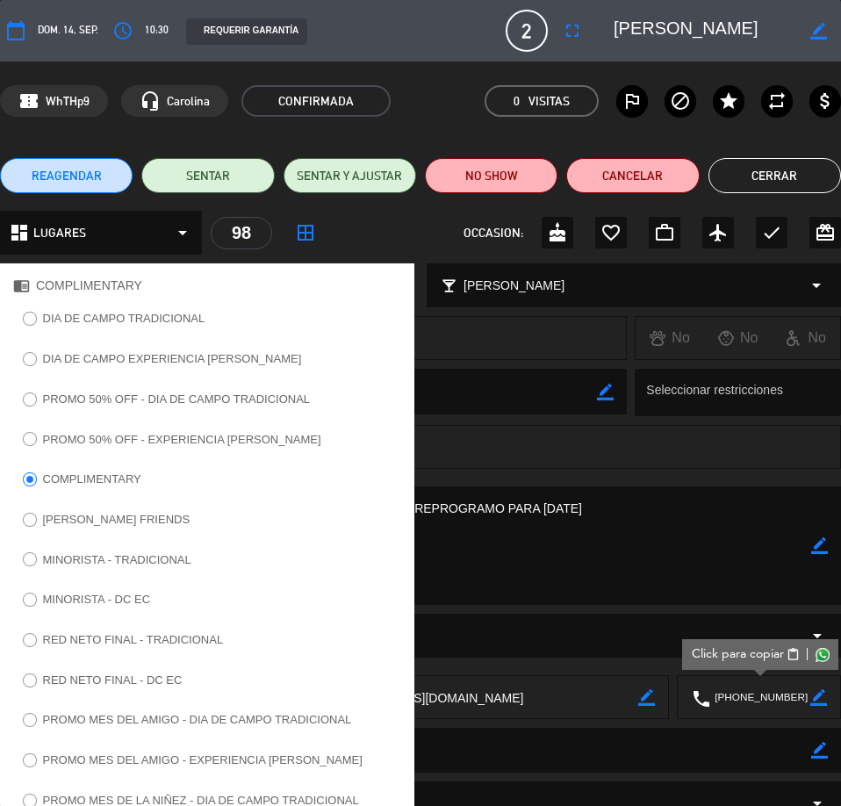
click at [511, 451] on div "chat" at bounding box center [420, 447] width 841 height 44
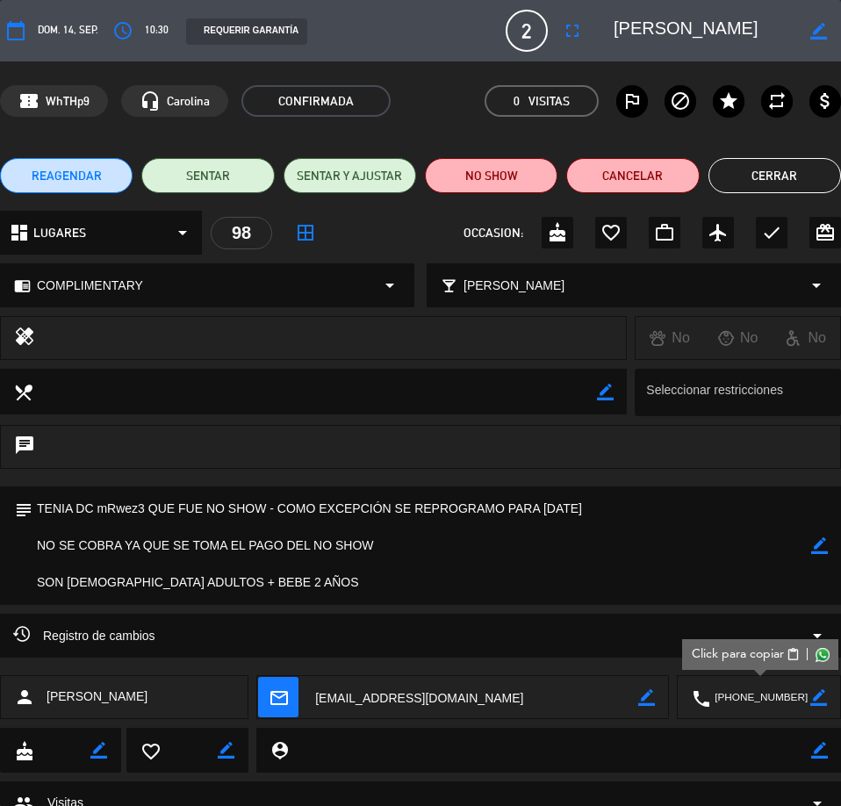
drag, startPoint x: 36, startPoint y: 508, endPoint x: 602, endPoint y: 504, distance: 565.6
click at [602, 504] on textarea at bounding box center [421, 546] width 779 height 119
drag, startPoint x: 38, startPoint y: 548, endPoint x: 379, endPoint y: 552, distance: 341.7
click at [379, 552] on textarea at bounding box center [421, 546] width 779 height 119
drag, startPoint x: 36, startPoint y: 581, endPoint x: 240, endPoint y: 590, distance: 203.9
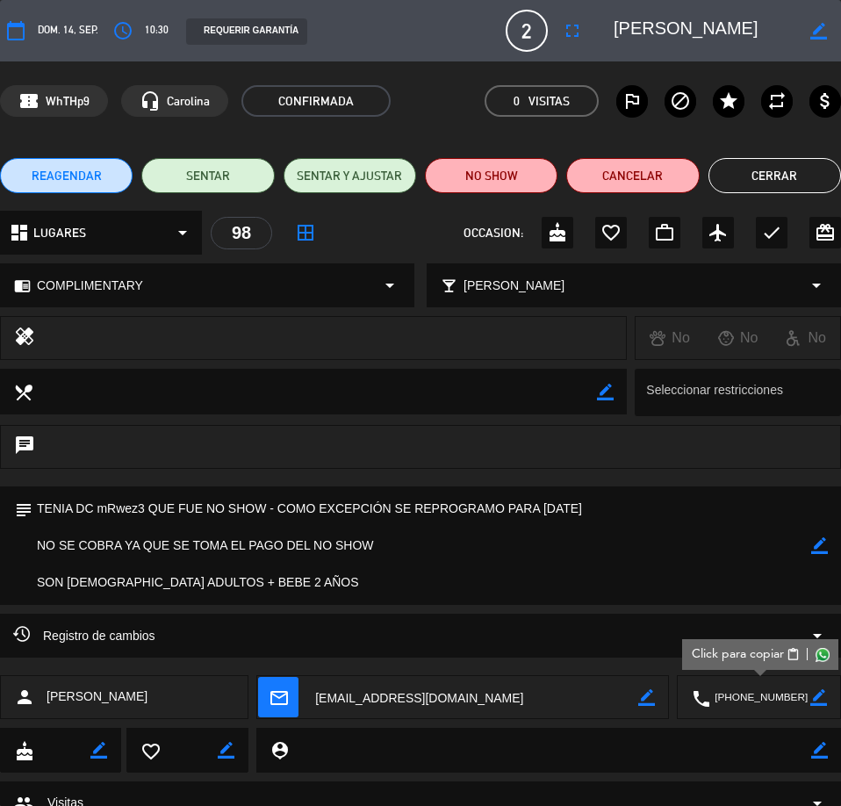
click at [240, 590] on textarea at bounding box center [421, 546] width 779 height 119
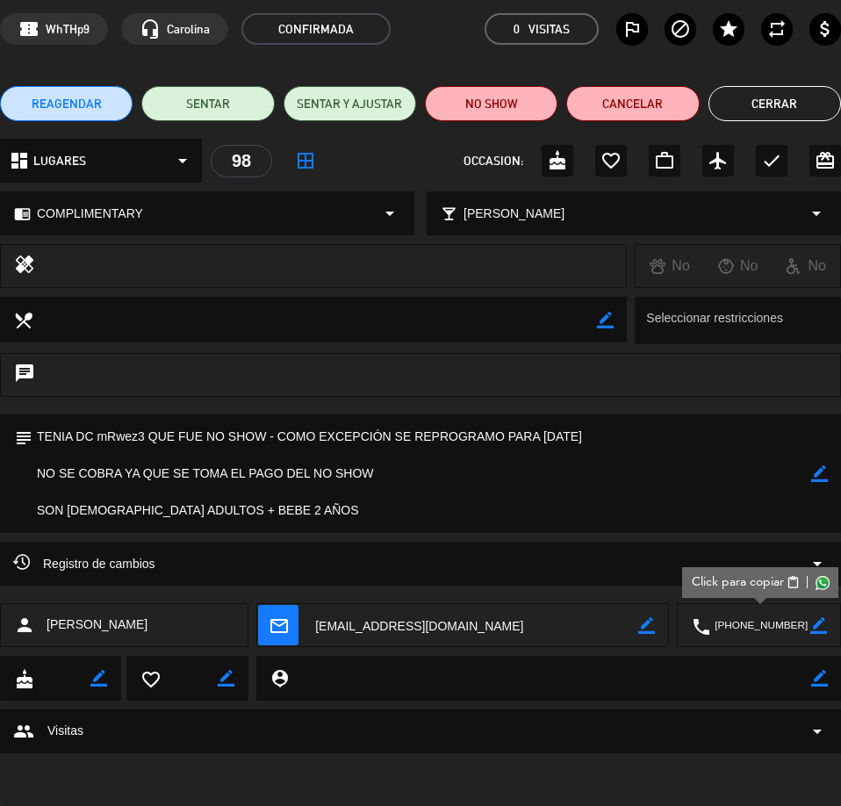
drag, startPoint x: 98, startPoint y: 438, endPoint x: 144, endPoint y: 434, distance: 45.9
click at [144, 434] on textarea at bounding box center [421, 474] width 779 height 119
click at [754, 722] on div "group Visitas arrow_drop_down" at bounding box center [420, 731] width 815 height 21
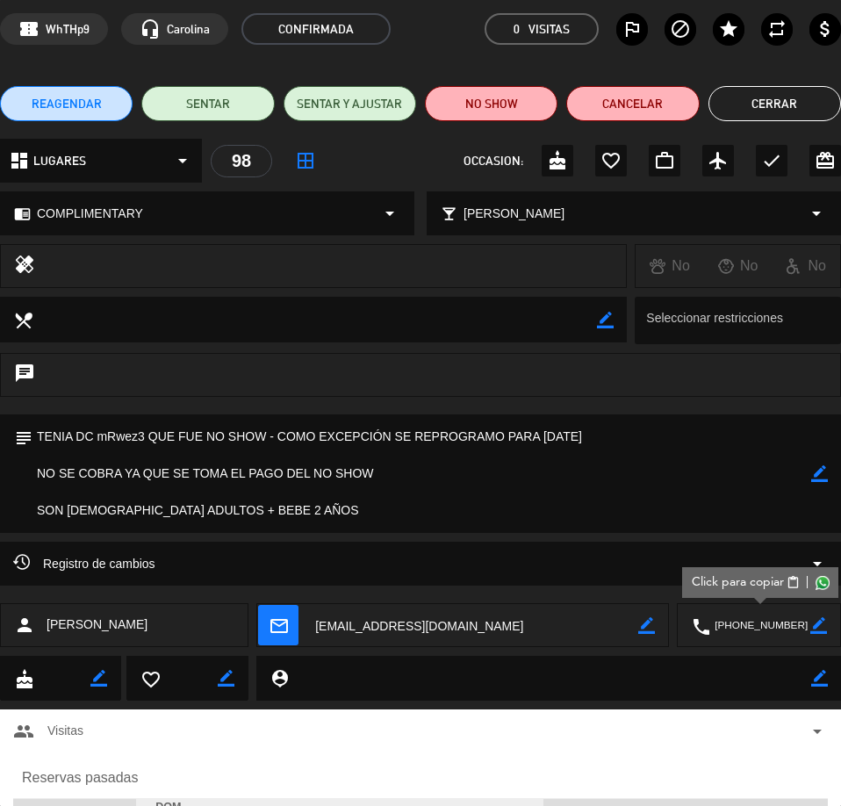
scroll to position [184, 0]
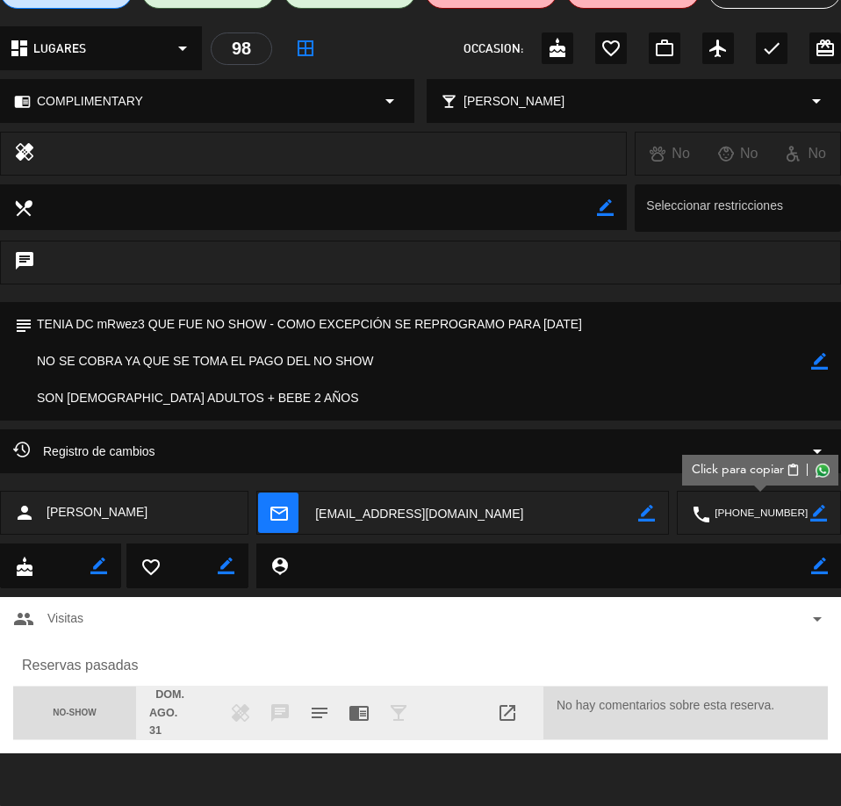
click at [105, 715] on div "NO-SHOW" at bounding box center [74, 713] width 123 height 53
click at [514, 716] on span "open_in_new" at bounding box center [507, 713] width 21 height 21
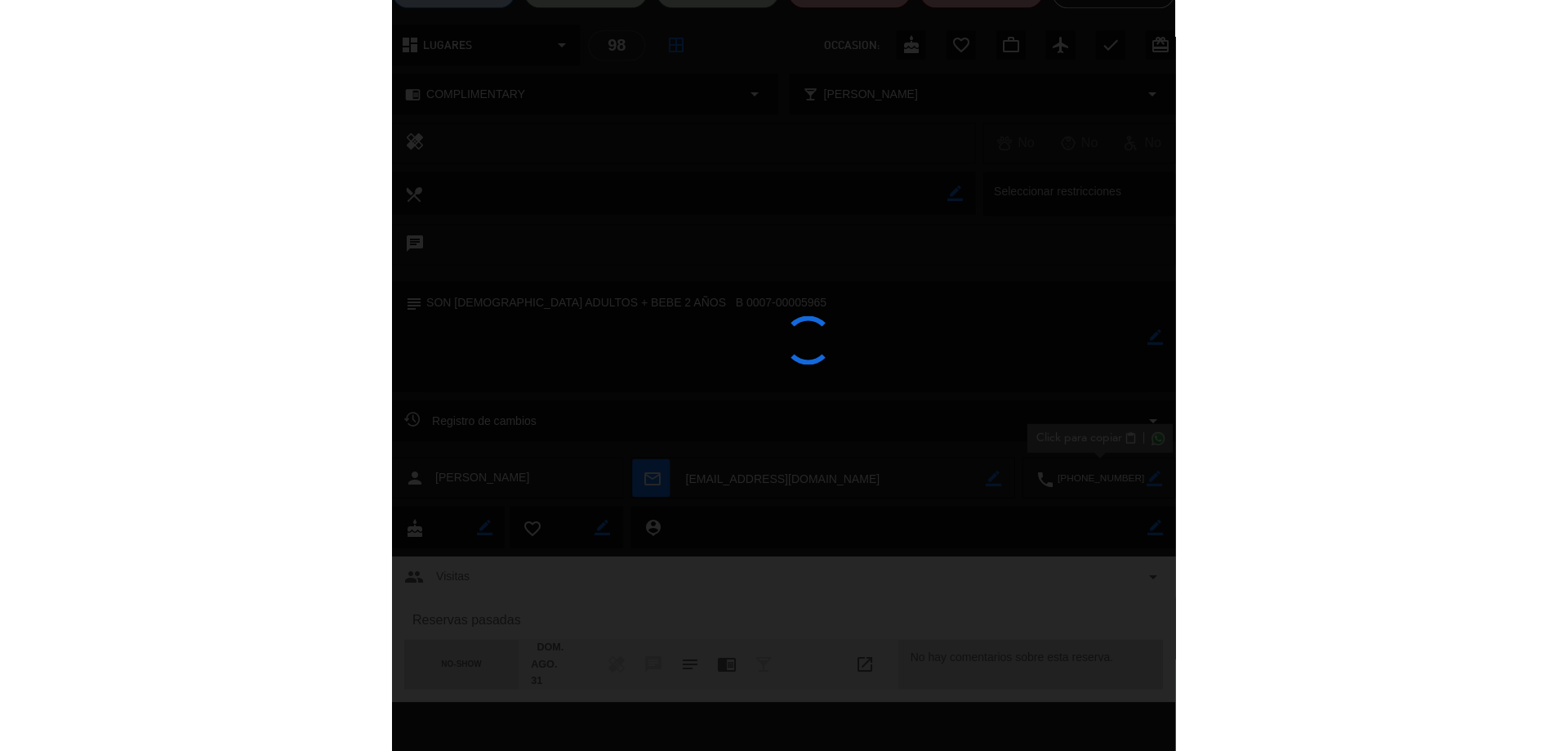
scroll to position [0, 0]
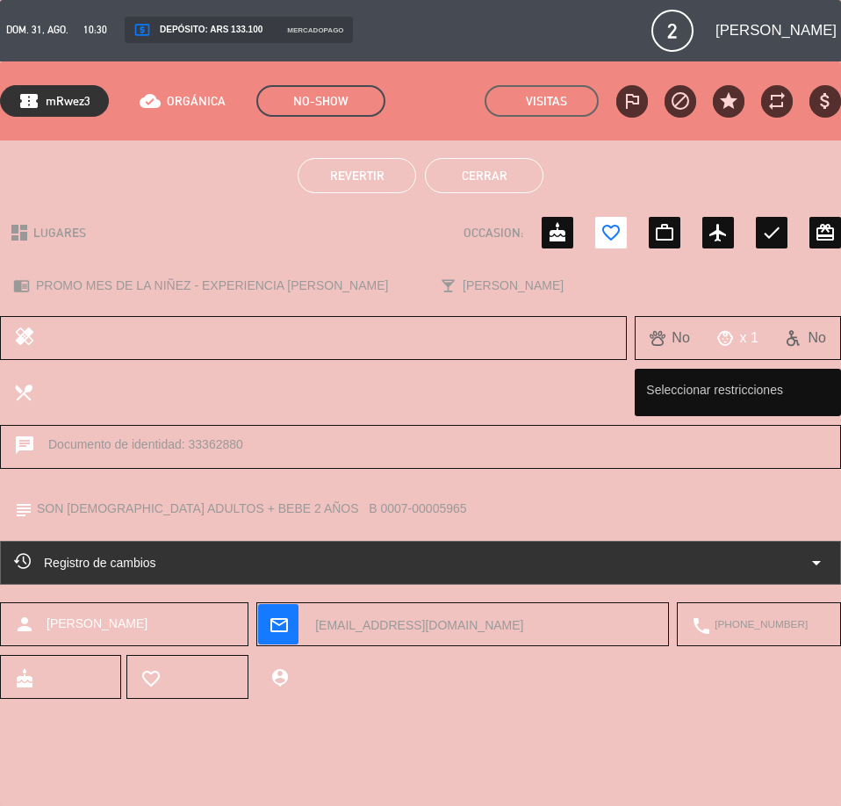
click at [482, 176] on button "Cerrar" at bounding box center [484, 175] width 119 height 35
type textarea "TENIA DC mRwez3 QUE FUE NO SHOW - COMO EXCEPCIÓN SE REPROGRAMO PARA [DATE] NO S…"
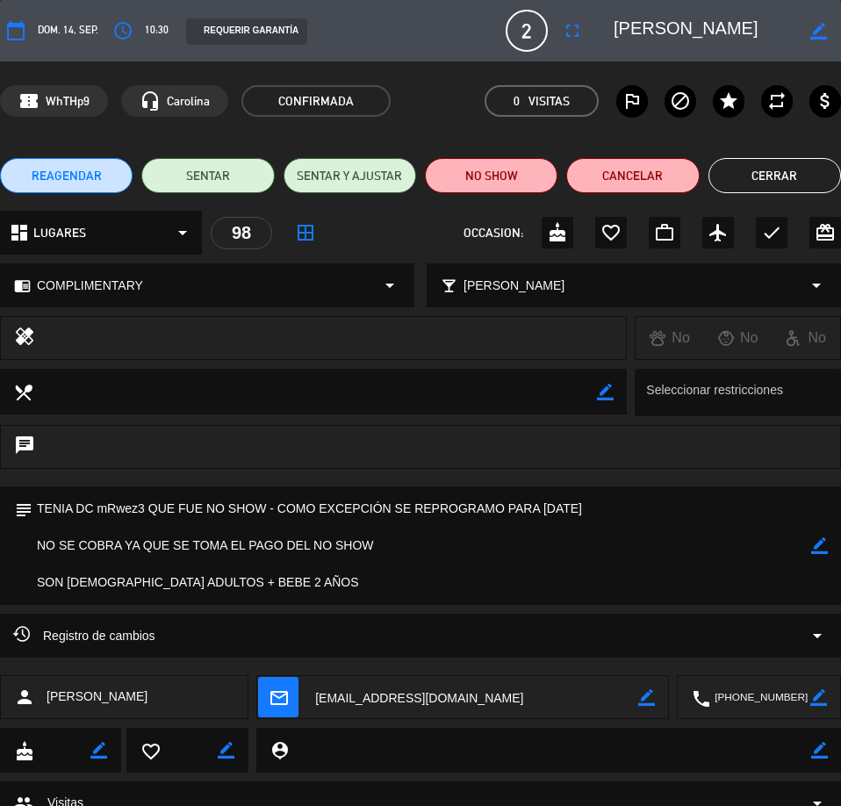
click at [779, 175] on button "Cerrar" at bounding box center [775, 175] width 133 height 35
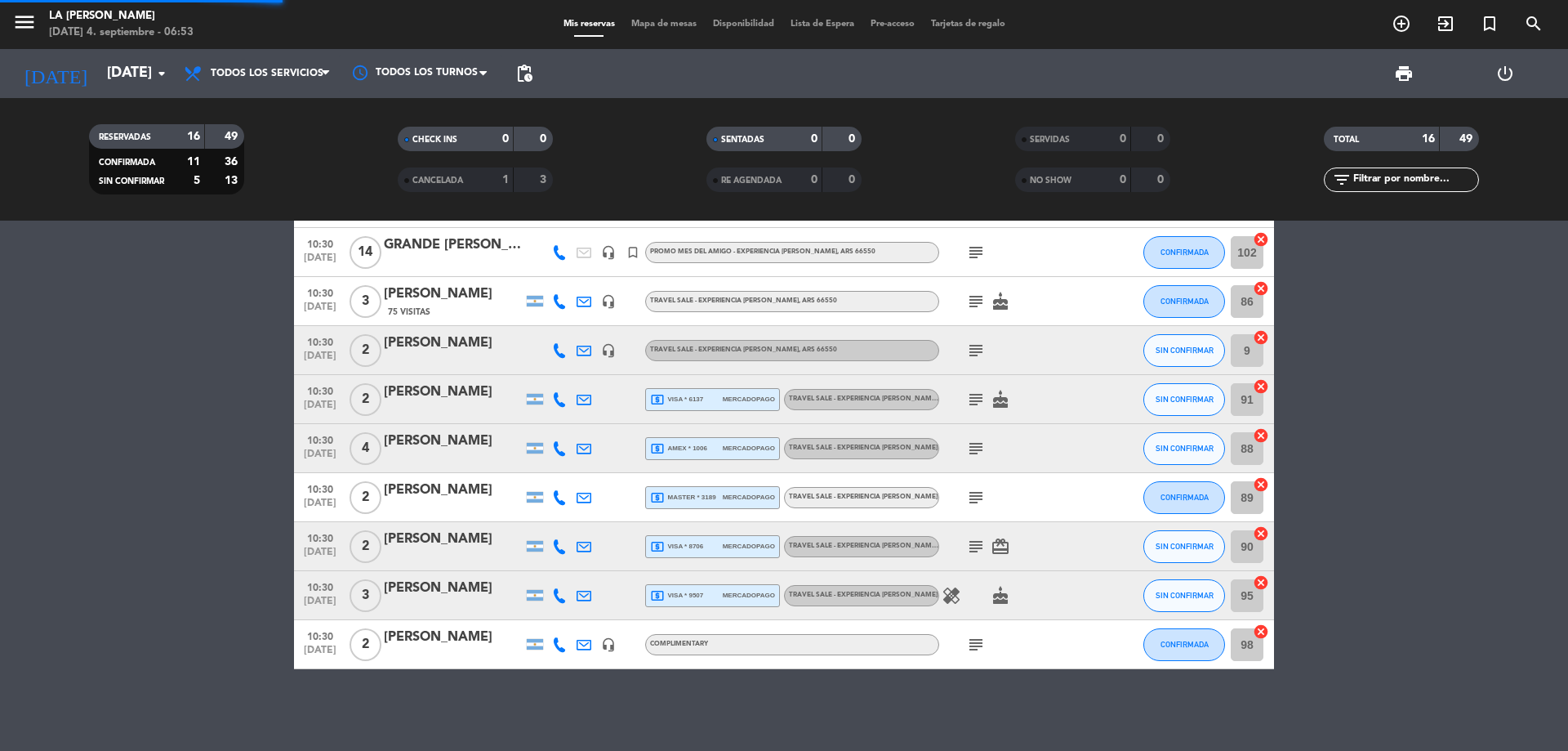
scroll to position [370, 0]
click at [134, 71] on input "[DATE]" at bounding box center [193, 73] width 190 height 33
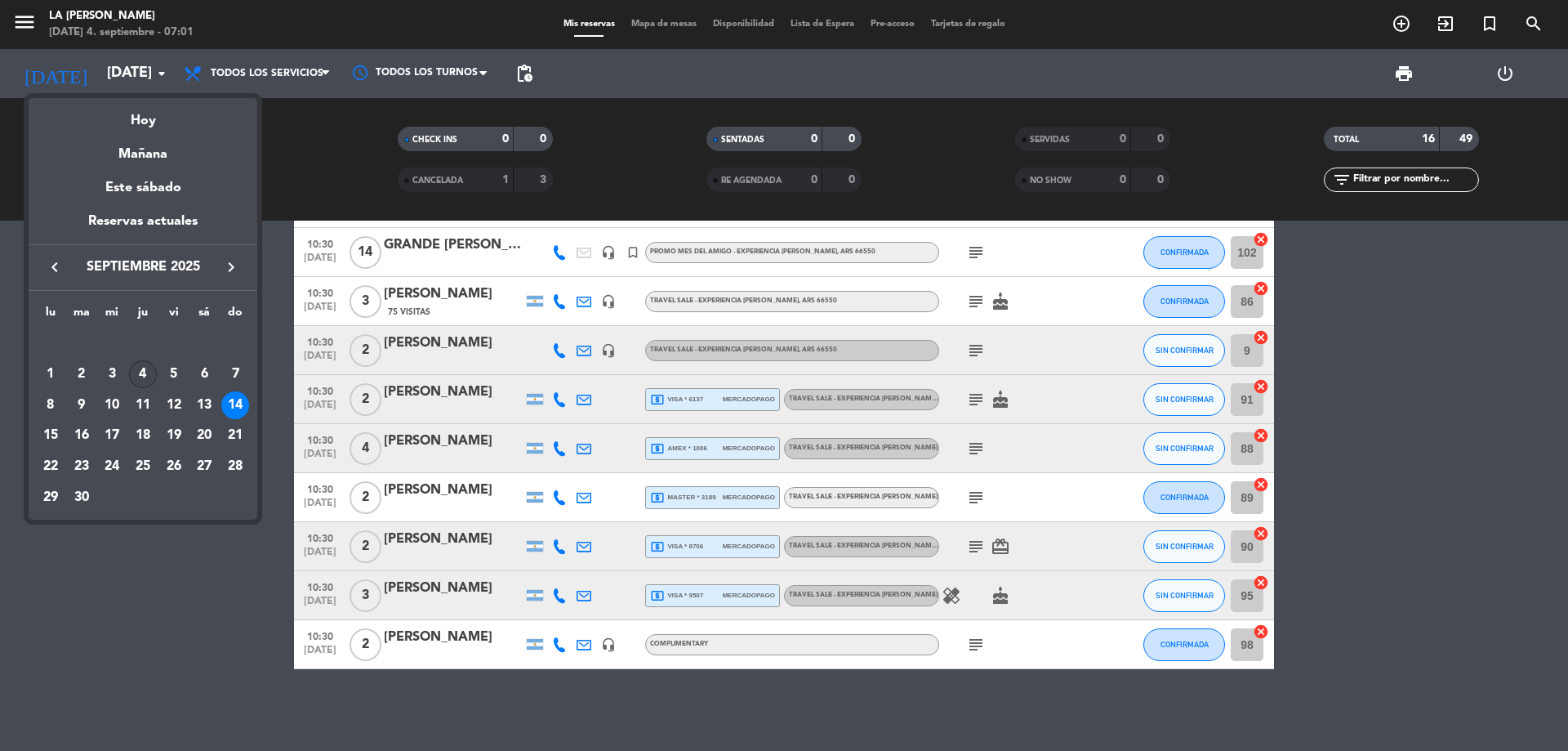
click at [146, 370] on div "4" at bounding box center [143, 374] width 28 height 28
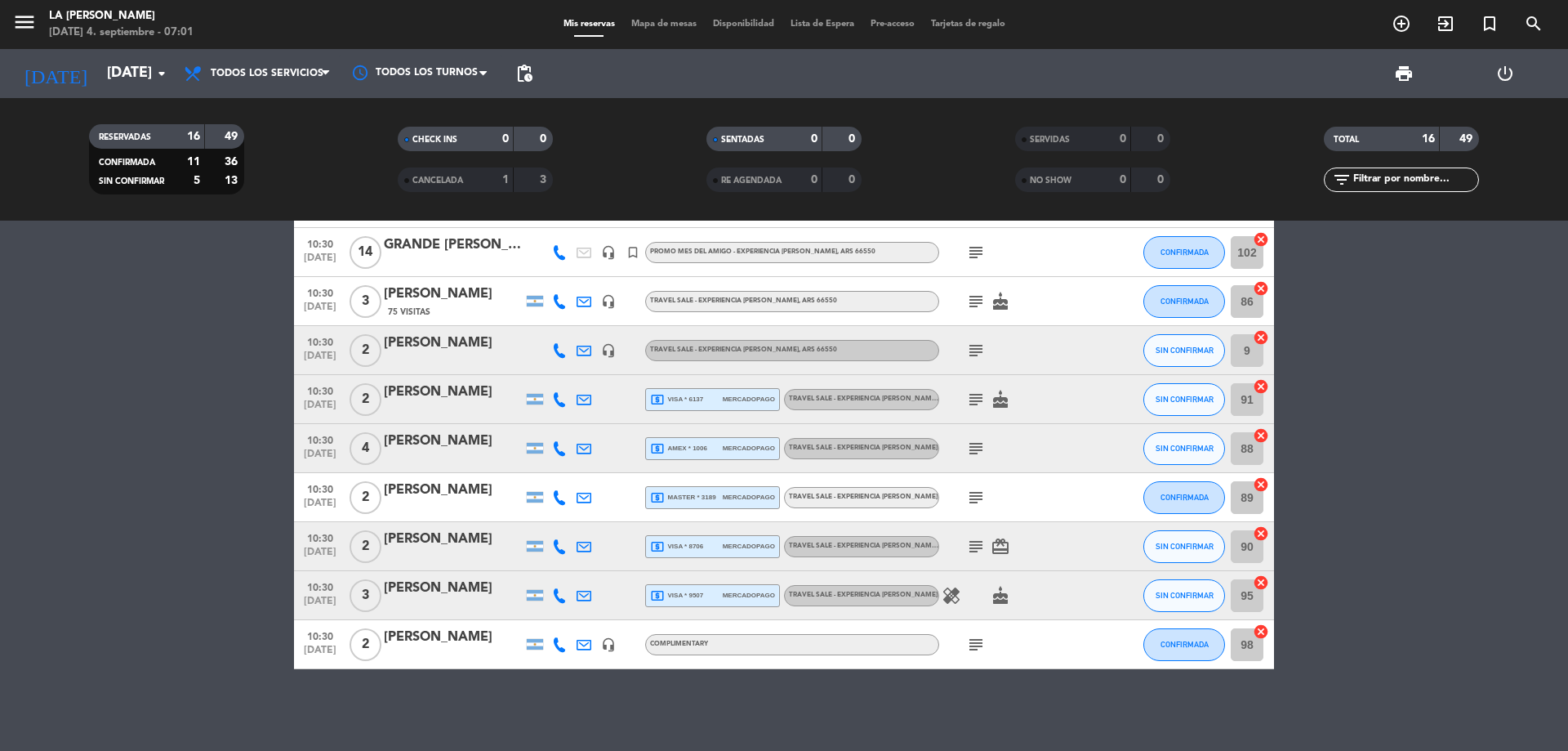
type input "[DEMOGRAPHIC_DATA][DATE]"
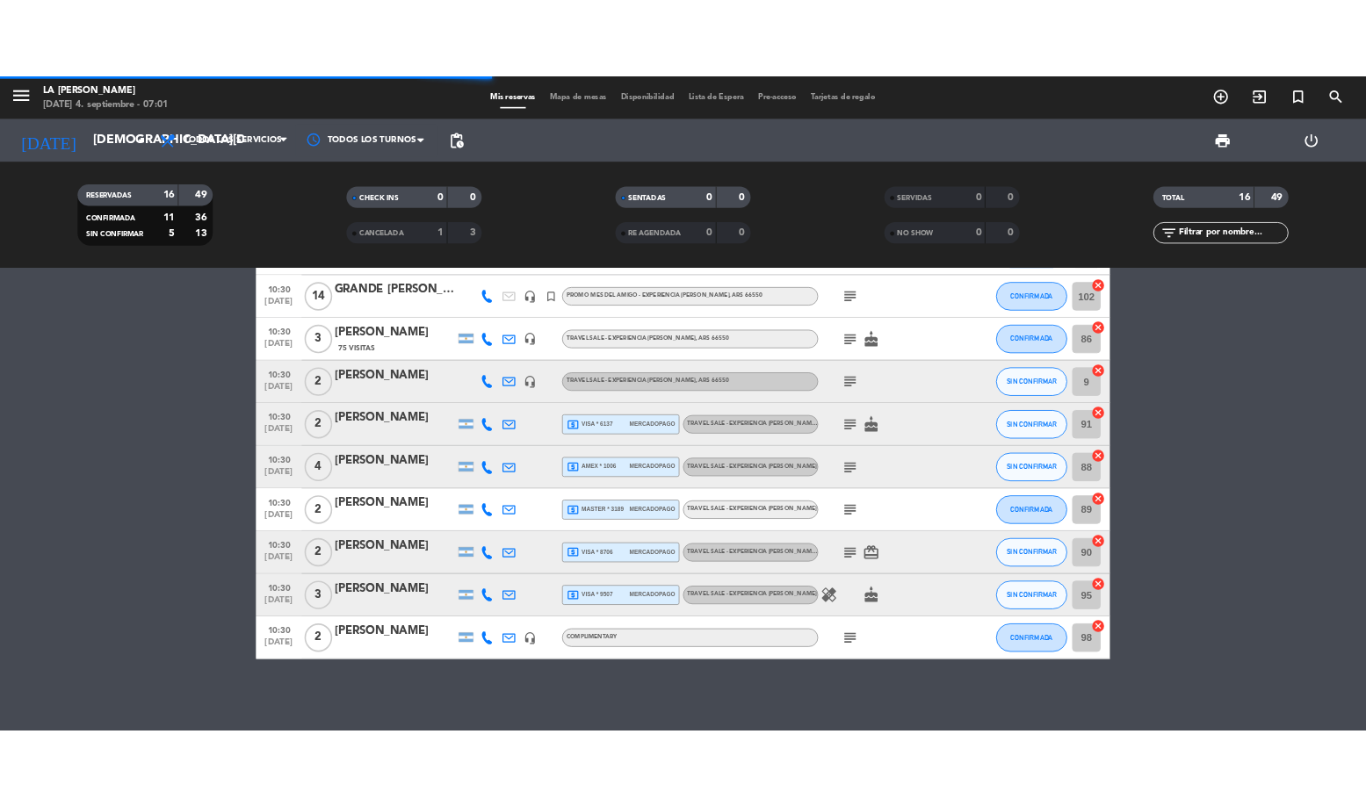
scroll to position [0, 0]
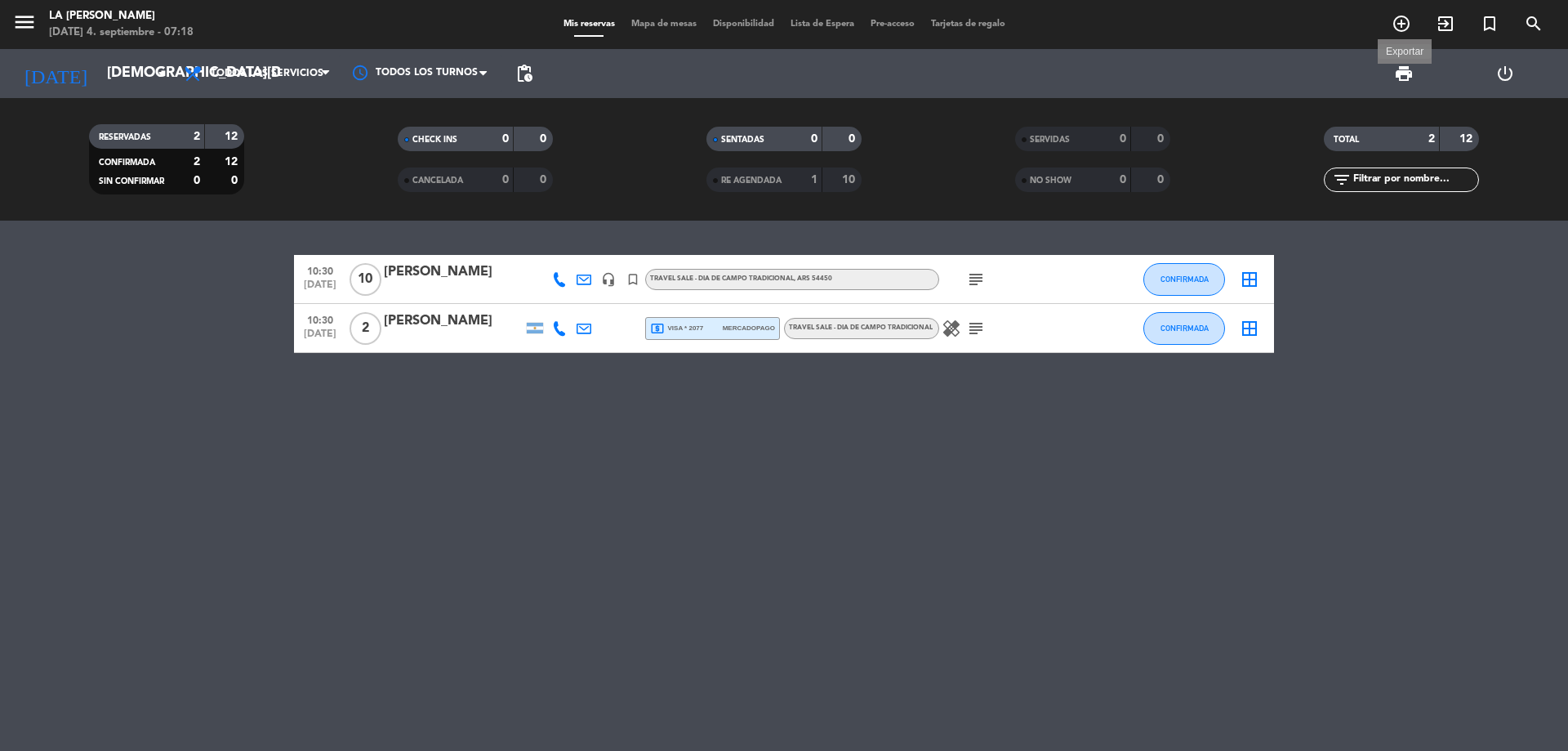
click at [781, 67] on span "print" at bounding box center [1403, 74] width 20 height 20
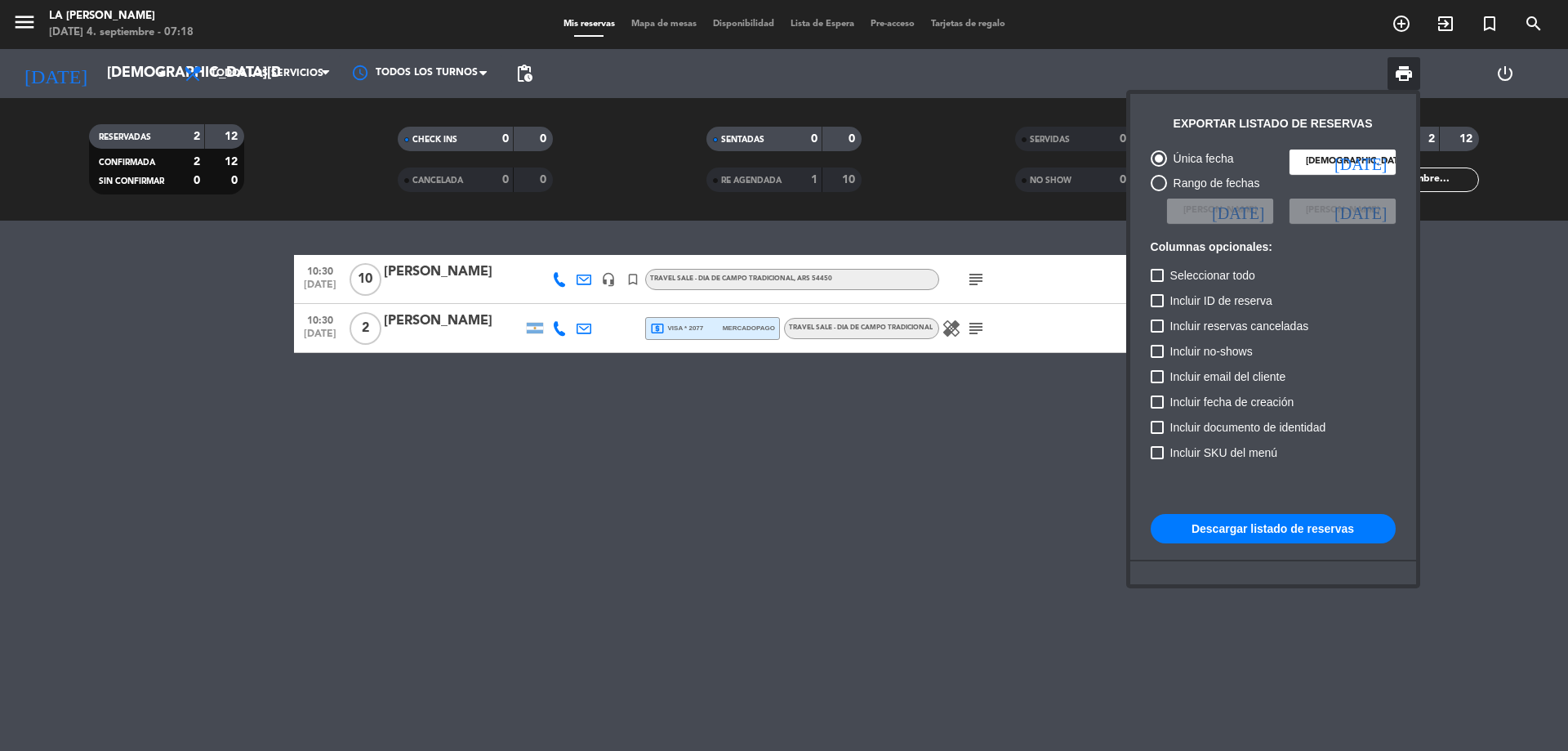
click at [781, 529] on button "Descargar listado de reservas" at bounding box center [1272, 529] width 245 height 30
click at [759, 518] on div at bounding box center [784, 375] width 1568 height 751
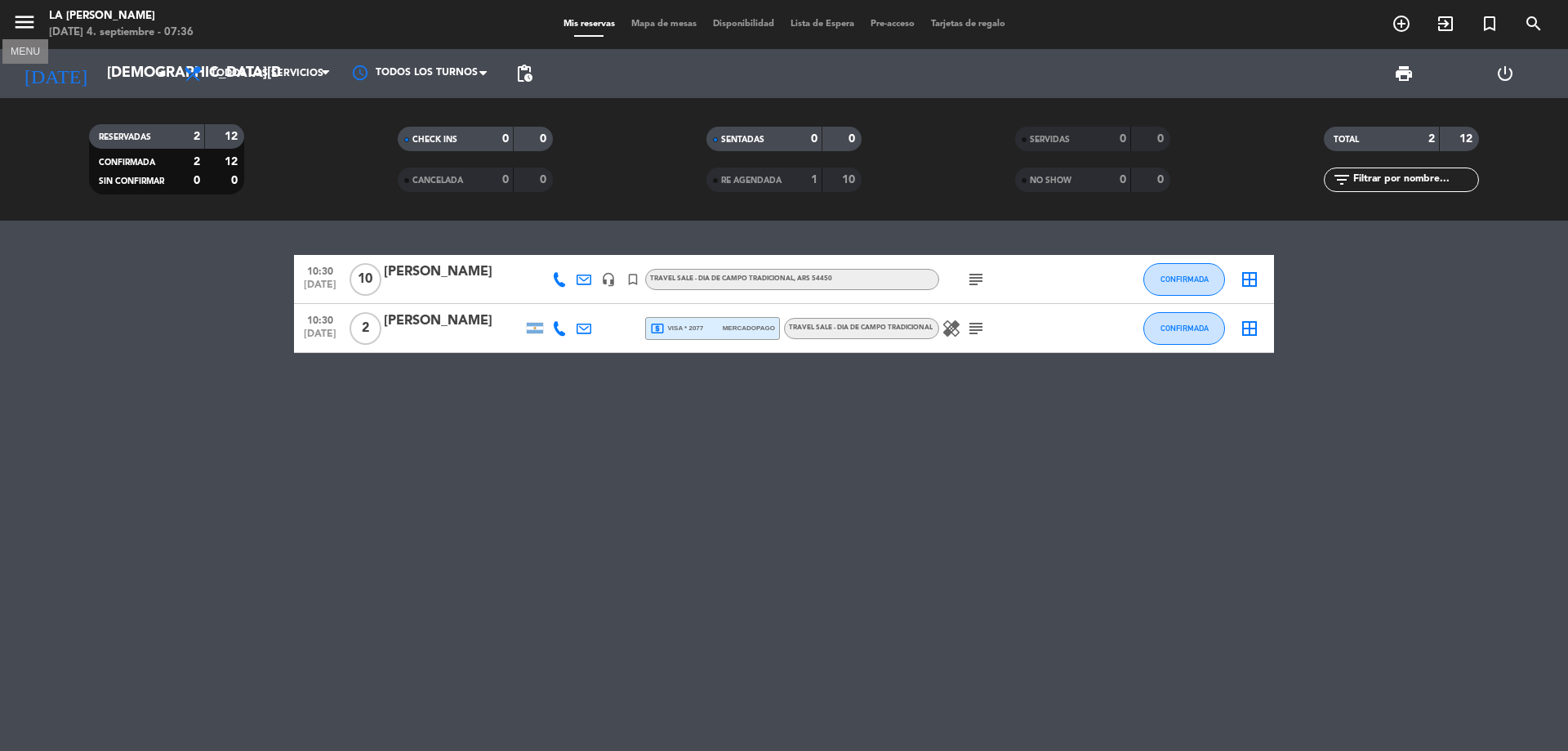
click at [26, 23] on icon "menu" at bounding box center [24, 22] width 24 height 24
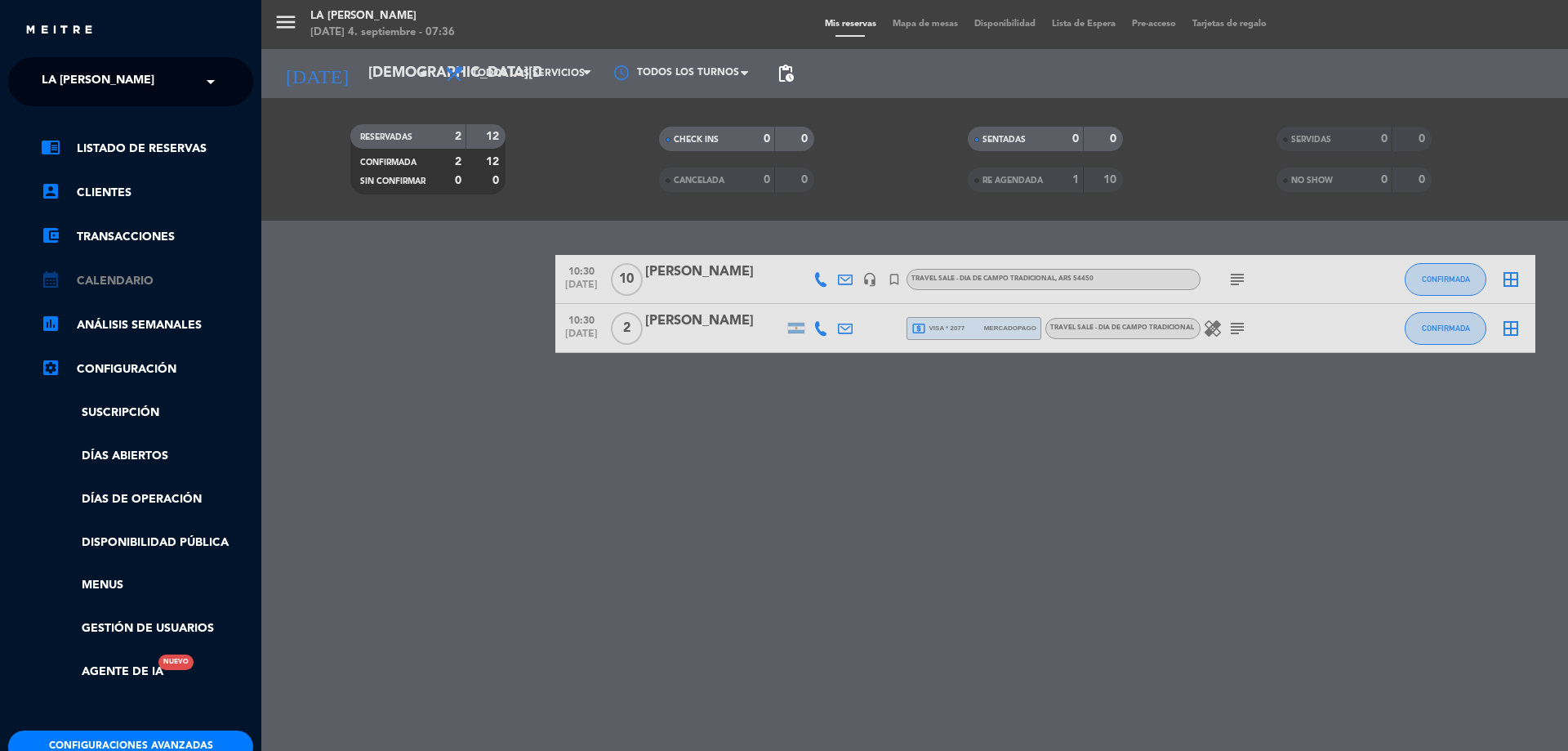
click at [127, 273] on link "calendar_month Calendario" at bounding box center [147, 281] width 212 height 20
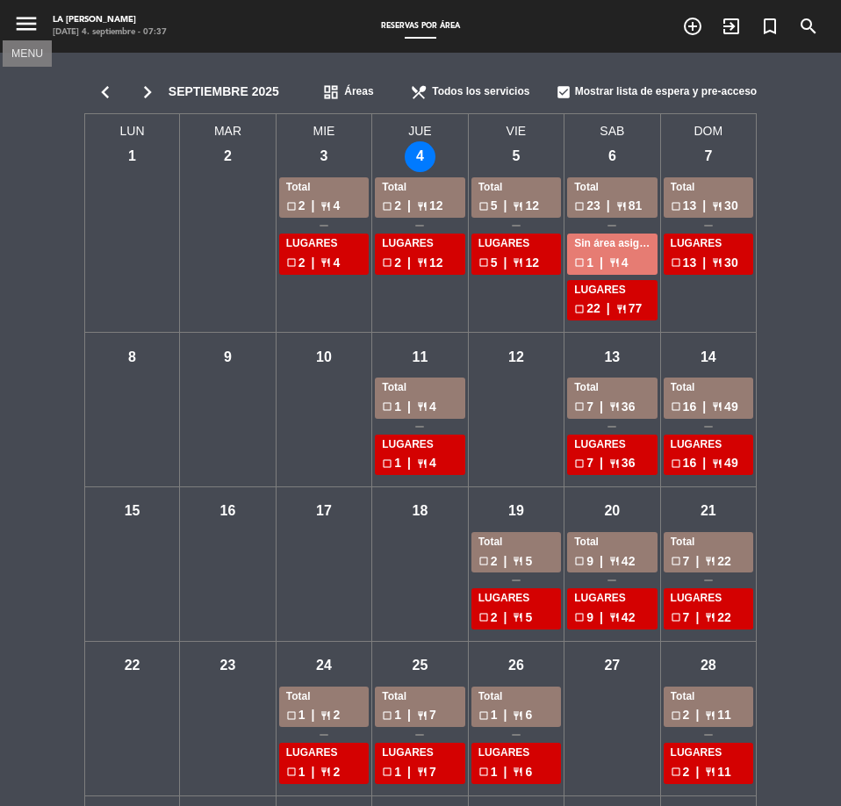
click at [26, 18] on icon "menu" at bounding box center [26, 24] width 26 height 26
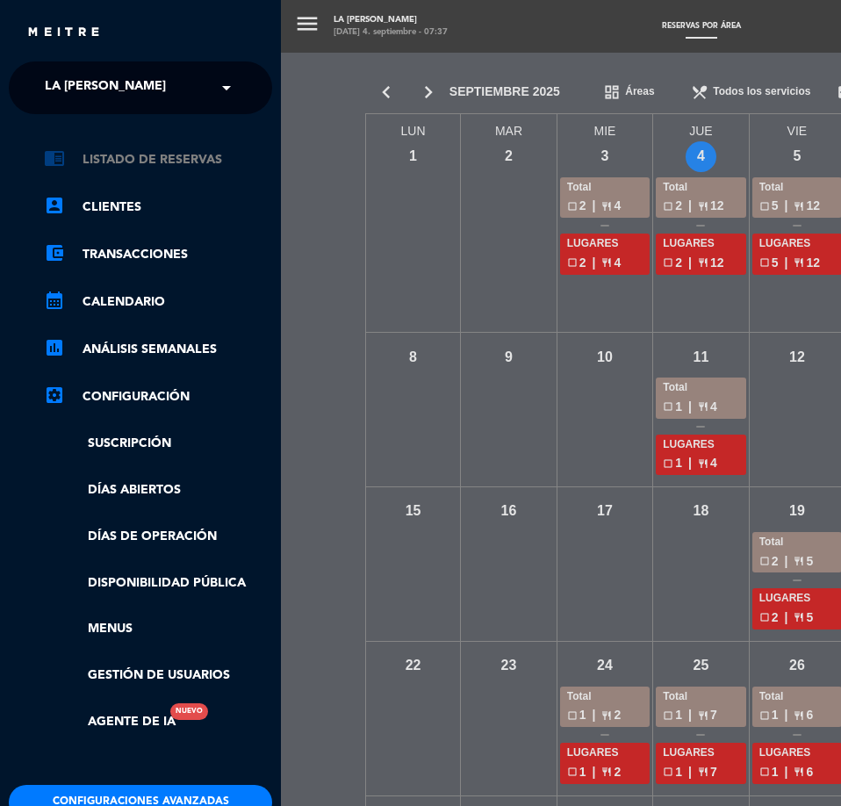
click at [122, 158] on link "chrome_reader_mode Listado de Reservas" at bounding box center [158, 159] width 228 height 21
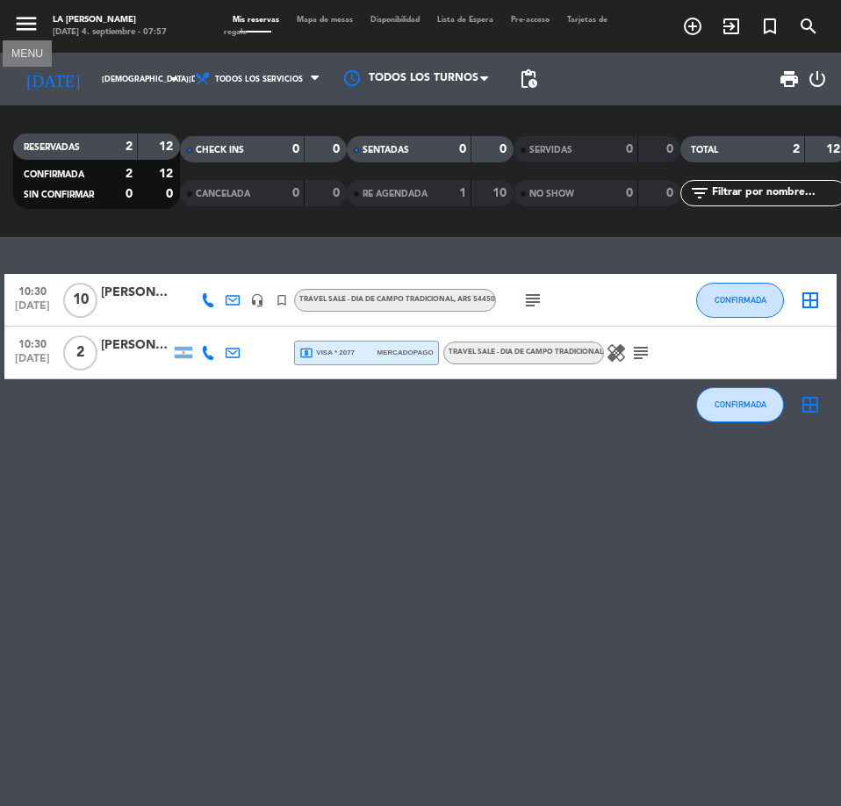
click at [30, 24] on icon "menu" at bounding box center [26, 24] width 26 height 26
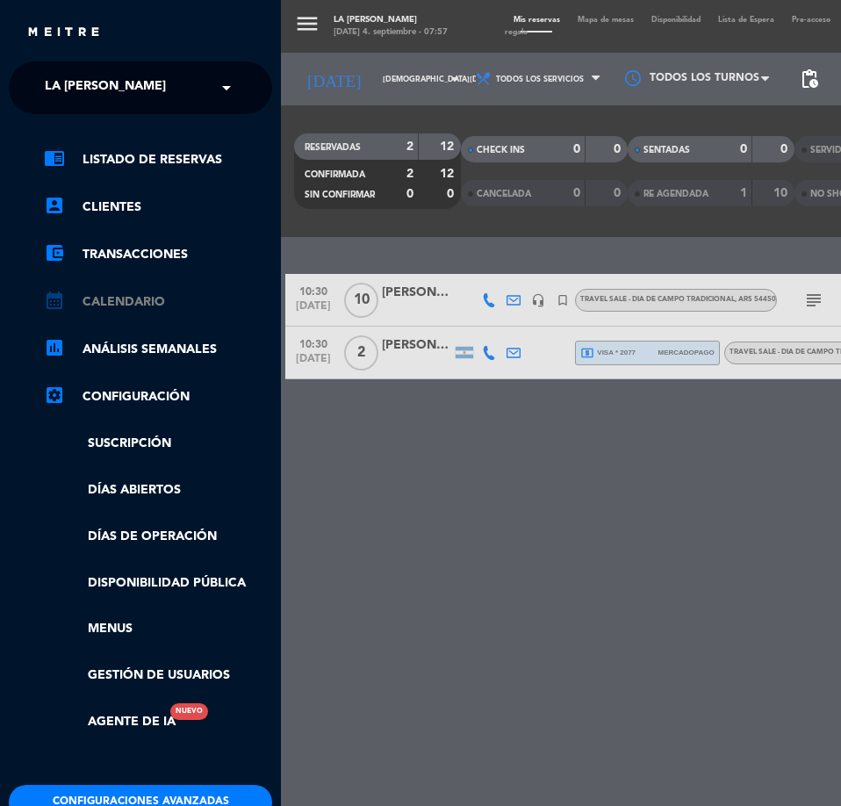
click at [137, 303] on link "calendar_month Calendario" at bounding box center [158, 302] width 228 height 21
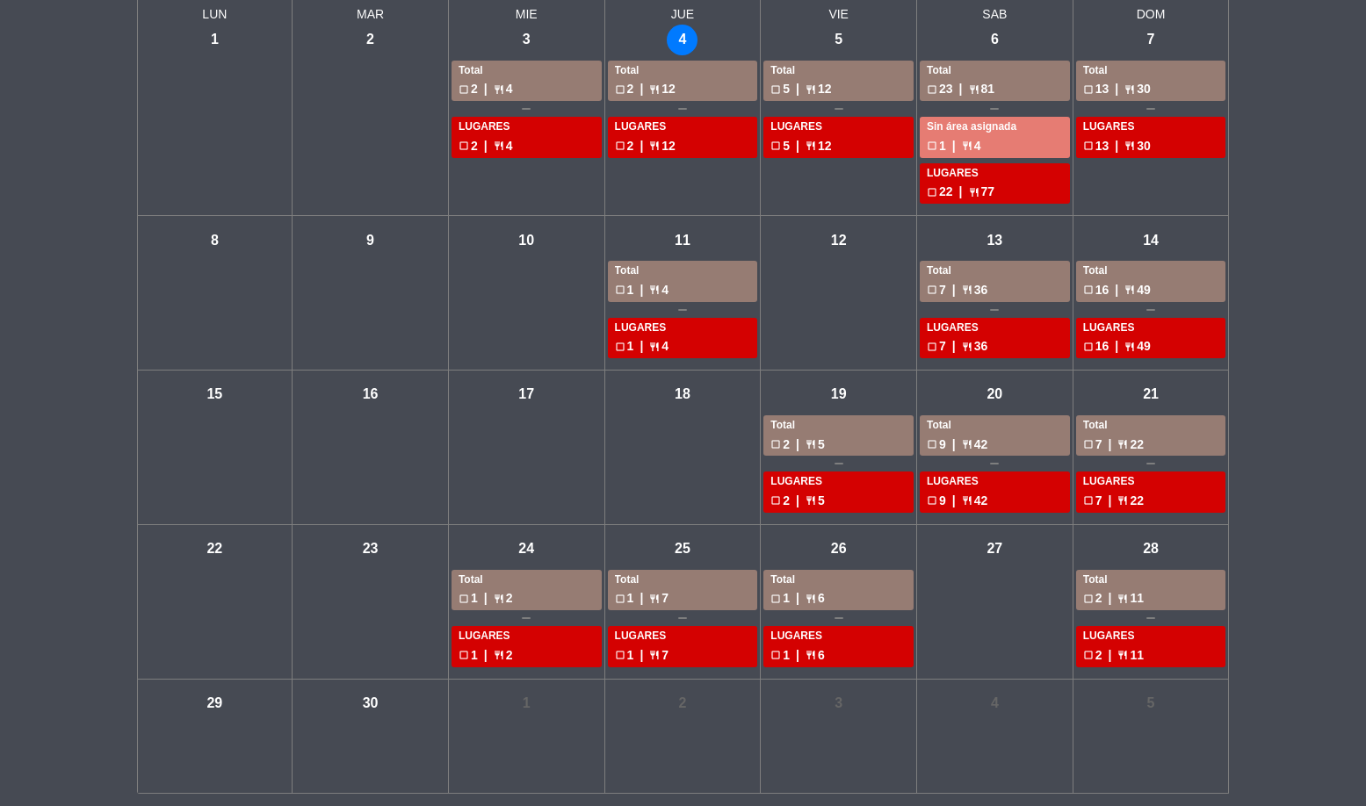
scroll to position [122, 0]
